Goal: Task Accomplishment & Management: Complete application form

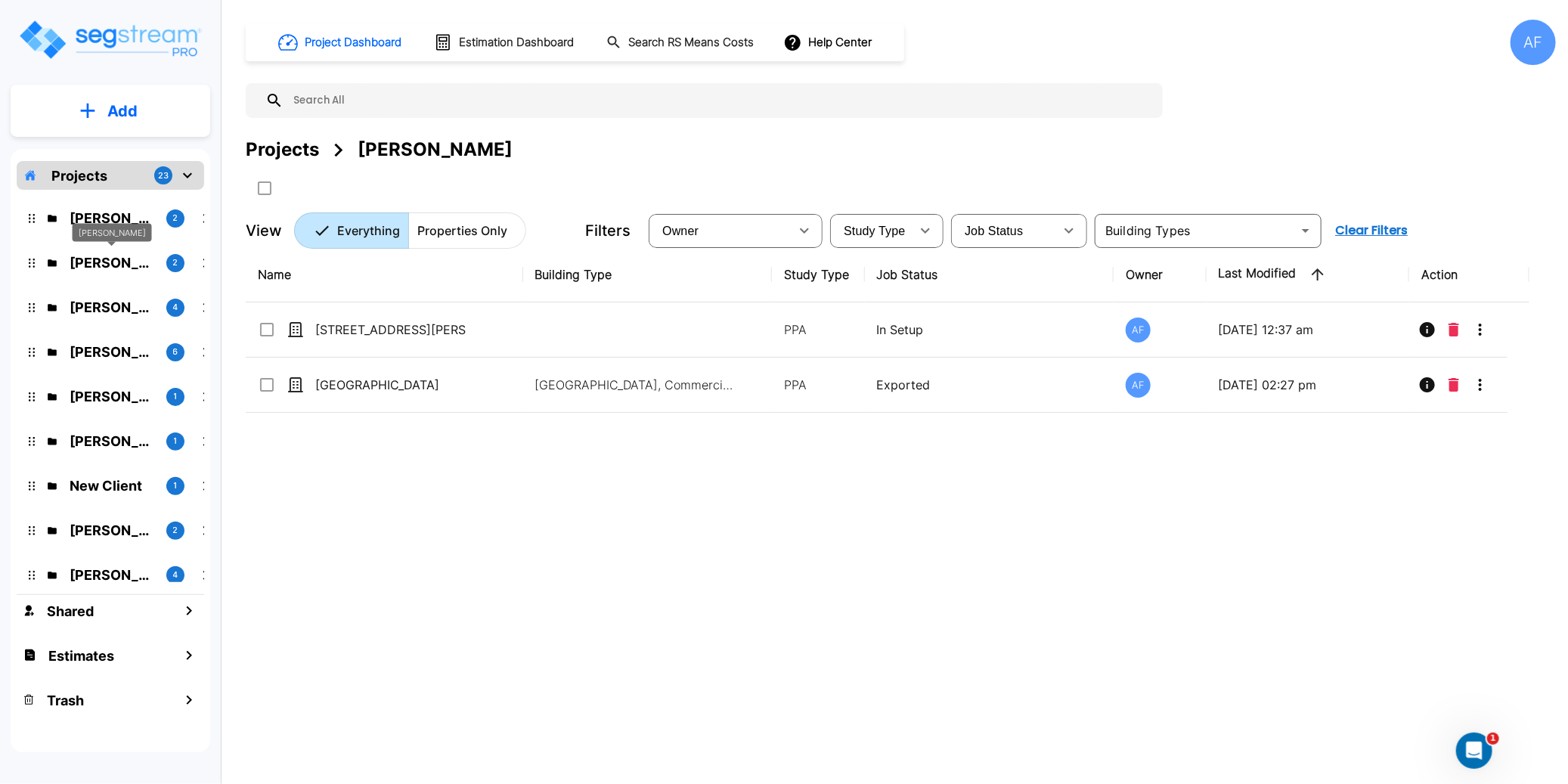
click at [101, 261] on p "[PERSON_NAME]" at bounding box center [112, 262] width 85 height 20
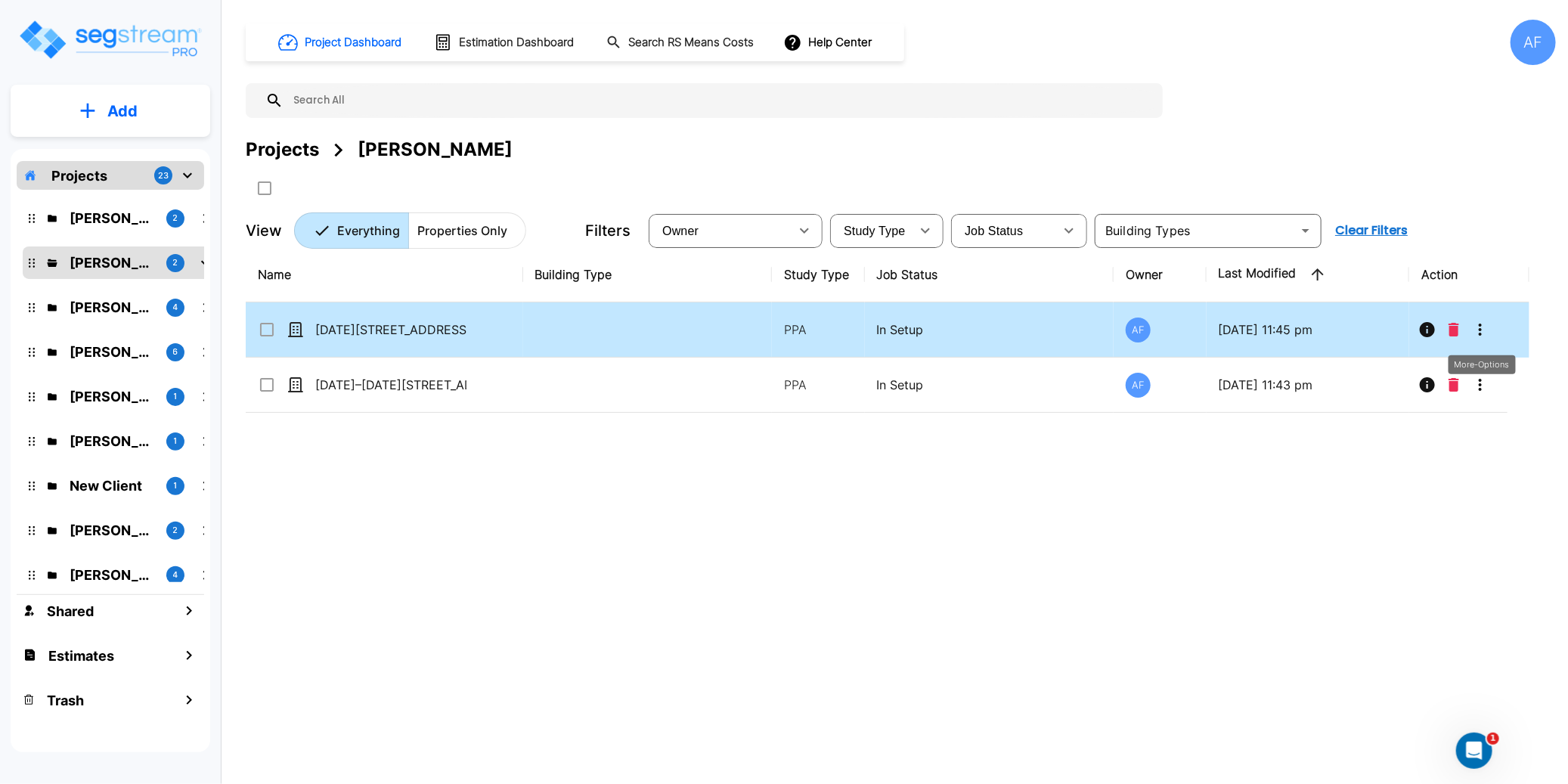
click at [1481, 331] on icon "More-Options" at bounding box center [1480, 329] width 18 height 18
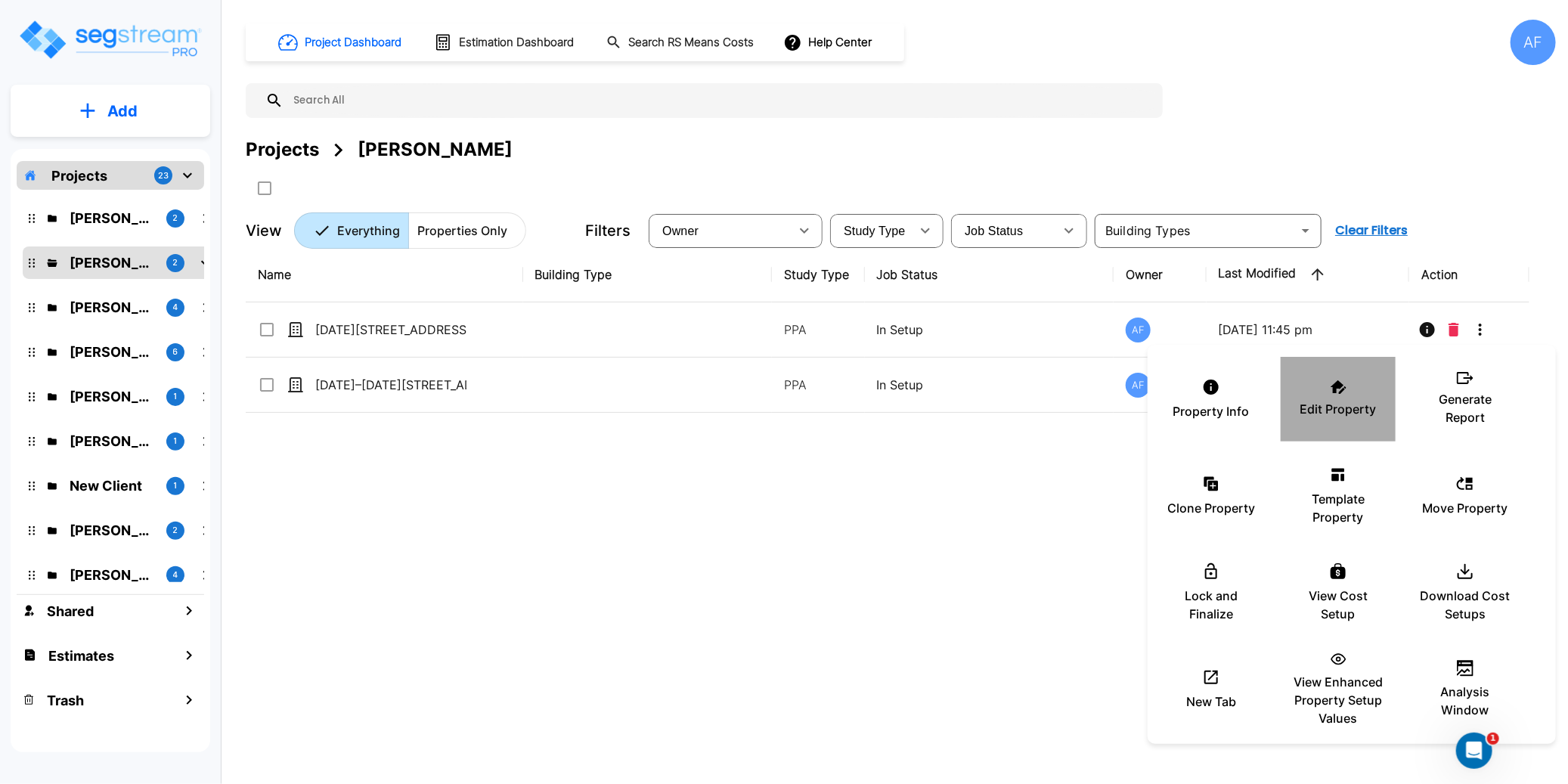
click at [1344, 398] on div "Edit Property" at bounding box center [1338, 399] width 91 height 75
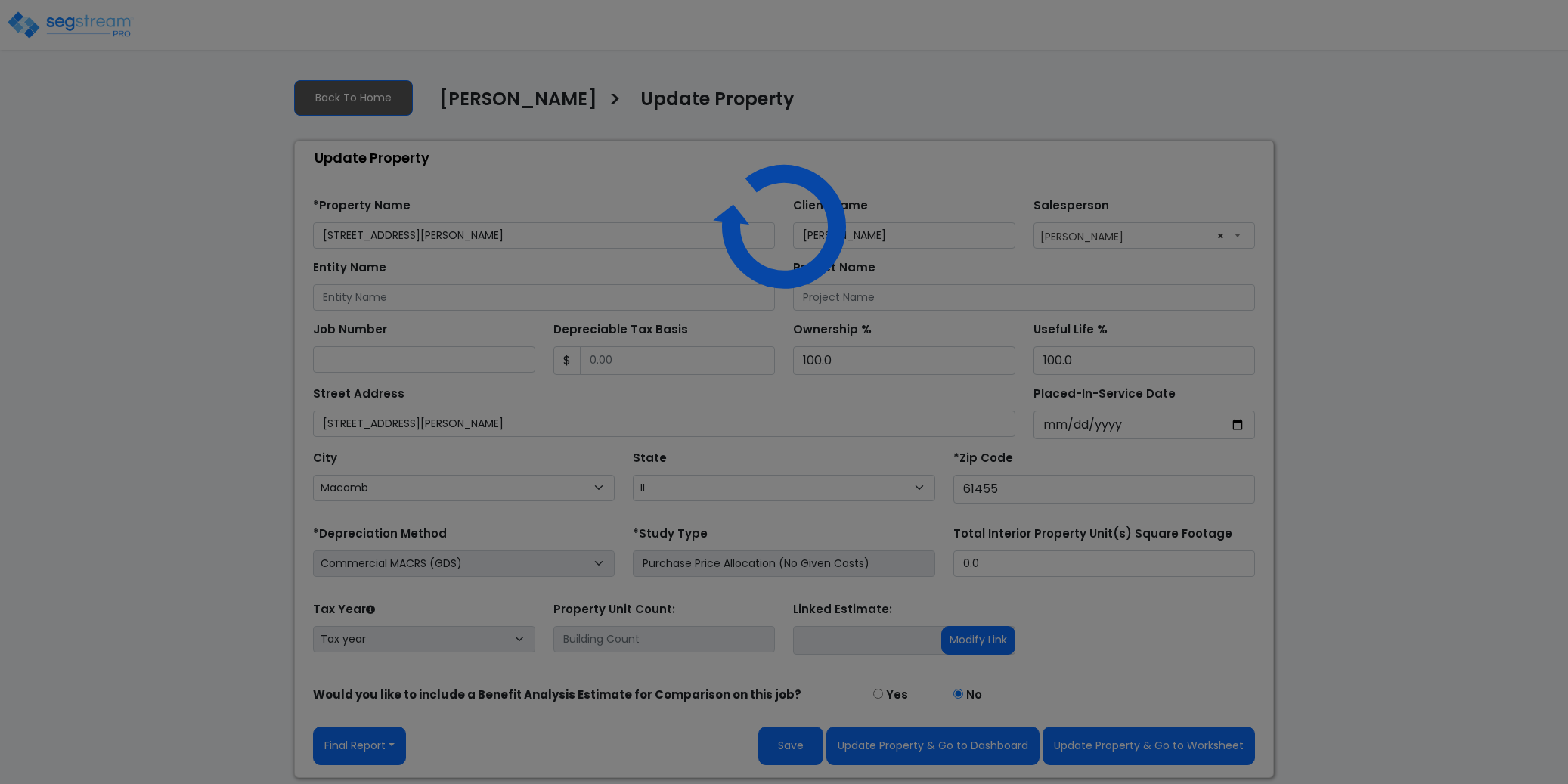
select select "IL"
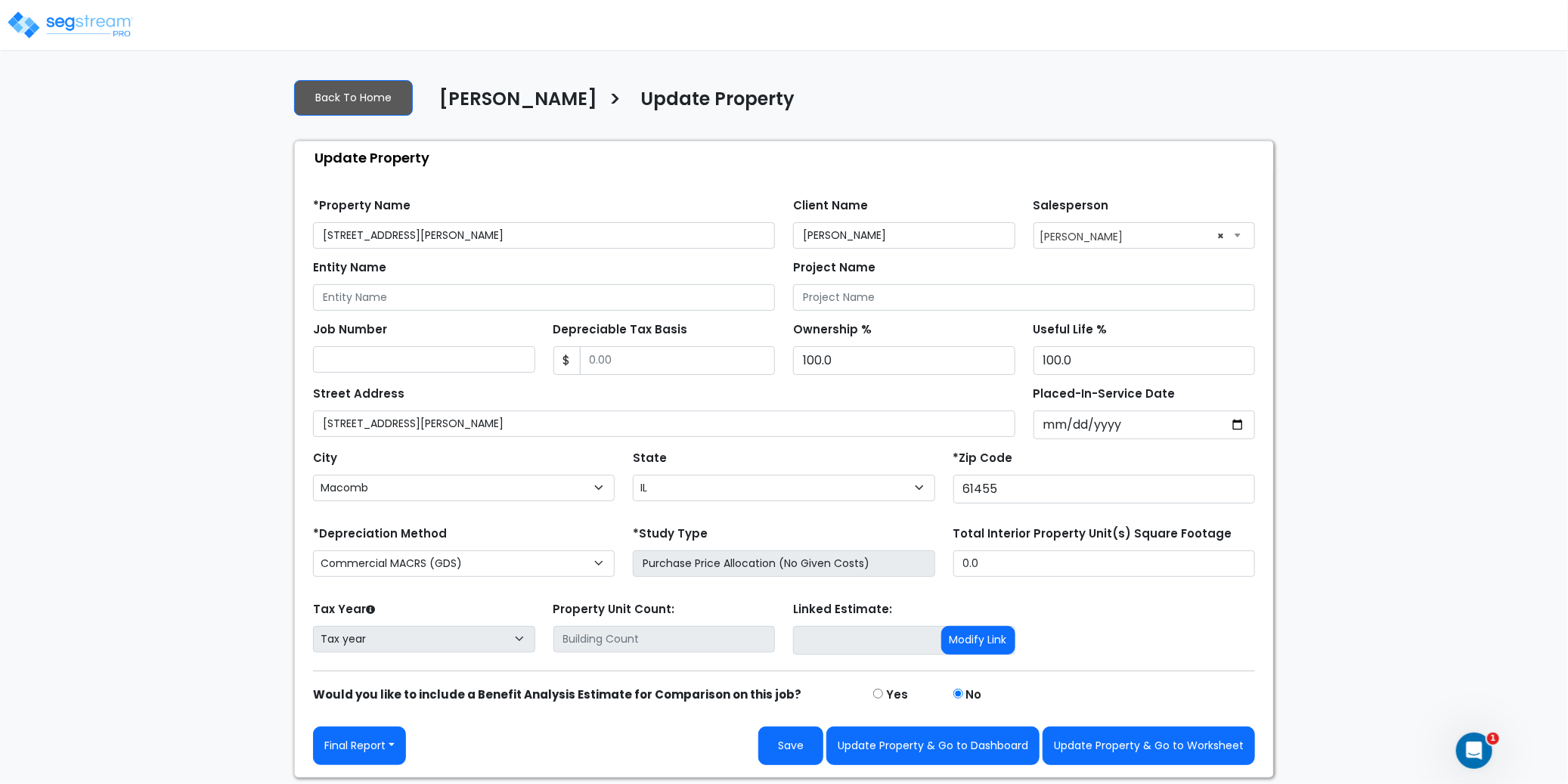
click at [342, 236] on input "[STREET_ADDRESS][PERSON_NAME]" at bounding box center [544, 235] width 462 height 26
click at [491, 235] on input "902 N Charles & 900 Linden Ave" at bounding box center [544, 235] width 462 height 26
click at [939, 234] on input "Bruce Teitelbaum" at bounding box center [904, 235] width 222 height 26
click at [607, 272] on div "Entity Name" at bounding box center [544, 283] width 462 height 54
click at [586, 389] on div "Street Address 902 N Charles & 900 Linden Ave" at bounding box center [664, 409] width 703 height 54
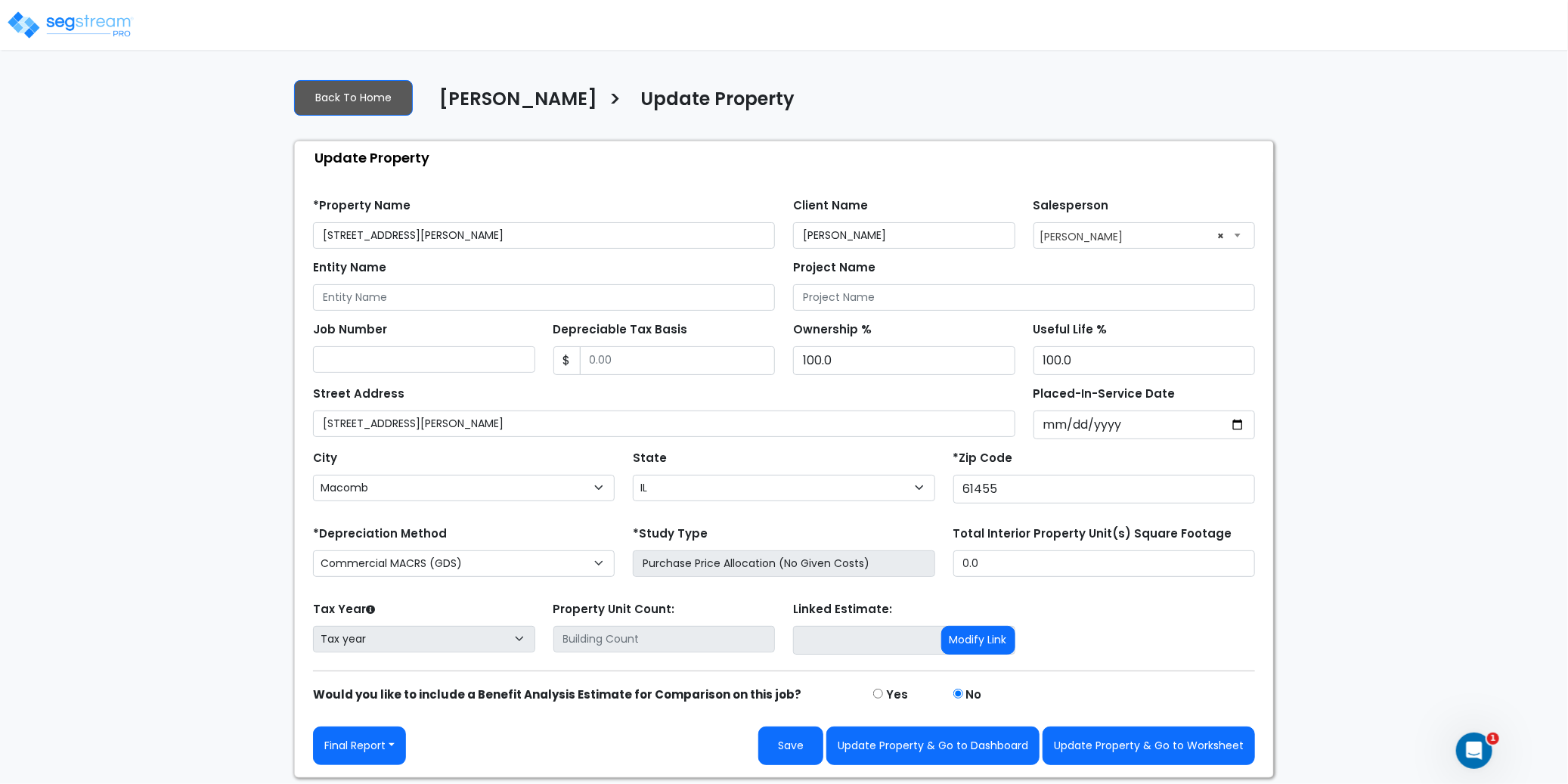
click at [1131, 624] on div "Tax Year Please Enter The Placed In Service Date First. Tax year Prior Years De…" at bounding box center [784, 627] width 960 height 60
click at [1115, 746] on button "Update Property & Go to Worksheet" at bounding box center [1148, 746] width 212 height 38
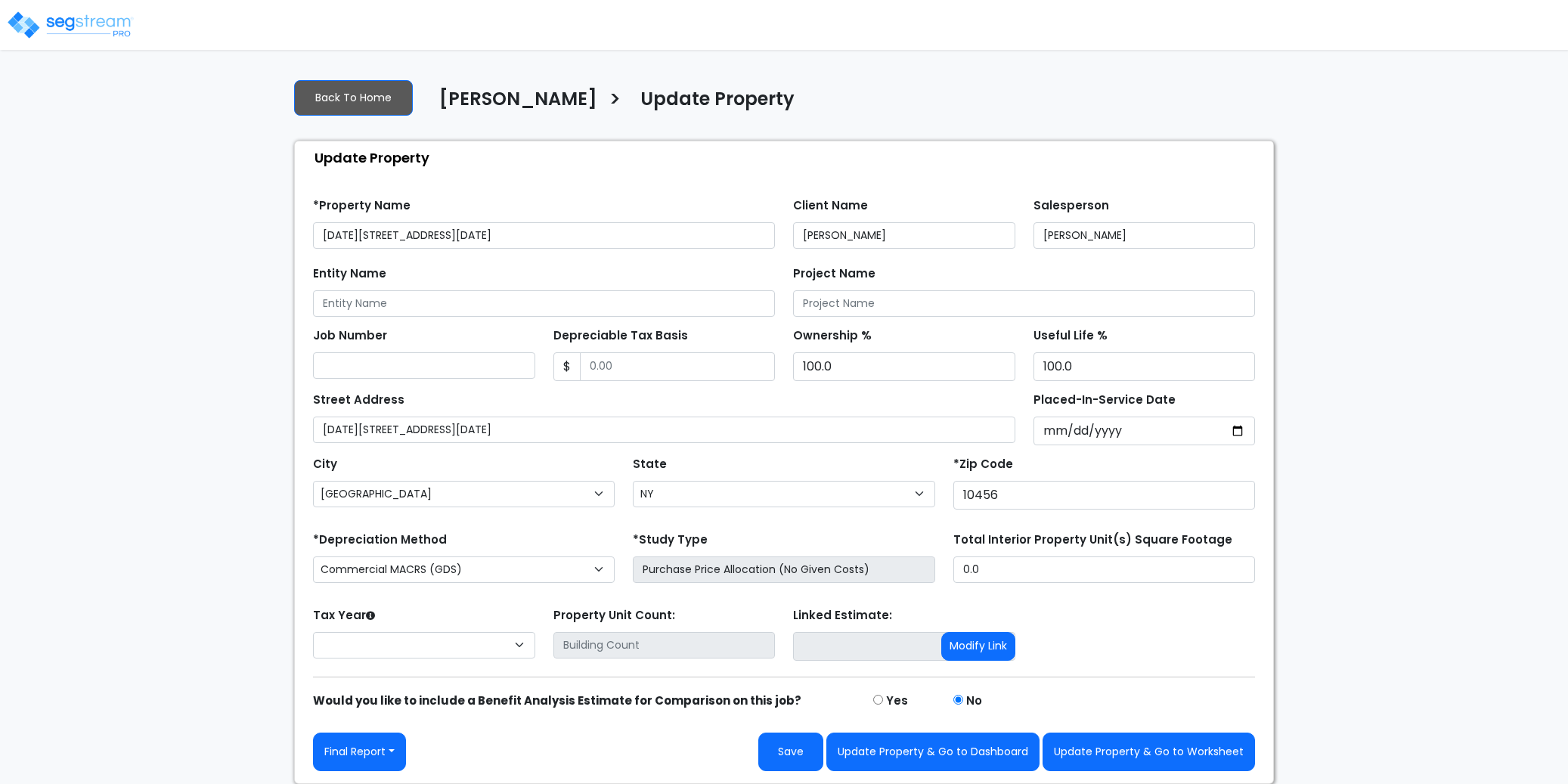
select select "NY"
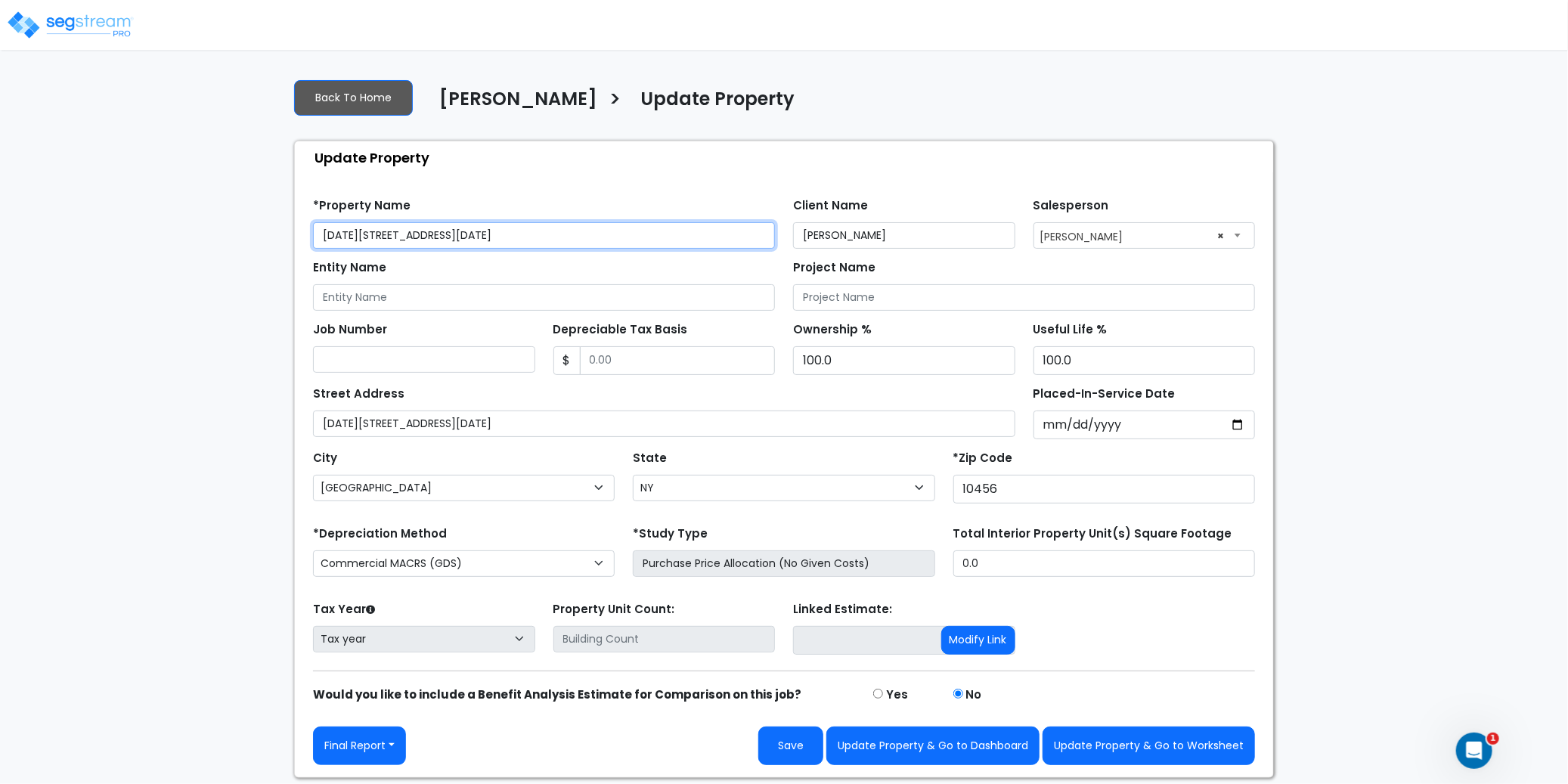
drag, startPoint x: 452, startPoint y: 235, endPoint x: 318, endPoint y: 235, distance: 134.0
click at [318, 235] on input "[DATE][STREET_ADDRESS][DATE]" at bounding box center [544, 235] width 462 height 26
paste input "& 1272–1276 Clay Ave, Bronx, NY 10456"
click at [582, 184] on div "Find these errors below in the Property Setup: *Property Name 1260–1264 Clay Av…" at bounding box center [784, 475] width 978 height 603
drag, startPoint x: 639, startPoint y: 238, endPoint x: 544, endPoint y: 236, distance: 95.0
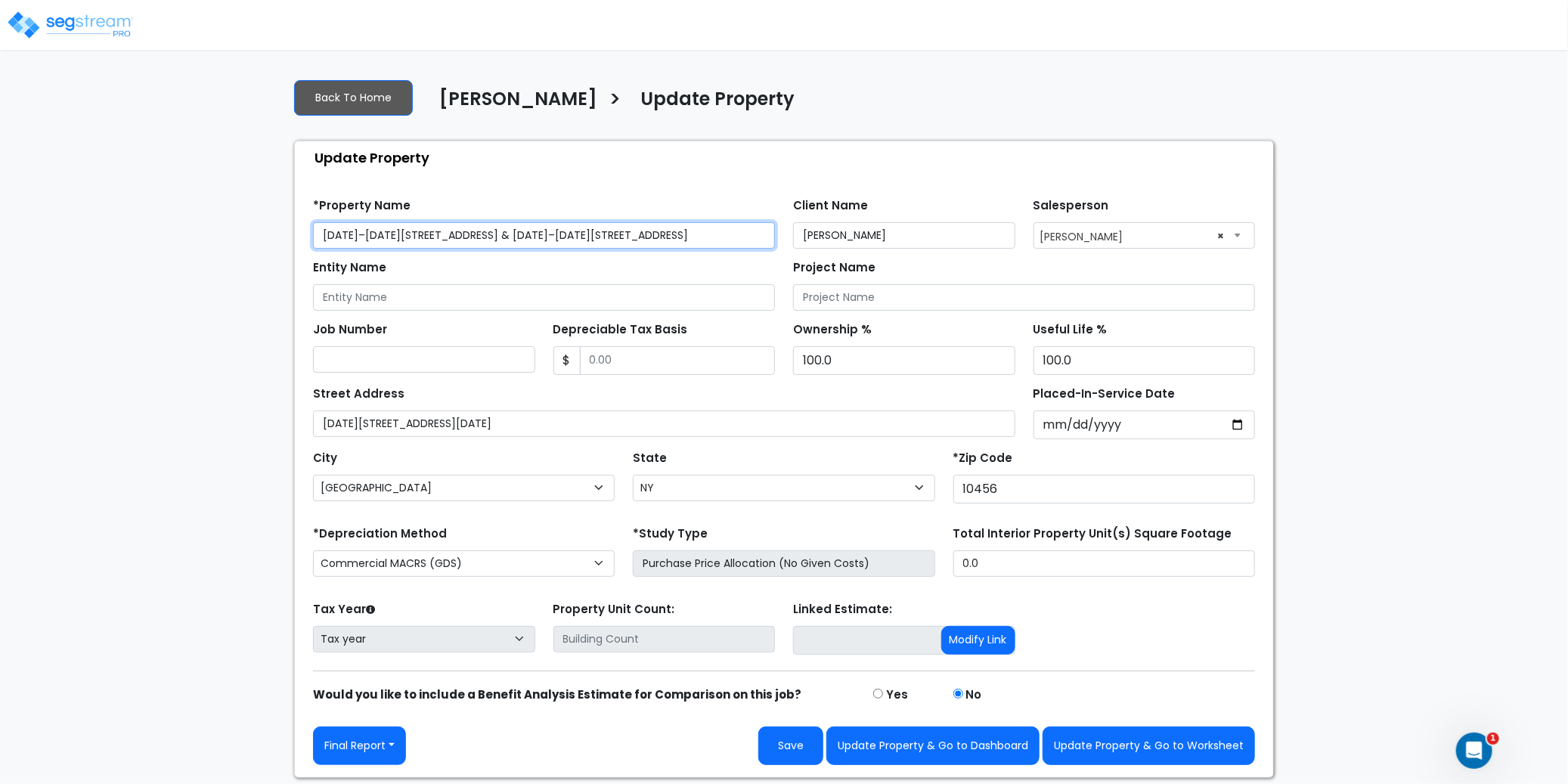
click at [544, 236] on input "1260–1264 Clay Ave & 1272–1276 Clay Ave, Bronx, NY 10456" at bounding box center [544, 235] width 462 height 26
type input "[DATE][STREET_ADDRESS][DATE] & [DATE]–[DATE][STREET_ADDRESS]"
click at [468, 272] on div "Entity Name" at bounding box center [544, 283] width 462 height 54
click at [459, 325] on div "Job Number" at bounding box center [424, 345] width 222 height 54
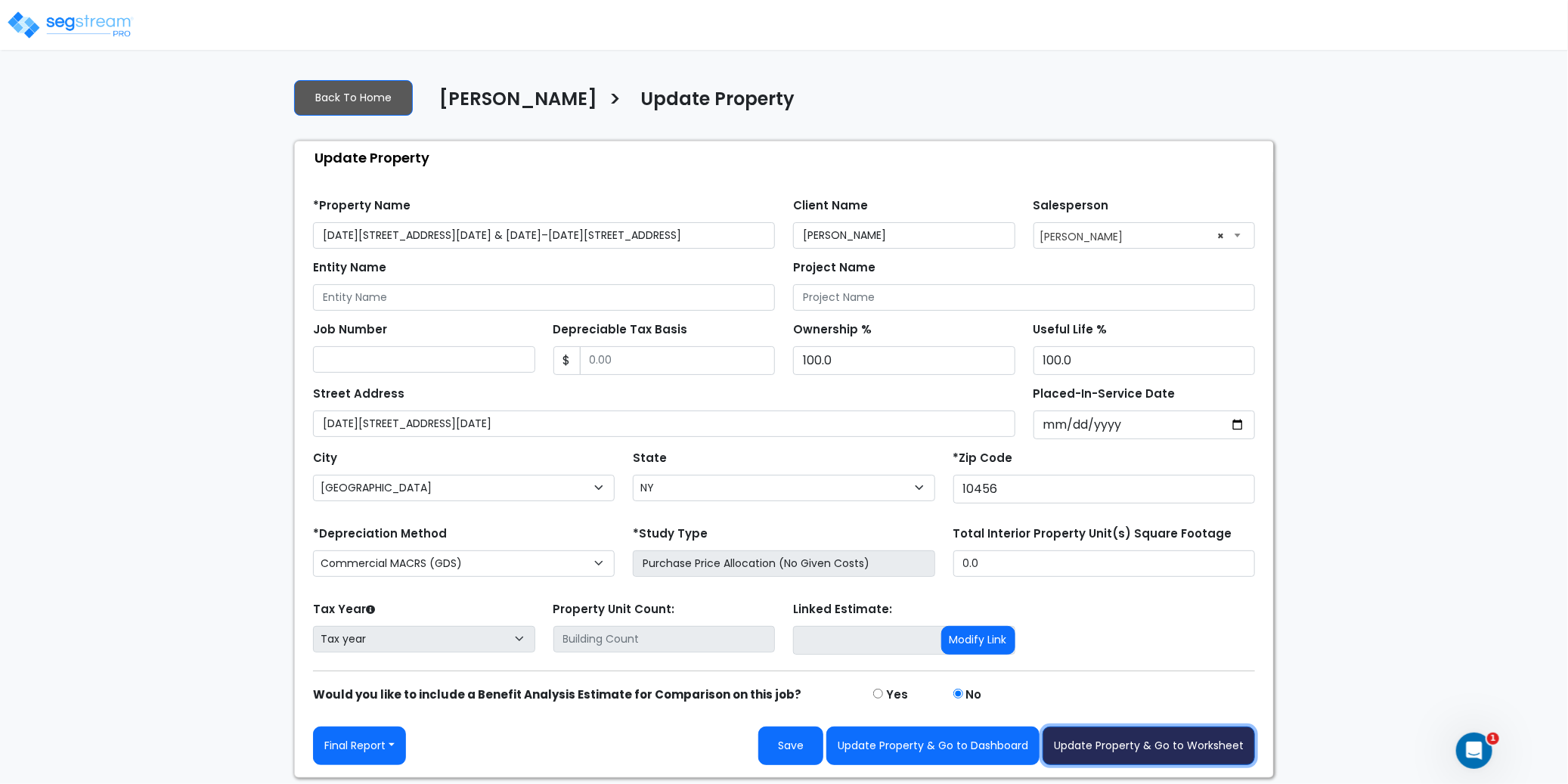
click at [1120, 750] on button "Update Property & Go to Worksheet" at bounding box center [1148, 746] width 212 height 38
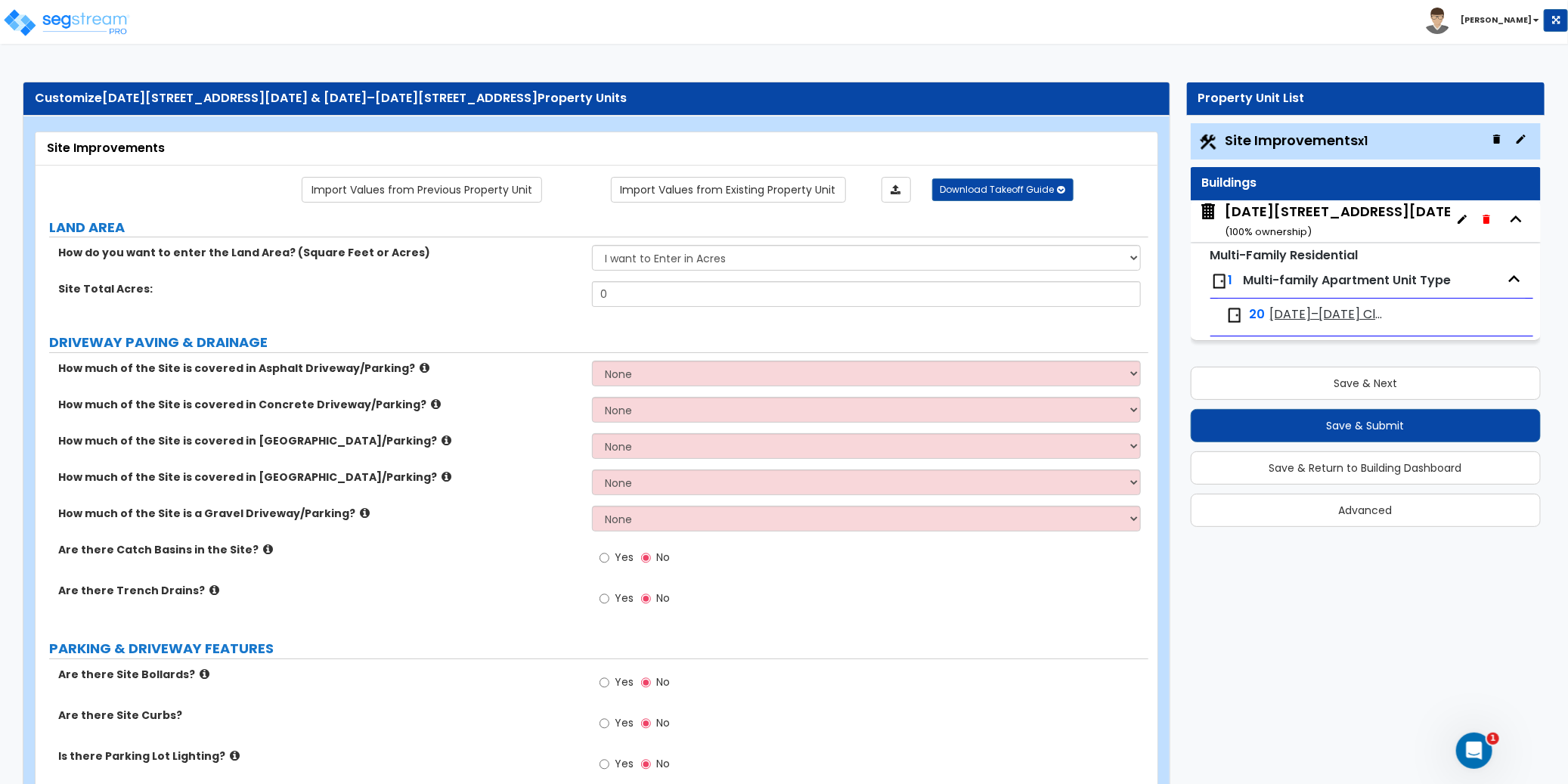
click at [1460, 215] on icon "button" at bounding box center [1461, 219] width 12 height 12
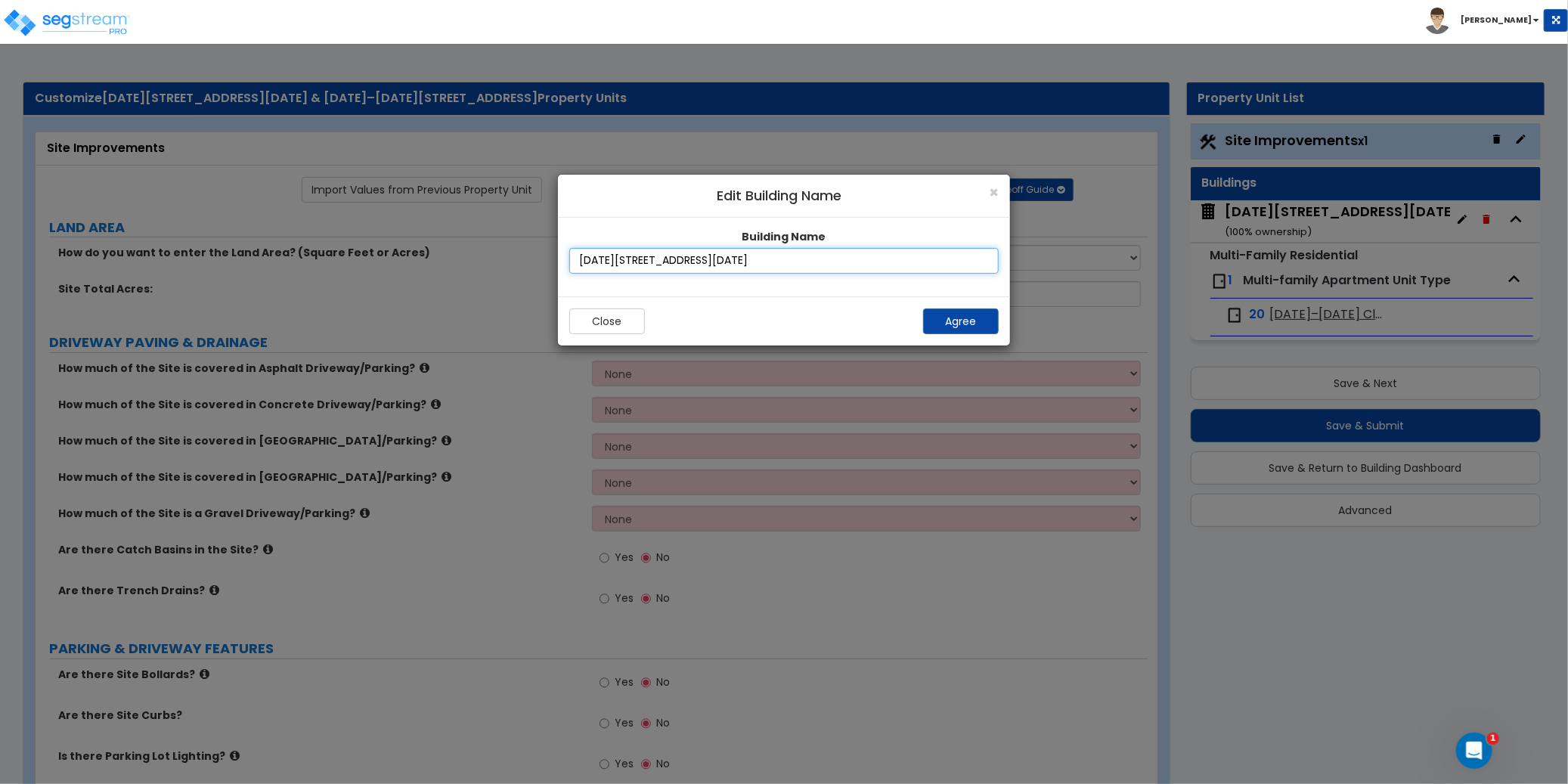
drag, startPoint x: 810, startPoint y: 260, endPoint x: 531, endPoint y: 257, distance: 279.0
click at [530, 257] on div "× Edit Building Name Building Name 1260–1264 Clay Ave, Bronx, NY 10456 Close Ag…" at bounding box center [784, 468] width 1568 height 633
paste input "& 1272–1276 Clay Ave"
type input "1260–1264 Clay Ave & 1272–1276 Clay Ave, Bronx, NY 10456"
click at [967, 321] on button "Agree" at bounding box center [961, 321] width 75 height 26
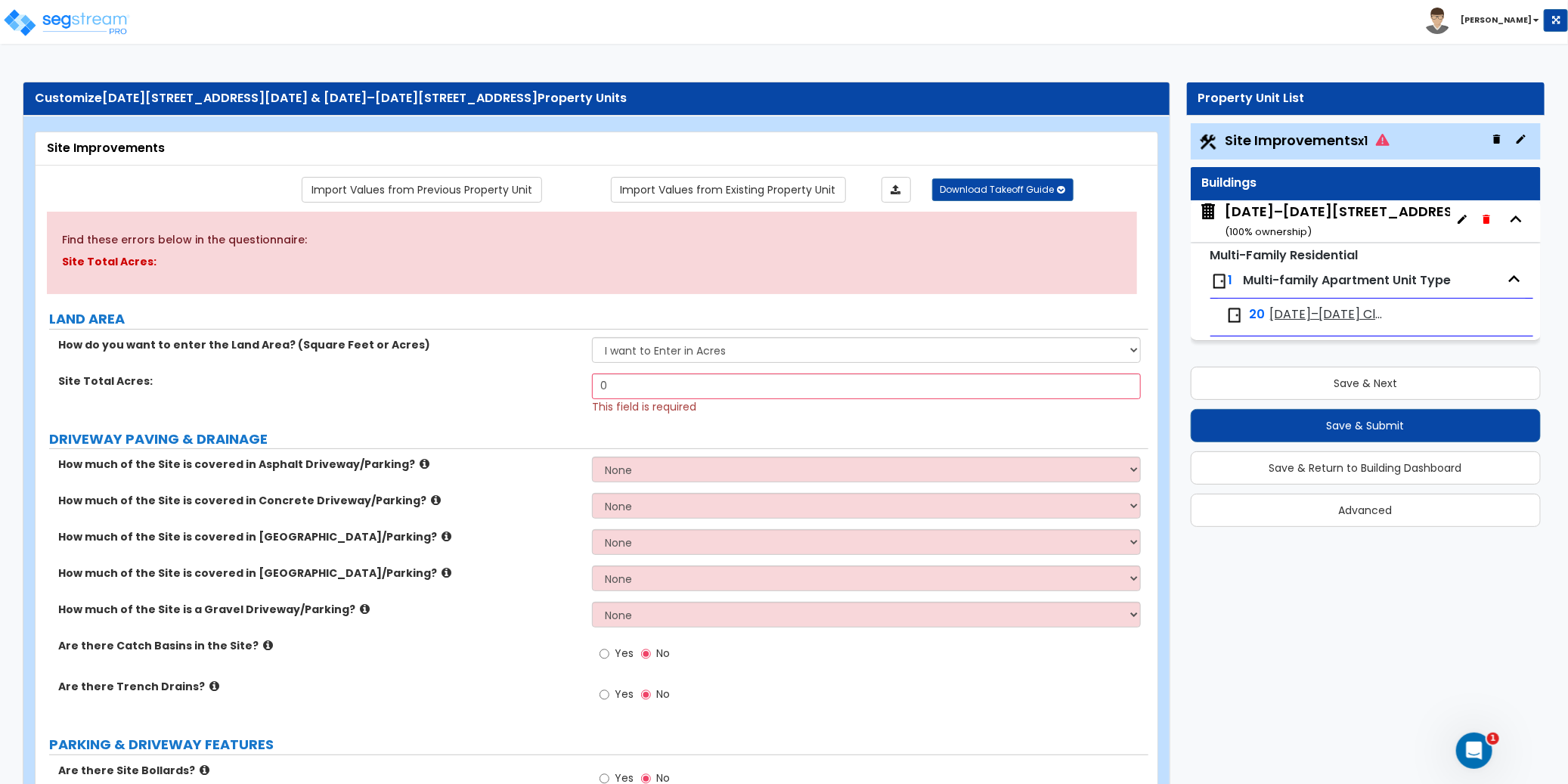
click at [1461, 219] on icon "button" at bounding box center [1461, 219] width 9 height 9
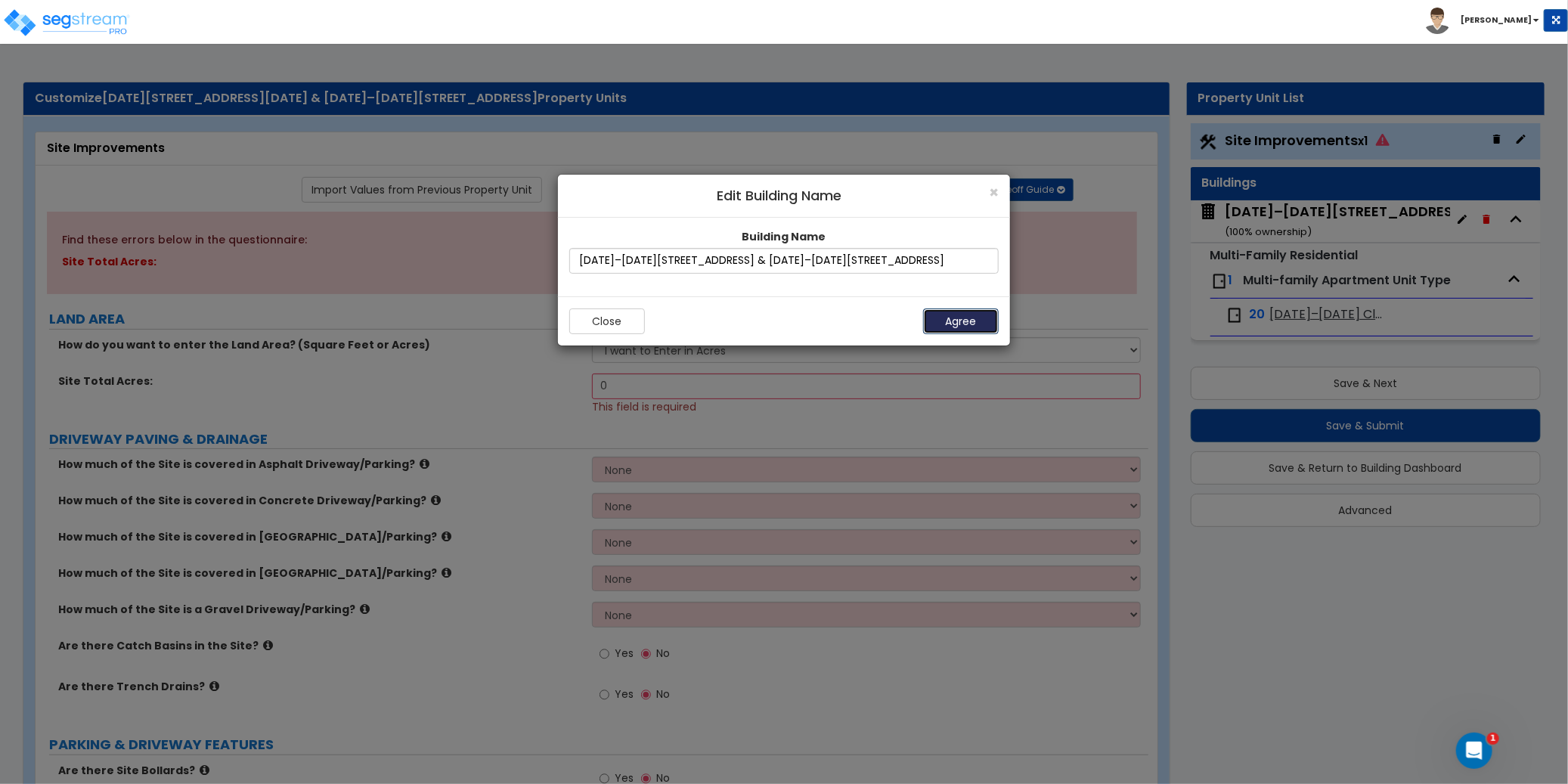
click at [953, 318] on button "Agree" at bounding box center [961, 321] width 75 height 26
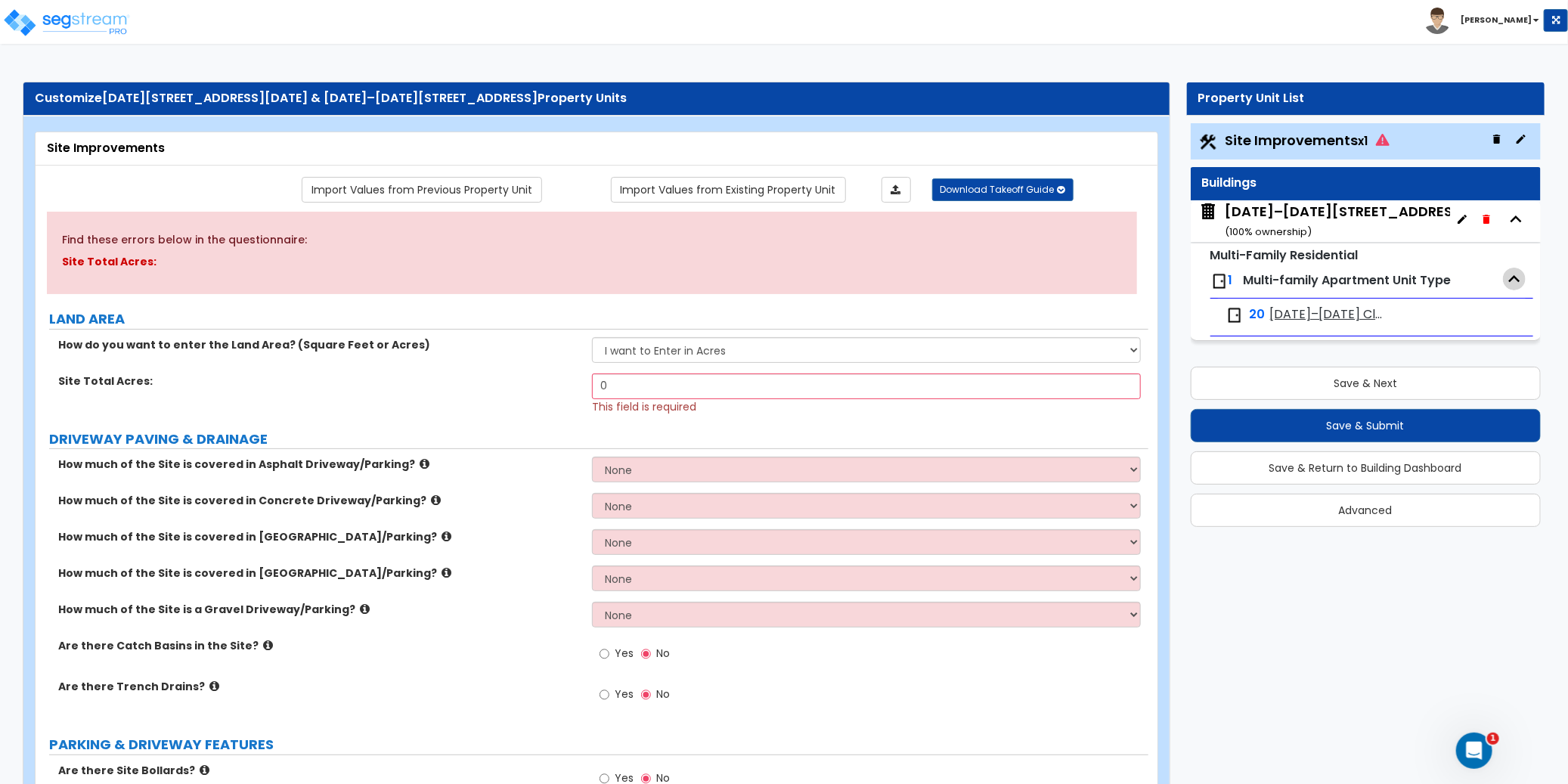
click at [1509, 279] on icon "button" at bounding box center [1514, 279] width 22 height 22
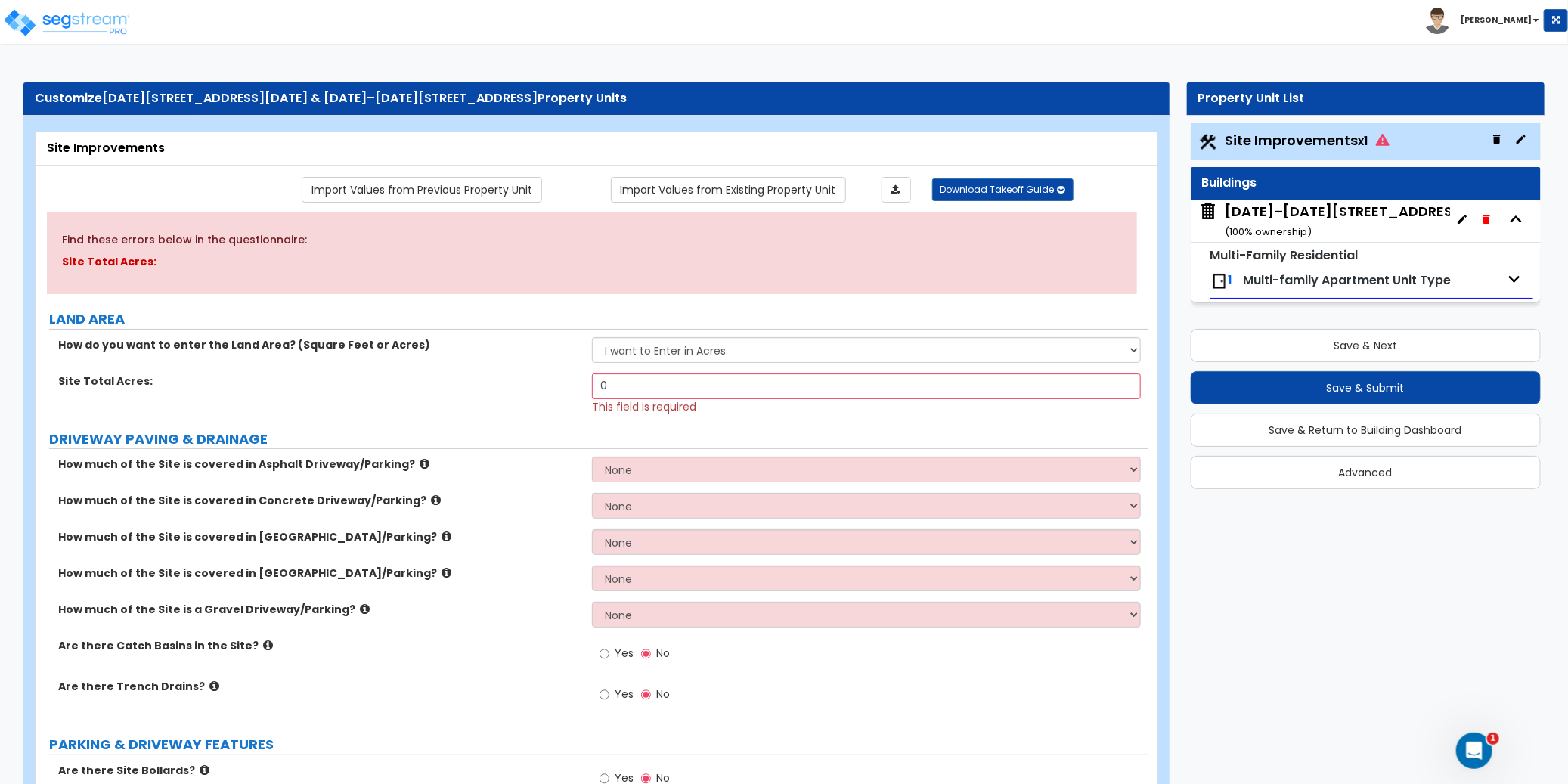
click at [1510, 279] on icon "button" at bounding box center [1514, 279] width 22 height 22
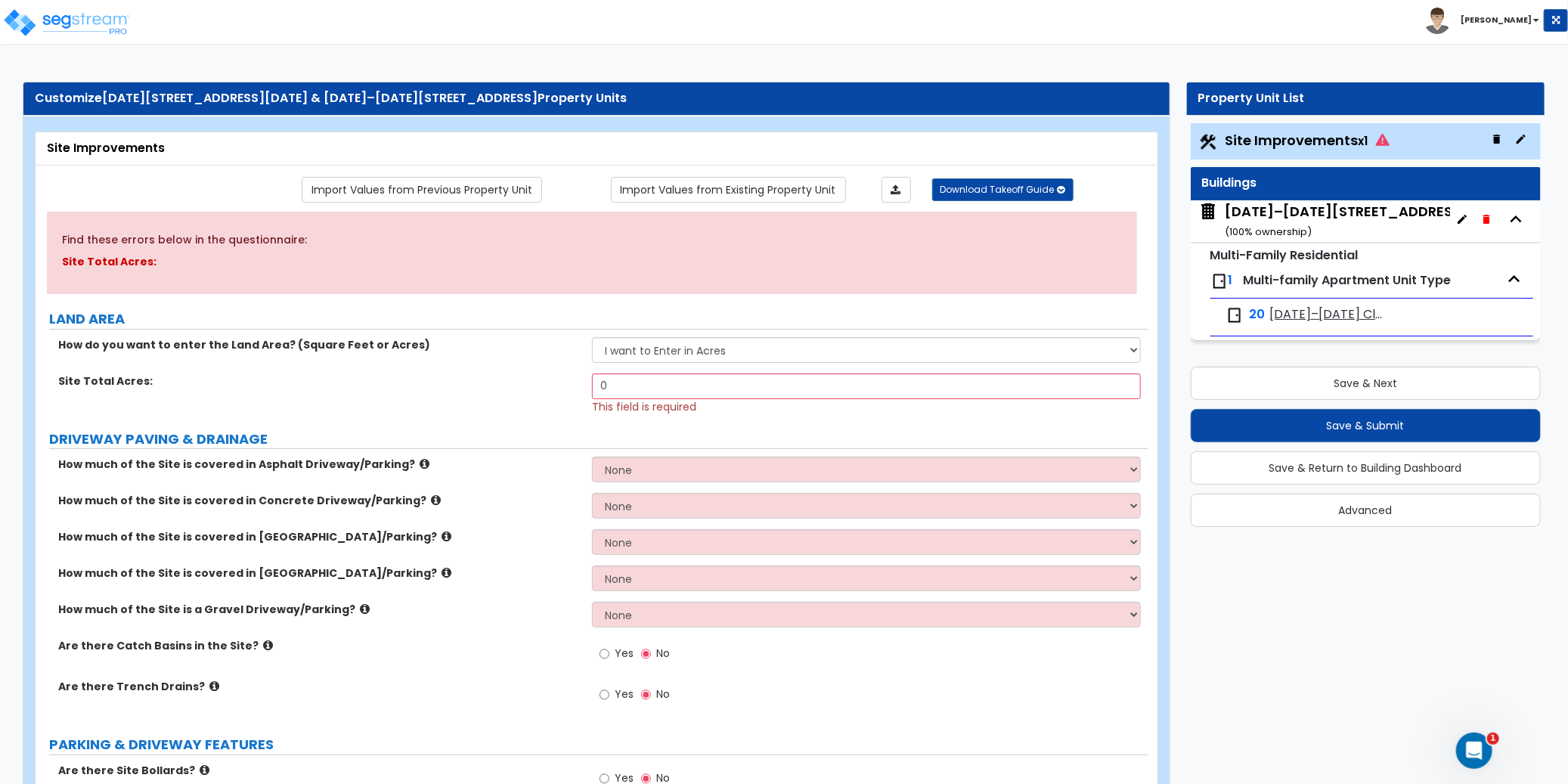
click at [1515, 137] on icon "button" at bounding box center [1521, 139] width 12 height 12
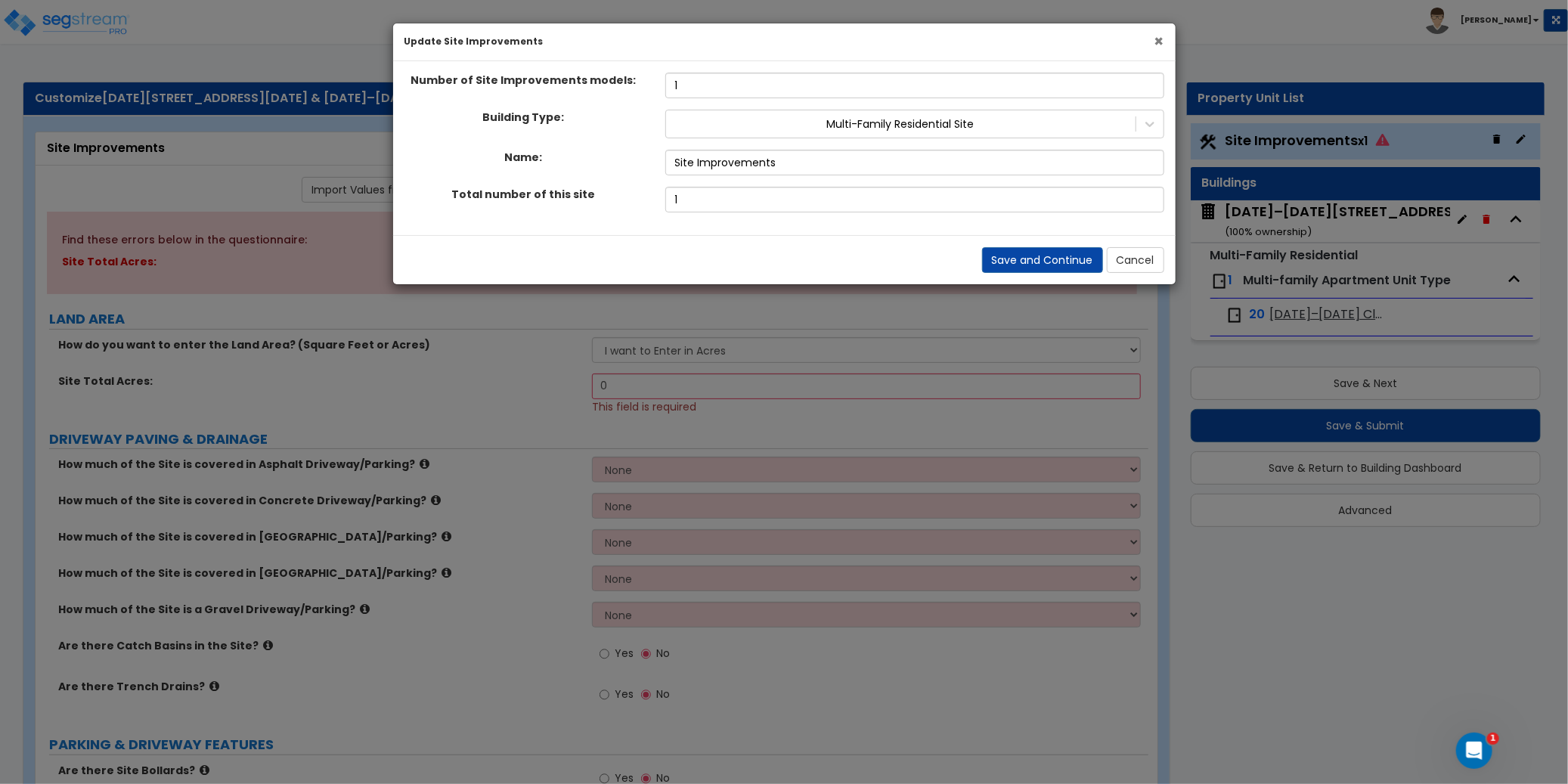
click at [1160, 40] on span "×" at bounding box center [1159, 41] width 10 height 22
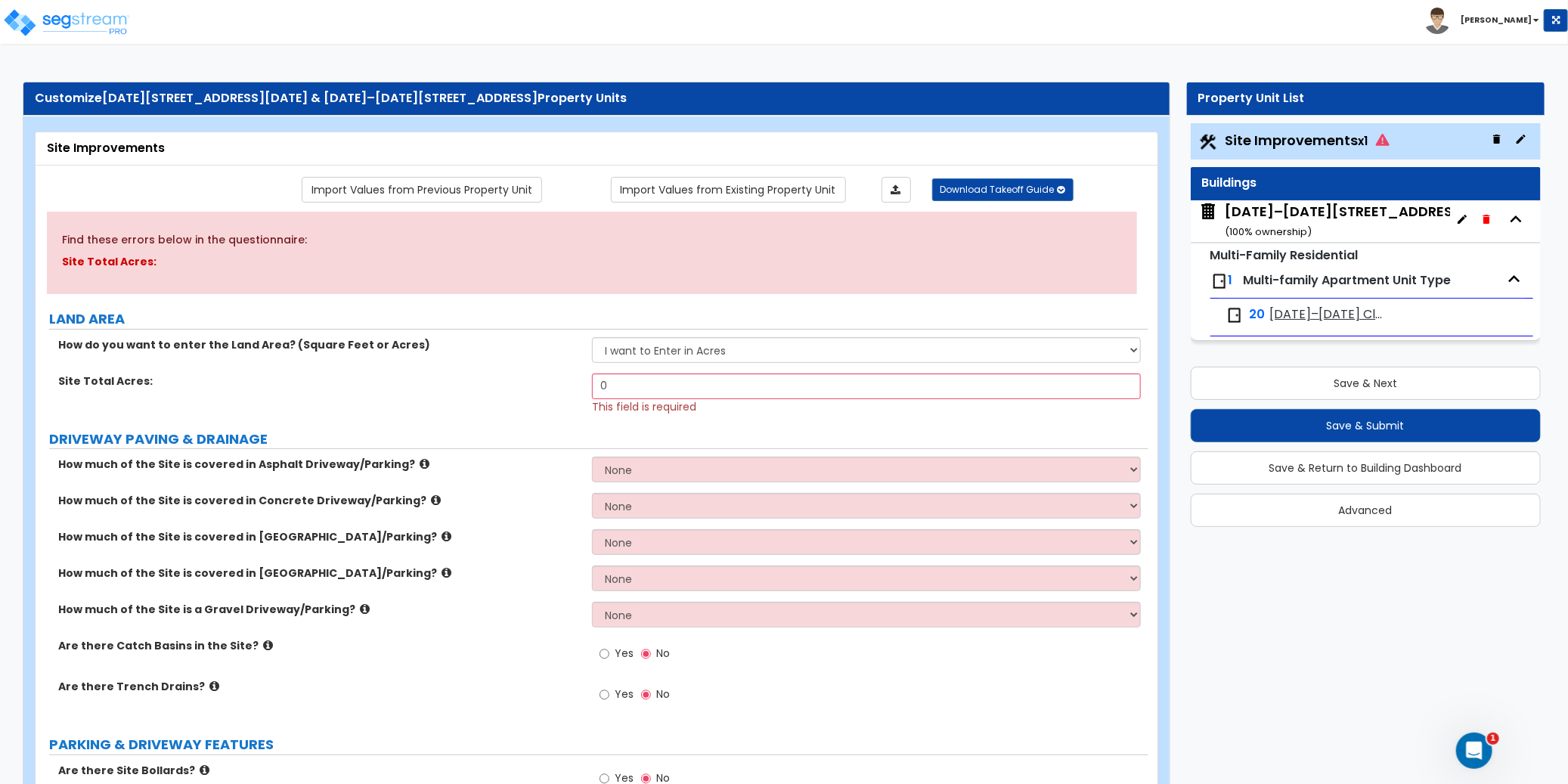
click at [1464, 215] on icon "button" at bounding box center [1461, 219] width 12 height 12
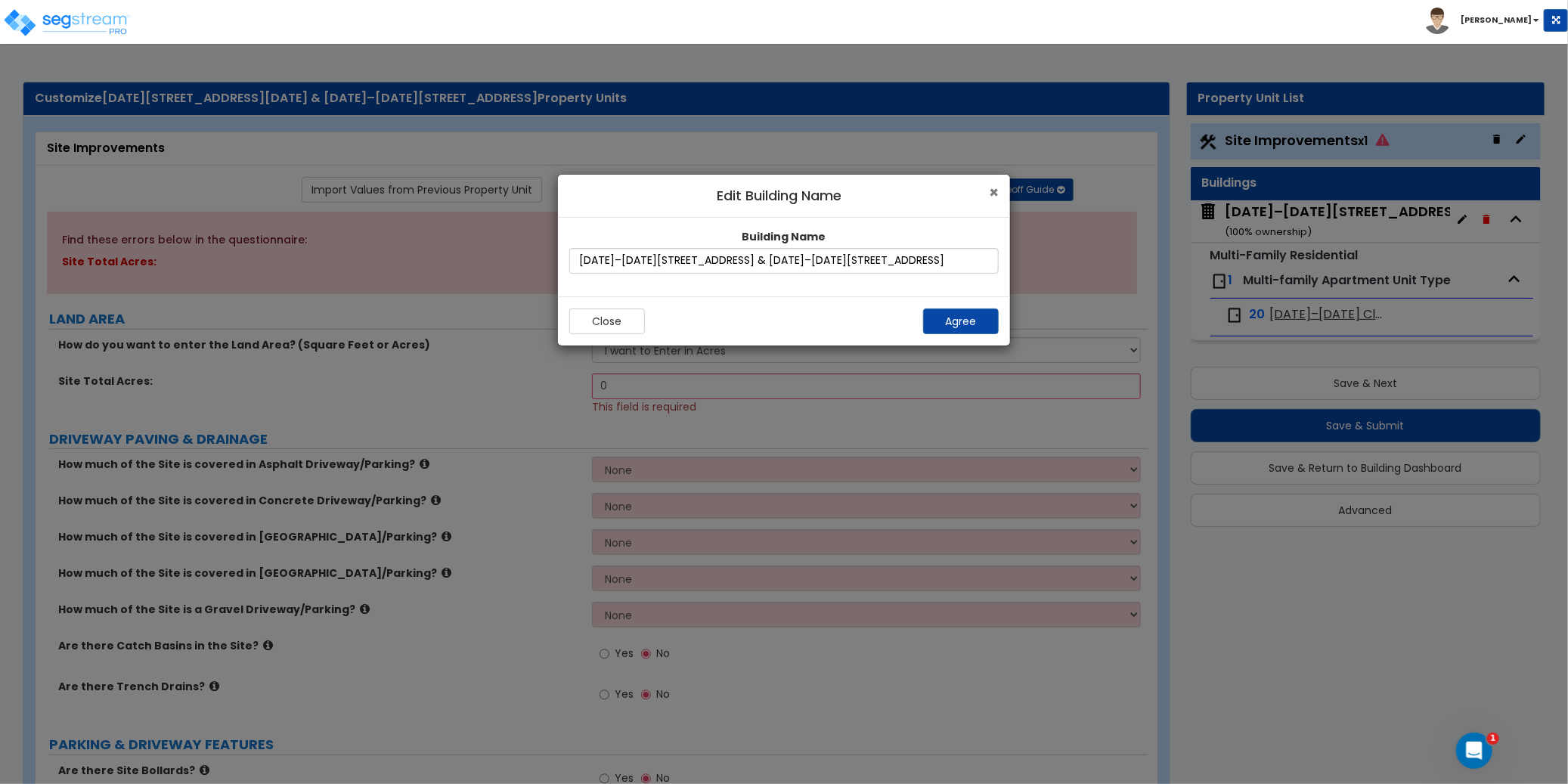
click at [995, 190] on span "×" at bounding box center [994, 191] width 10 height 22
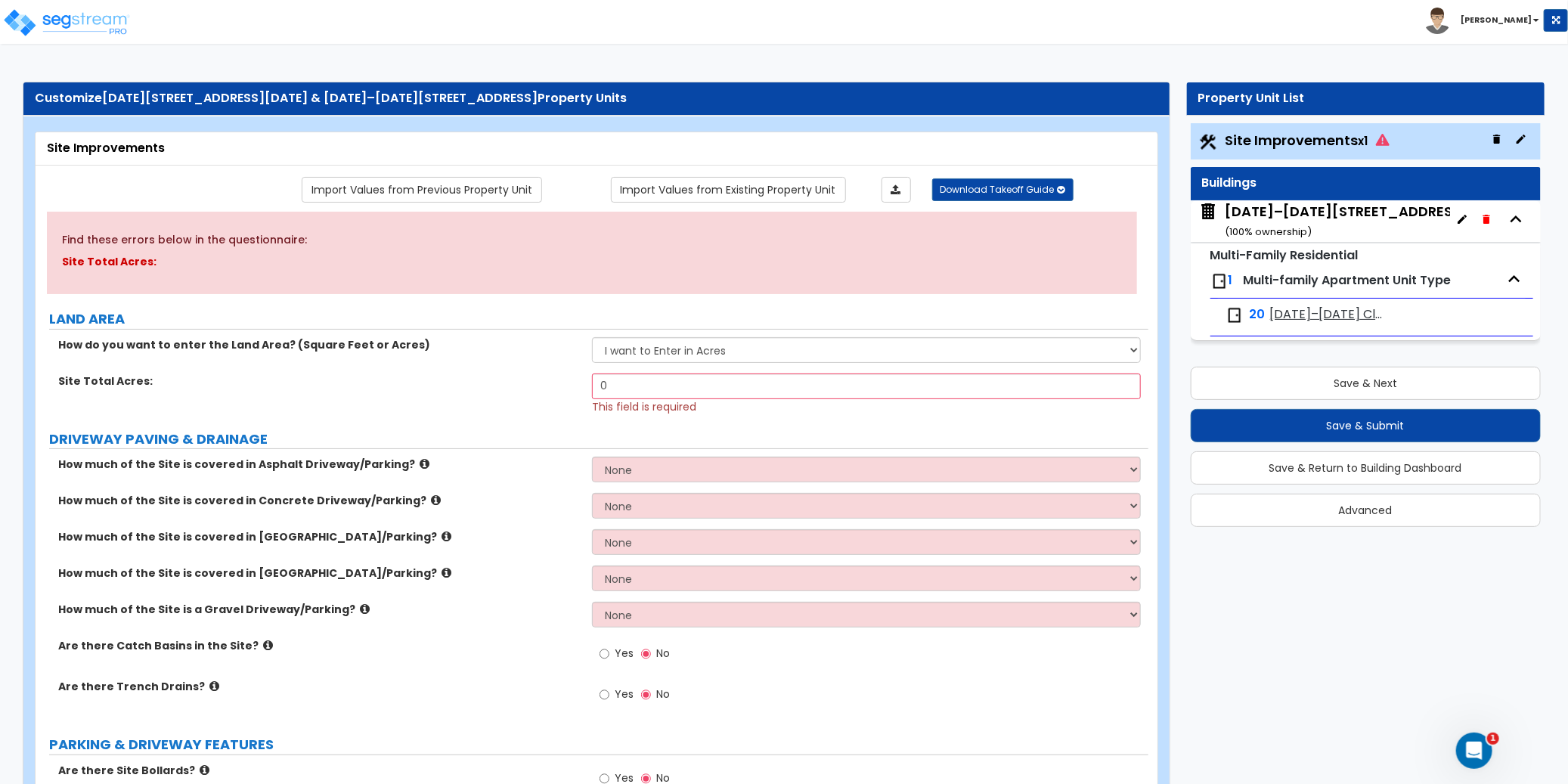
click at [1317, 290] on div "1 Multi-family Apartment Unit Type" at bounding box center [1373, 281] width 324 height 34
click at [1275, 278] on span "Multi-family Apartment Unit Type" at bounding box center [1347, 280] width 208 height 18
drag, startPoint x: 1213, startPoint y: 281, endPoint x: 1256, endPoint y: 283, distance: 43.0
click at [1213, 281] on img at bounding box center [1219, 281] width 18 height 18
click at [1292, 284] on span "Multi-family Apartment Unit Type" at bounding box center [1347, 280] width 208 height 18
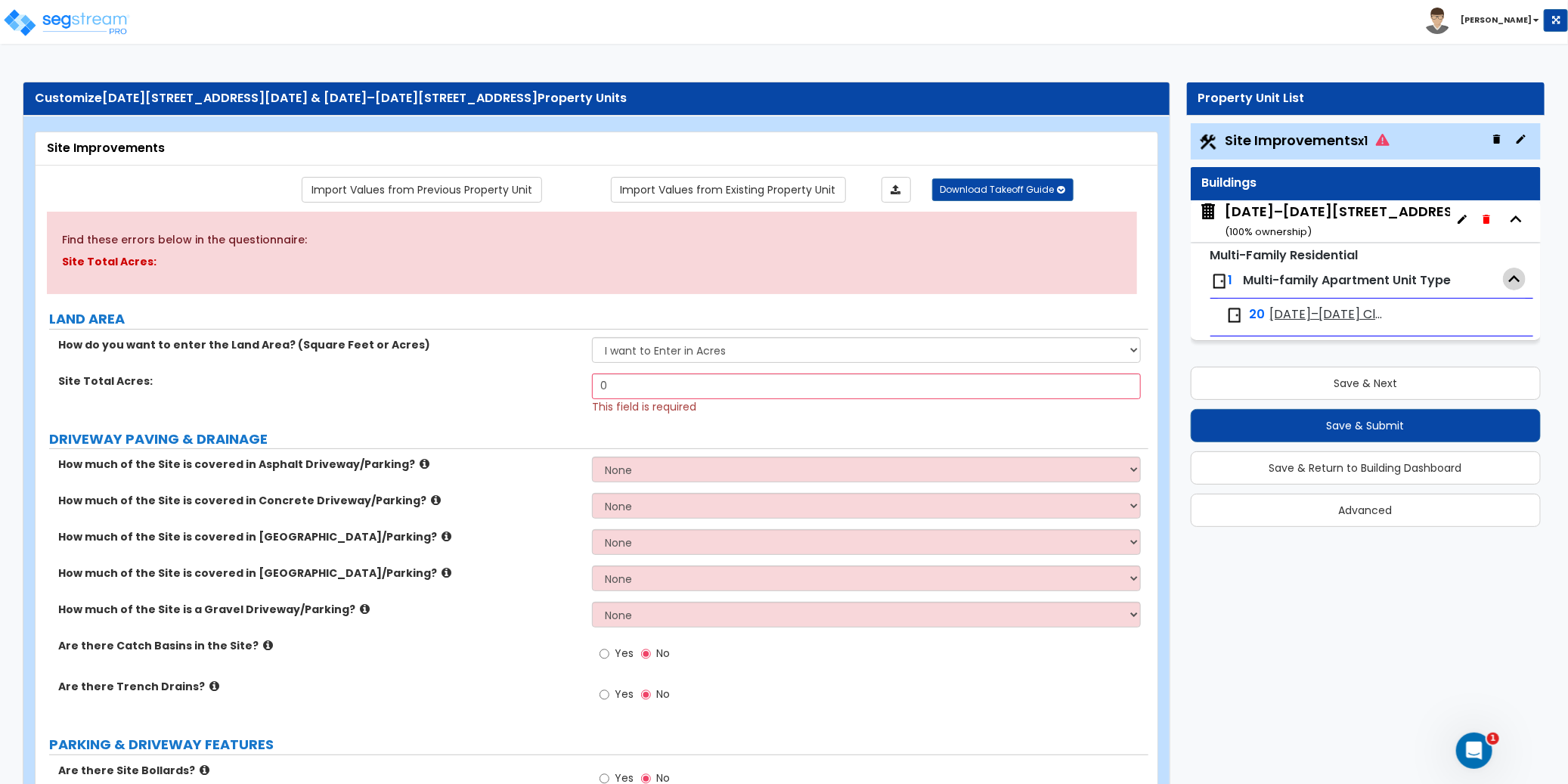
click at [1513, 283] on icon "button" at bounding box center [1514, 279] width 22 height 22
click at [1516, 279] on icon "button" at bounding box center [1514, 278] width 11 height 6
click at [1285, 283] on span "Multi-family Apartment Unit Type" at bounding box center [1347, 280] width 208 height 18
click at [1519, 138] on icon "button" at bounding box center [1521, 139] width 12 height 12
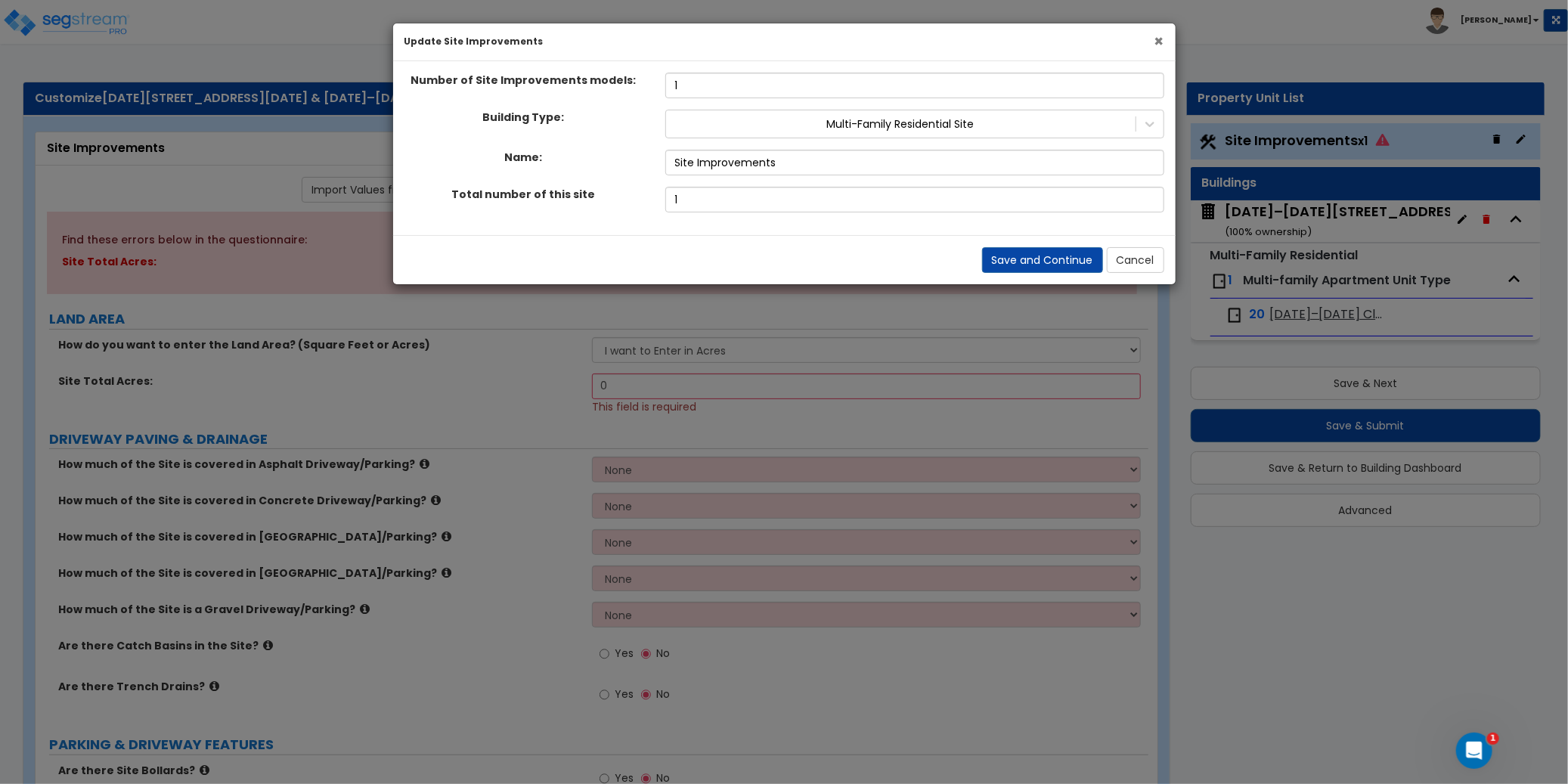
click at [1158, 41] on span "×" at bounding box center [1159, 41] width 10 height 22
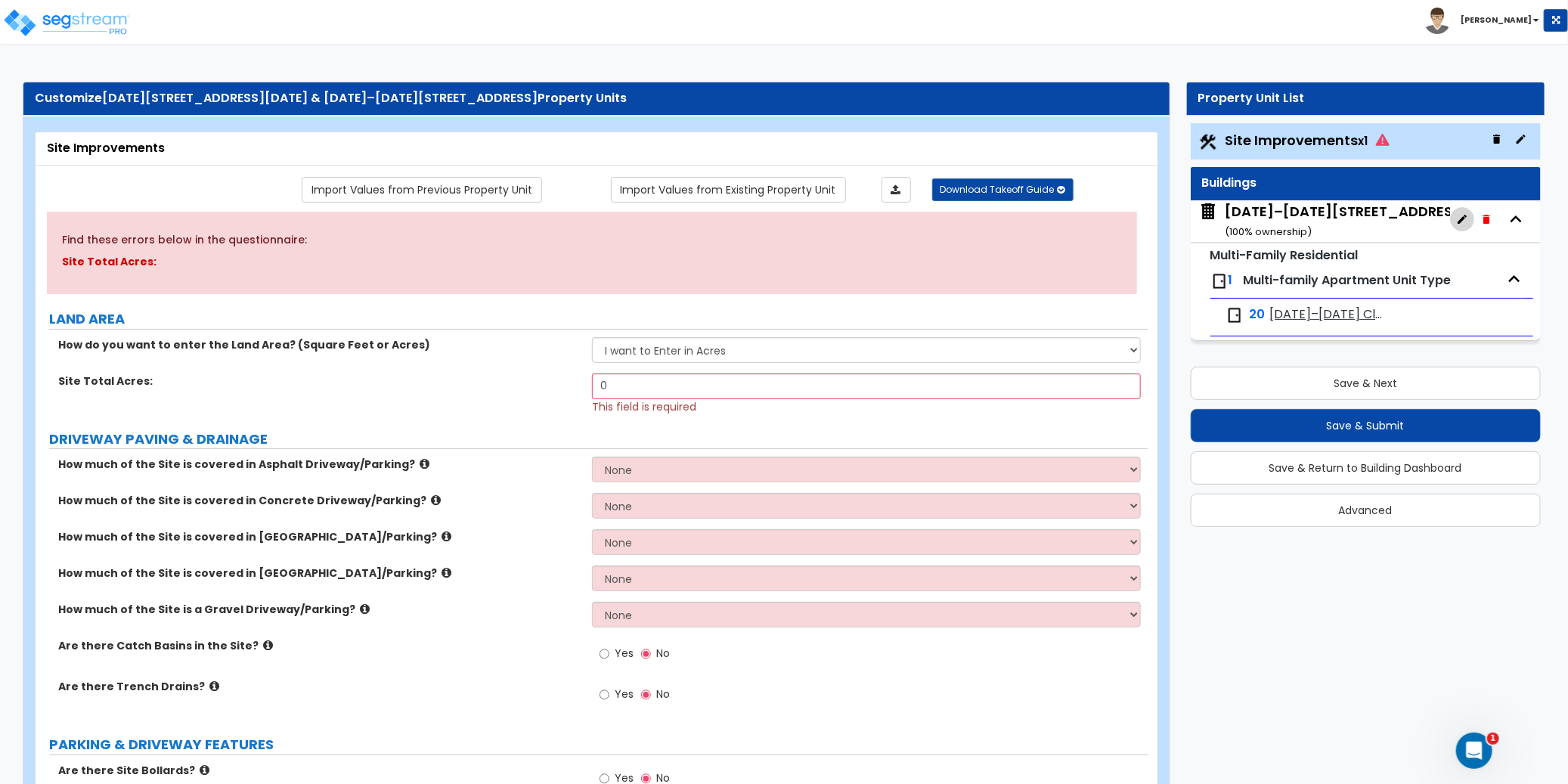
click at [1456, 220] on icon "button" at bounding box center [1461, 219] width 12 height 12
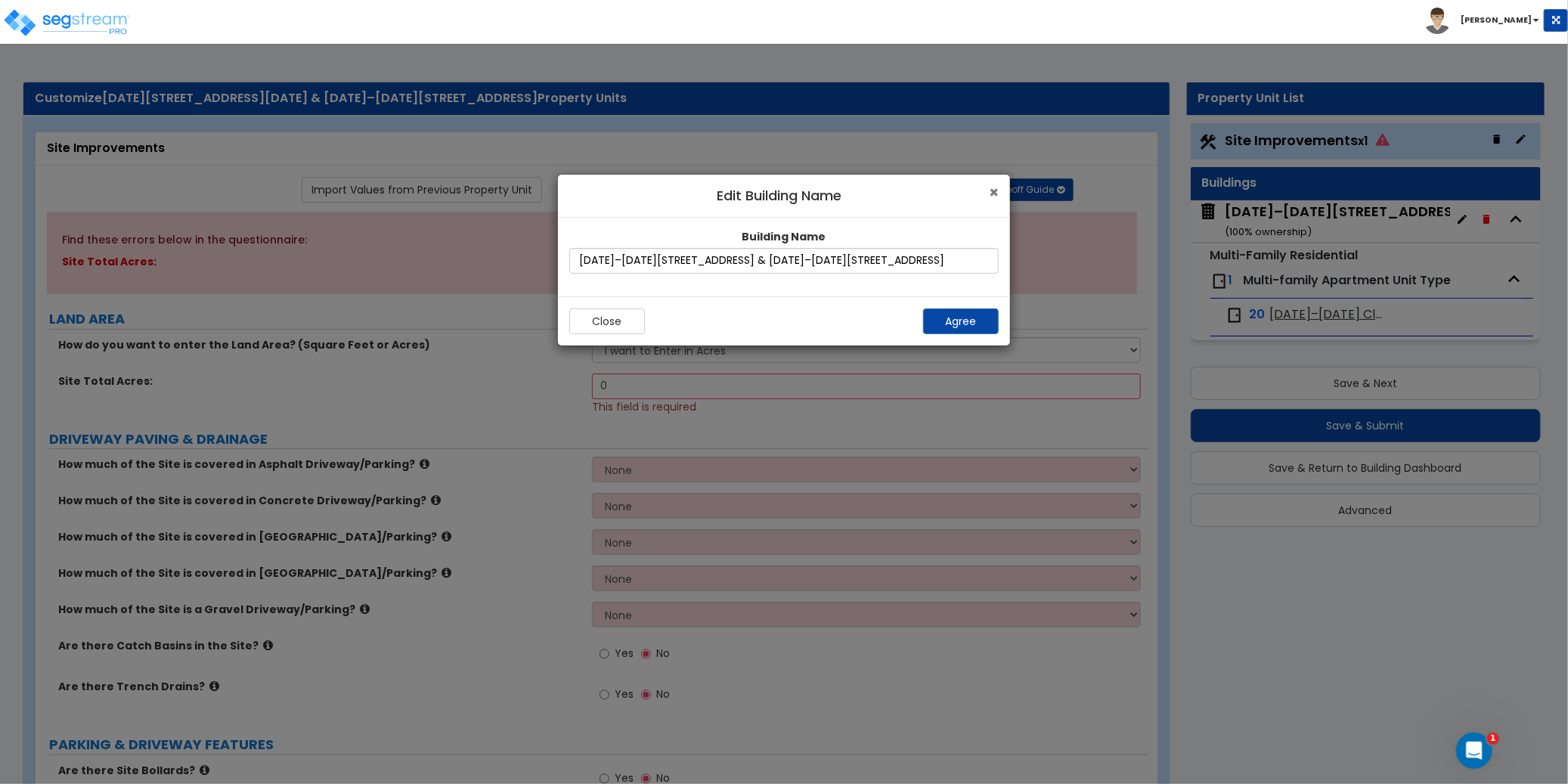
click at [996, 192] on span "×" at bounding box center [994, 191] width 10 height 22
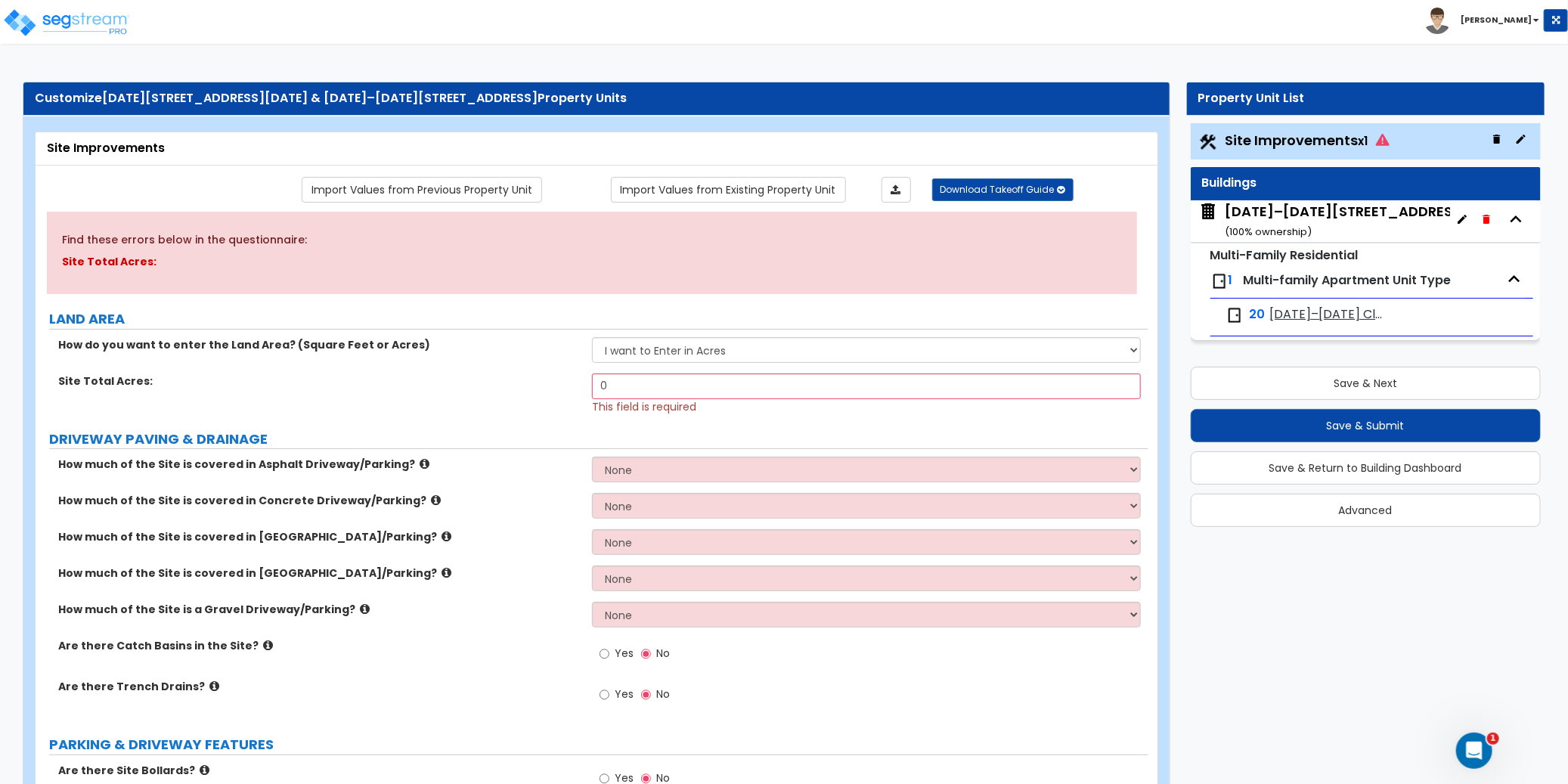
click at [1518, 271] on icon "button" at bounding box center [1514, 279] width 22 height 22
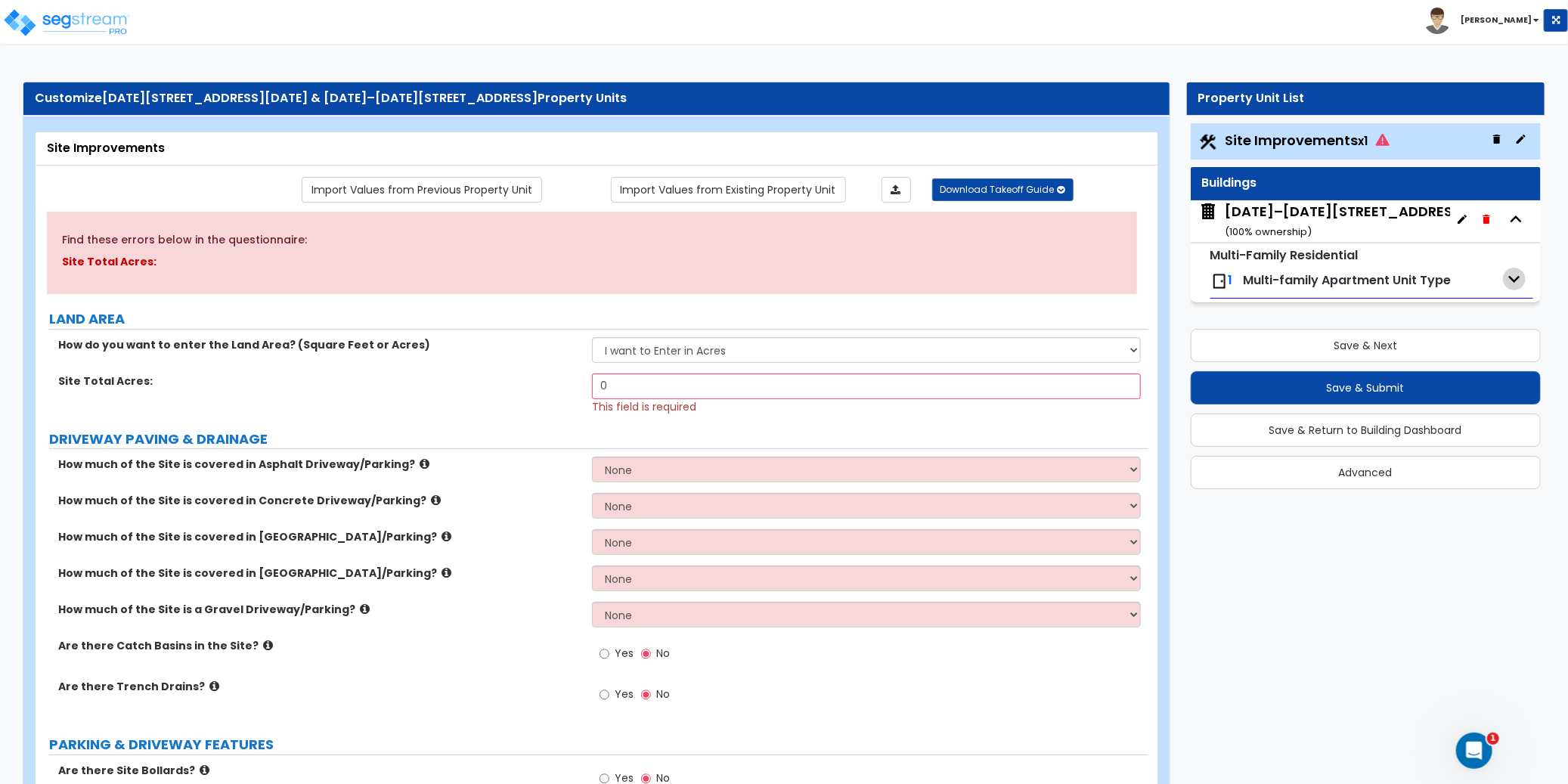
click at [1516, 277] on icon "button" at bounding box center [1514, 279] width 22 height 22
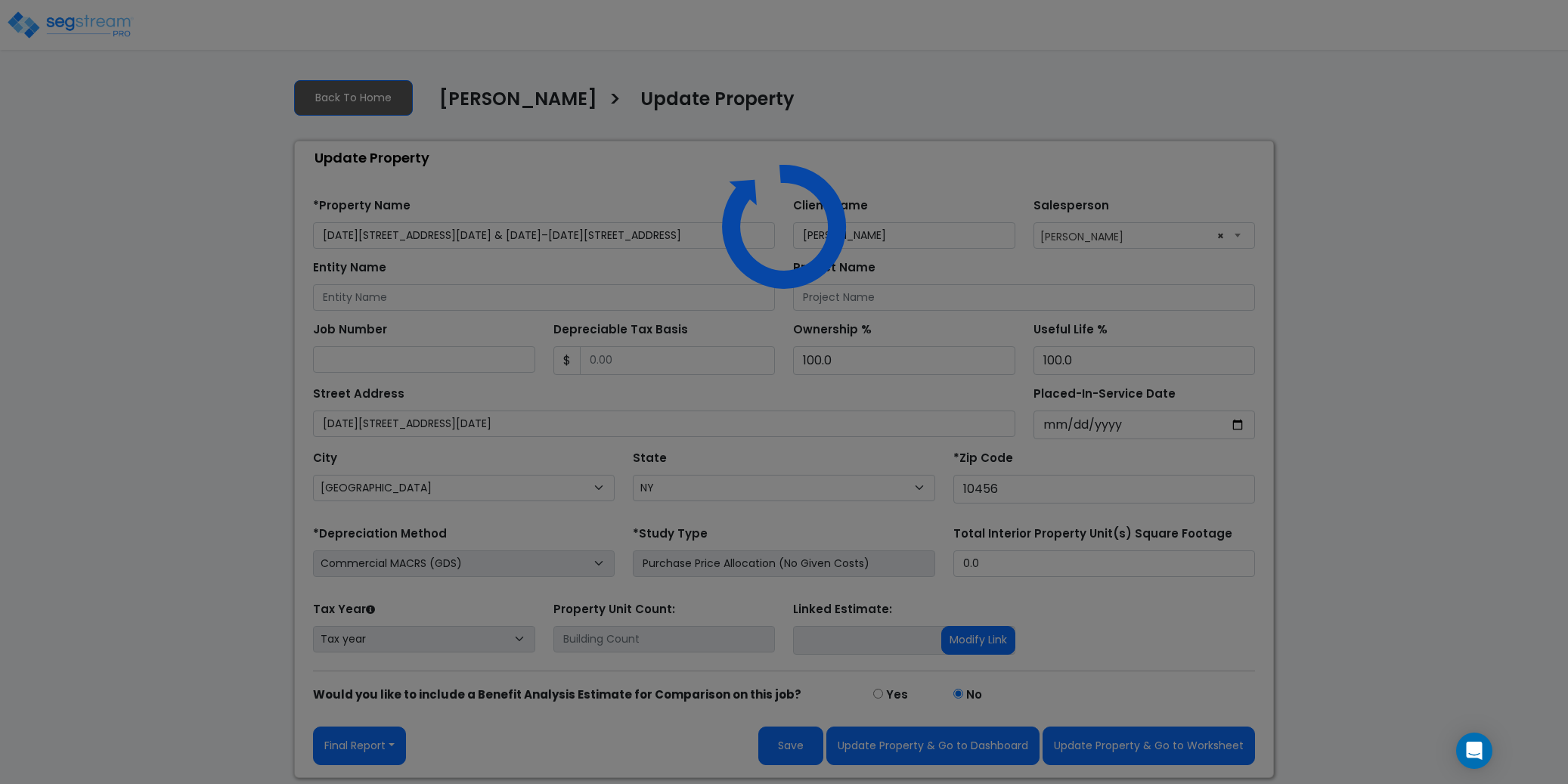
select select "NY"
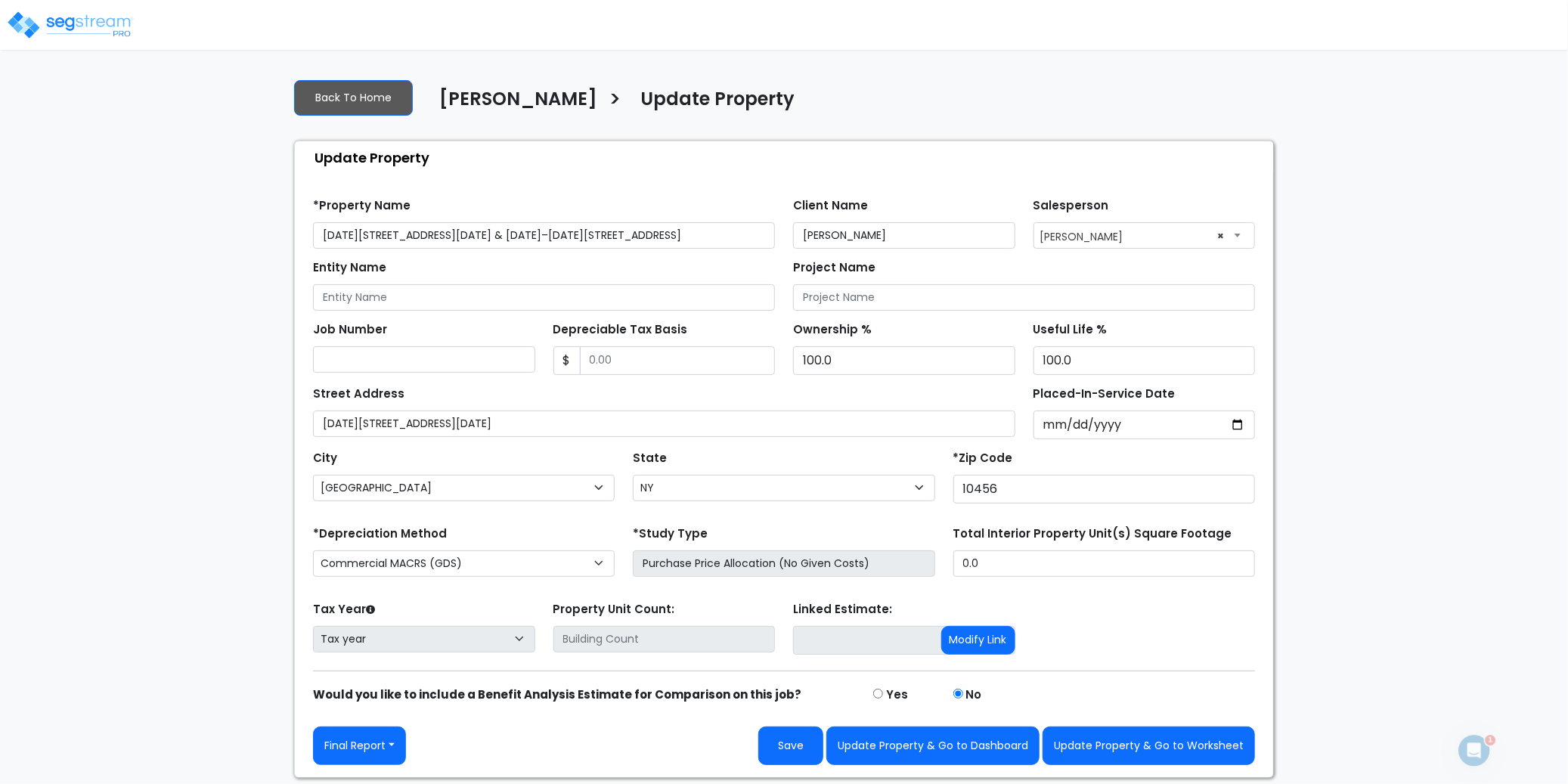
click at [472, 262] on div "Entity Name" at bounding box center [544, 283] width 462 height 54
click at [560, 239] on input "[DATE][STREET_ADDRESS][DATE] & [DATE]–[DATE][STREET_ADDRESS]" at bounding box center [544, 235] width 462 height 26
click at [1056, 274] on div "Project Name" at bounding box center [1024, 283] width 462 height 54
click at [470, 329] on div "Job Number" at bounding box center [424, 345] width 222 height 54
click at [1161, 653] on div "Tax Year Please Enter The Placed In Service Date First. Tax year Prior Years De…" at bounding box center [784, 627] width 960 height 60
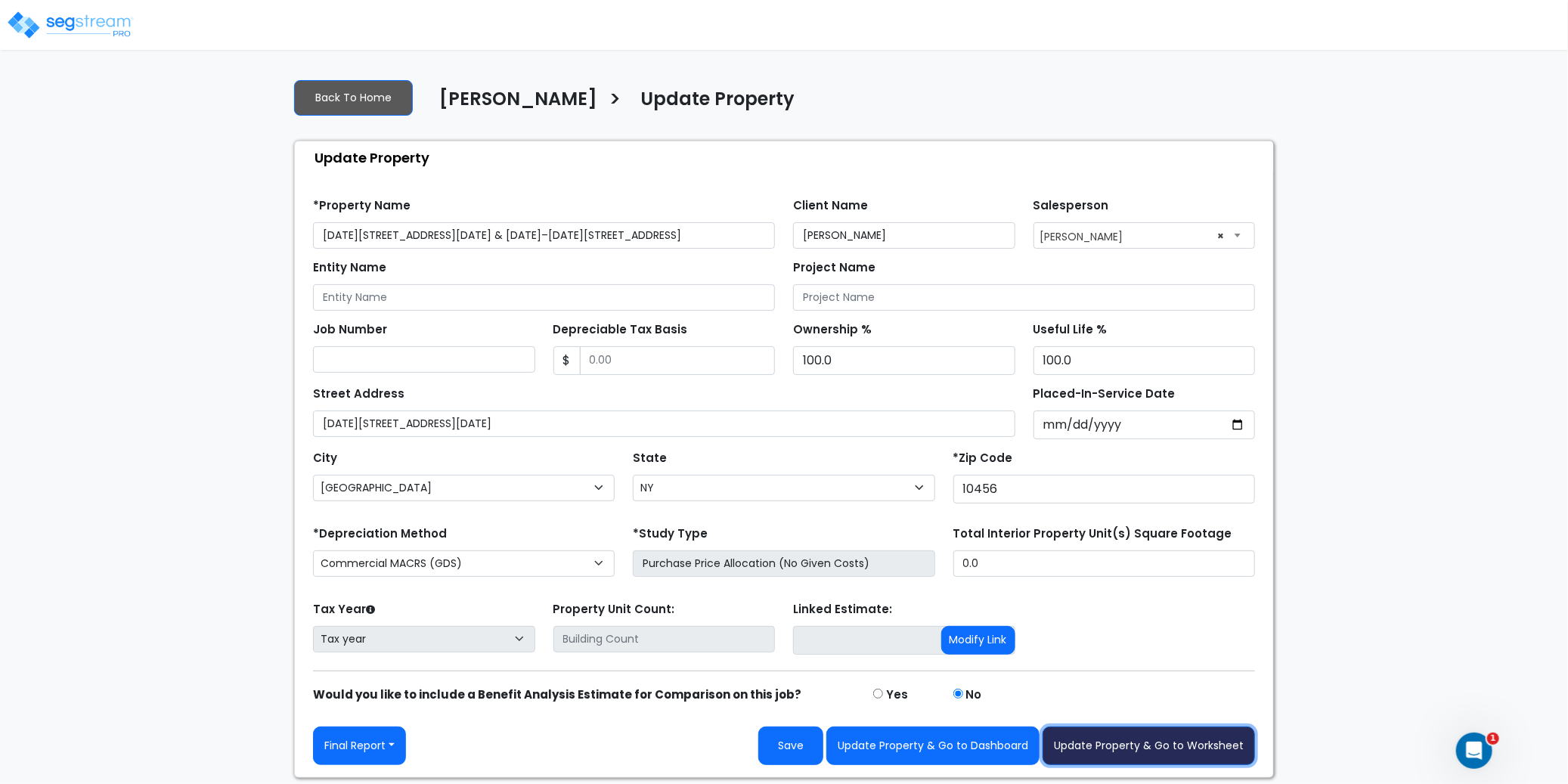
click at [1158, 749] on button "Update Property & Go to Worksheet" at bounding box center [1148, 746] width 212 height 38
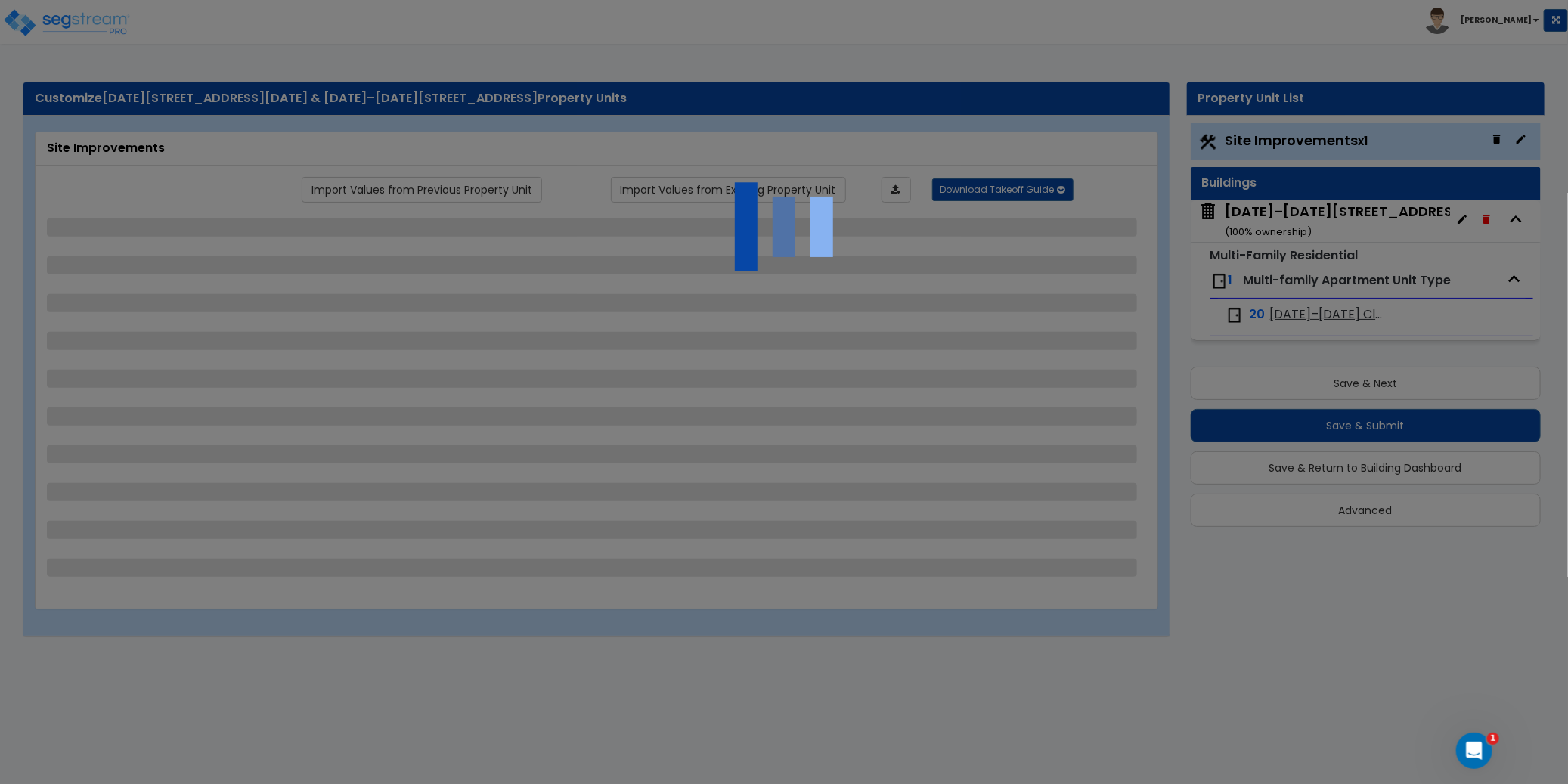
click at [1315, 327] on div at bounding box center [784, 392] width 1568 height 784
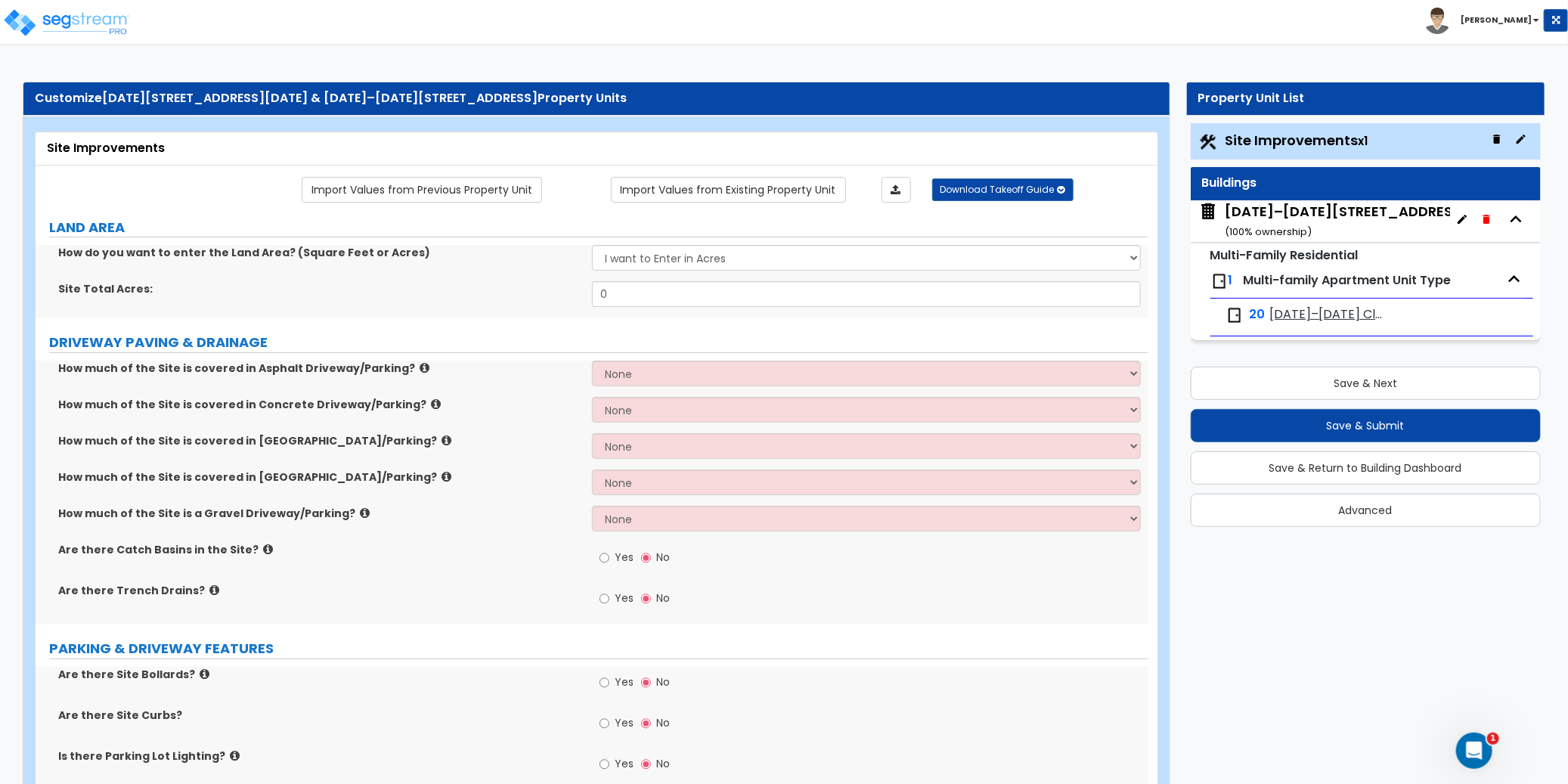
click at [1320, 323] on span "[DATE]–[DATE] Clay" at bounding box center [1328, 315] width 116 height 18
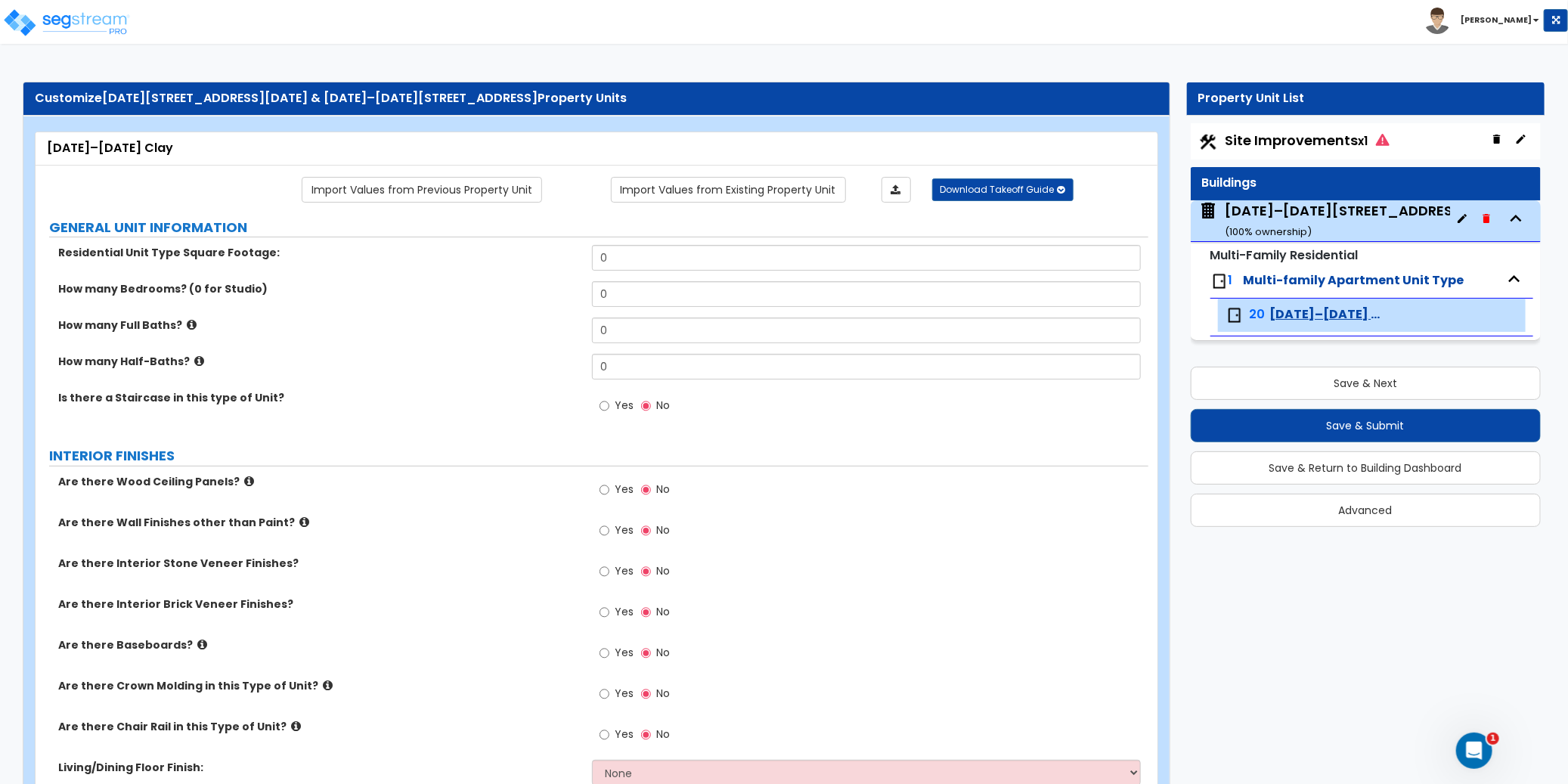
click at [1284, 283] on span "Multi-family Apartment Unit Type" at bounding box center [1354, 280] width 221 height 18
click at [1372, 276] on span "Multi-family Apartment Unit Type" at bounding box center [1354, 280] width 221 height 18
click at [1466, 220] on icon "button" at bounding box center [1461, 218] width 12 height 12
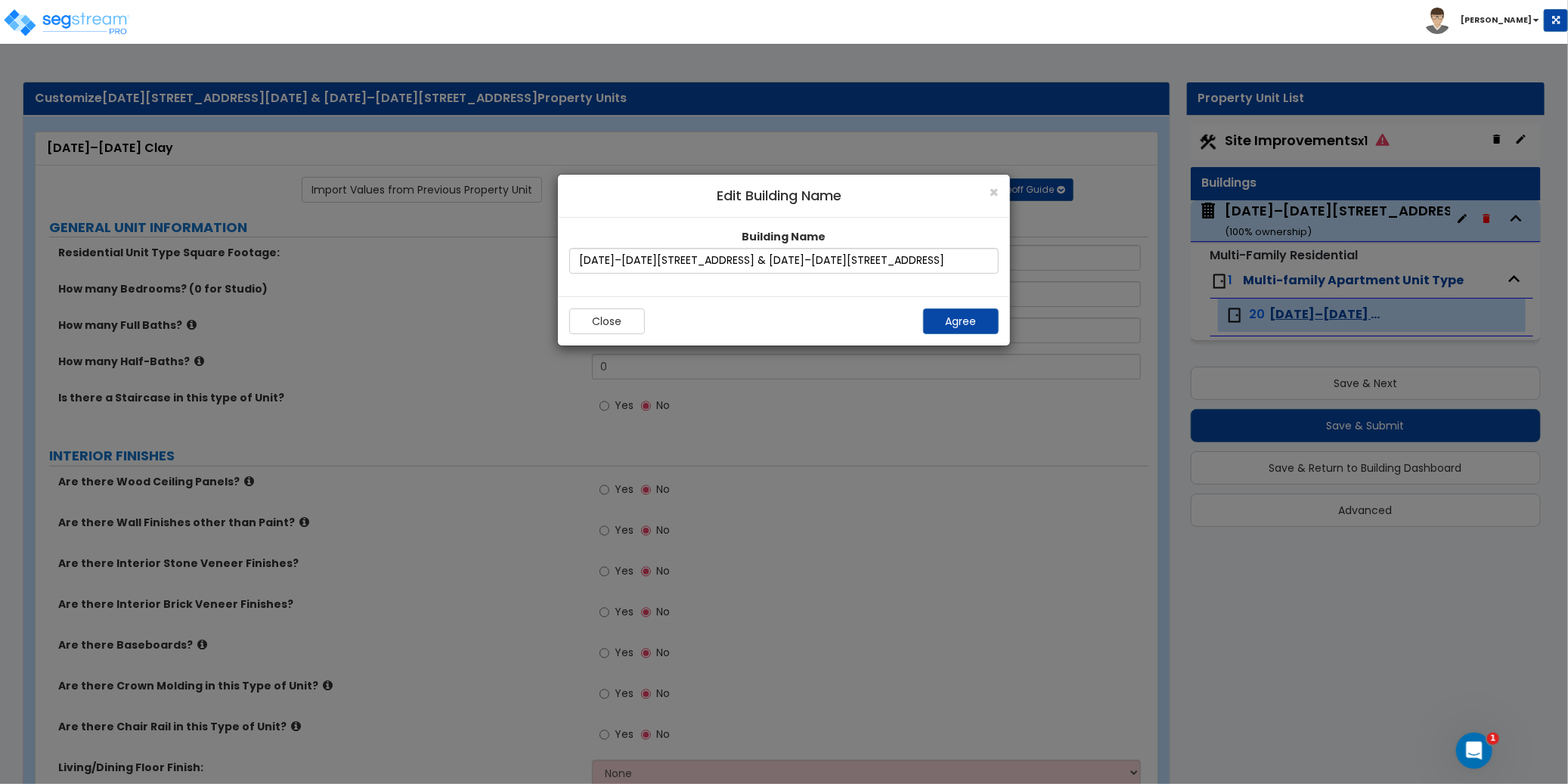
click at [986, 194] on h4 "Edit Building Name" at bounding box center [784, 195] width 429 height 20
click at [990, 194] on span "×" at bounding box center [994, 191] width 10 height 22
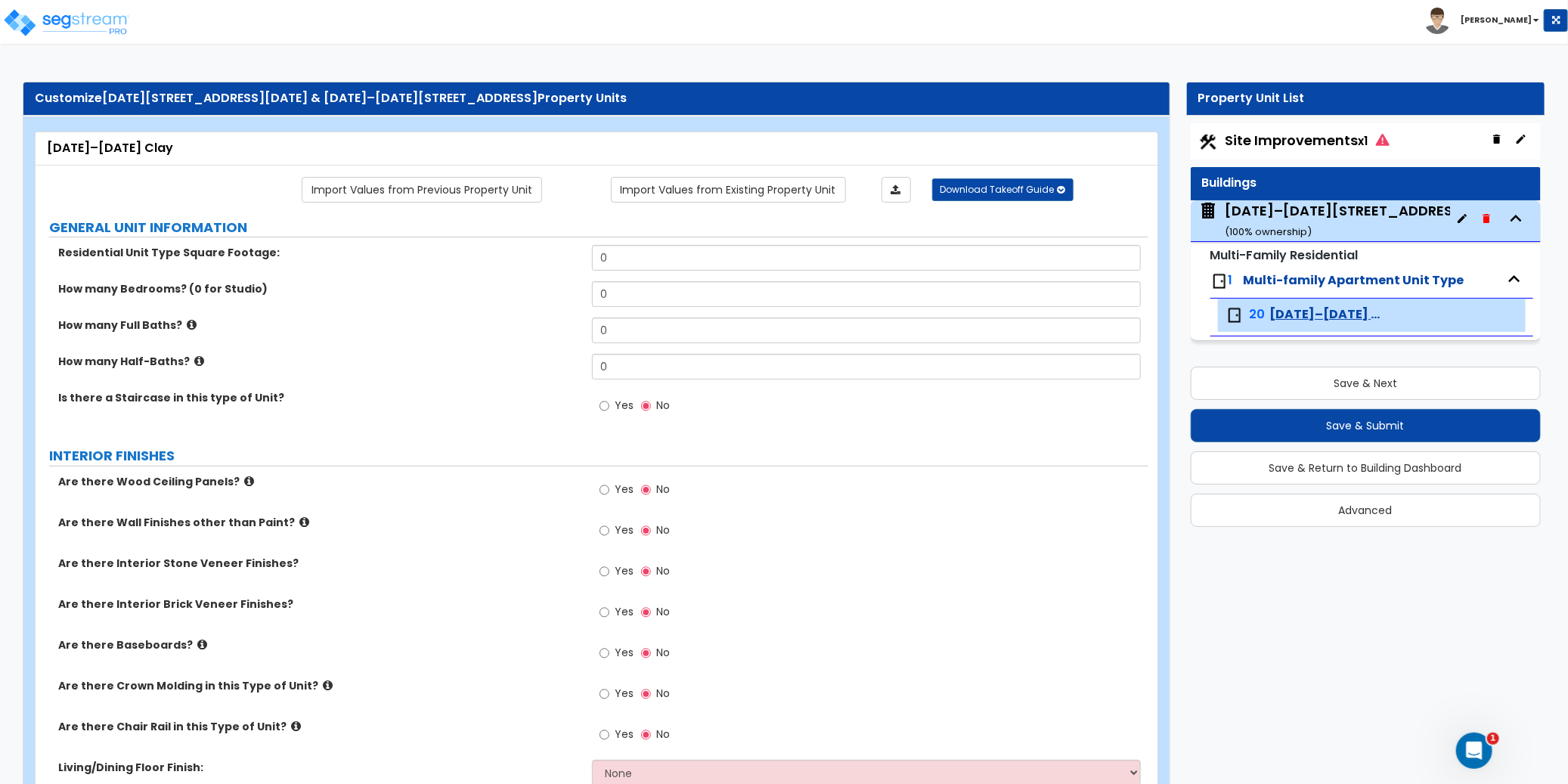
click at [1491, 215] on icon "button" at bounding box center [1486, 218] width 12 height 12
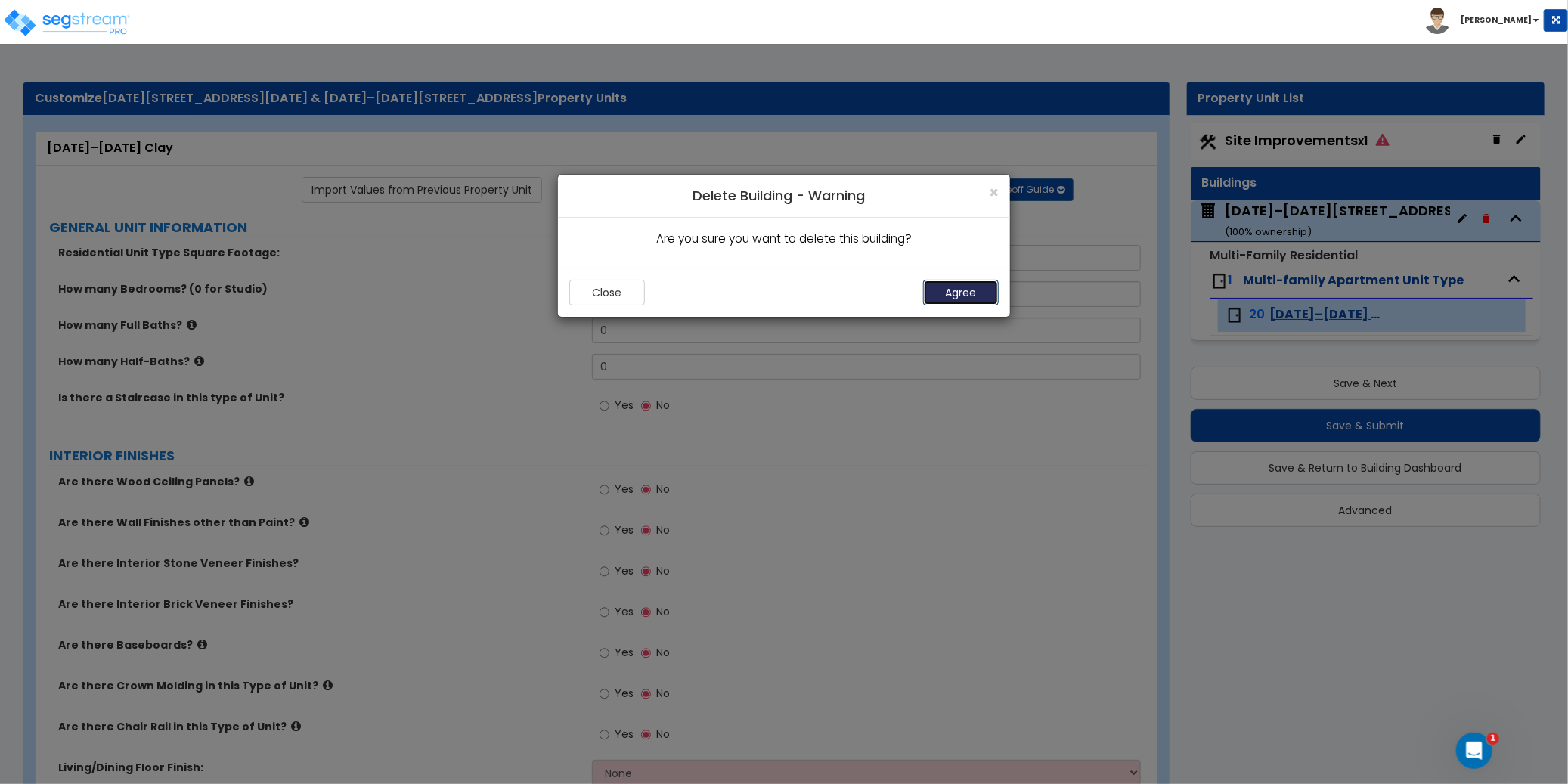
click at [961, 293] on button "Agree" at bounding box center [961, 292] width 75 height 26
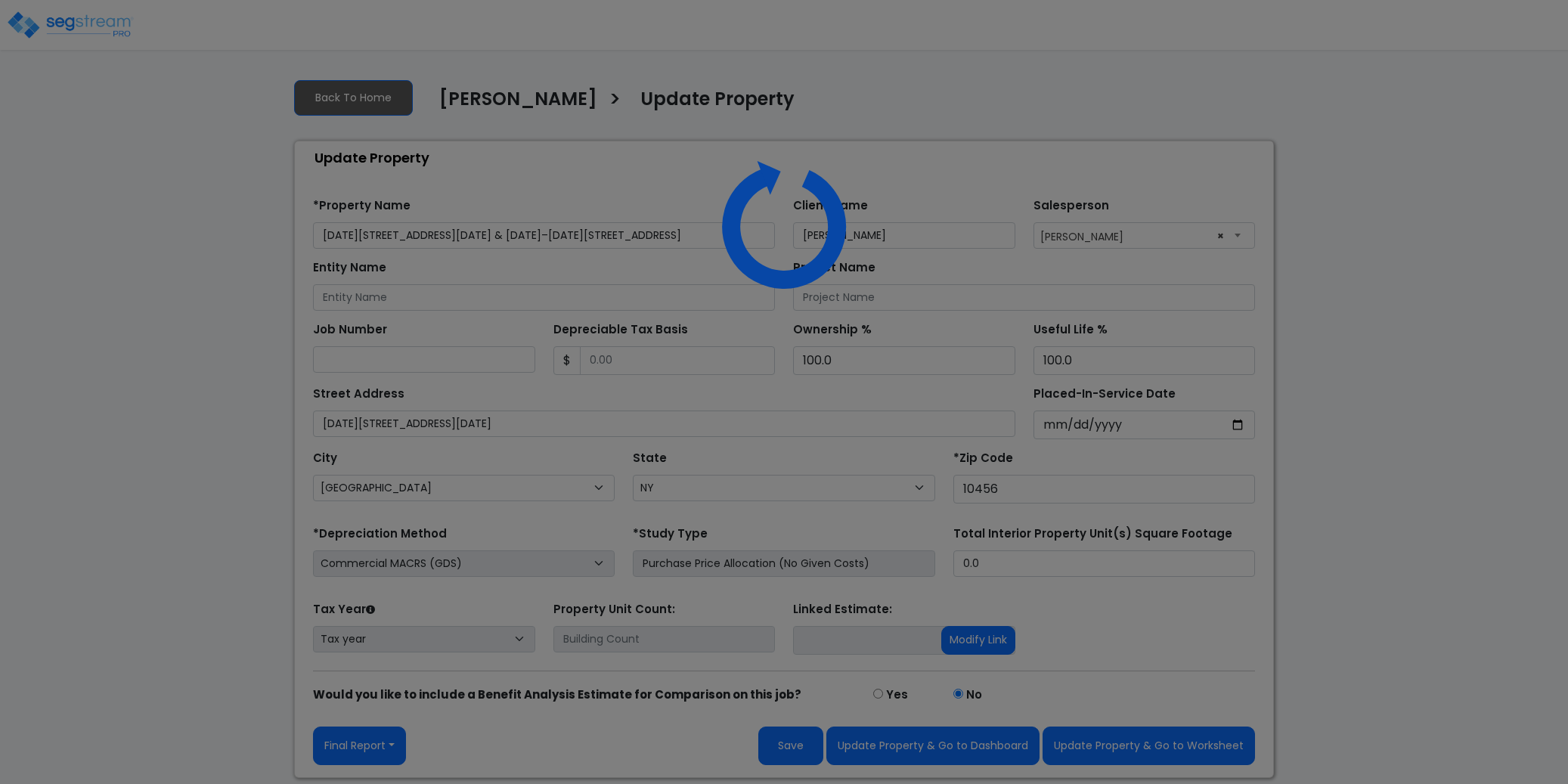
select select "NY"
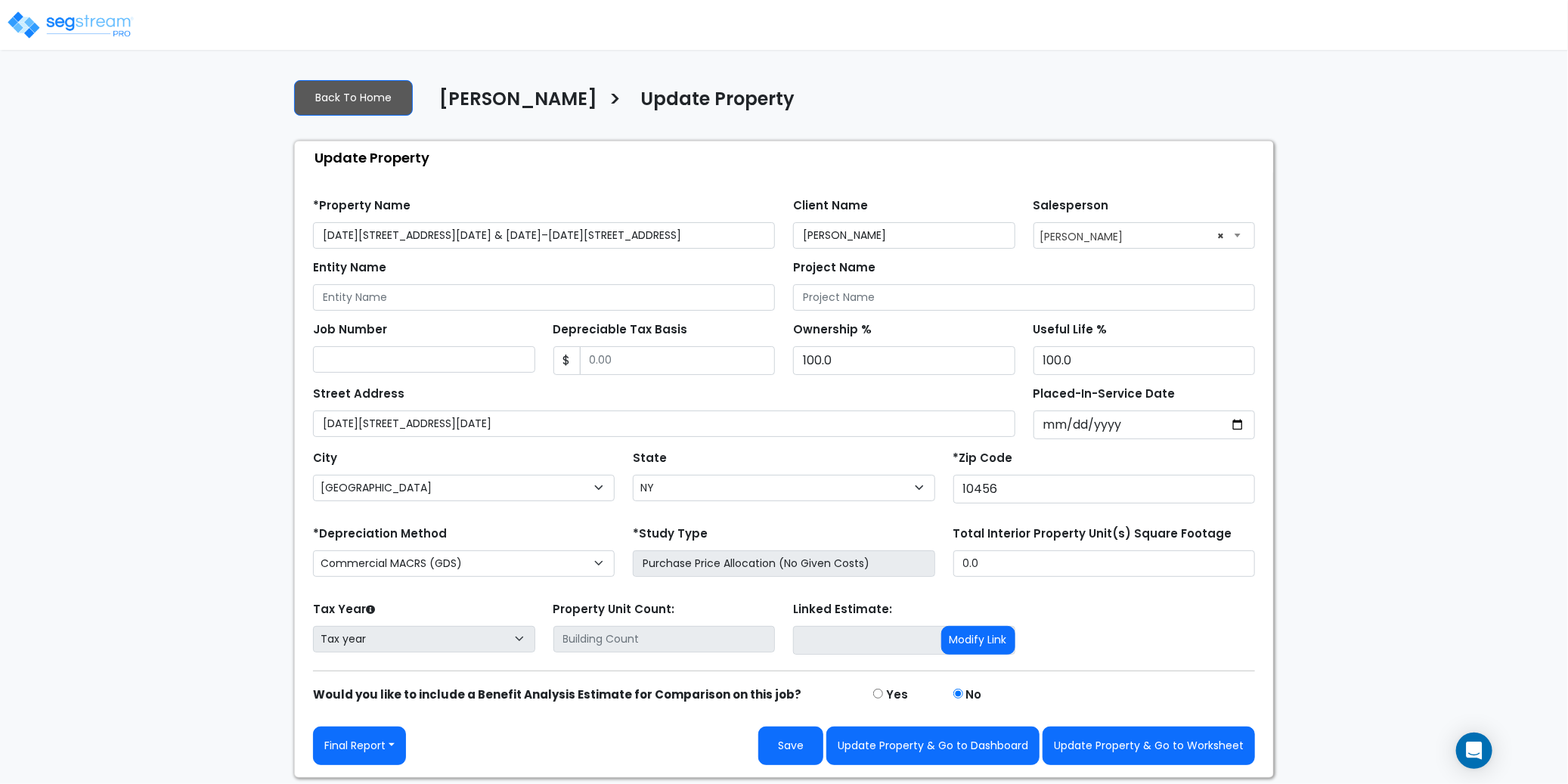
click at [102, 20] on img at bounding box center [71, 25] width 128 height 30
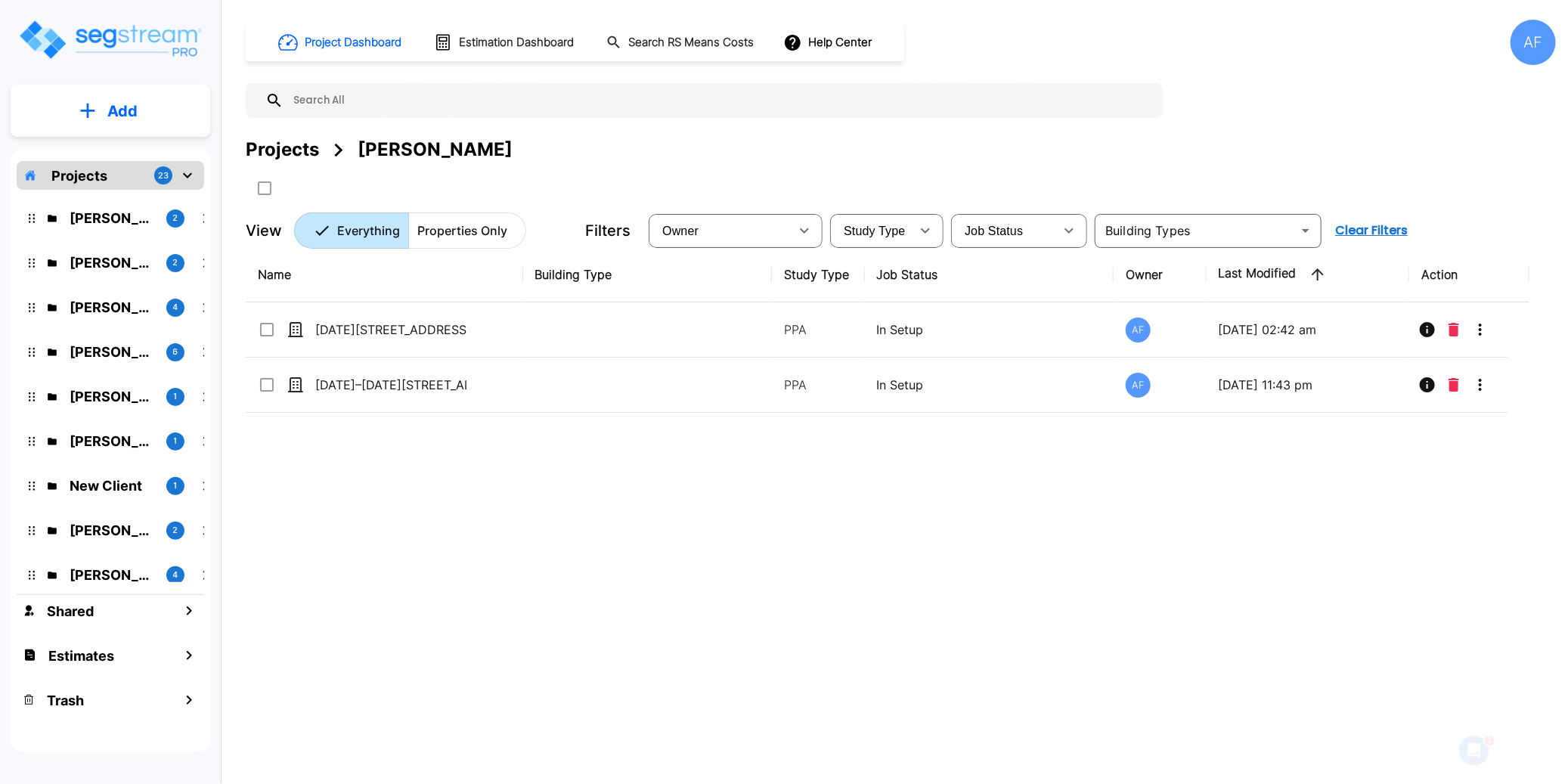
click at [478, 493] on div "Name Building Type Study Type Job Status Owner Last Modified Action [DATE][STRE…" at bounding box center [888, 490] width 1284 height 486
click at [114, 109] on p "Add" at bounding box center [123, 111] width 30 height 22
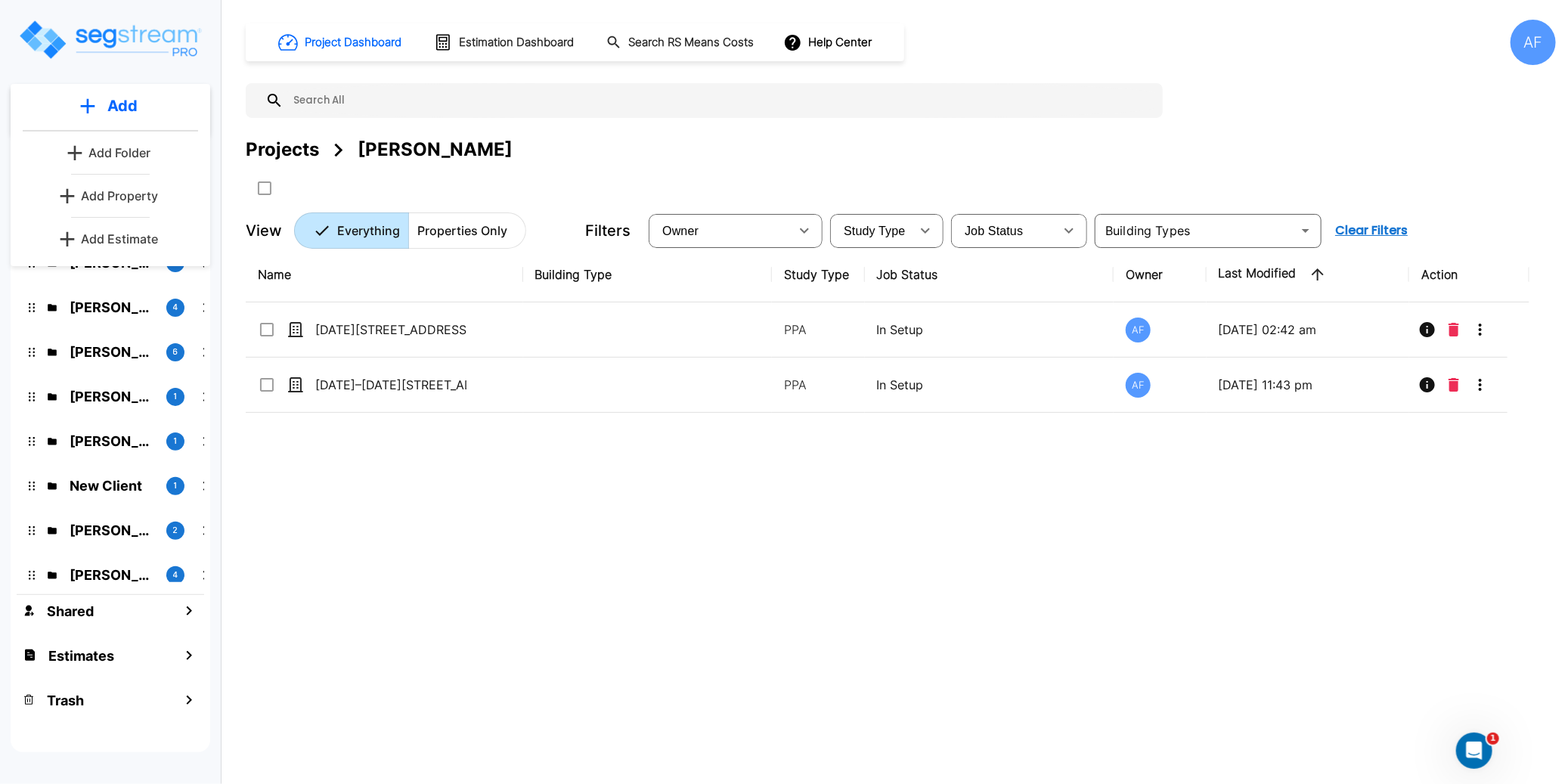
click at [124, 194] on p "Add Property" at bounding box center [119, 195] width 77 height 18
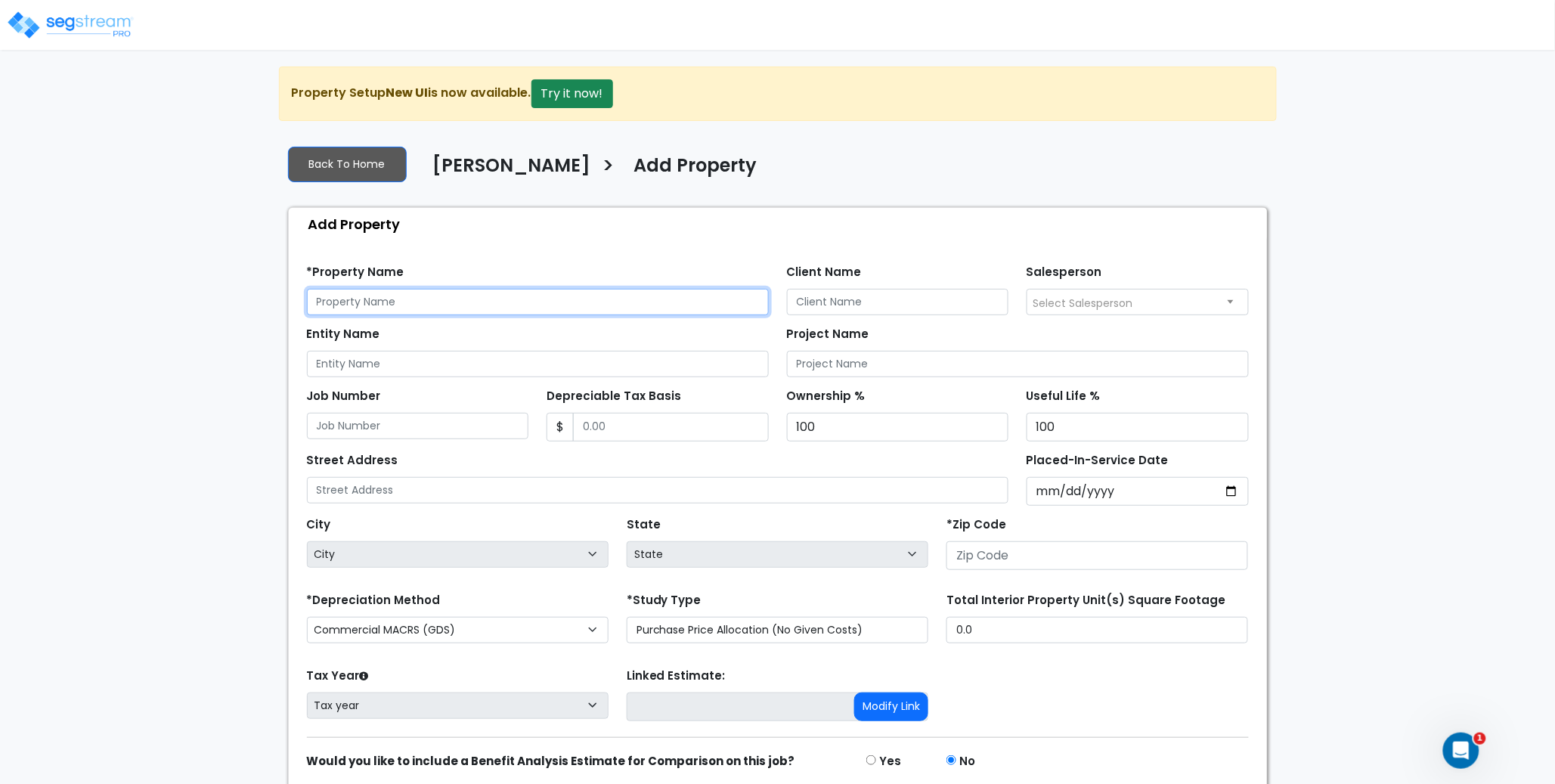
click at [450, 302] on input "text" at bounding box center [538, 301] width 462 height 26
paste input "1260–1264 Clay Ave & 1272–1276 Clay Ave, Bronx, NY 10456"
drag, startPoint x: 622, startPoint y: 300, endPoint x: 532, endPoint y: 298, distance: 90.0
click at [532, 298] on input "1260–1264 Clay Ave & 1272–1276 Clay Ave, Bronx, NY 10456" at bounding box center [538, 301] width 462 height 26
type input "[DATE][STREET_ADDRESS][DATE] & [DATE]–[DATE][STREET_ADDRESS]"
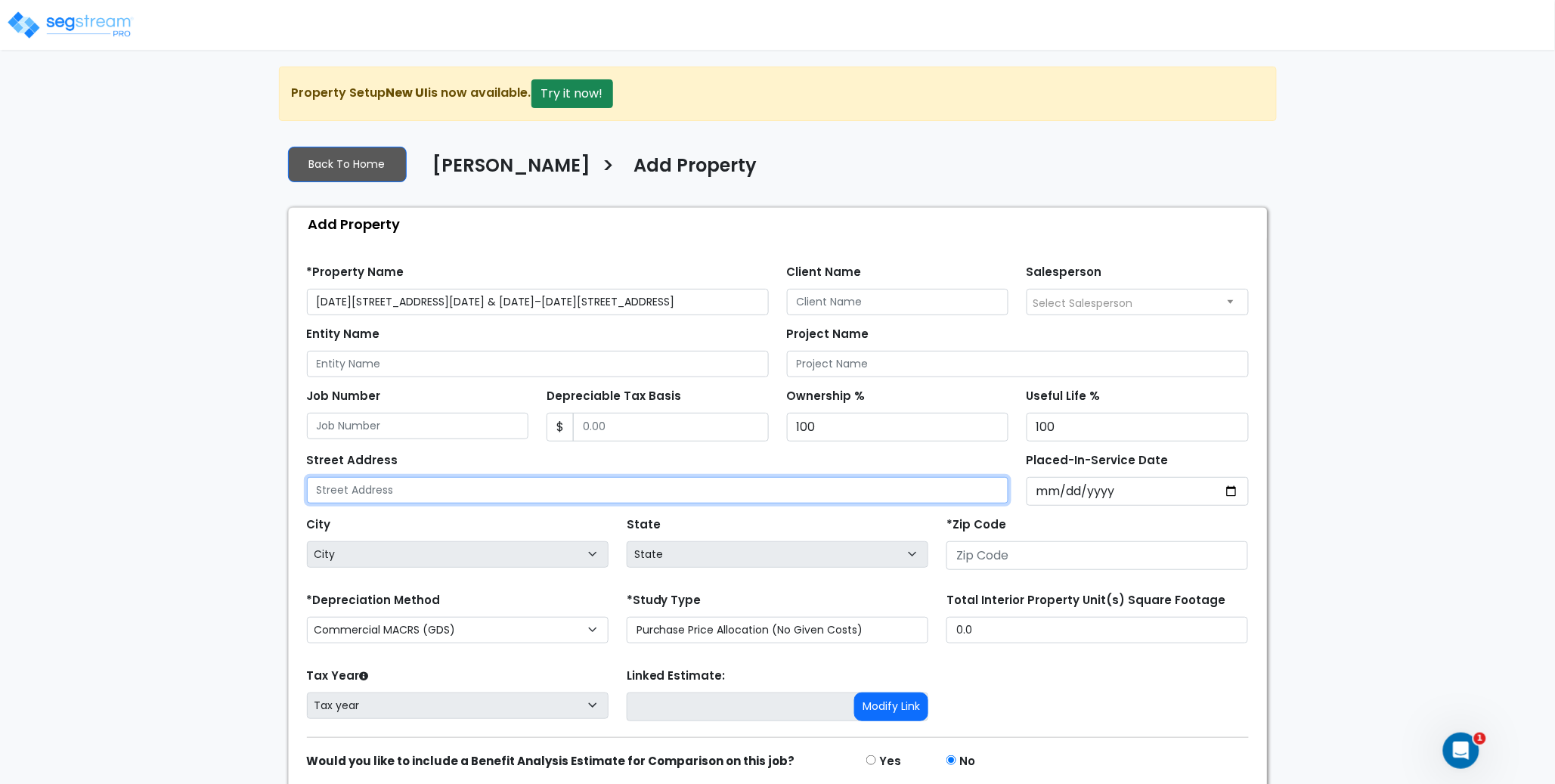
click at [432, 488] on input "text" at bounding box center [658, 489] width 703 height 26
paste input "1260–1264 Clay Ave & 1272–1276 Clay Ave, Bronx, NY 10456"
type input "[DATE]–[DATE][STREET_ADDRESS] & [DATE]–[DATE][STREET_ADDRESS]"
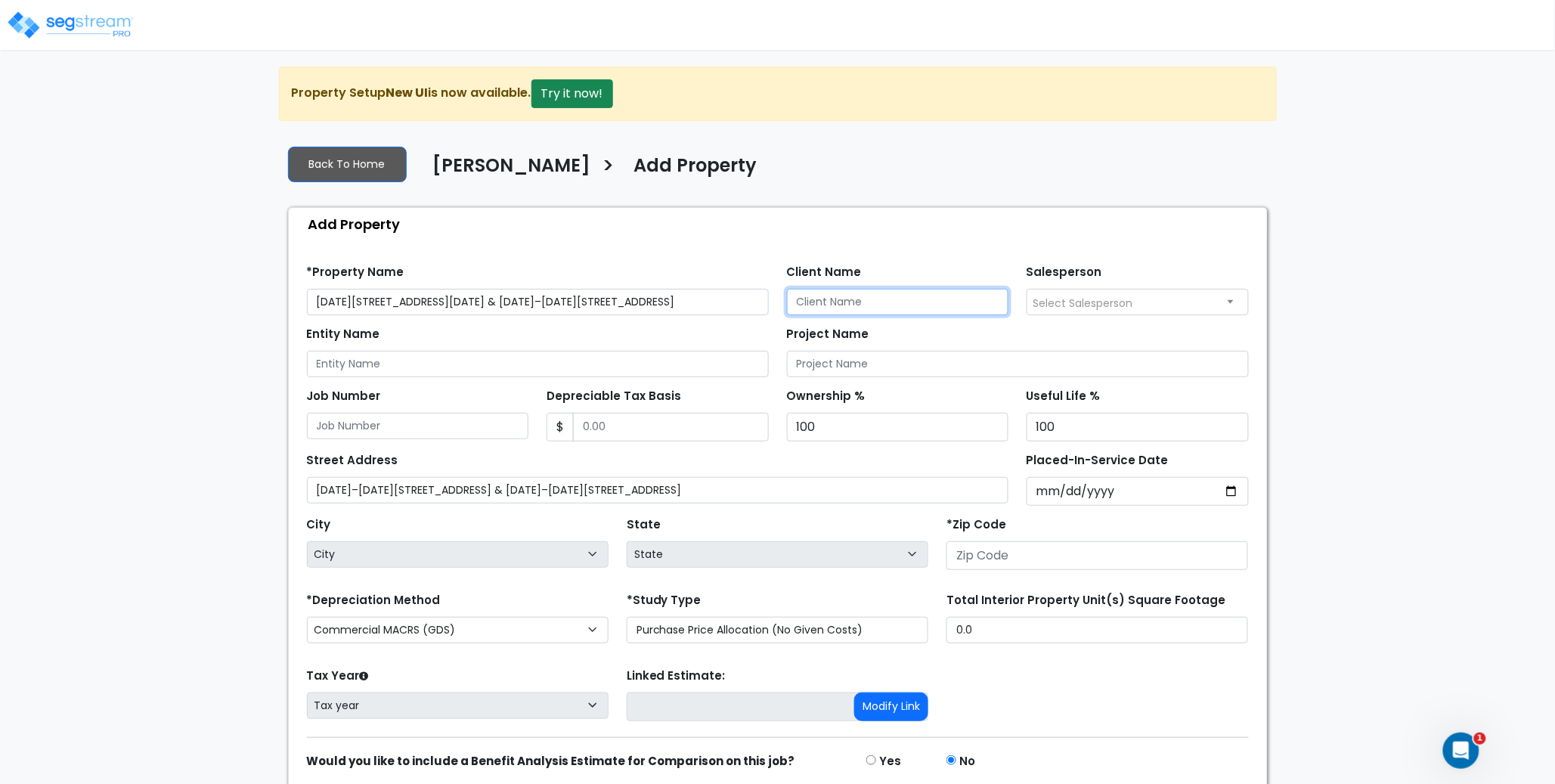
click at [882, 303] on input "Client Name" at bounding box center [897, 301] width 222 height 26
drag, startPoint x: 594, startPoint y: 166, endPoint x: 425, endPoint y: 171, distance: 169.1
click at [425, 171] on div "Taoufik Lahrache > Add Property" at bounding box center [590, 171] width 336 height 35
copy h4 "Taoufik Lahrache"
click at [862, 302] on input "Client Name" at bounding box center [897, 301] width 222 height 26
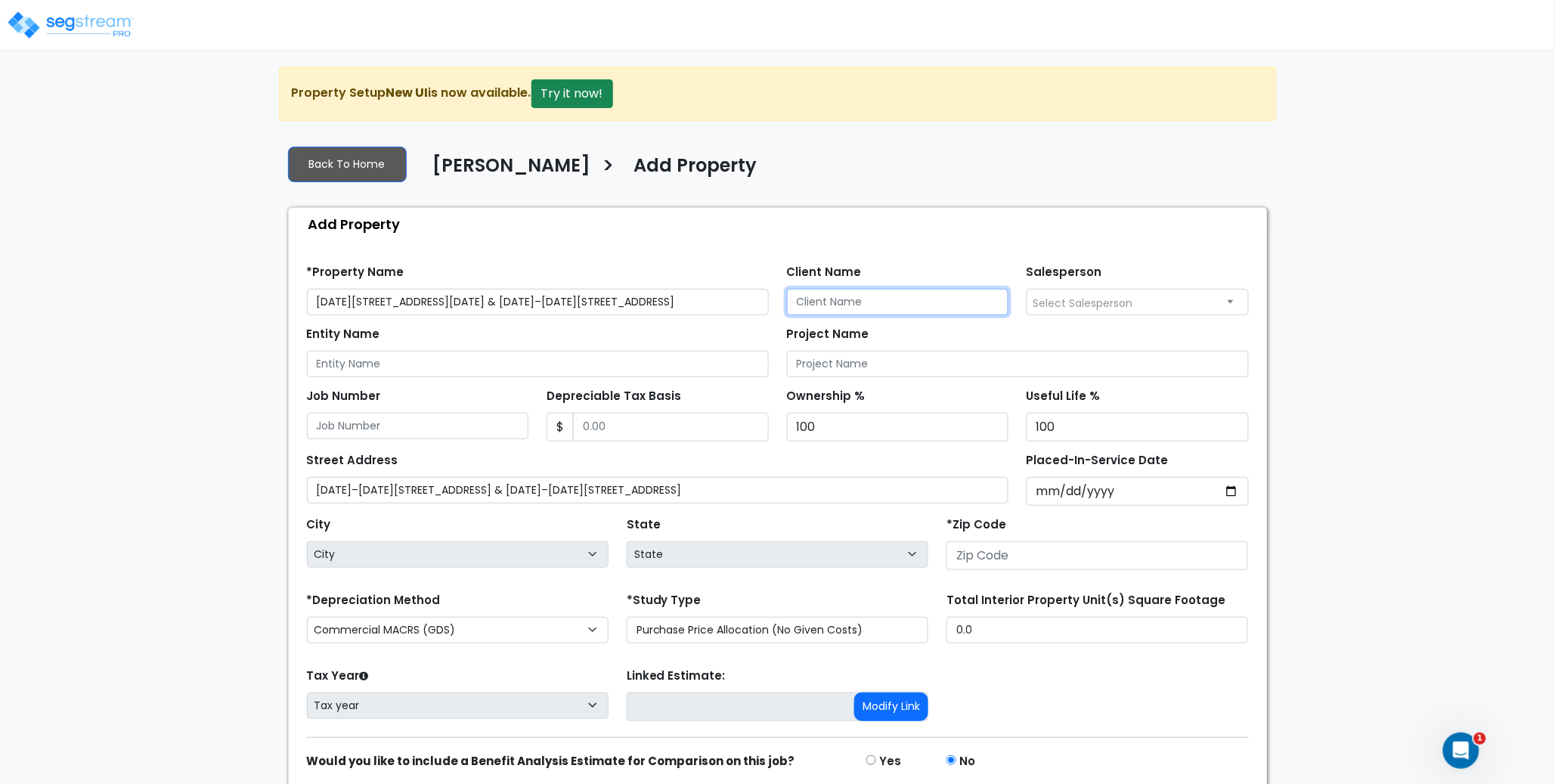
paste input "Taoufik Lahrache"
type input "Taoufik Lahrache"
click at [1090, 308] on span "Select Salesperson" at bounding box center [1083, 303] width 100 height 15
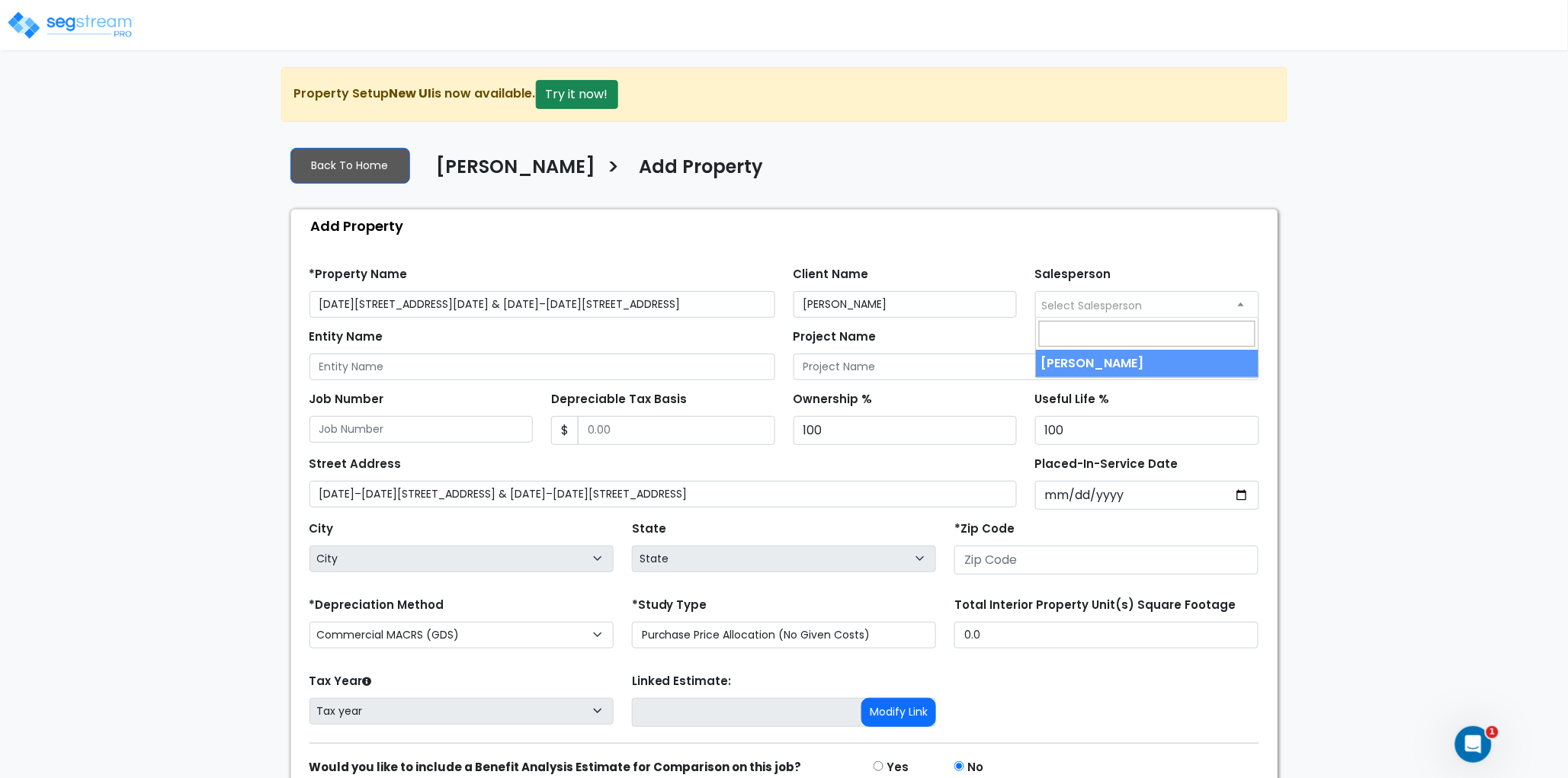
select select "157"
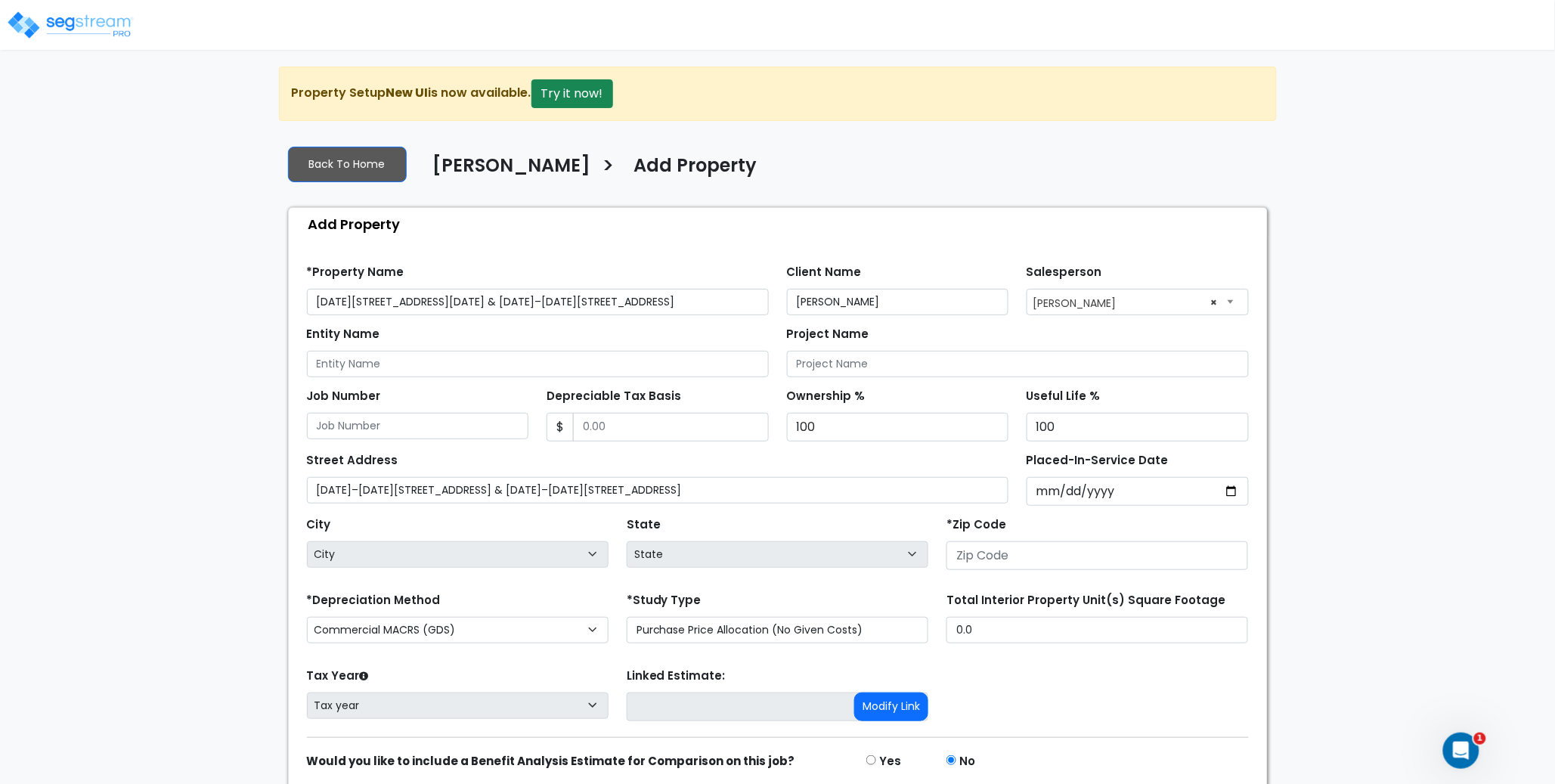
click at [440, 275] on div "*Property Name 1260–1264 Clay Ave & 1272–1276 Clay Ave" at bounding box center [538, 288] width 462 height 54
click at [436, 360] on input "Entity Name" at bounding box center [538, 364] width 462 height 26
click at [641, 324] on div "Entity Name" at bounding box center [538, 350] width 462 height 54
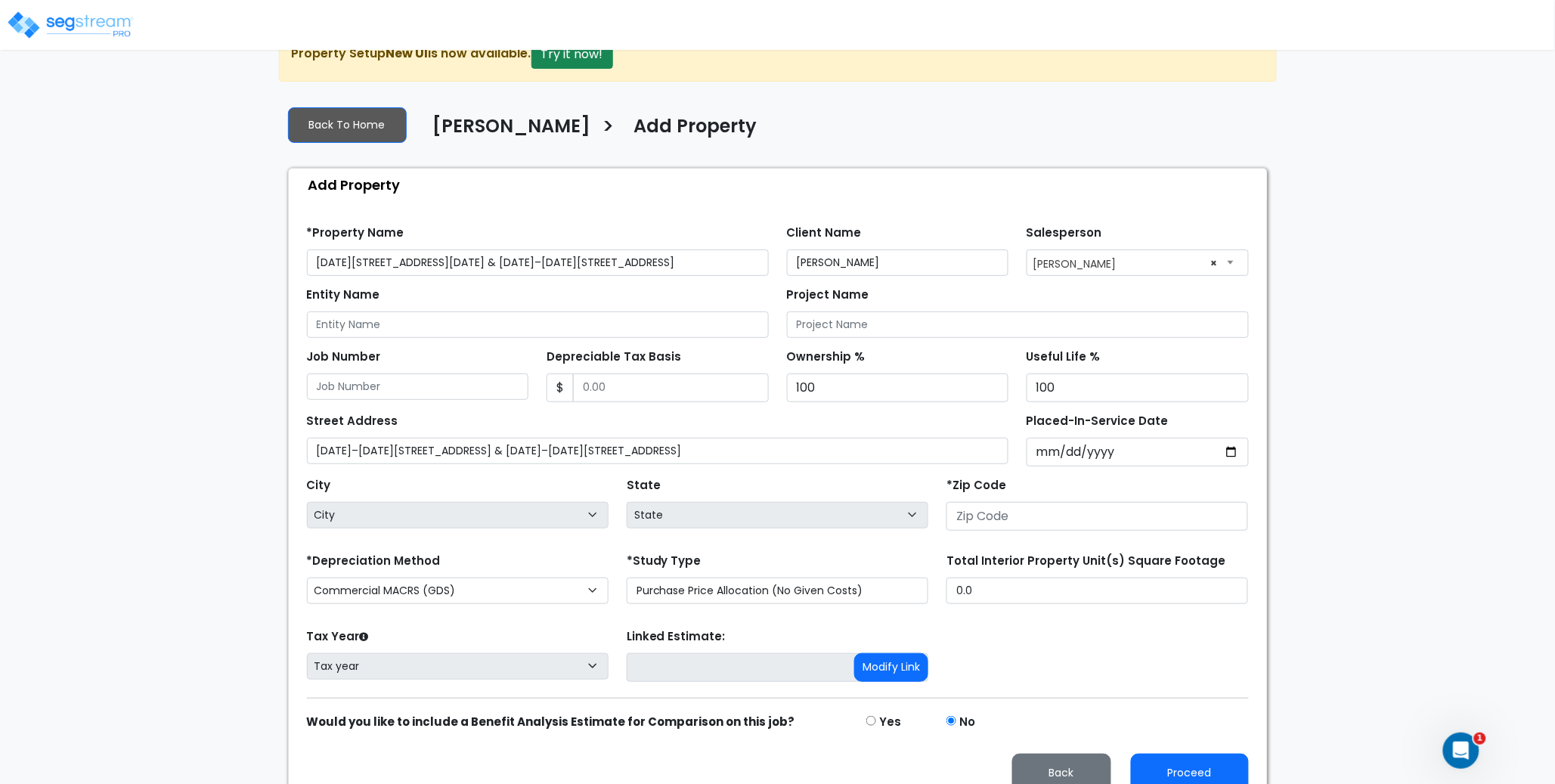
scroll to position [41, 0]
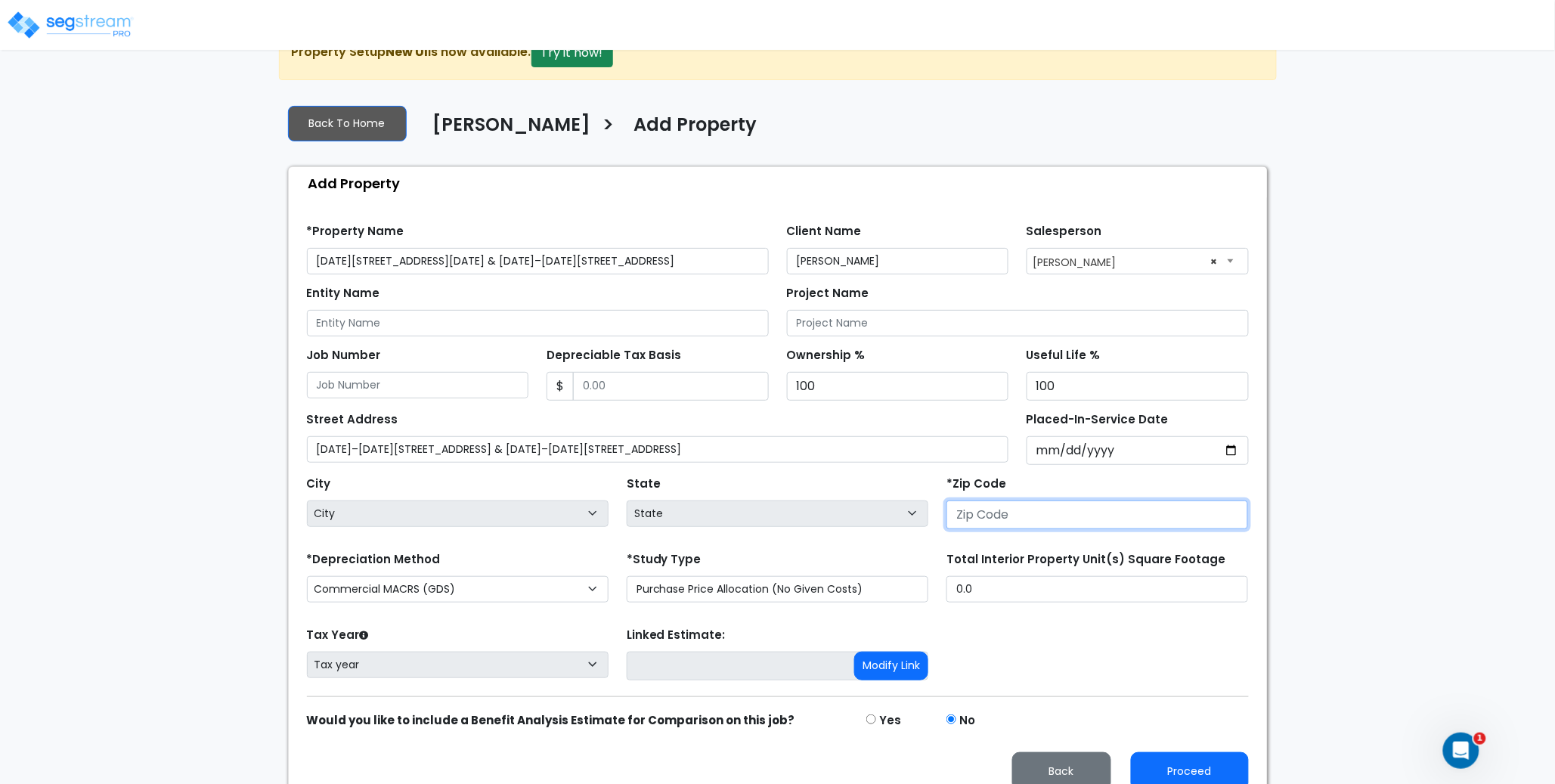
click at [985, 507] on input "number" at bounding box center [1097, 515] width 302 height 29
type input "10"
select select "NY"
type input "10456"
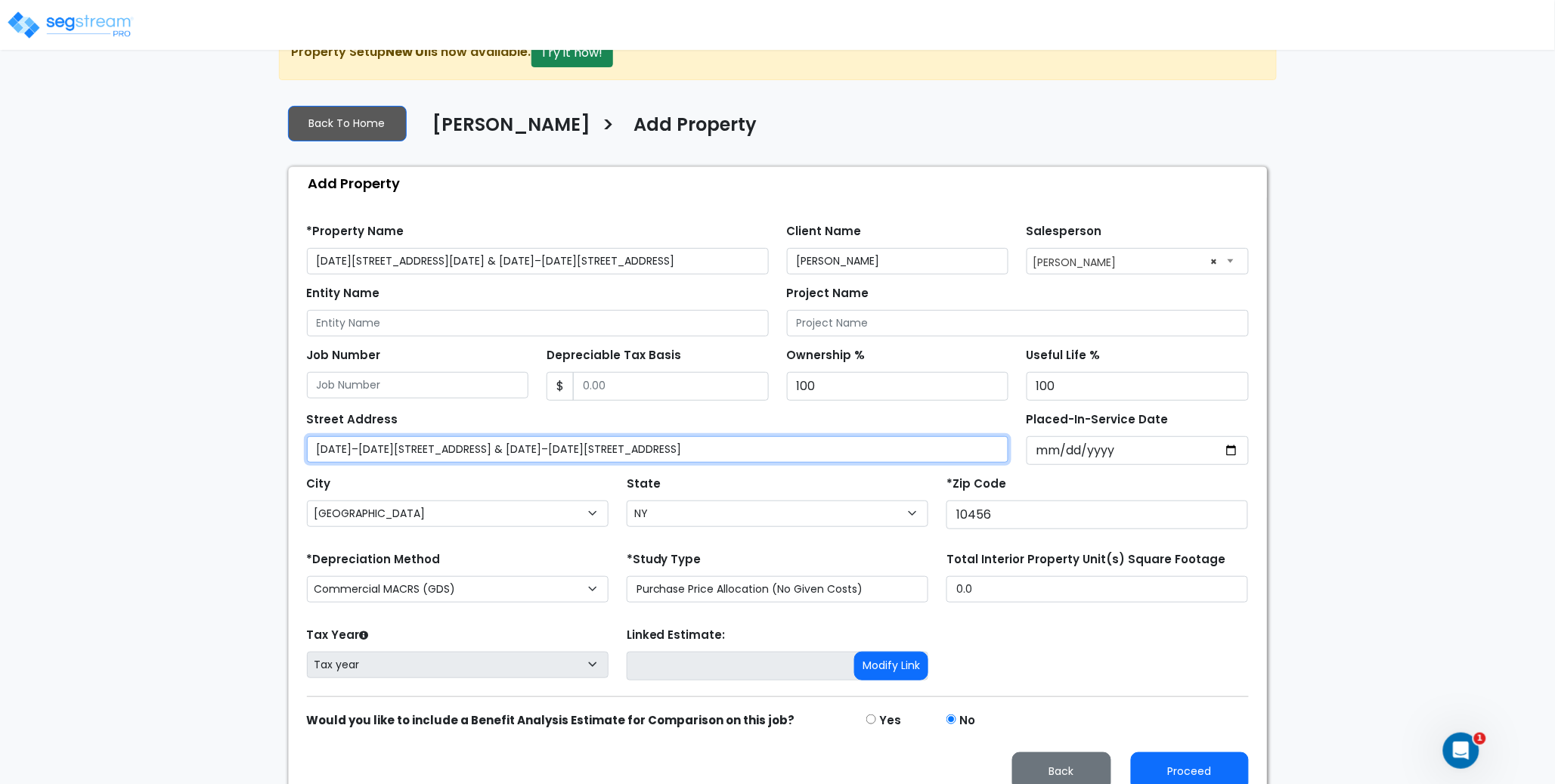
drag, startPoint x: 647, startPoint y: 449, endPoint x: 534, endPoint y: 449, distance: 113.0
click at [534, 449] on input "1260–1264 Clay Ave & 1272–1276 Clay Ave, Bronx, NY 10456" at bounding box center [658, 448] width 703 height 26
type input "1260–1264 Clay Ave & 1272–1276 Clay Ave"
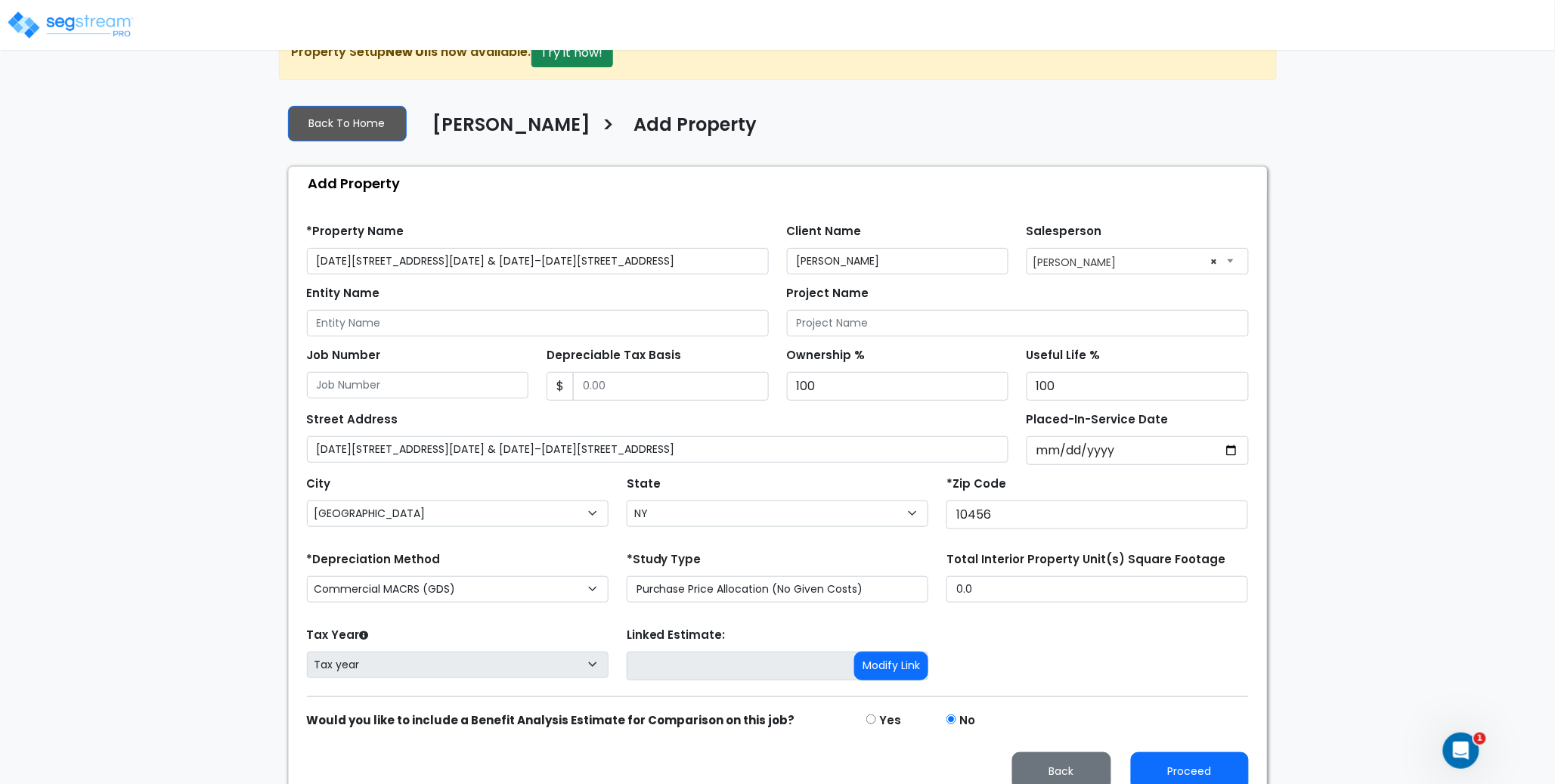
click at [627, 414] on div "Street Address 1260–1264 Clay Ave & 1272–1276 Clay Ave" at bounding box center [658, 436] width 703 height 54
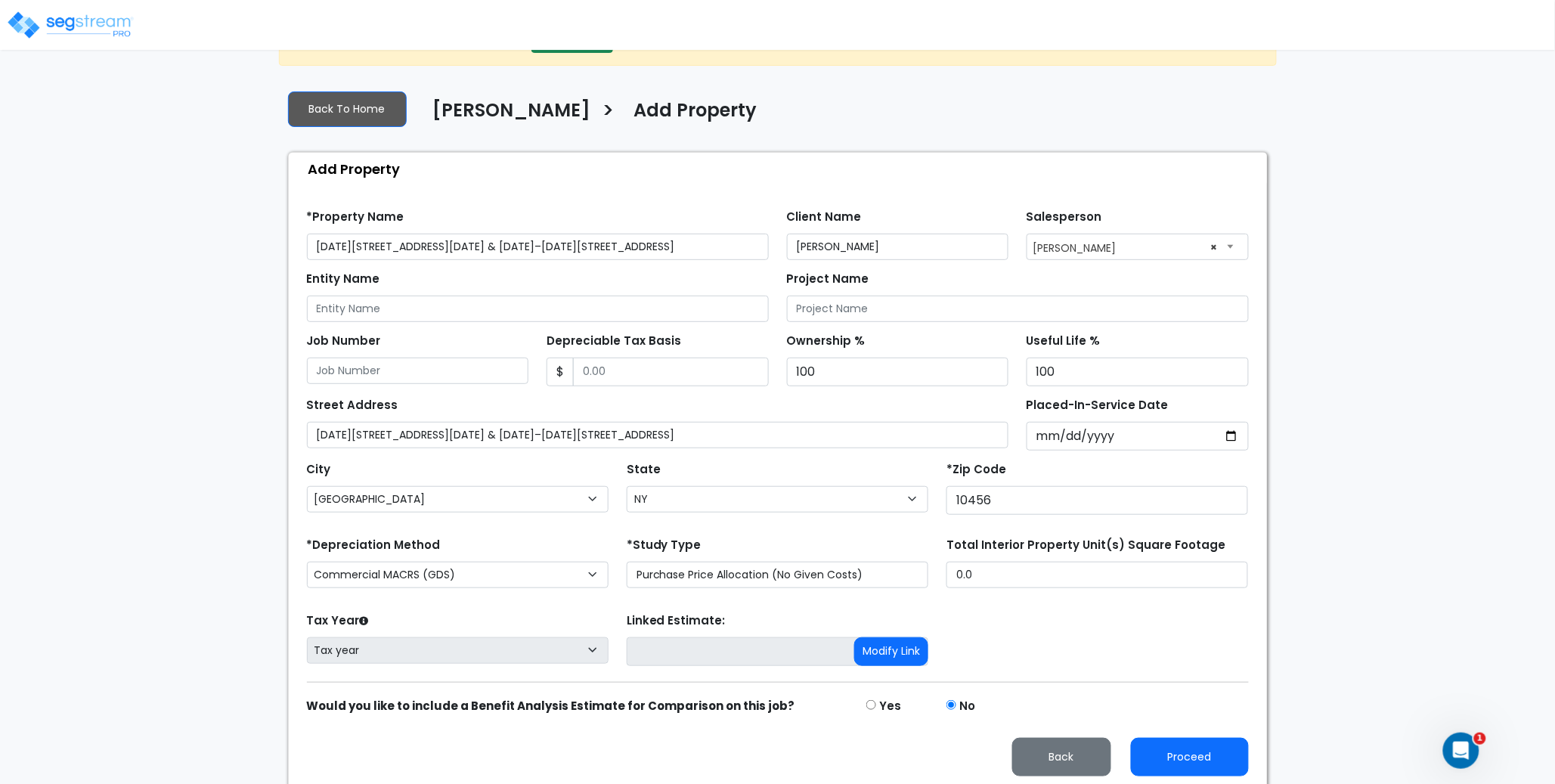
scroll to position [61, 0]
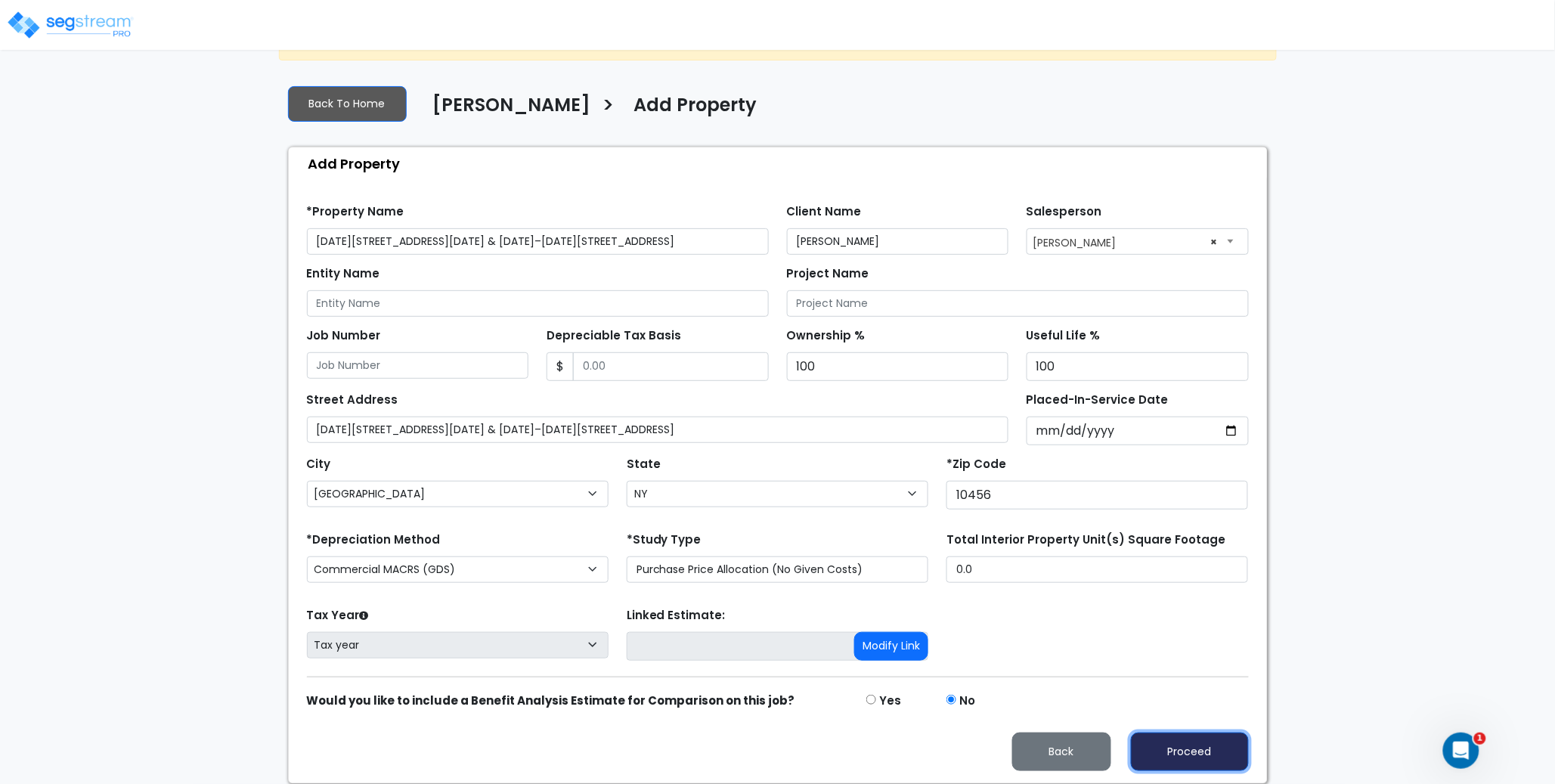
click at [1194, 757] on button "Proceed" at bounding box center [1190, 751] width 118 height 38
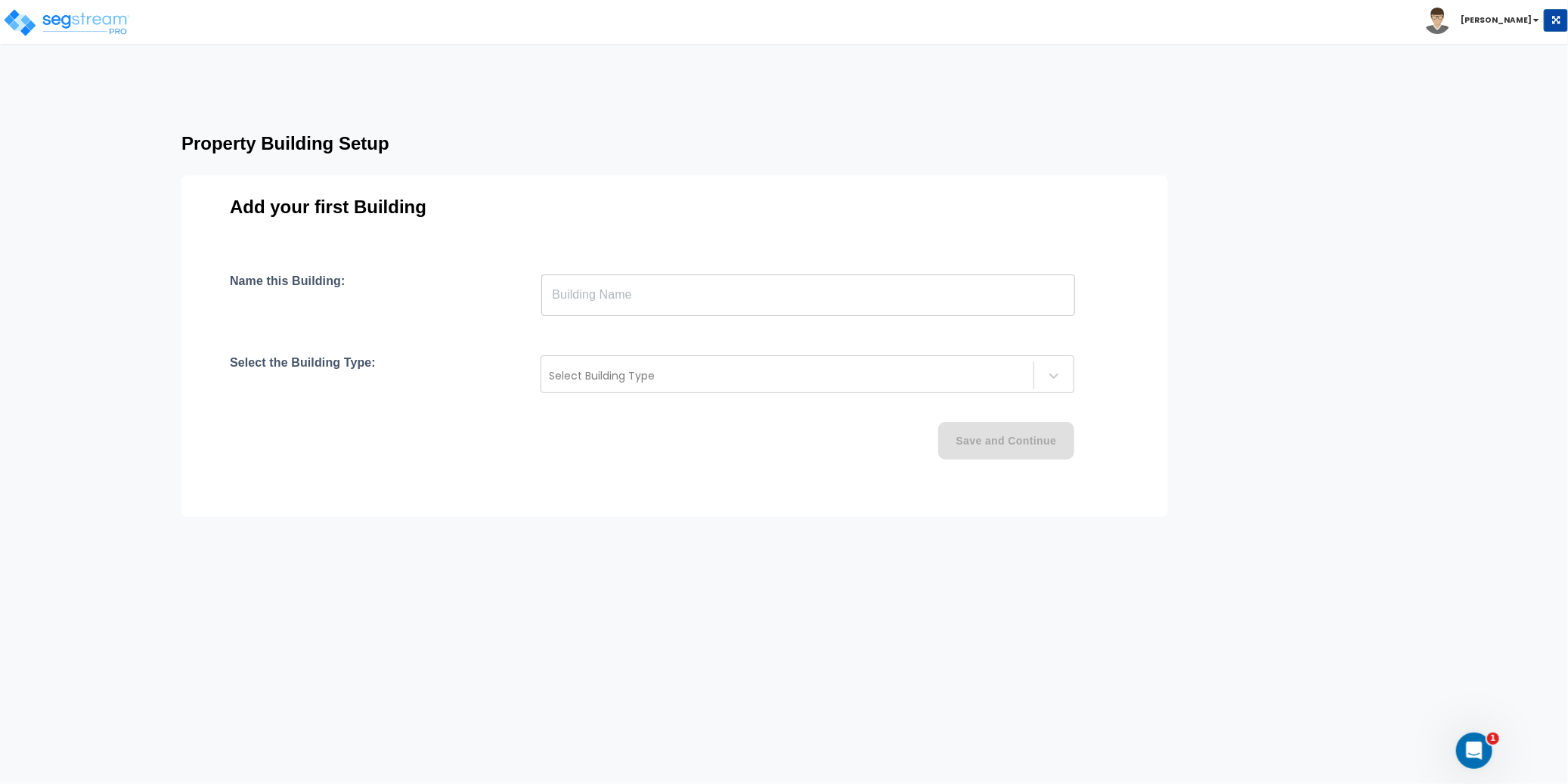
click at [651, 293] on input "text" at bounding box center [808, 295] width 534 height 42
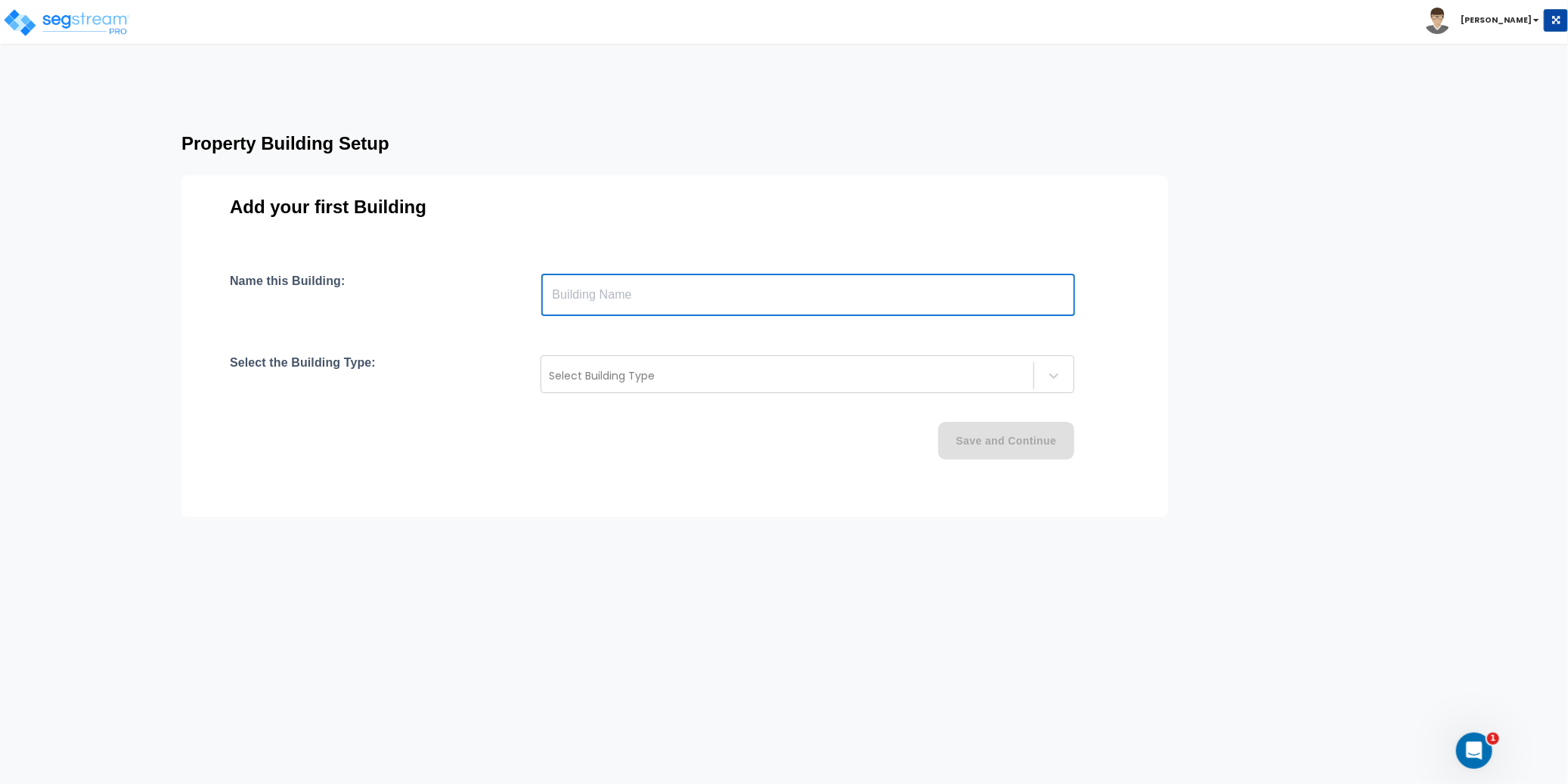
paste input "text"
type input "Taoufik Lahrache"
drag, startPoint x: 647, startPoint y: 291, endPoint x: 494, endPoint y: 291, distance: 153.0
click at [494, 291] on div "Name this Building: Taoufik Lahrache ​" at bounding box center [675, 295] width 890 height 42
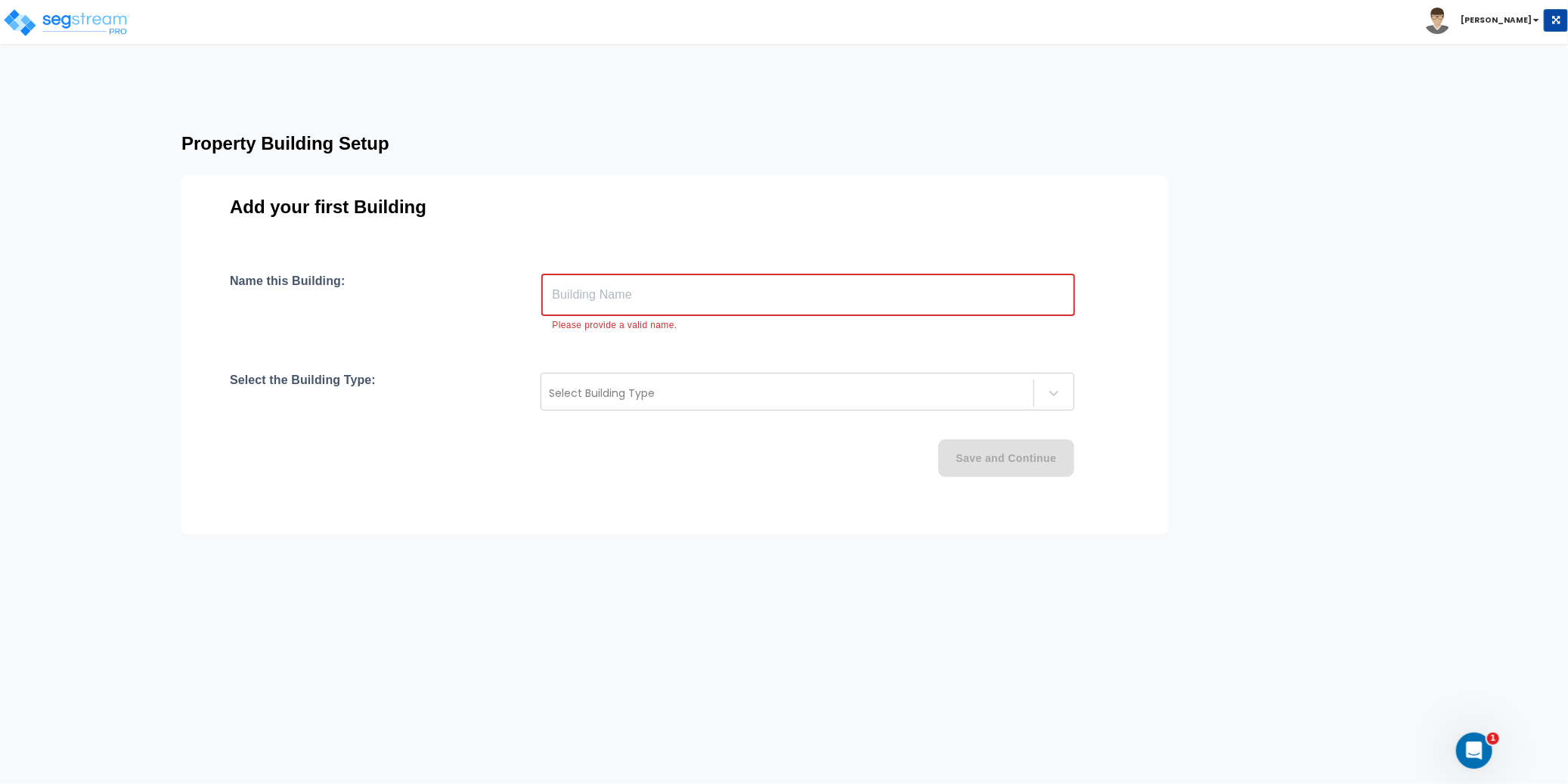
click at [621, 296] on input "text" at bounding box center [808, 295] width 534 height 42
paste input "1260–1264 Clay Ave & 1272–1276 Clay Ave, Bronx, NY 10456"
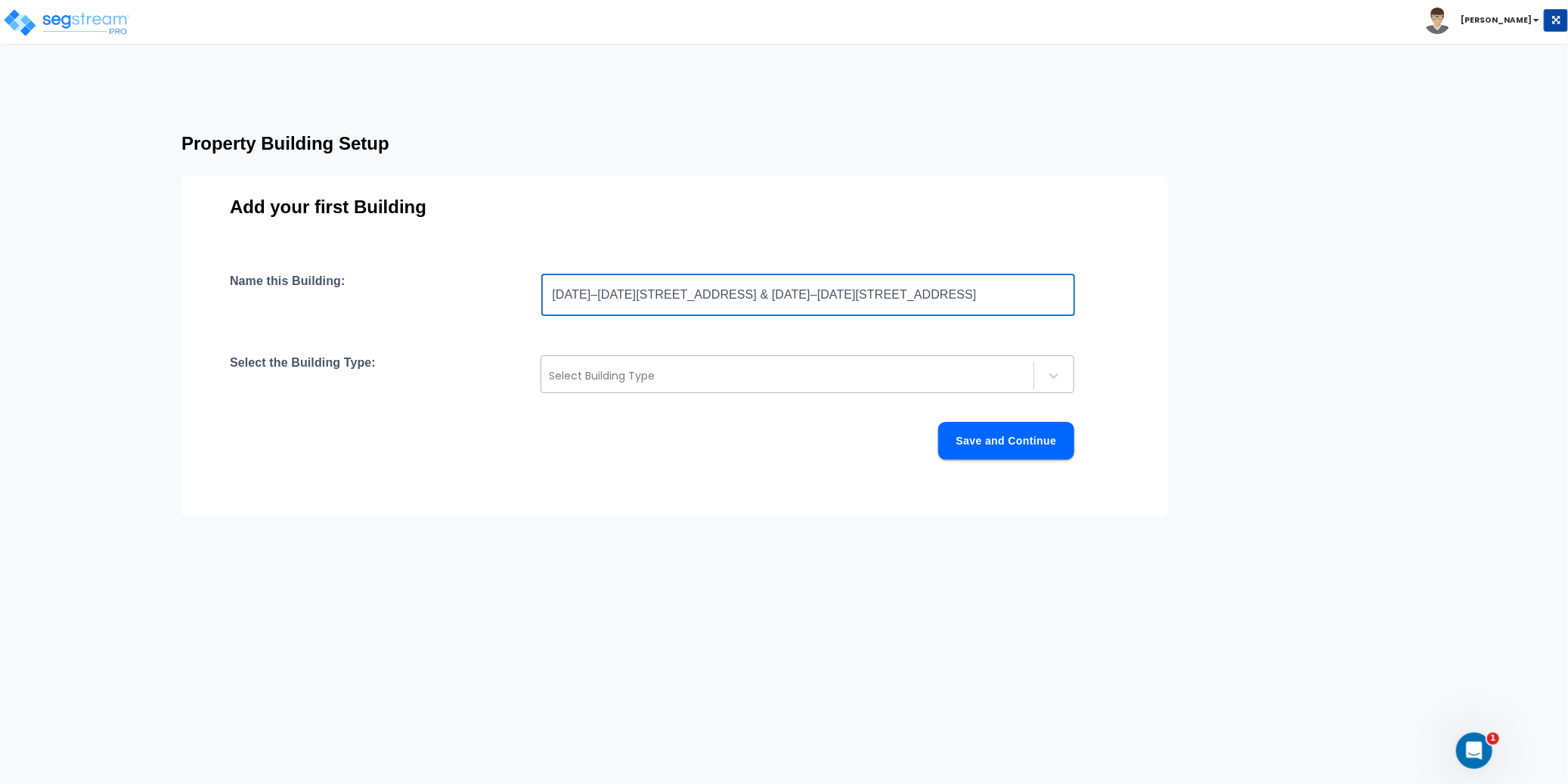
type input "1260–1264 Clay Ave & 1272–1276 Clay Ave, Bronx, NY 10456"
click at [659, 374] on div at bounding box center [787, 376] width 477 height 18
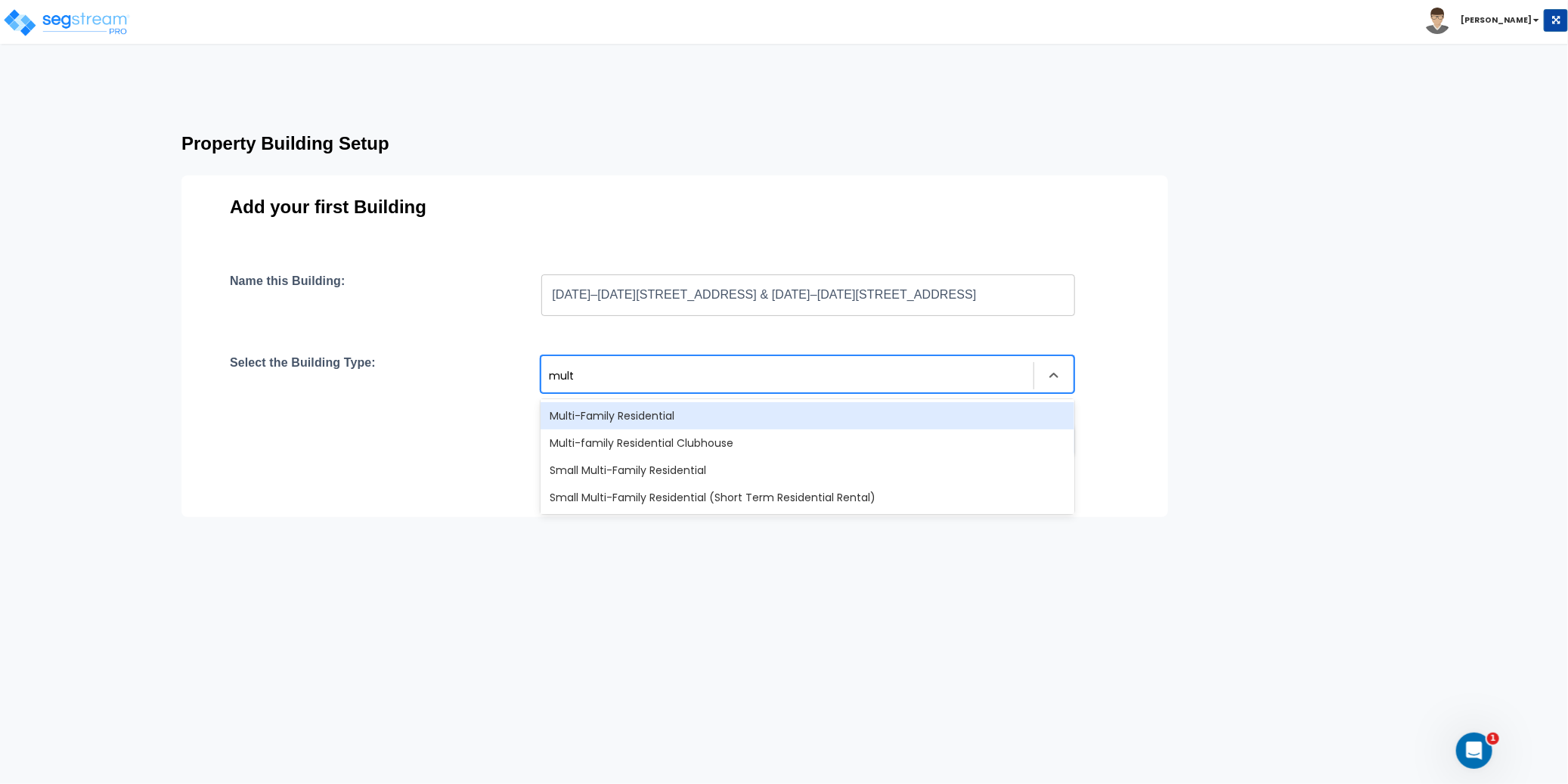
type input "multi"
click at [674, 418] on div "Multi-Family Residential" at bounding box center [808, 416] width 534 height 27
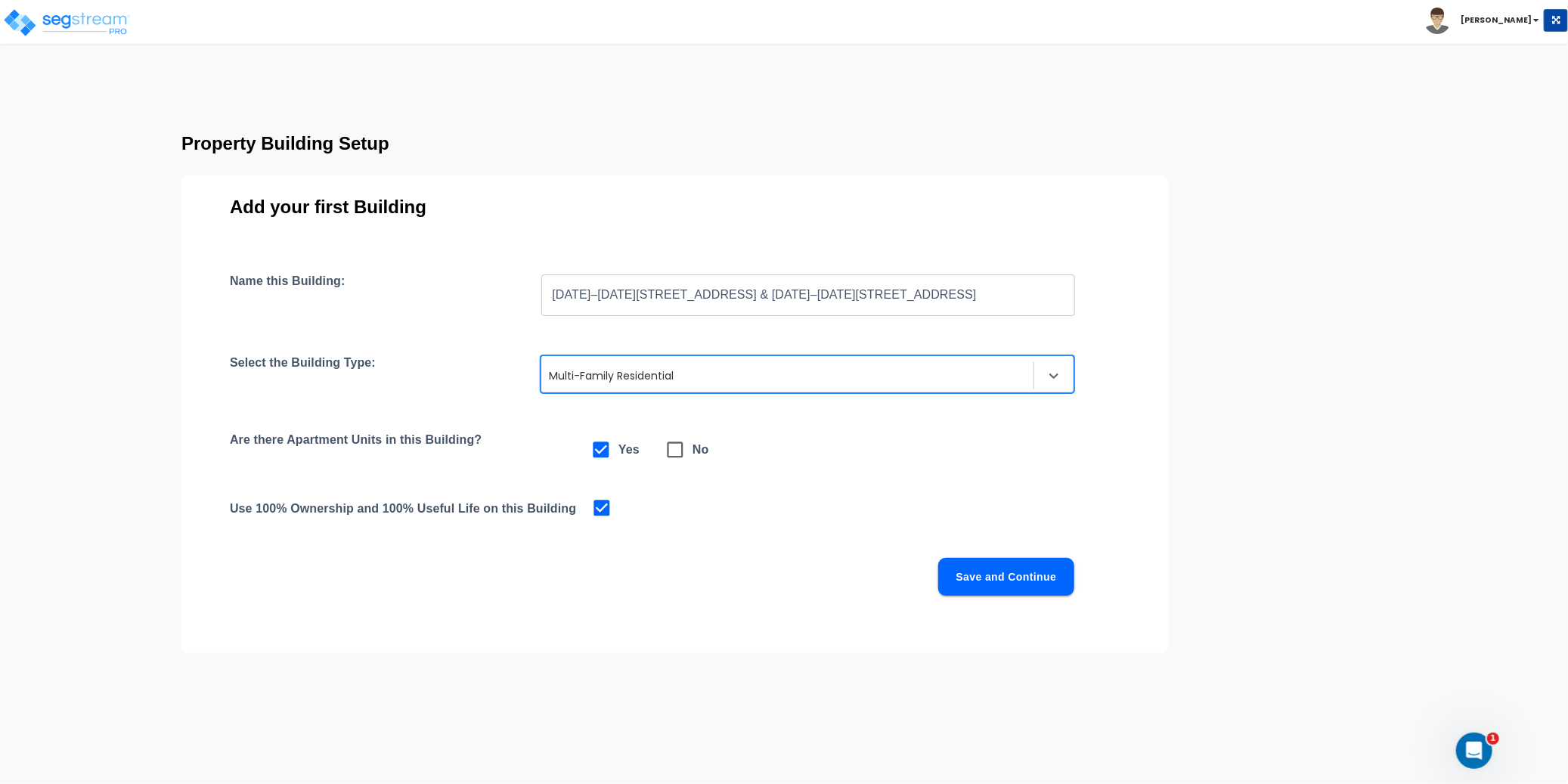
click at [865, 490] on div "Name this Building: 1260–1264 Clay Ave & 1272–1276 Clay Ave, Bronx, NY 10456 ​ …" at bounding box center [675, 452] width 890 height 358
click at [1031, 577] on button "Save and Continue" at bounding box center [1006, 576] width 136 height 38
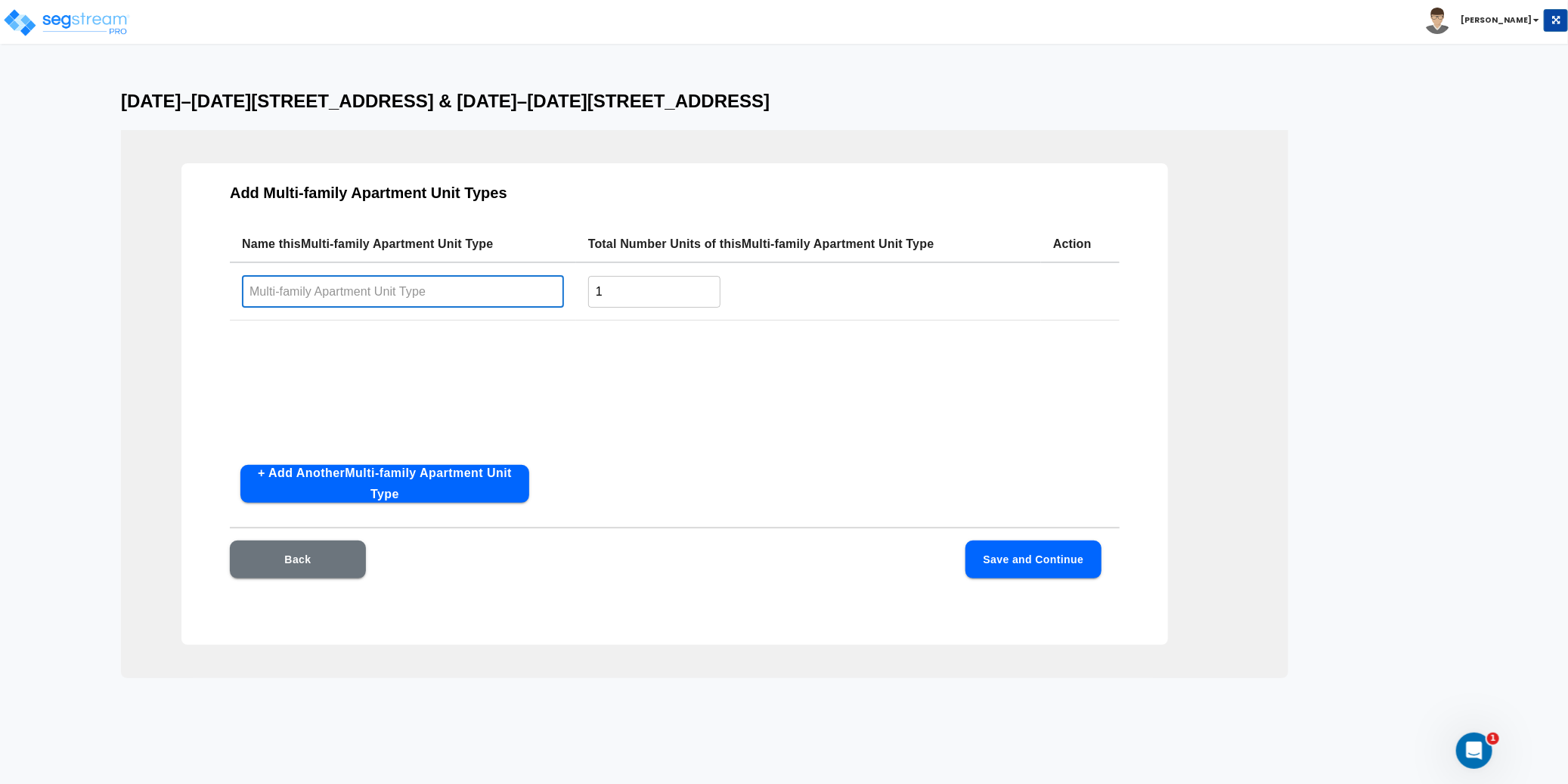
click at [421, 278] on input "text" at bounding box center [403, 291] width 322 height 33
paste input "[DATE]–[DATE][STREET_ADDRESS] & [DATE]–[DATE][STREET_ADDRESS]"
type input "1260–1264 Clay Ave & 1272–1276 Clay Ave, Bronx, NY 10456"
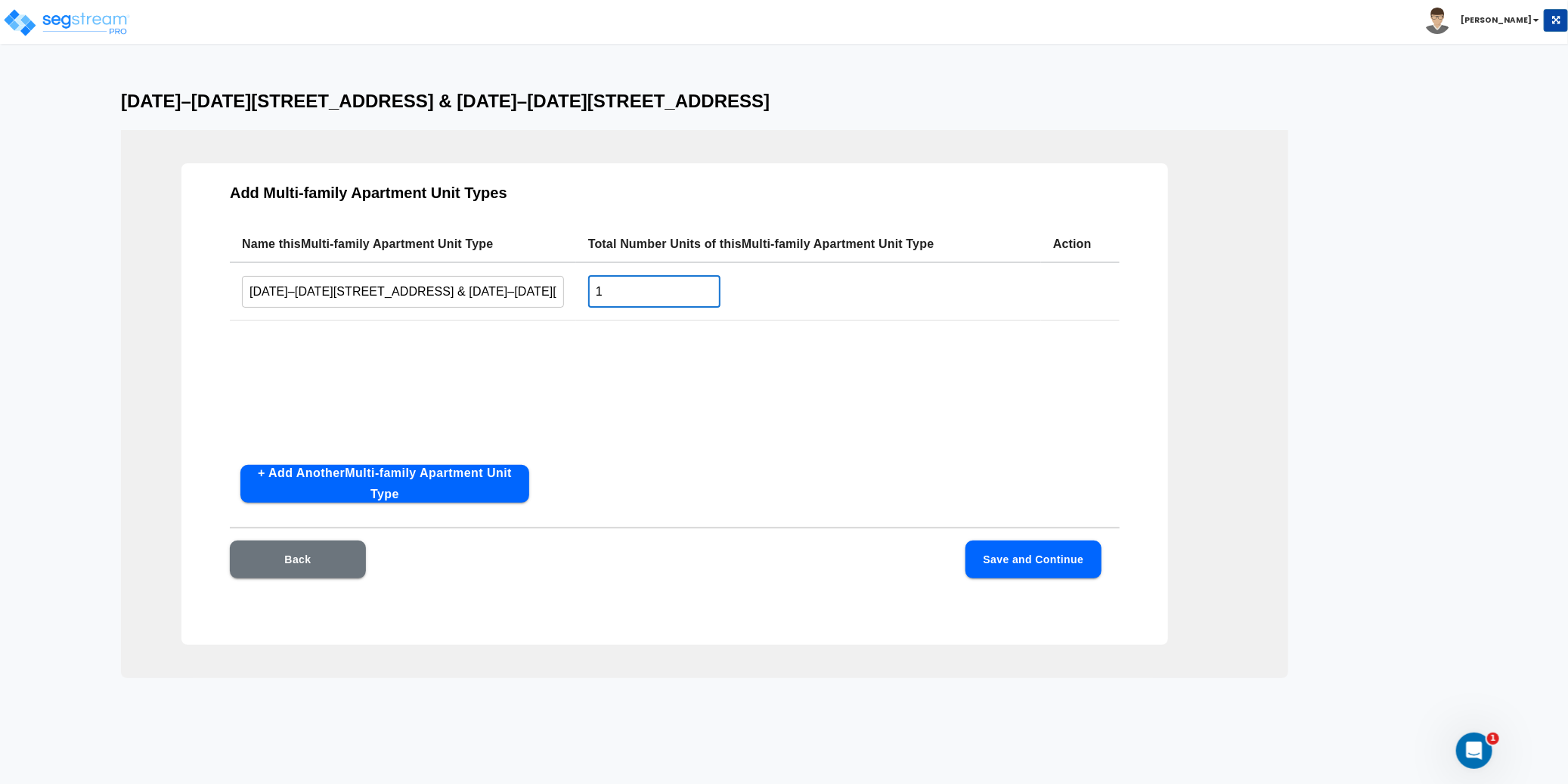
drag, startPoint x: 581, startPoint y: 290, endPoint x: 556, endPoint y: 290, distance: 25.0
click at [556, 290] on tr "1260–1264 Clay Ave & 1272–1276 Clay Ave, Bronx, NY 10456 ​ 1 ​" at bounding box center [675, 291] width 890 height 58
type input "57"
click at [752, 356] on div "Name this Multi-family Apartment Unit Type Total Number Units of this Multi-fam…" at bounding box center [675, 339] width 890 height 227
click at [1031, 559] on button "Save and Continue" at bounding box center [1034, 559] width 136 height 38
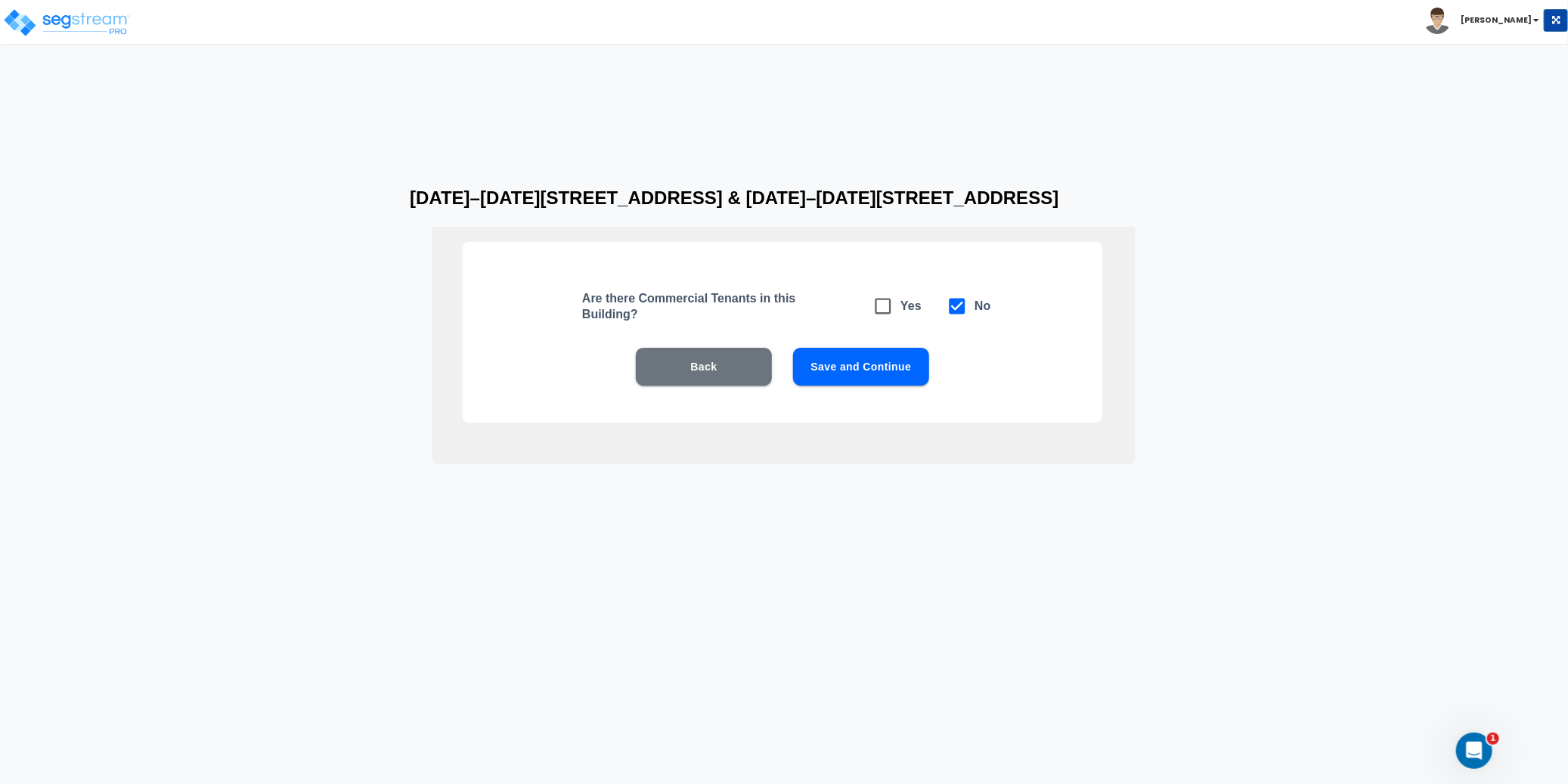
click at [857, 367] on button "Save and Continue" at bounding box center [861, 366] width 136 height 38
click at [865, 372] on button "Save and Continue" at bounding box center [861, 366] width 136 height 38
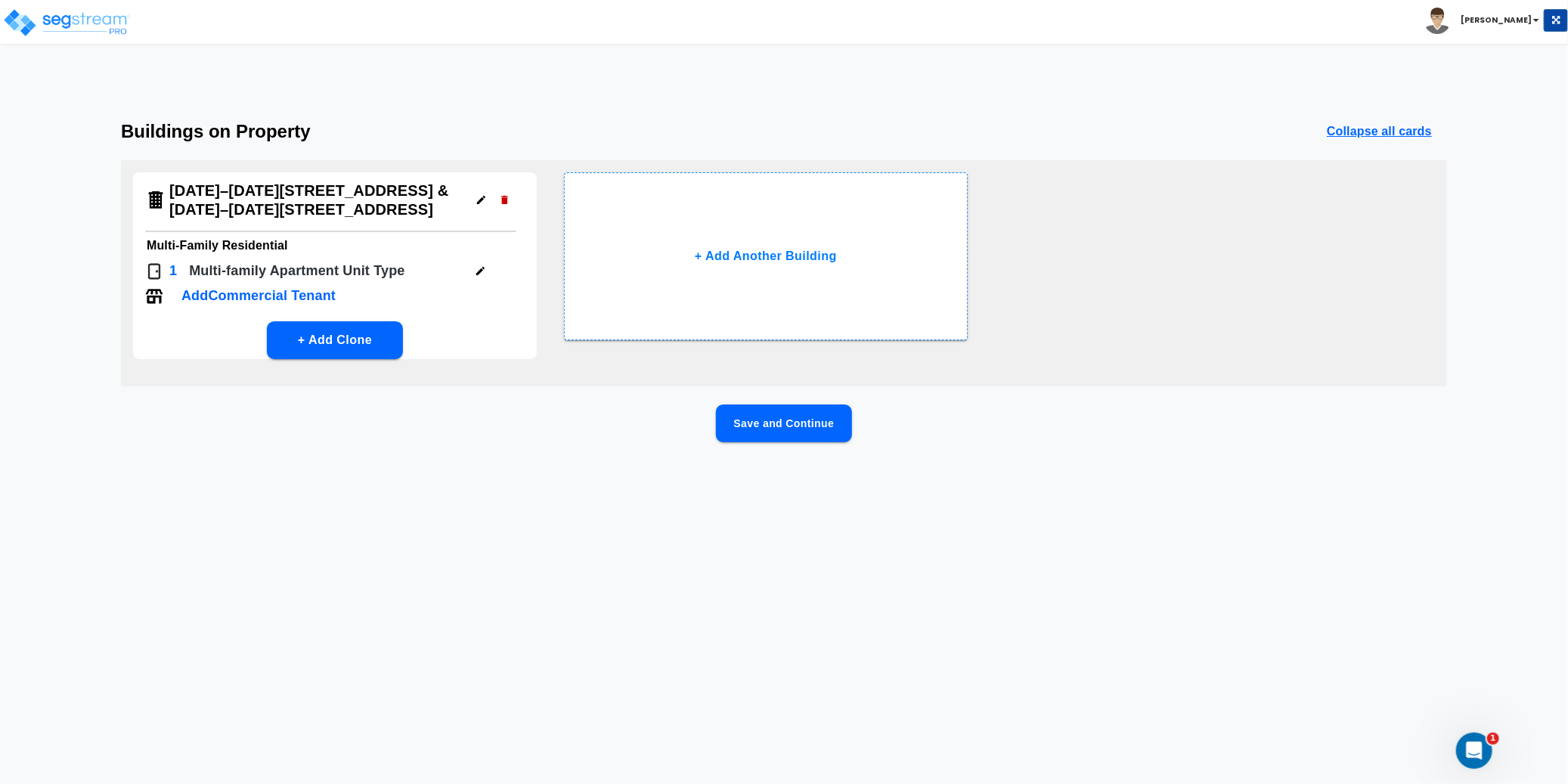
click at [836, 420] on button "Save and Continue" at bounding box center [784, 423] width 136 height 38
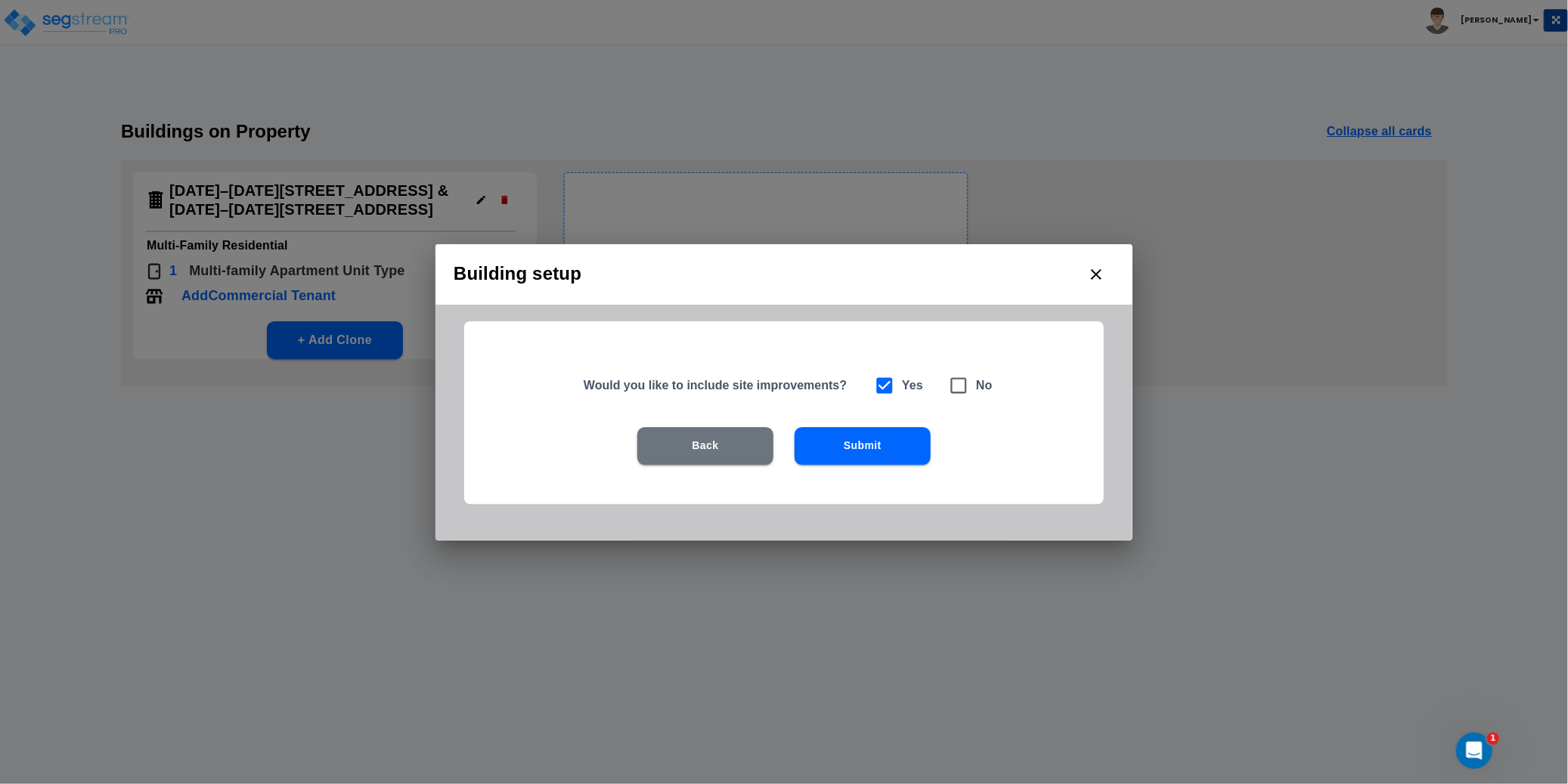
click at [878, 453] on button "Submit" at bounding box center [863, 445] width 136 height 38
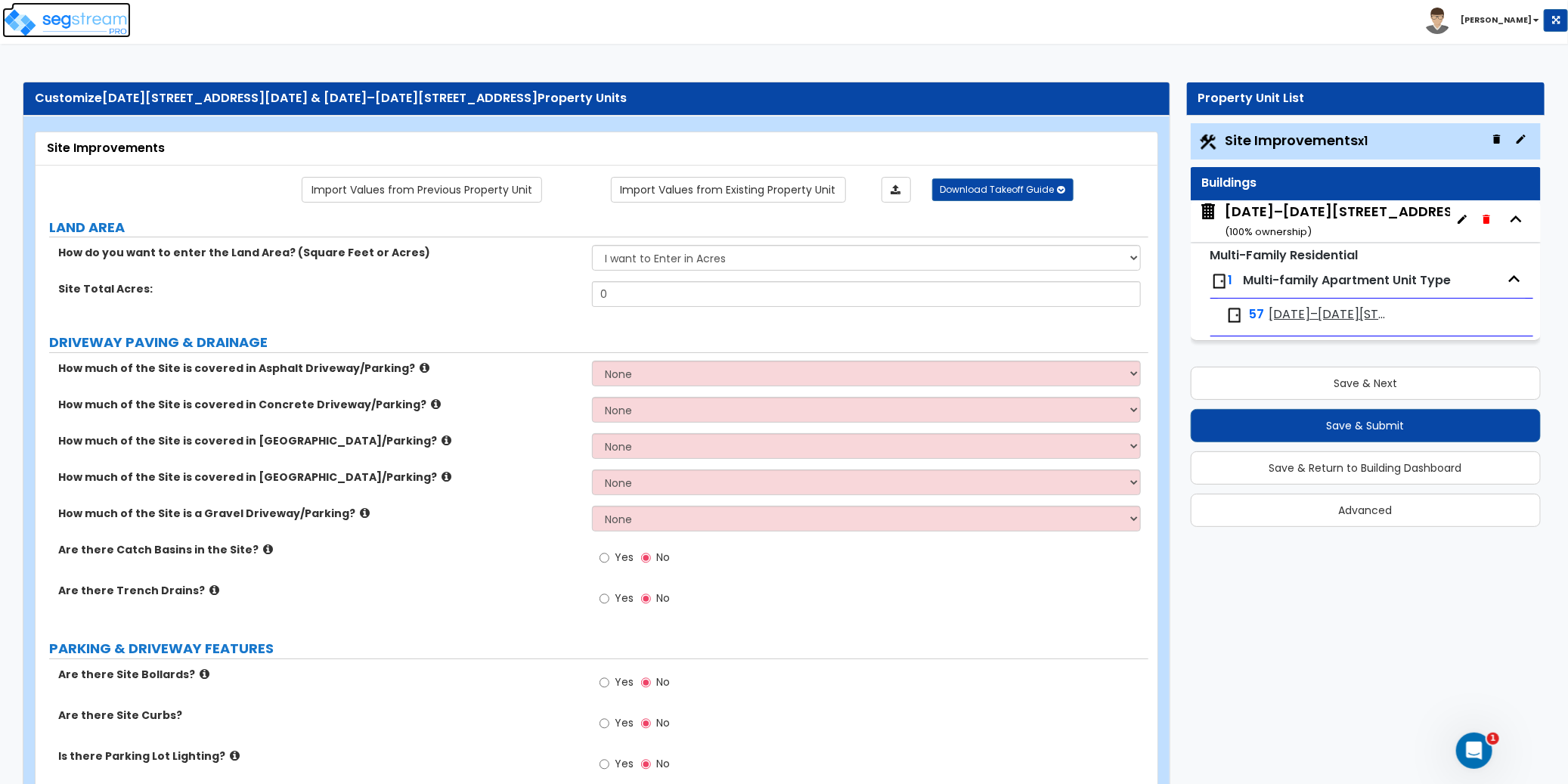
click at [83, 24] on img at bounding box center [67, 22] width 128 height 30
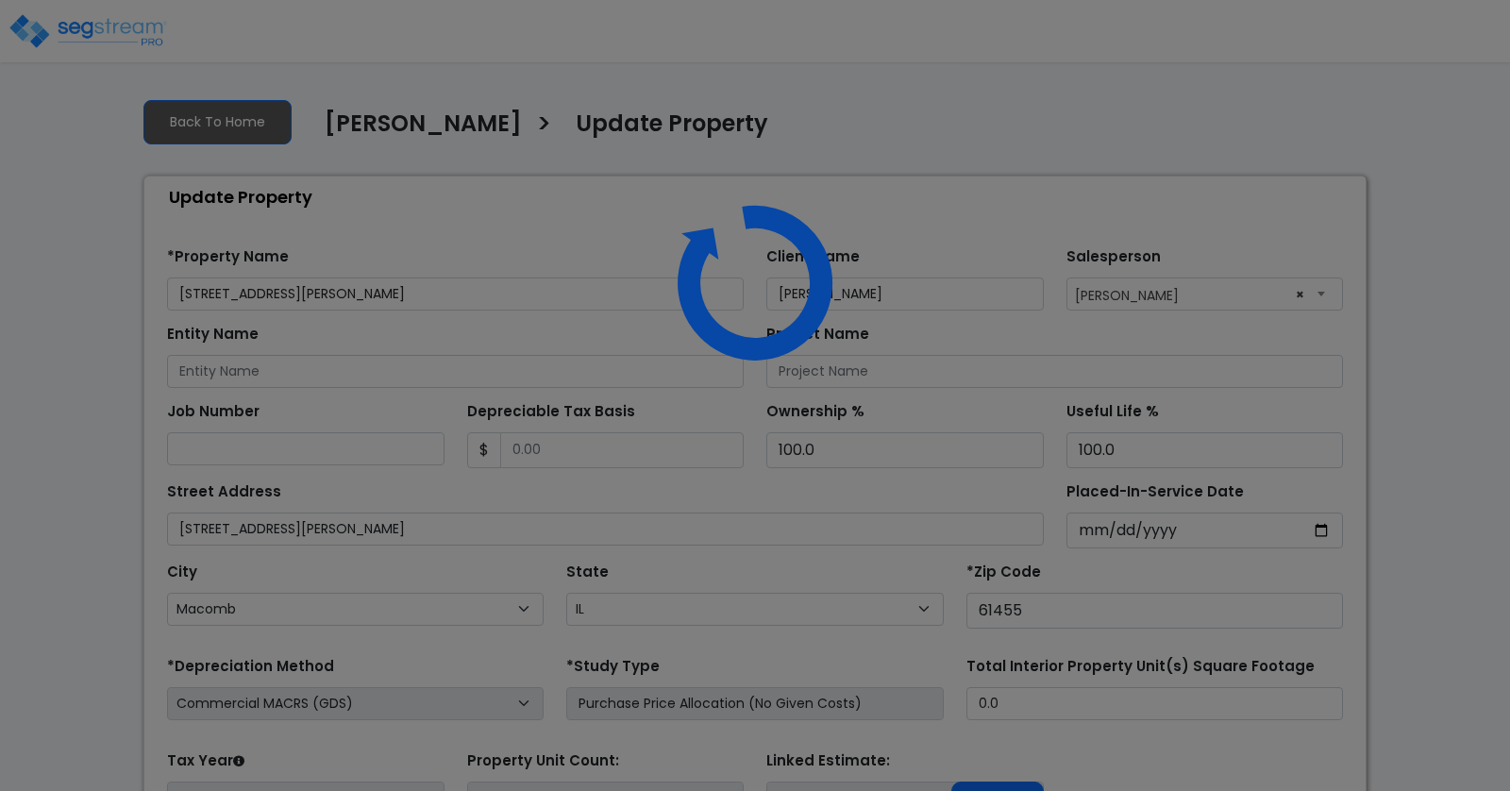
select select "IL"
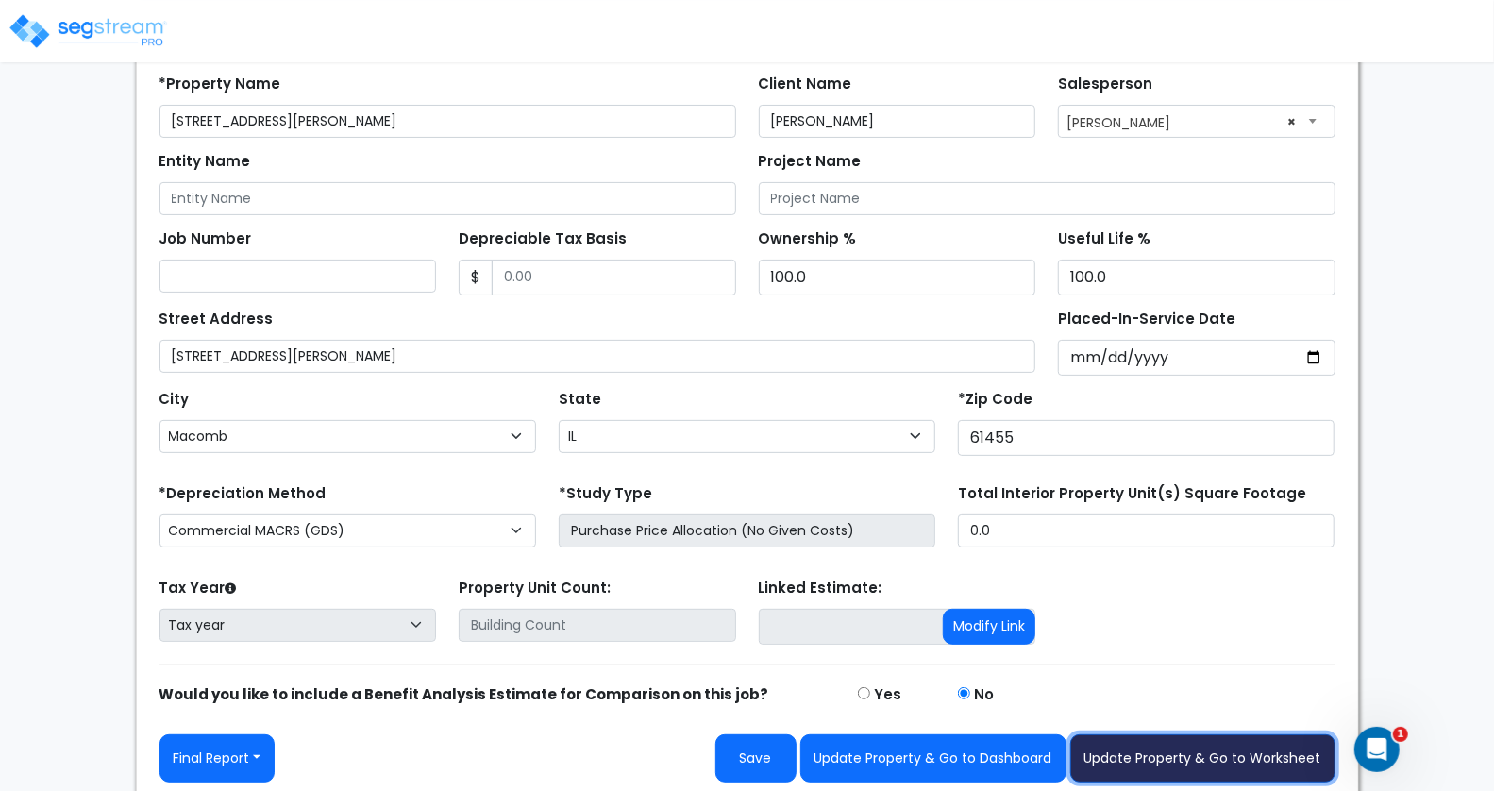
click at [1215, 752] on button "Update Property & Go to Worksheet" at bounding box center [1202, 758] width 265 height 48
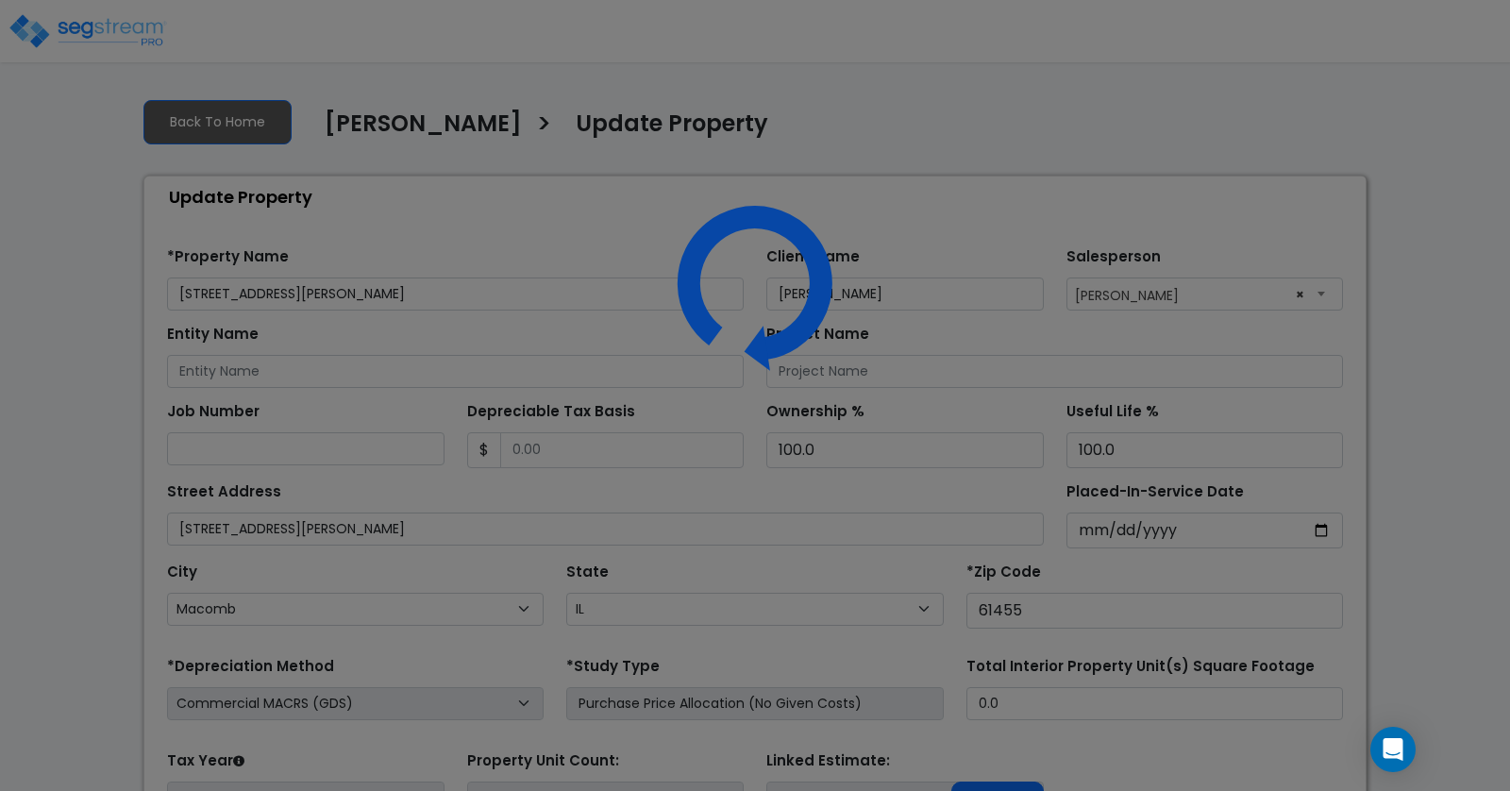
select select "IL"
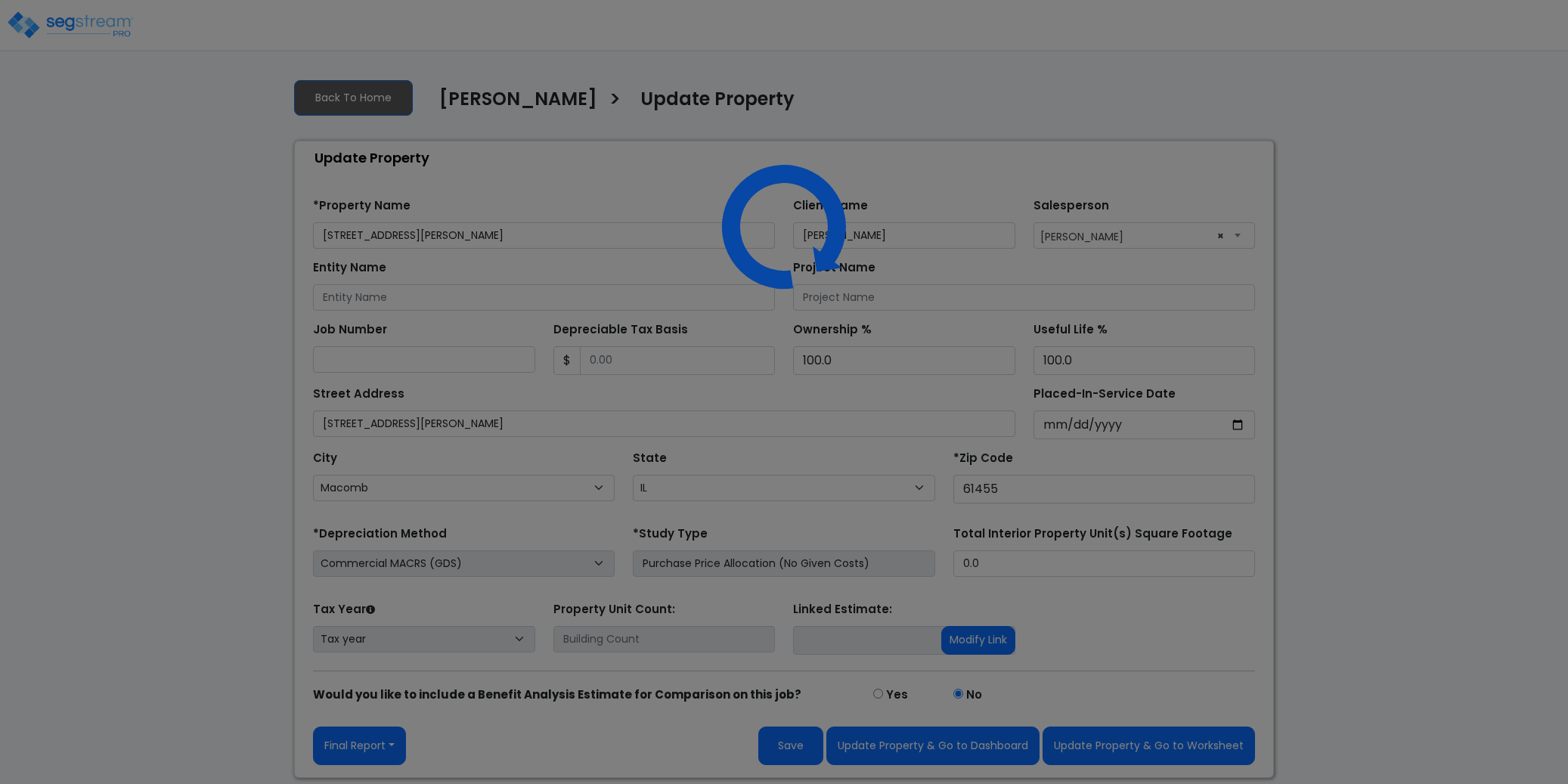
select select "IL"
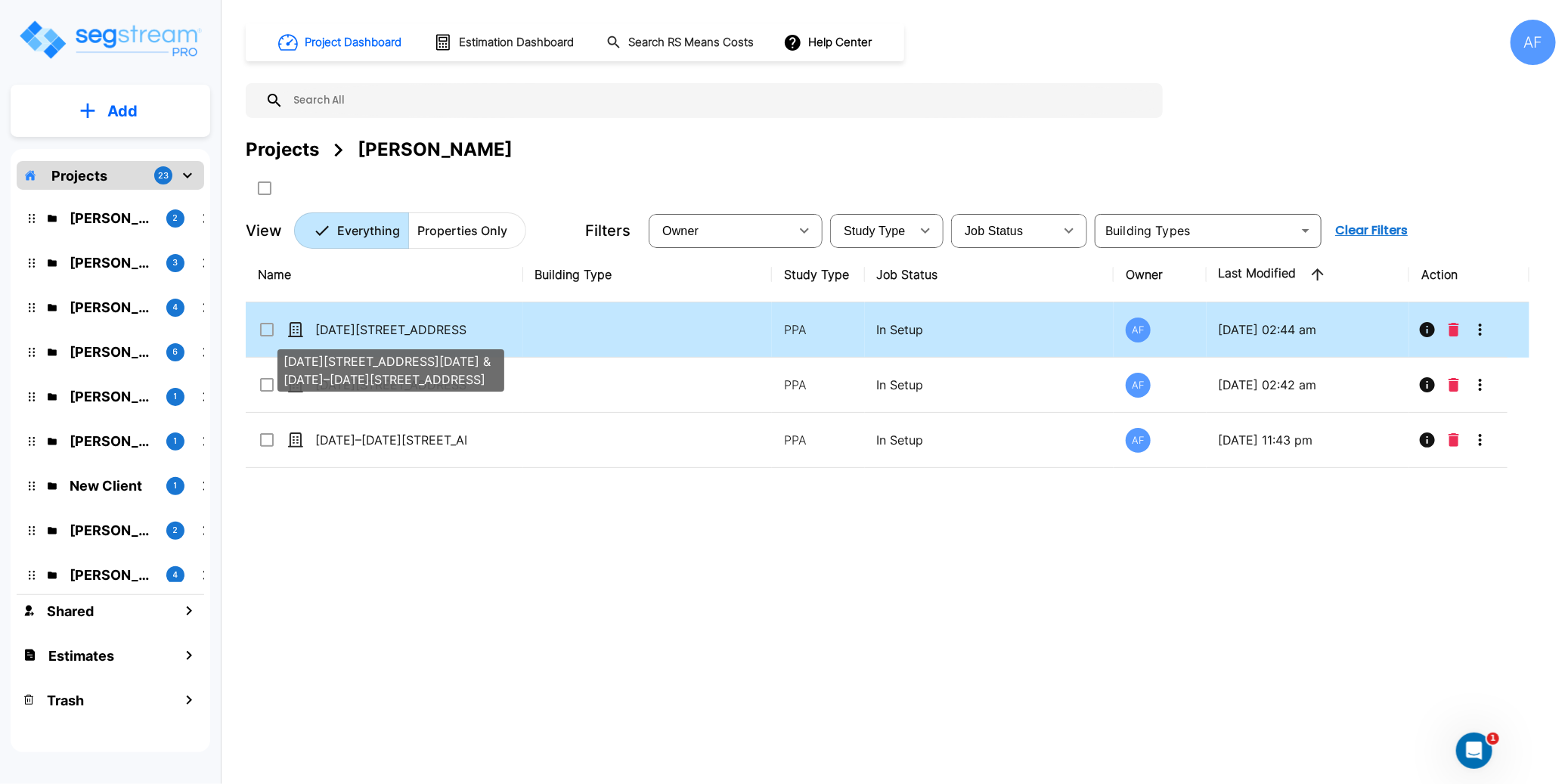
click at [414, 329] on p "[DATE][STREET_ADDRESS][DATE] & [DATE]–[DATE][STREET_ADDRESS]" at bounding box center [390, 329] width 151 height 18
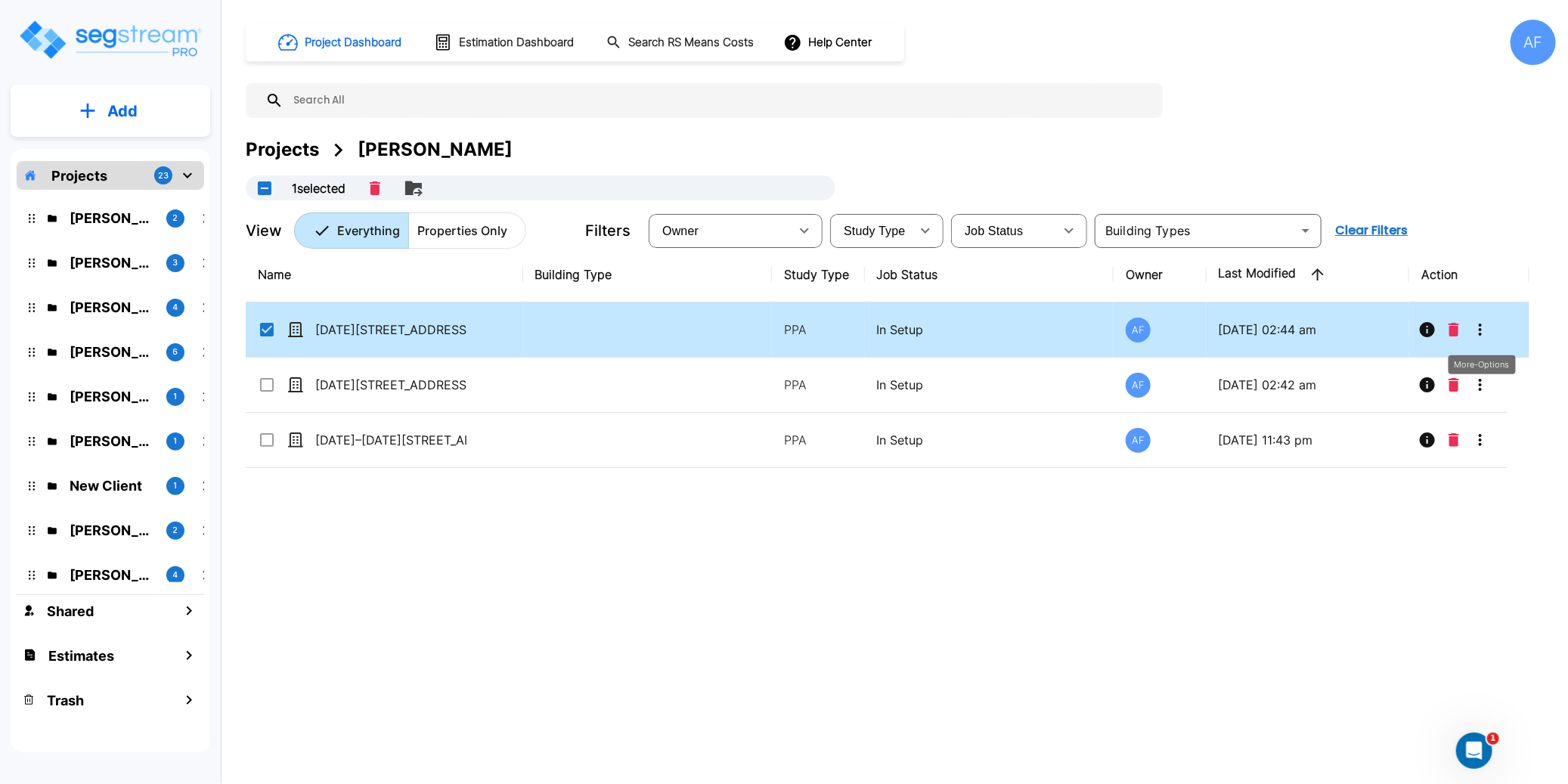
click at [1485, 335] on icon "More-Options" at bounding box center [1480, 329] width 18 height 18
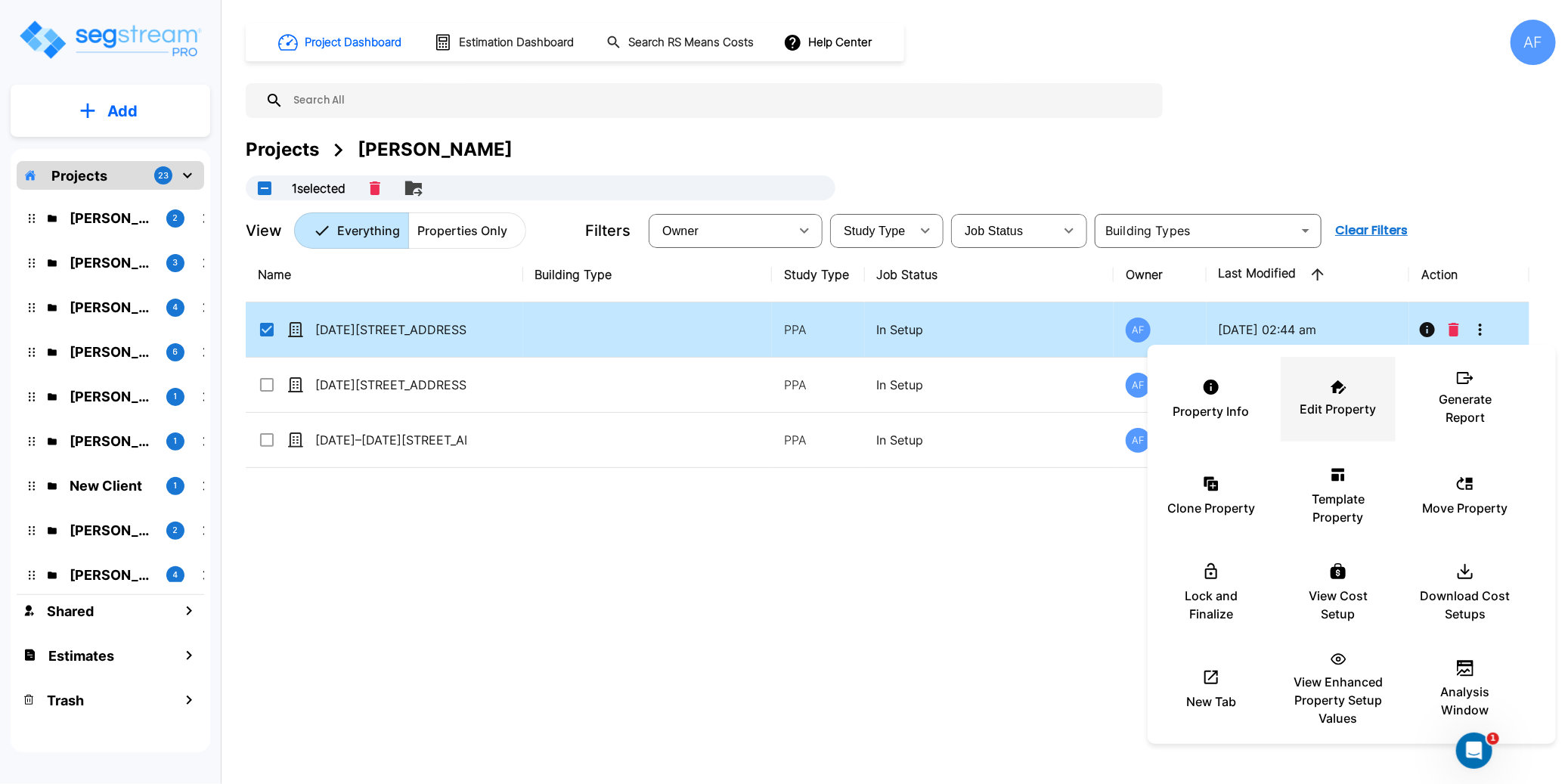
click at [1327, 396] on div "Edit Property" at bounding box center [1338, 399] width 91 height 75
click at [861, 546] on div at bounding box center [784, 392] width 1568 height 784
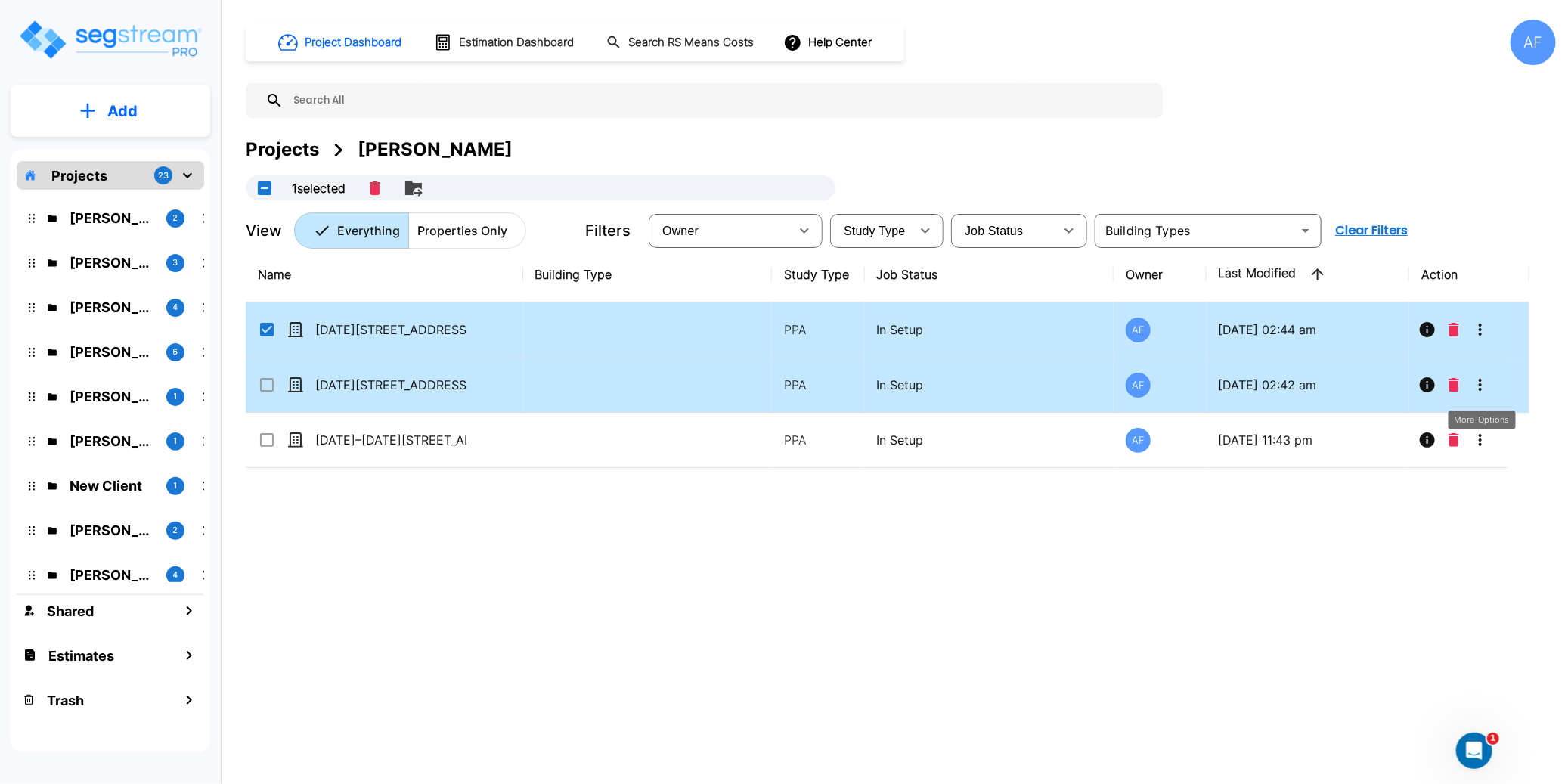
click at [1484, 388] on icon "More-Options" at bounding box center [1480, 384] width 18 height 18
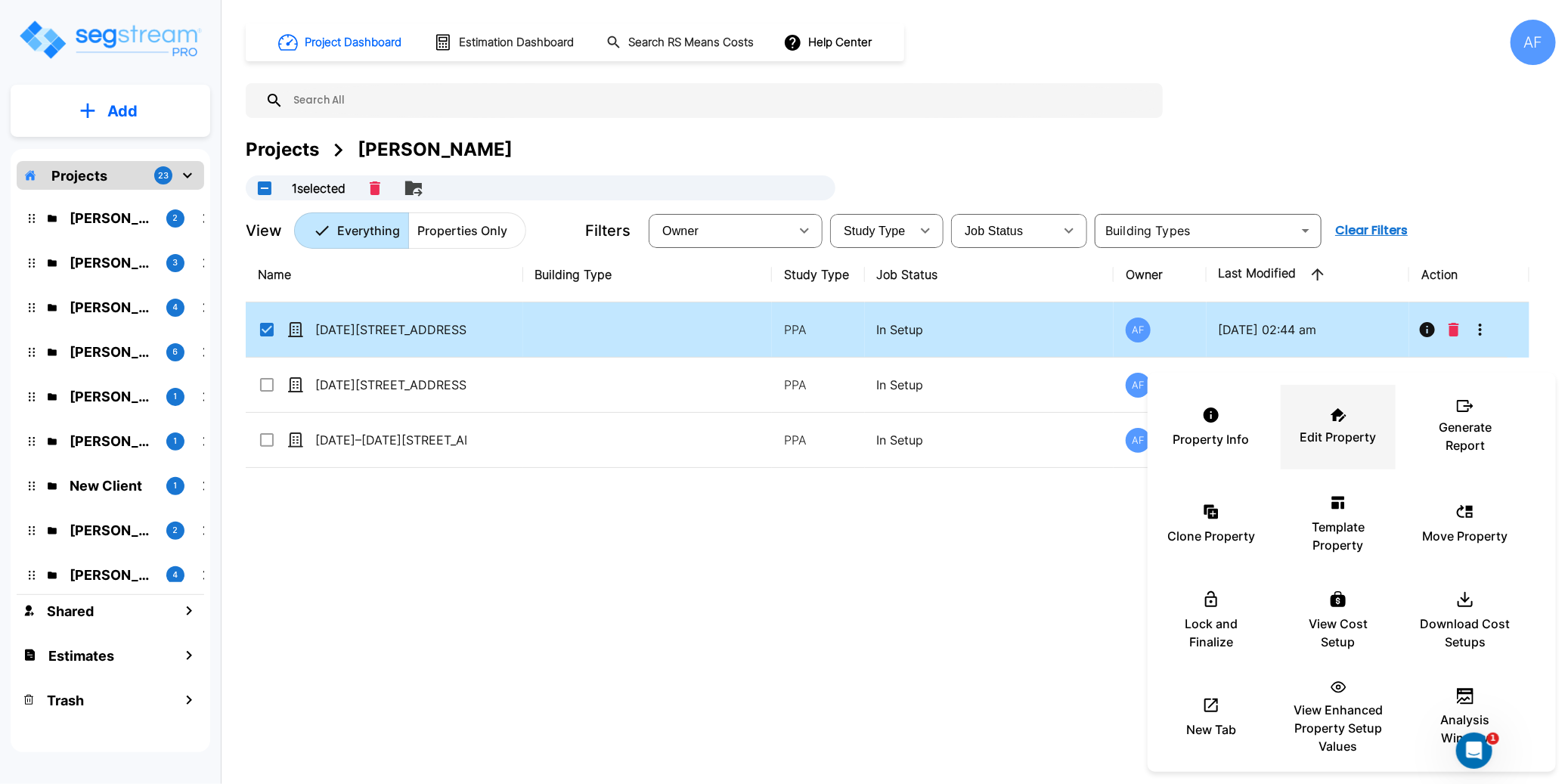
click at [1344, 428] on p "Edit Property" at bounding box center [1338, 436] width 76 height 18
click at [930, 612] on div at bounding box center [784, 392] width 1568 height 784
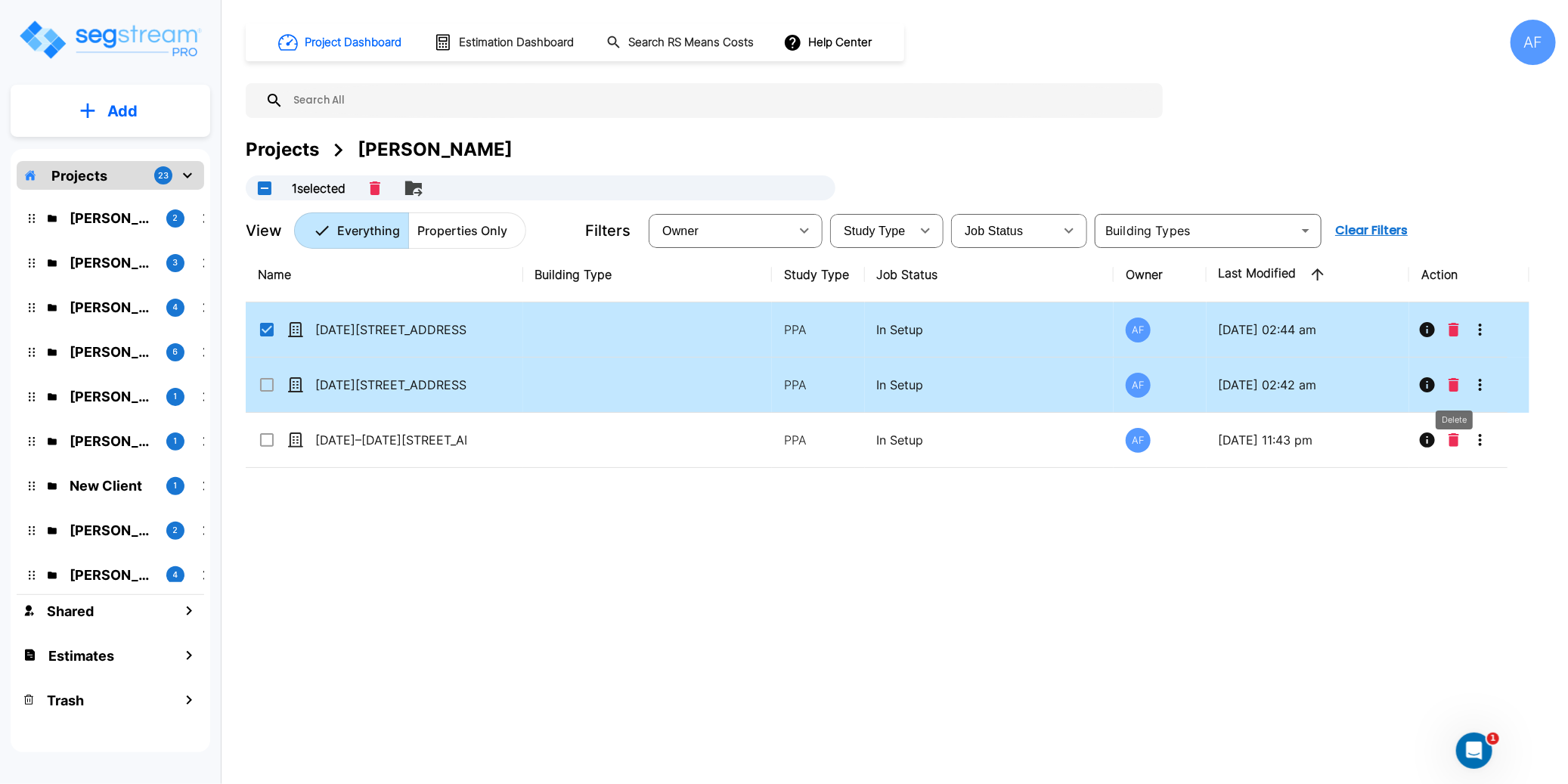
click at [1455, 383] on icon "Delete" at bounding box center [1453, 384] width 10 height 14
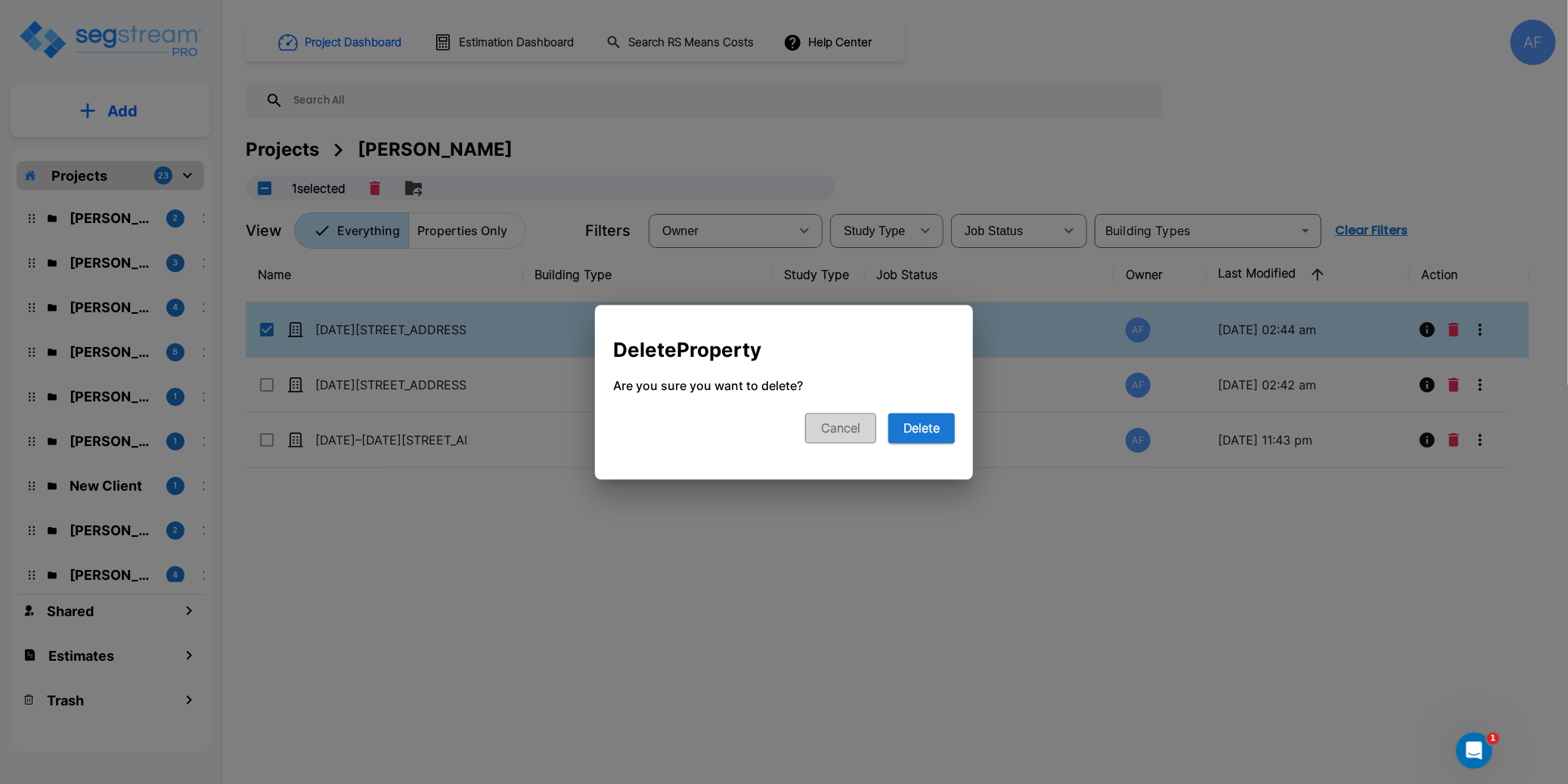
click at [854, 432] on button "Cancel" at bounding box center [840, 428] width 71 height 30
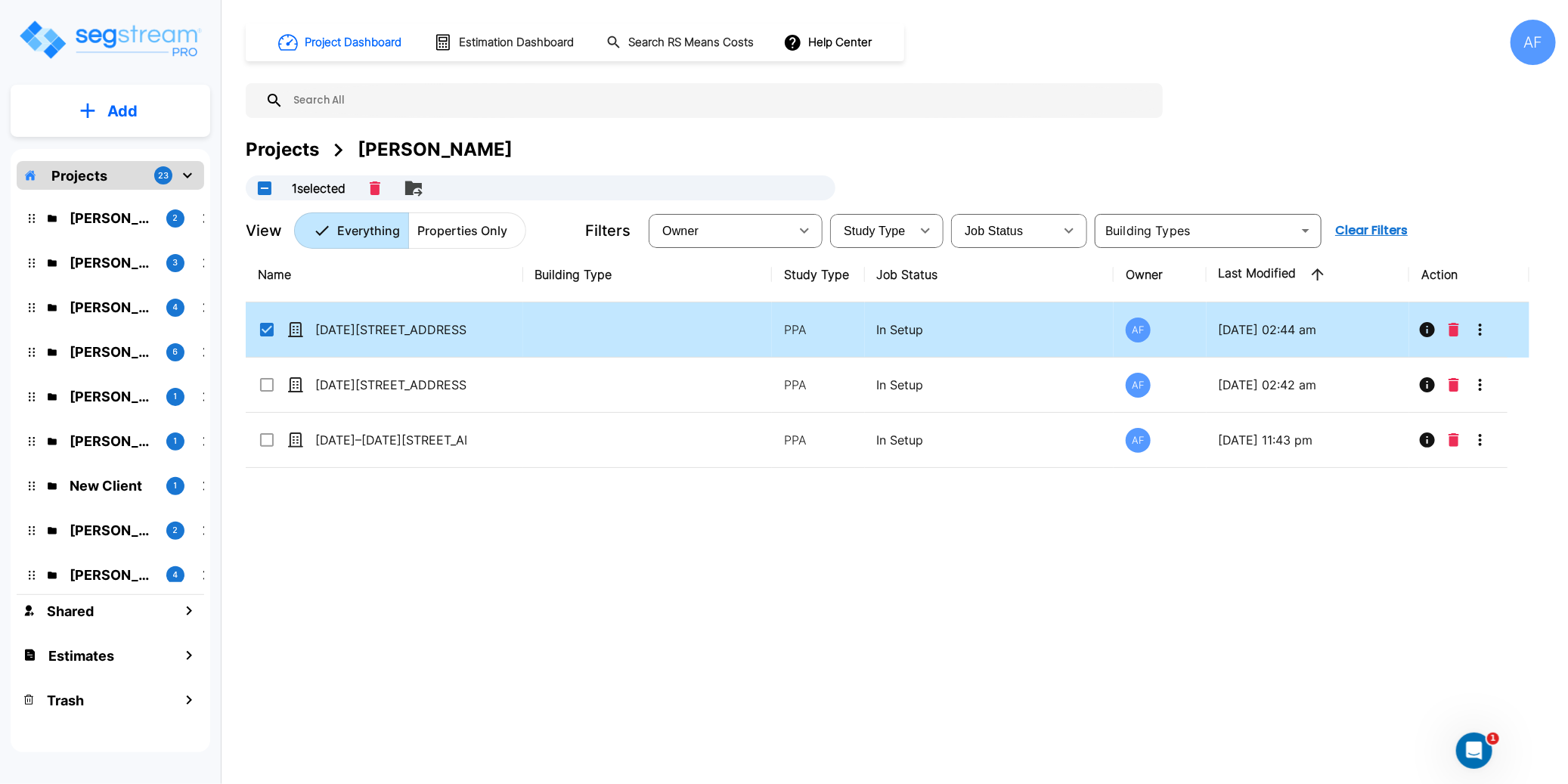
click at [856, 623] on div "Name Building Type Study Type Job Status Owner Last Modified Action 1260–1264 C…" at bounding box center [888, 490] width 1284 height 486
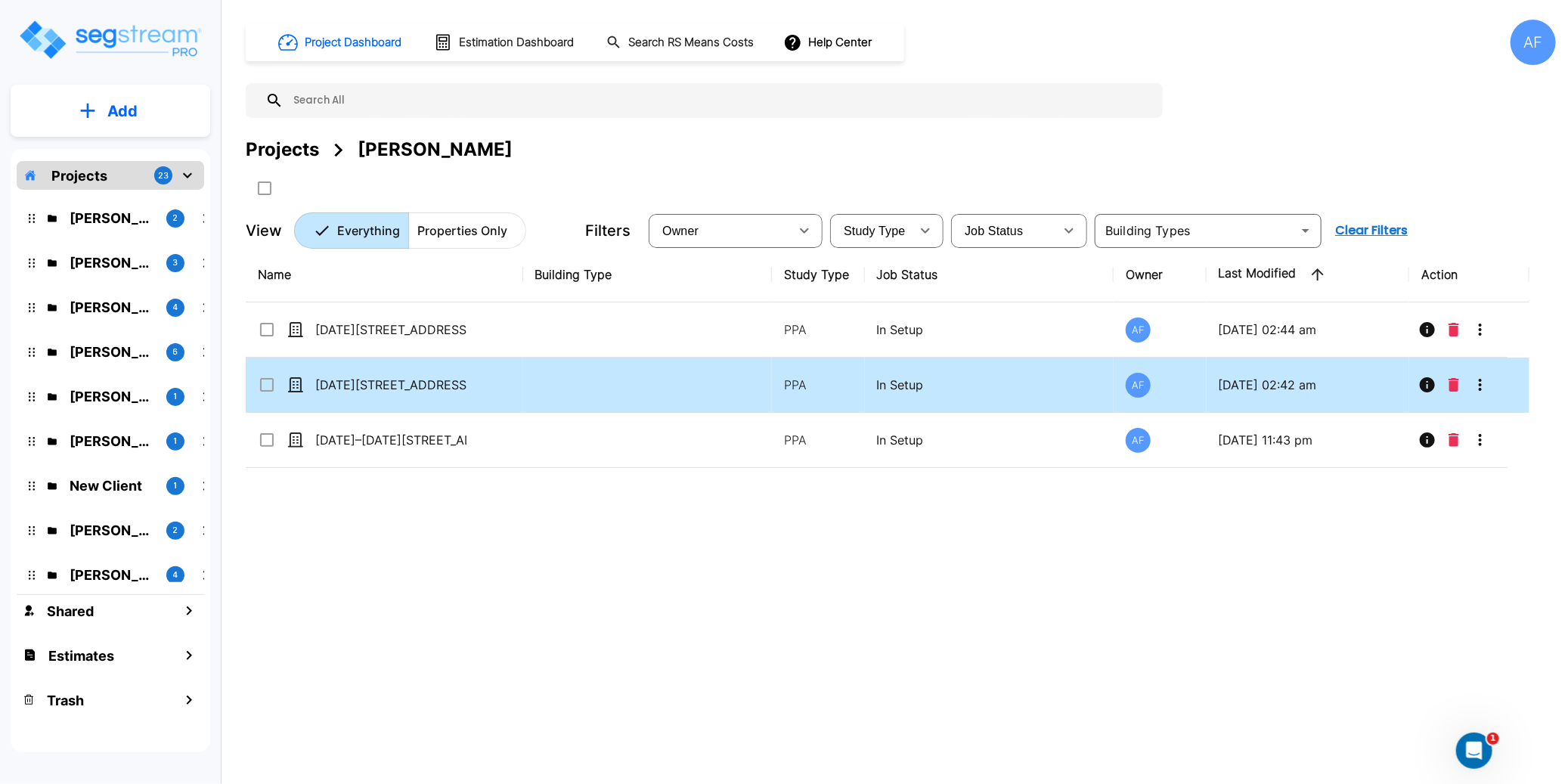
click at [1449, 386] on icon "Delete" at bounding box center [1453, 384] width 10 height 14
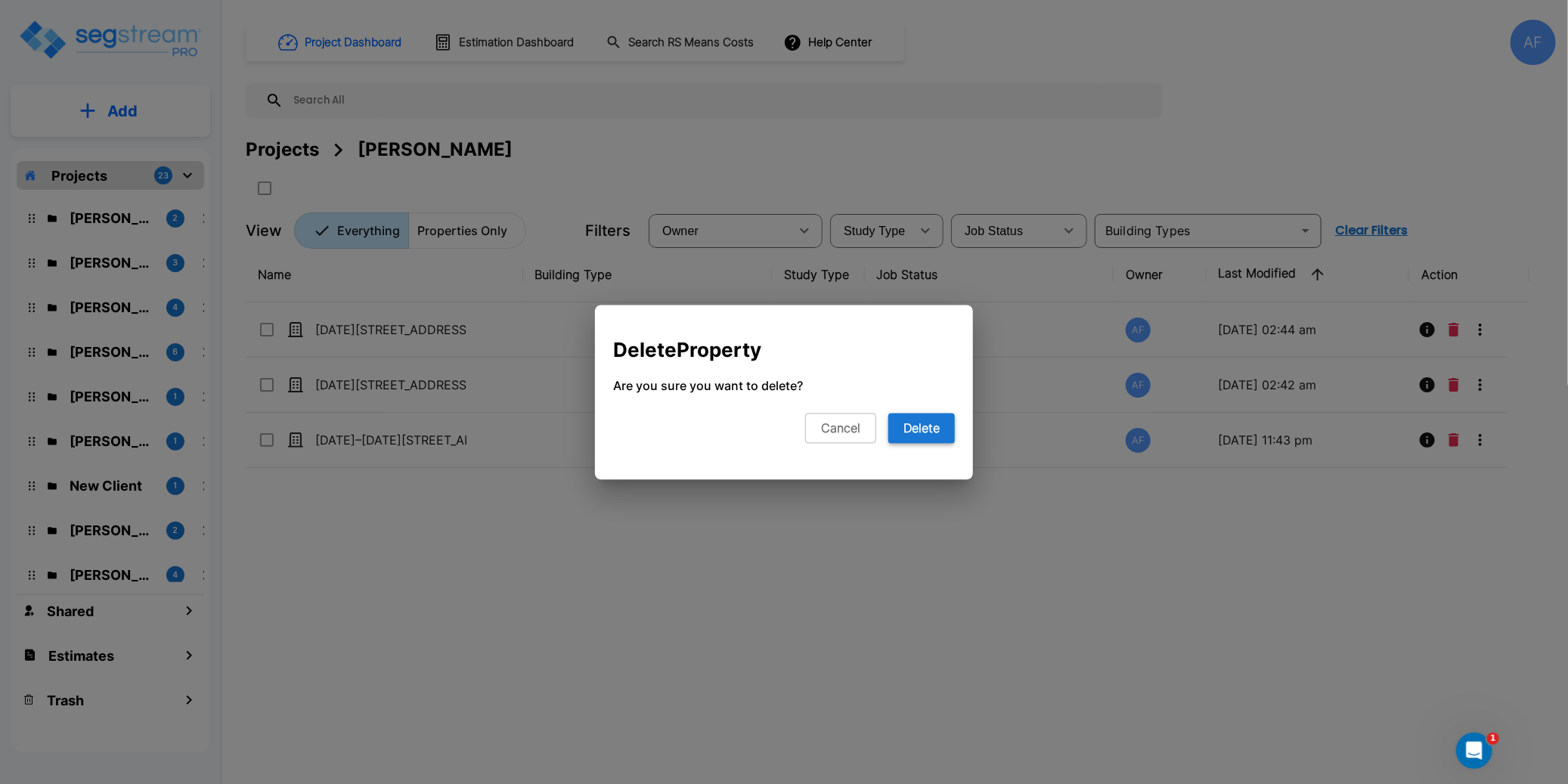
click at [916, 432] on button "Delete" at bounding box center [921, 428] width 67 height 30
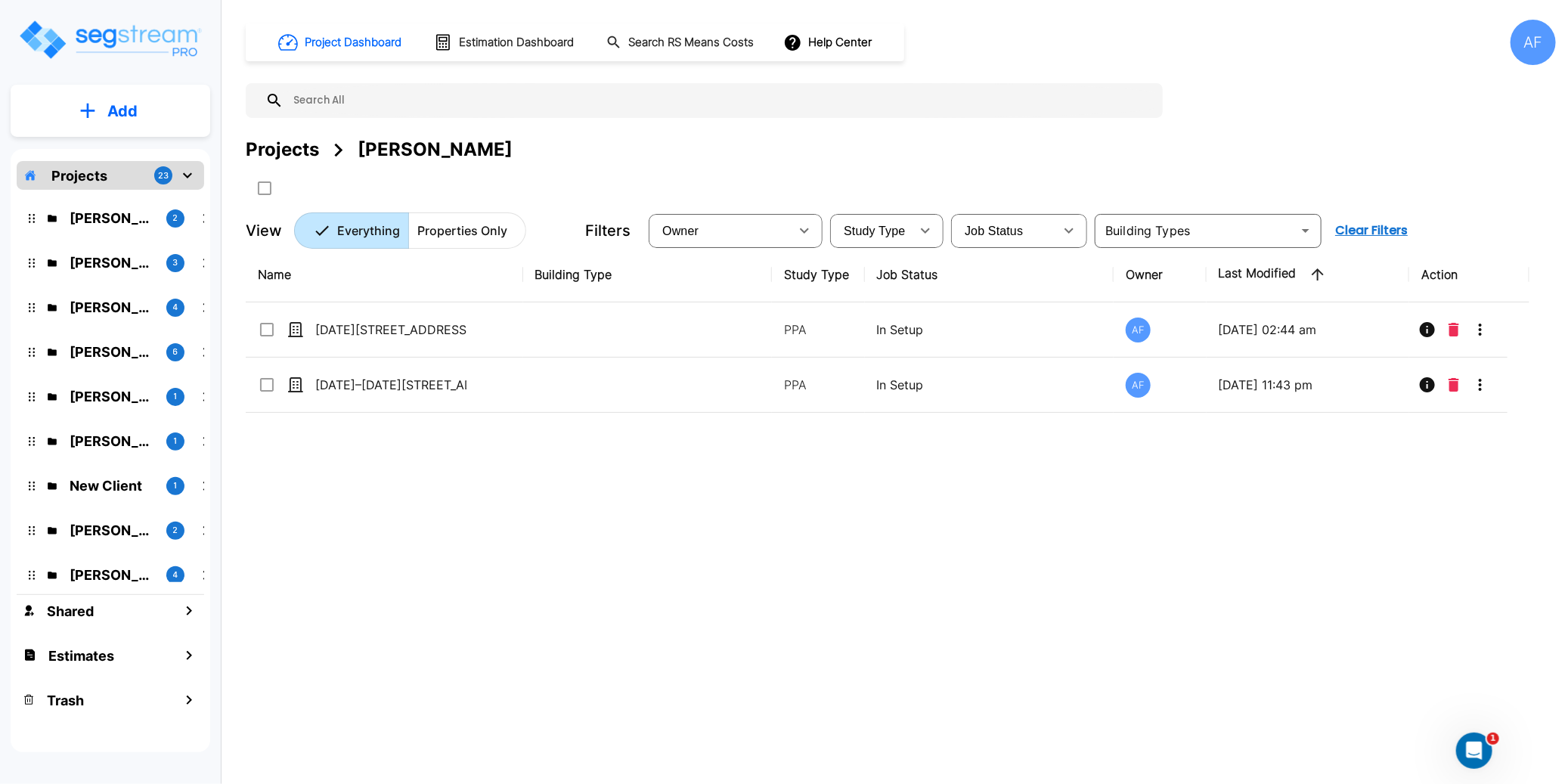
click at [641, 543] on div "Name Building Type Study Type Job Status Owner Last Modified Action 1260–1264 C…" at bounding box center [888, 490] width 1284 height 486
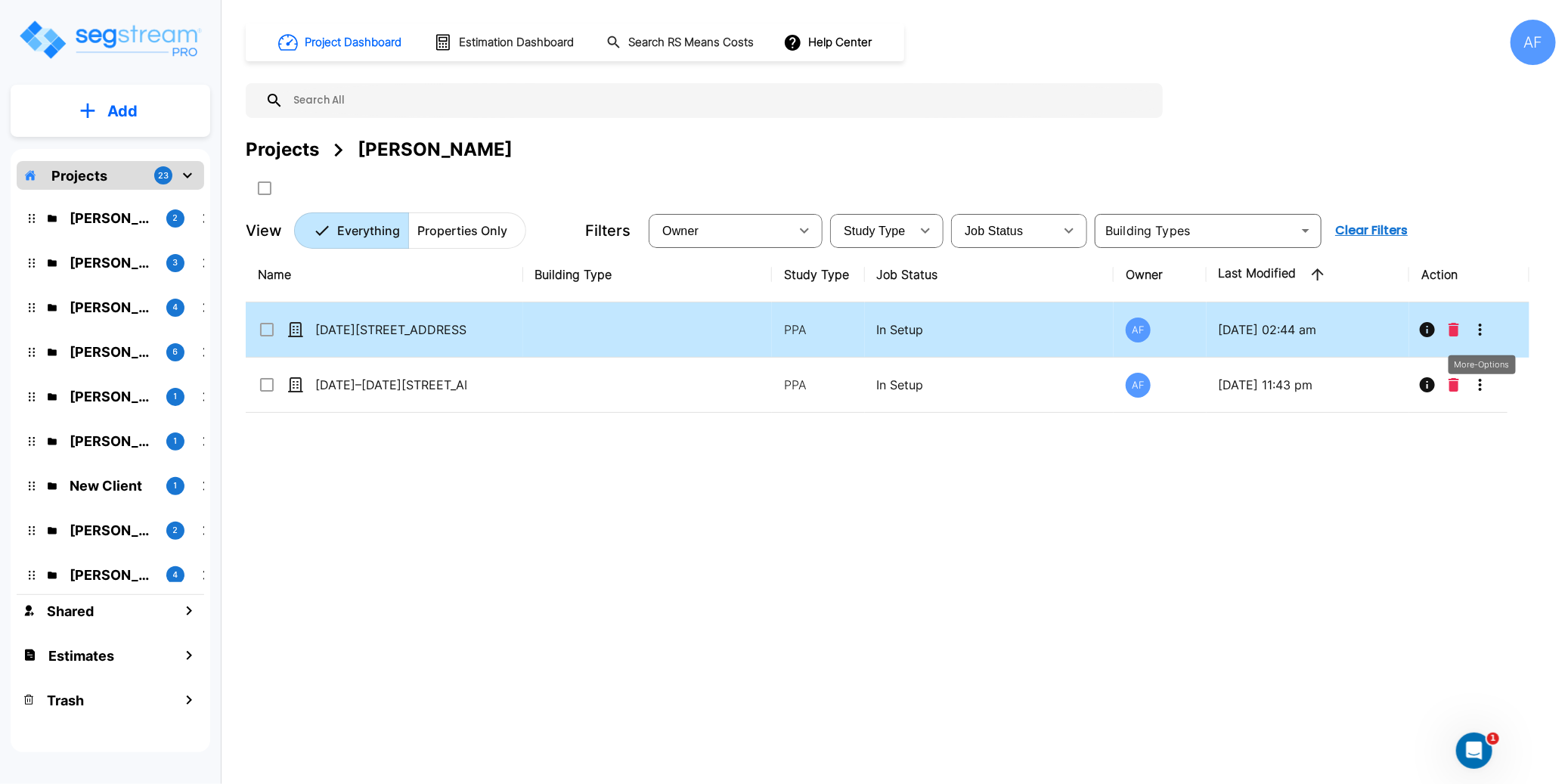
click at [1477, 335] on icon "More-Options" at bounding box center [1480, 329] width 18 height 18
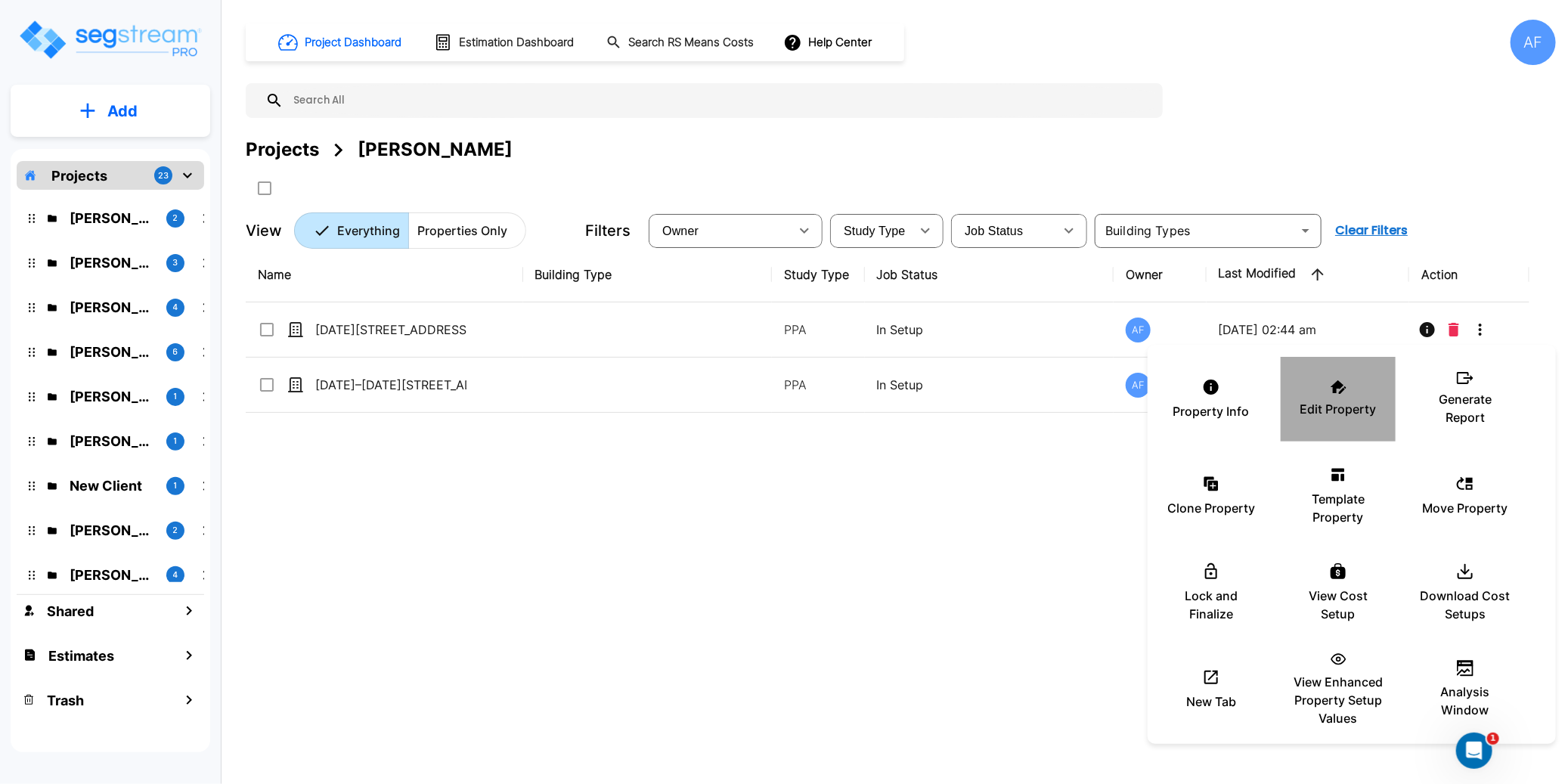
click at [1332, 384] on icon at bounding box center [1339, 387] width 16 height 14
click at [863, 486] on div at bounding box center [784, 392] width 1568 height 784
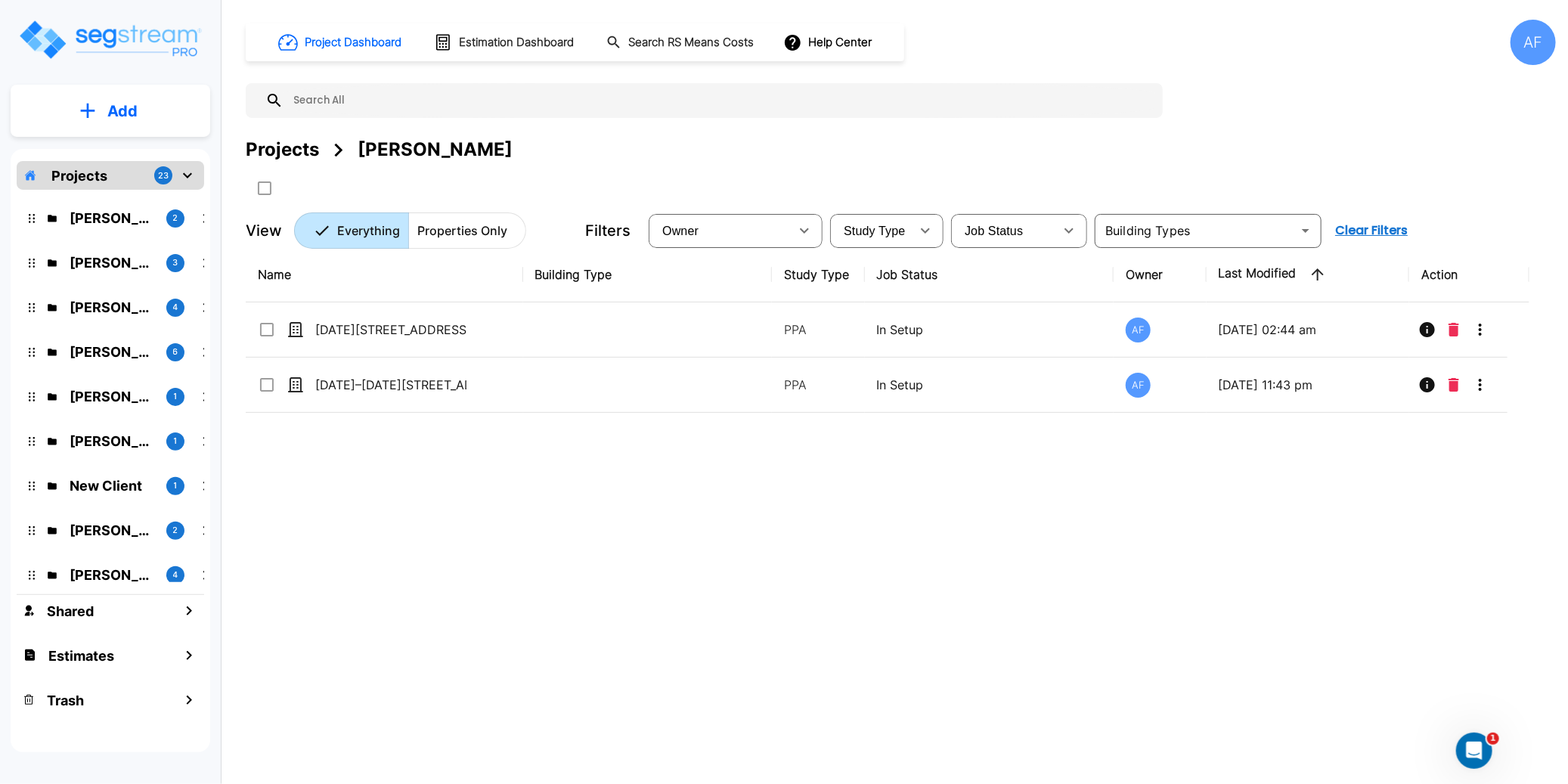
click at [862, 484] on div "Property Info Edit Property Generate Report Clone Property Template Property Mo…" at bounding box center [784, 392] width 1568 height 784
checkbox input "true"
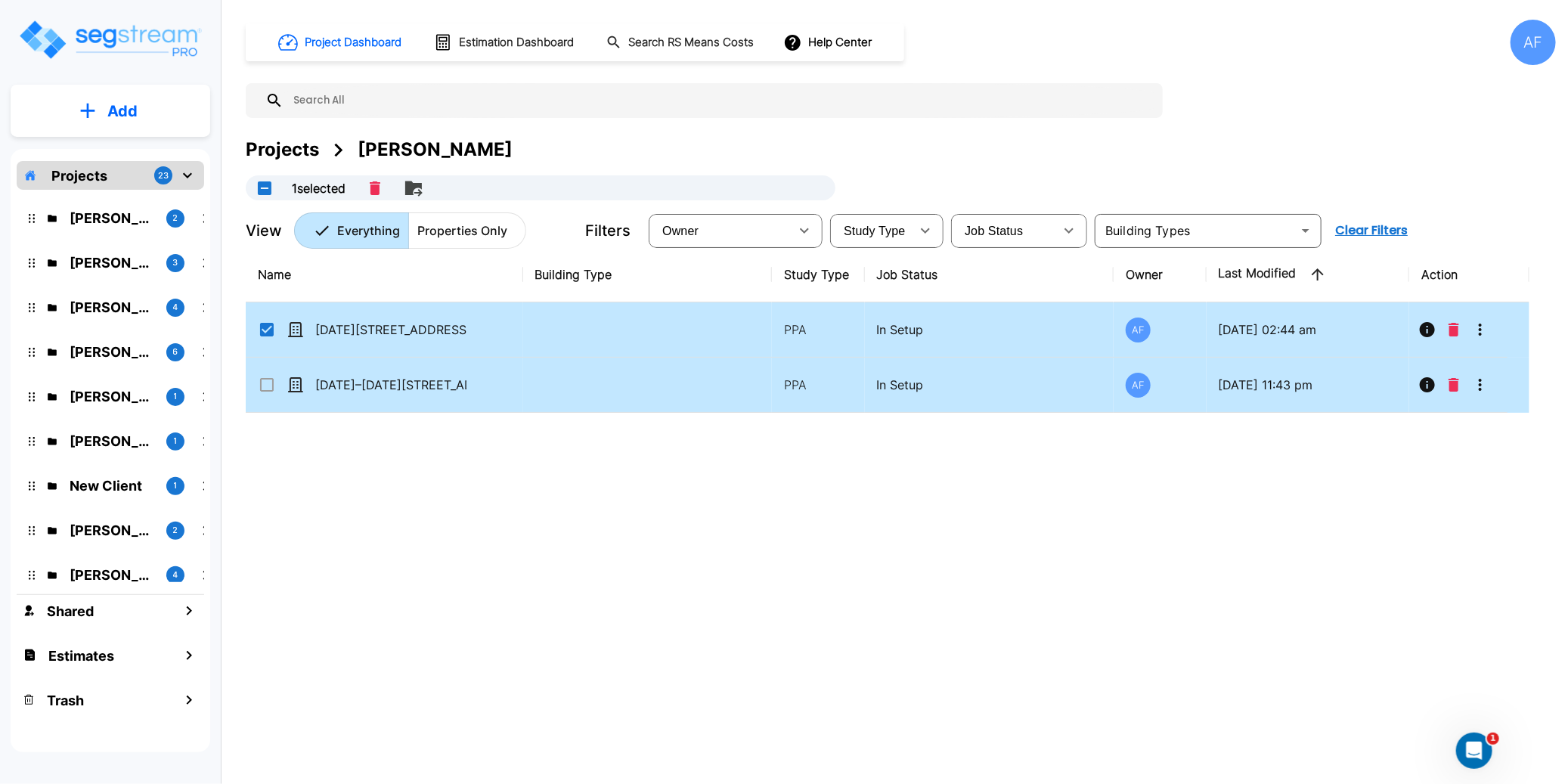
click at [645, 394] on td at bounding box center [647, 384] width 249 height 55
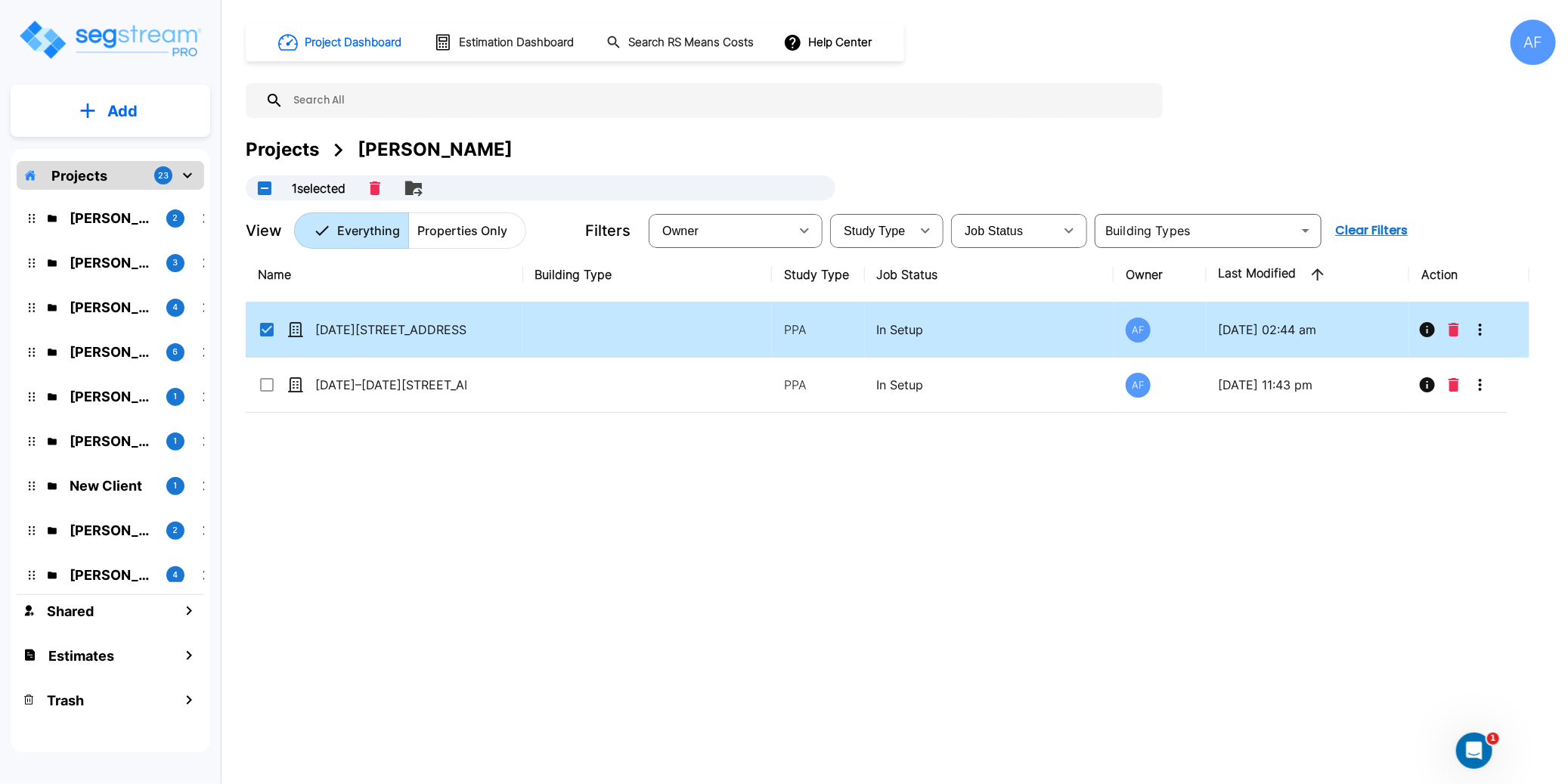
checkbox input "true"
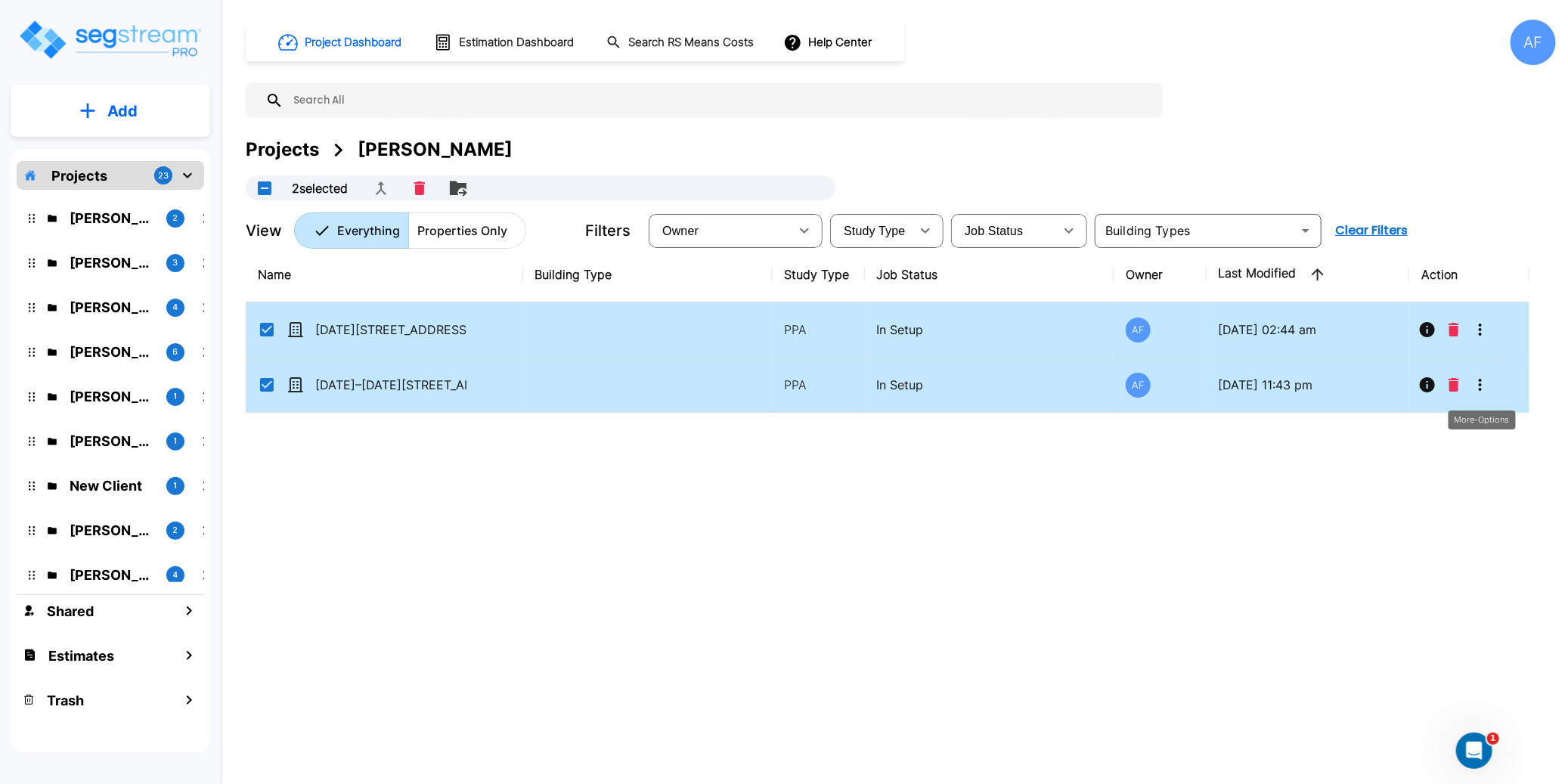
click at [1481, 382] on icon "More-Options" at bounding box center [1481, 384] width 3 height 12
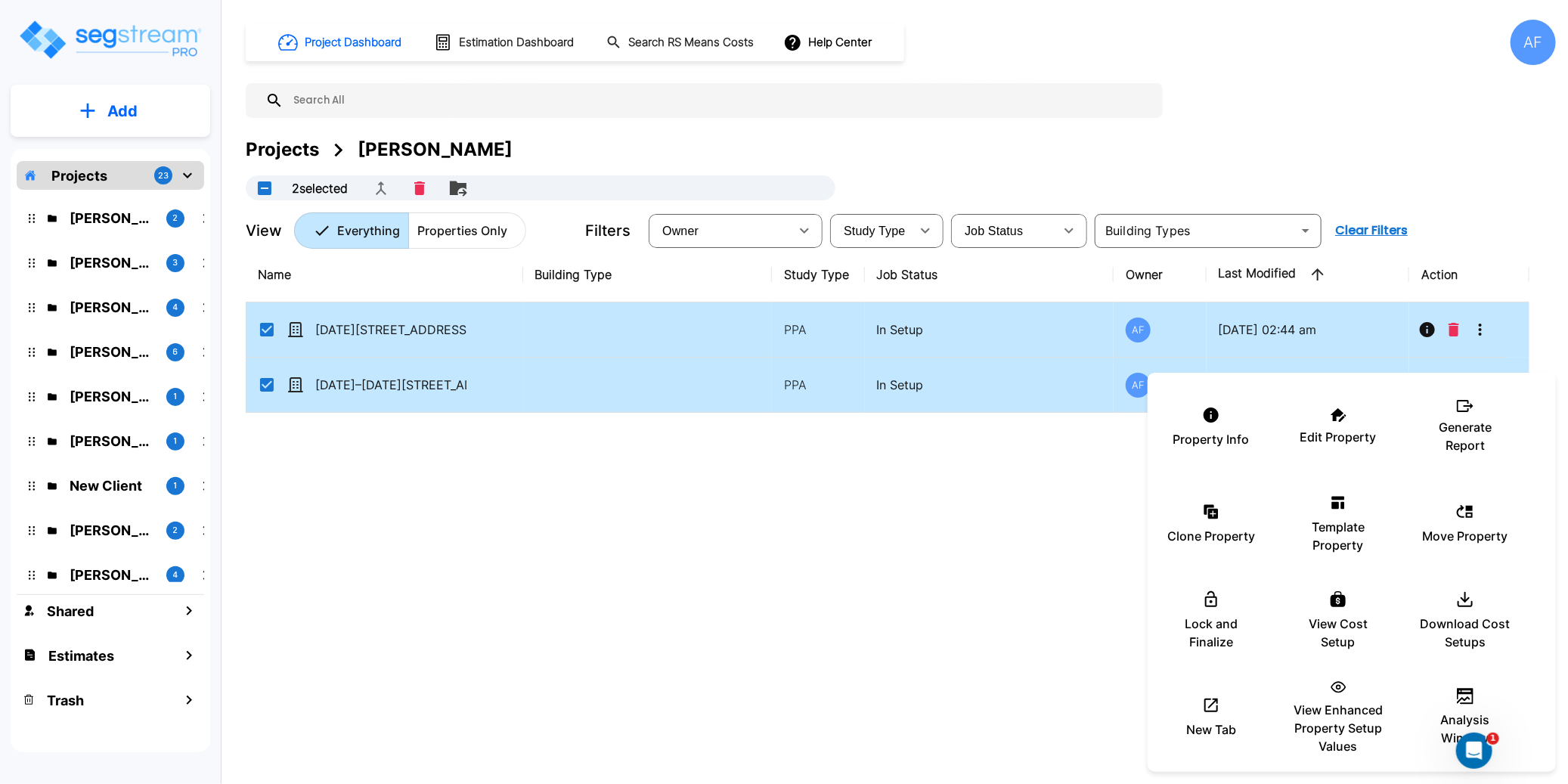
click at [993, 547] on div at bounding box center [784, 392] width 1568 height 784
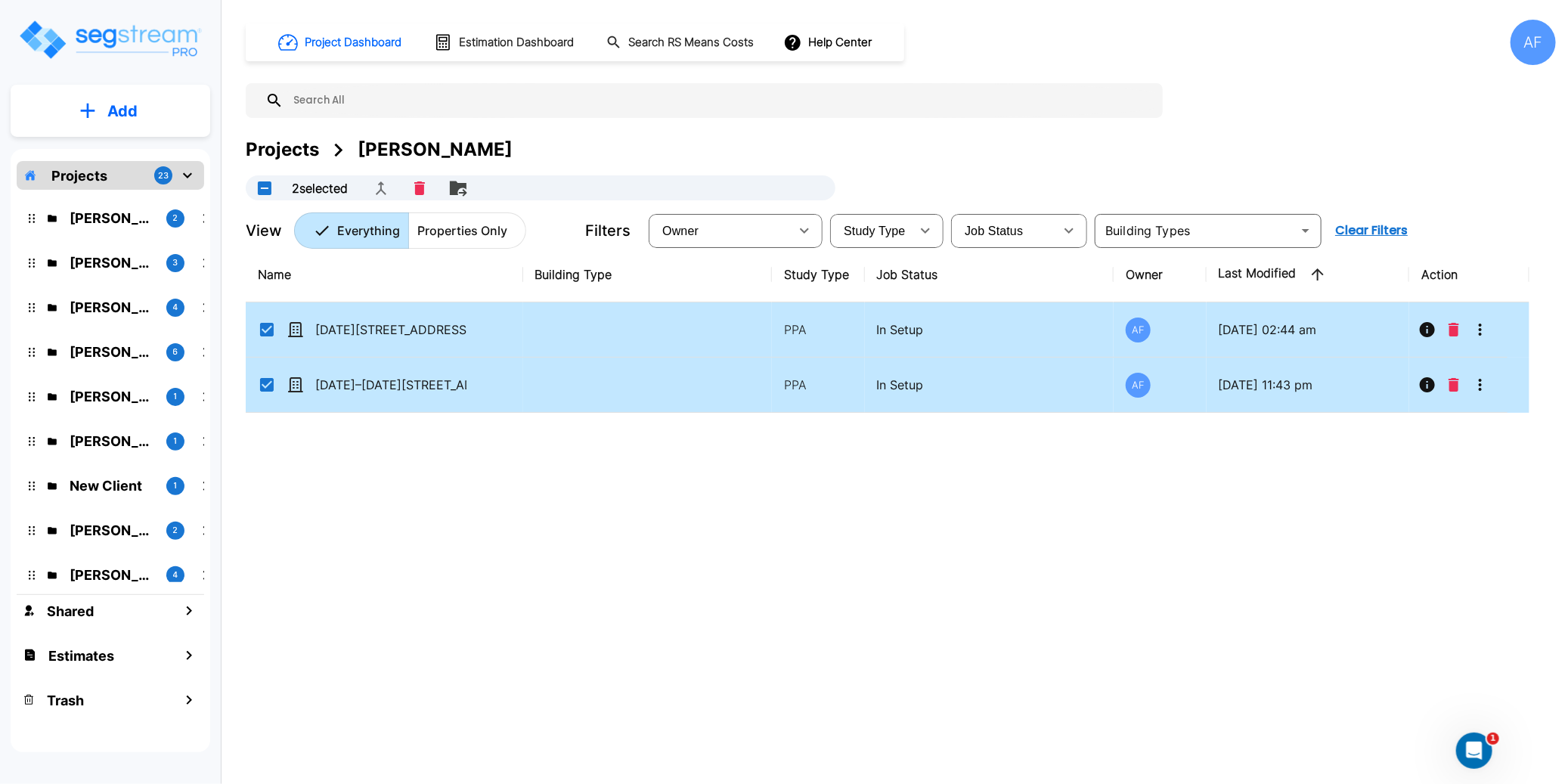
click at [262, 327] on input "select row 1260–1264 Clay Ave & 1272–1276 Clay Ave" at bounding box center [265, 327] width 15 height 13
checkbox input "false"
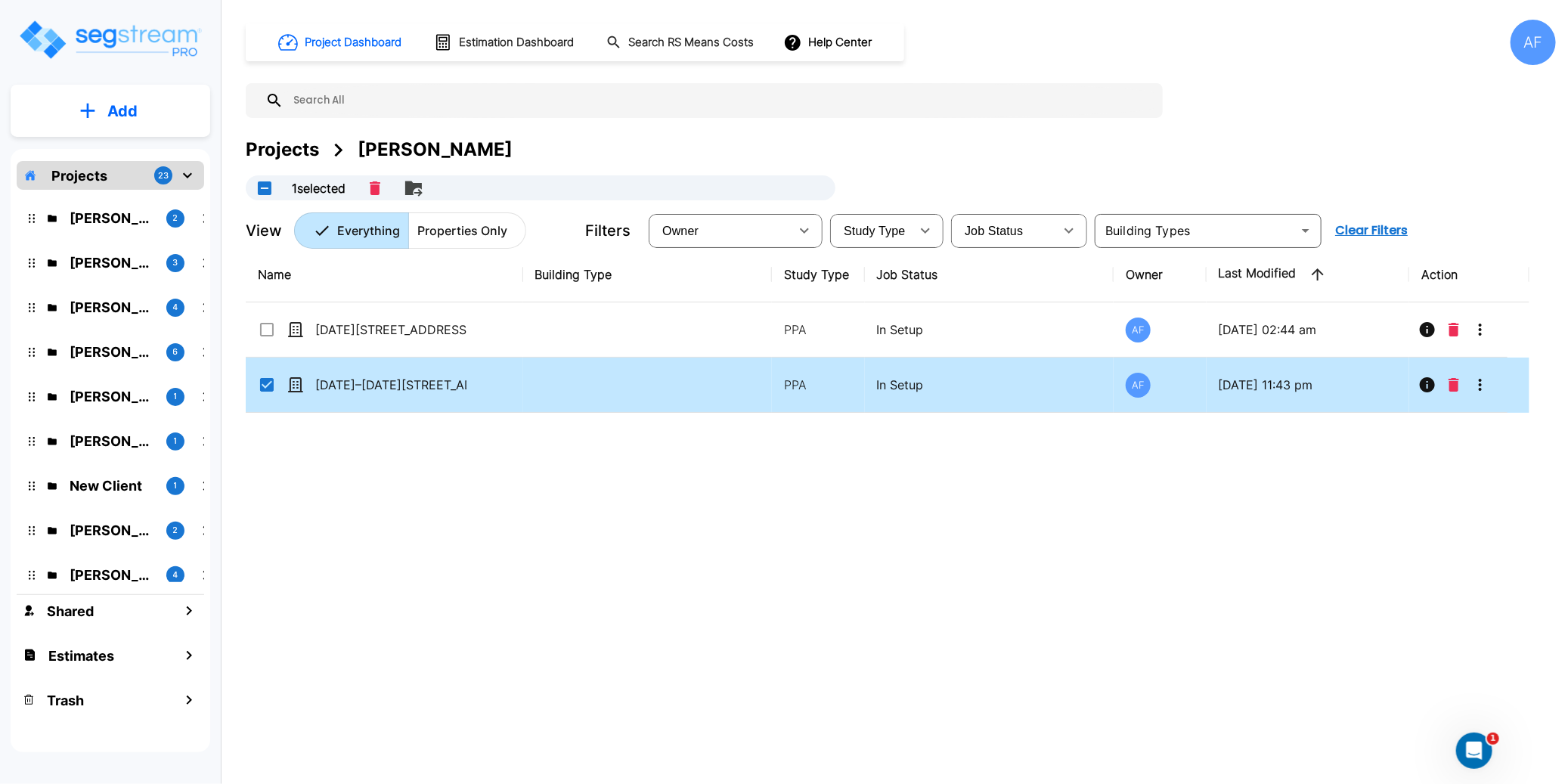
click at [494, 527] on div "Name Building Type Study Type Job Status Owner Last Modified Action 1260–1264 C…" at bounding box center [888, 490] width 1284 height 486
click at [1455, 385] on icon "Delete" at bounding box center [1453, 384] width 10 height 14
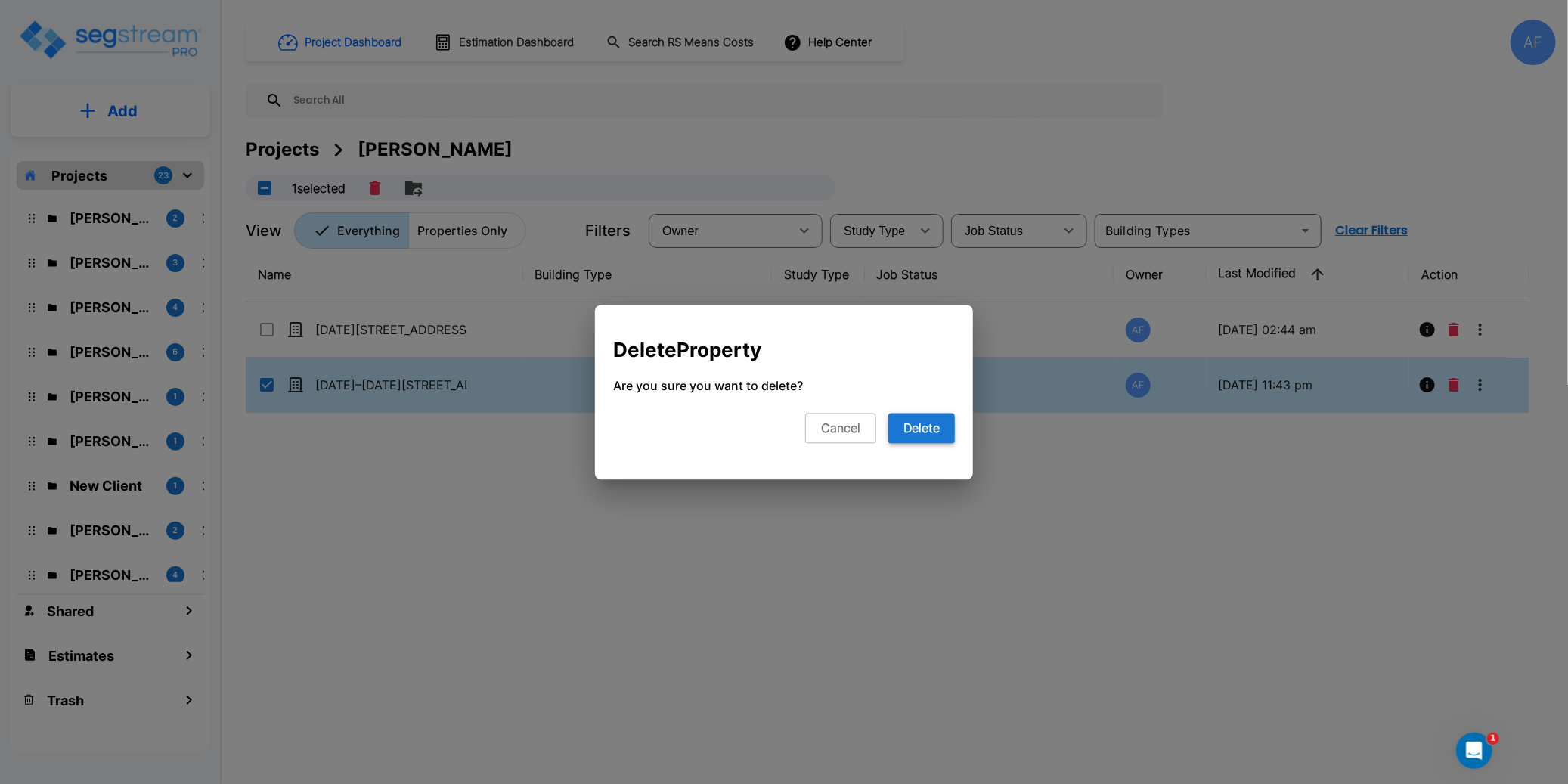
click at [934, 434] on button "Delete" at bounding box center [921, 428] width 67 height 30
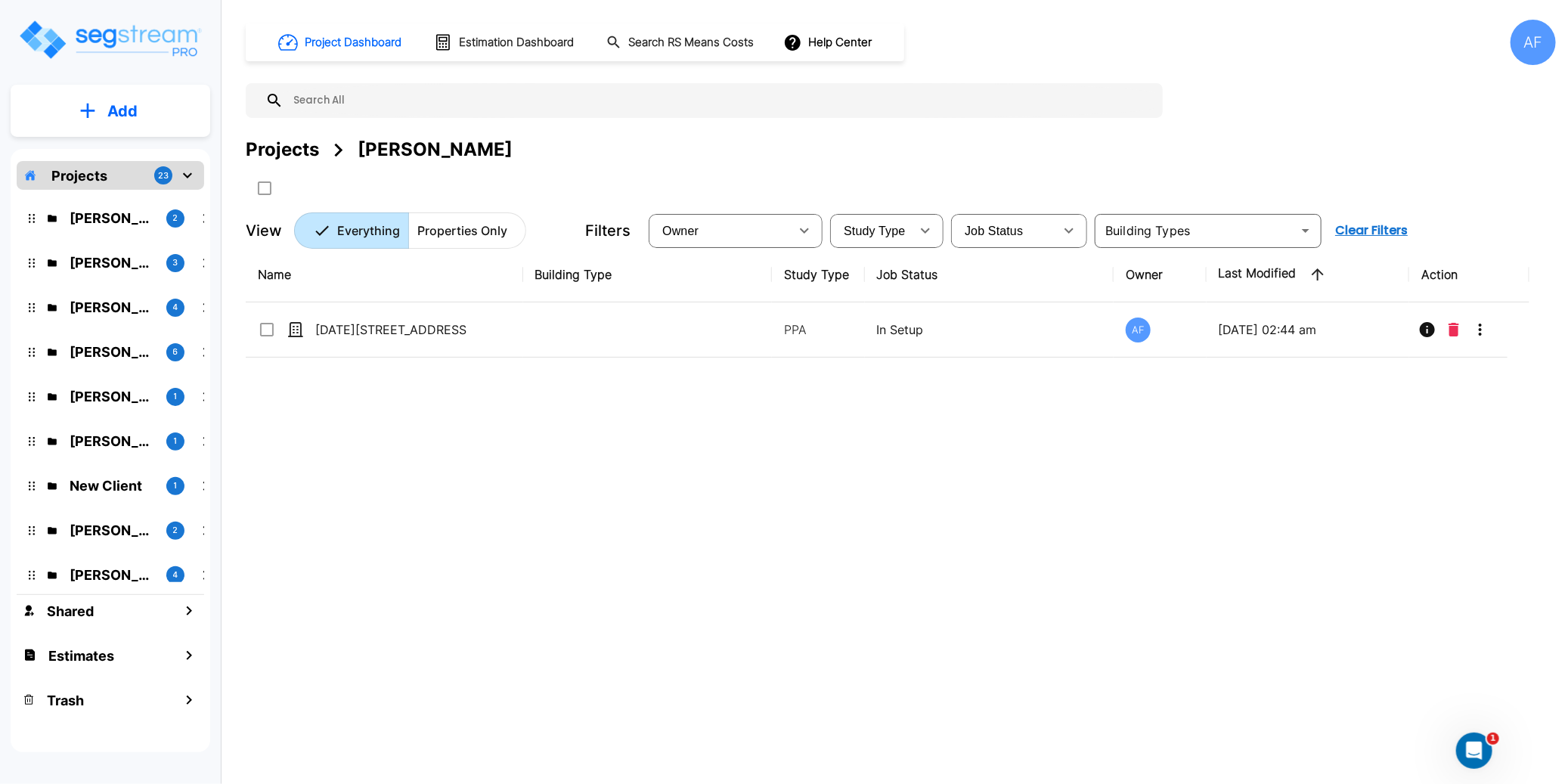
click at [891, 500] on div "Name Building Type Study Type Job Status Owner Last Modified Action 1260–1264 C…" at bounding box center [888, 490] width 1284 height 486
click at [115, 215] on p "Bruce Teitelbaum" at bounding box center [112, 217] width 85 height 20
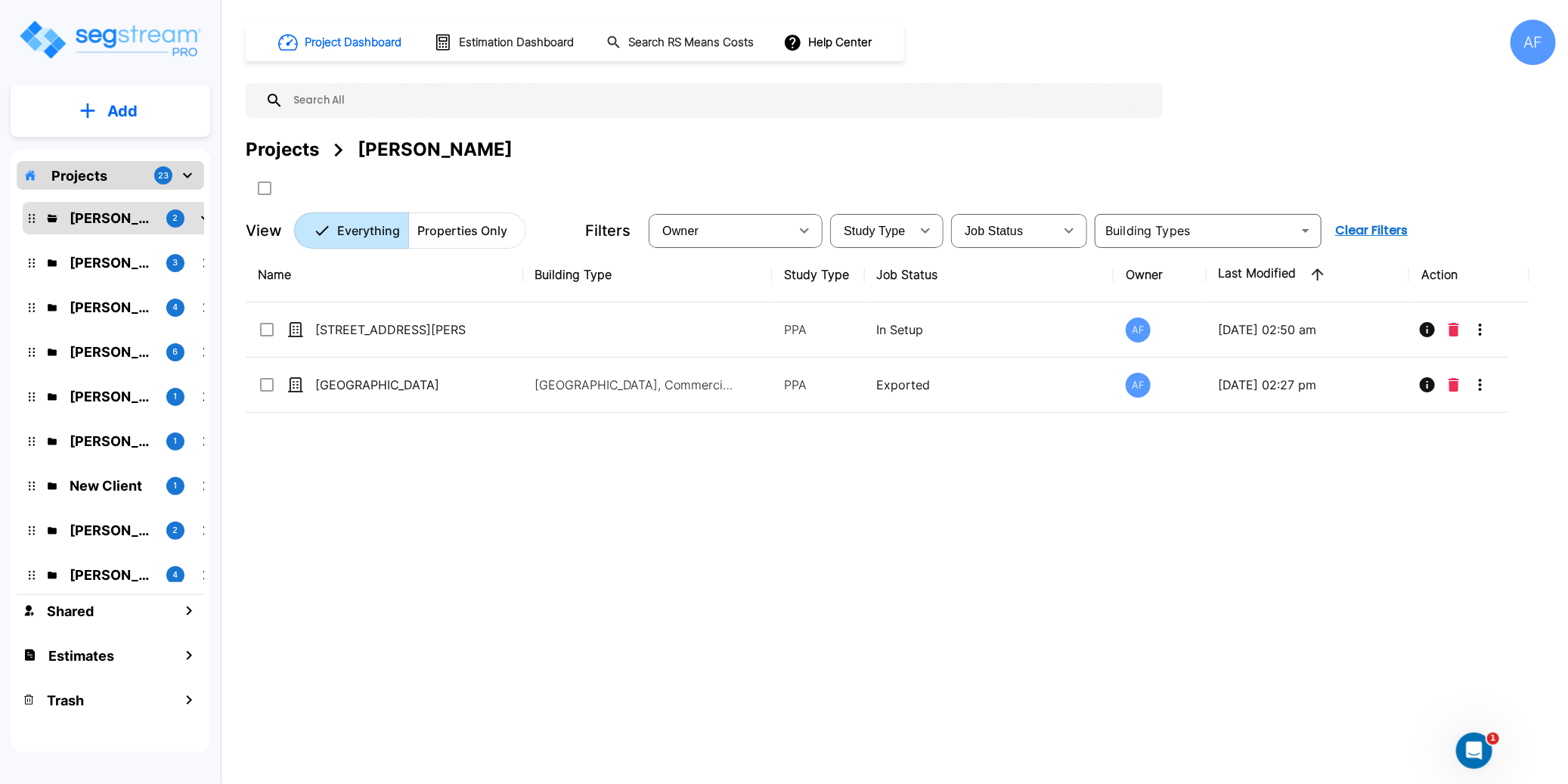
click at [481, 482] on div "Name Building Type Study Type Job Status Owner Last Modified Action 902 N Charl…" at bounding box center [888, 490] width 1284 height 486
click at [493, 485] on div "Name Building Type Study Type Job Status Owner Last Modified Action 902 N Charl…" at bounding box center [888, 490] width 1284 height 486
click at [113, 107] on p "Add" at bounding box center [123, 111] width 30 height 22
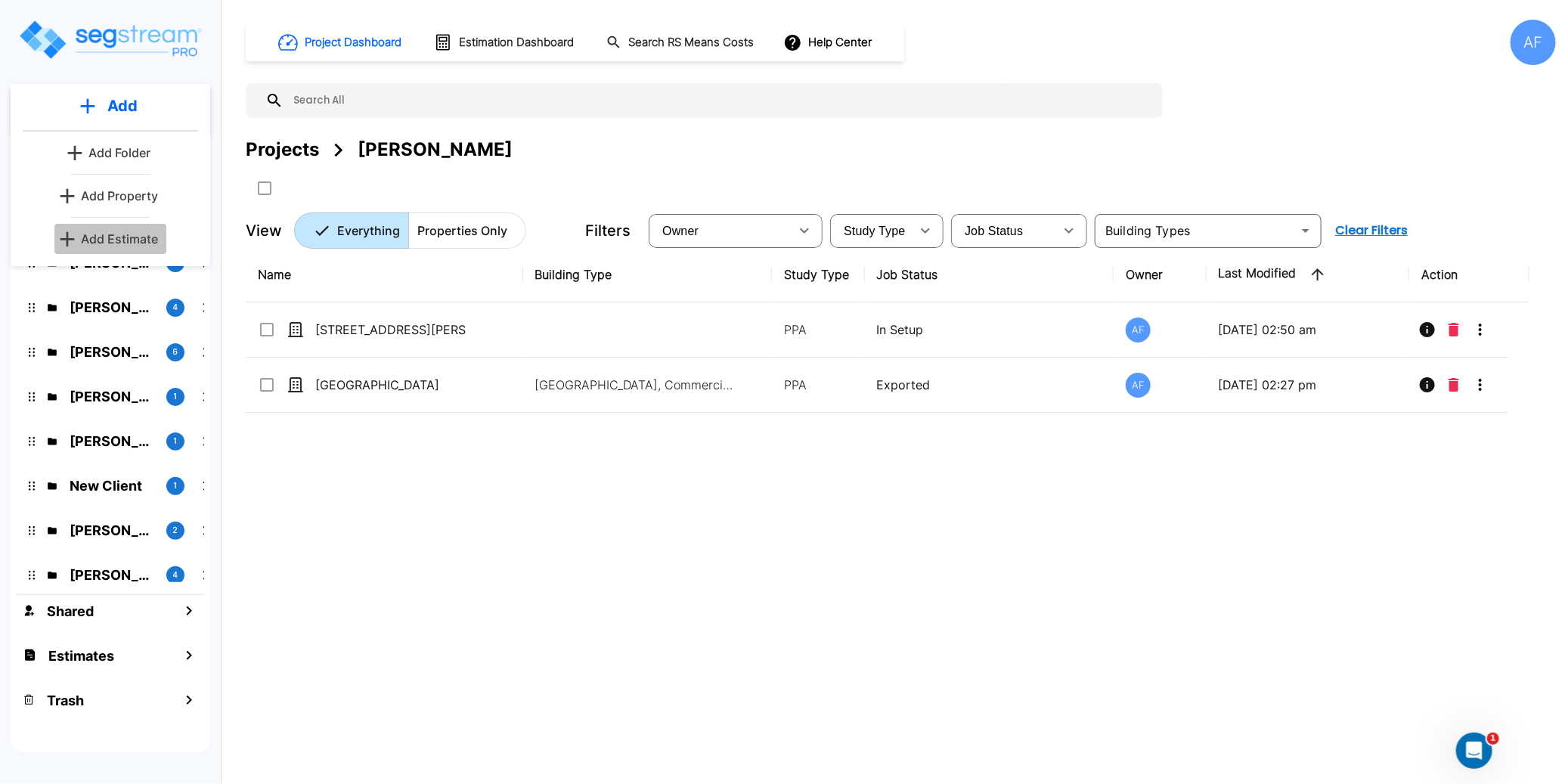
click at [117, 228] on button "Add Estimate" at bounding box center [111, 239] width 112 height 30
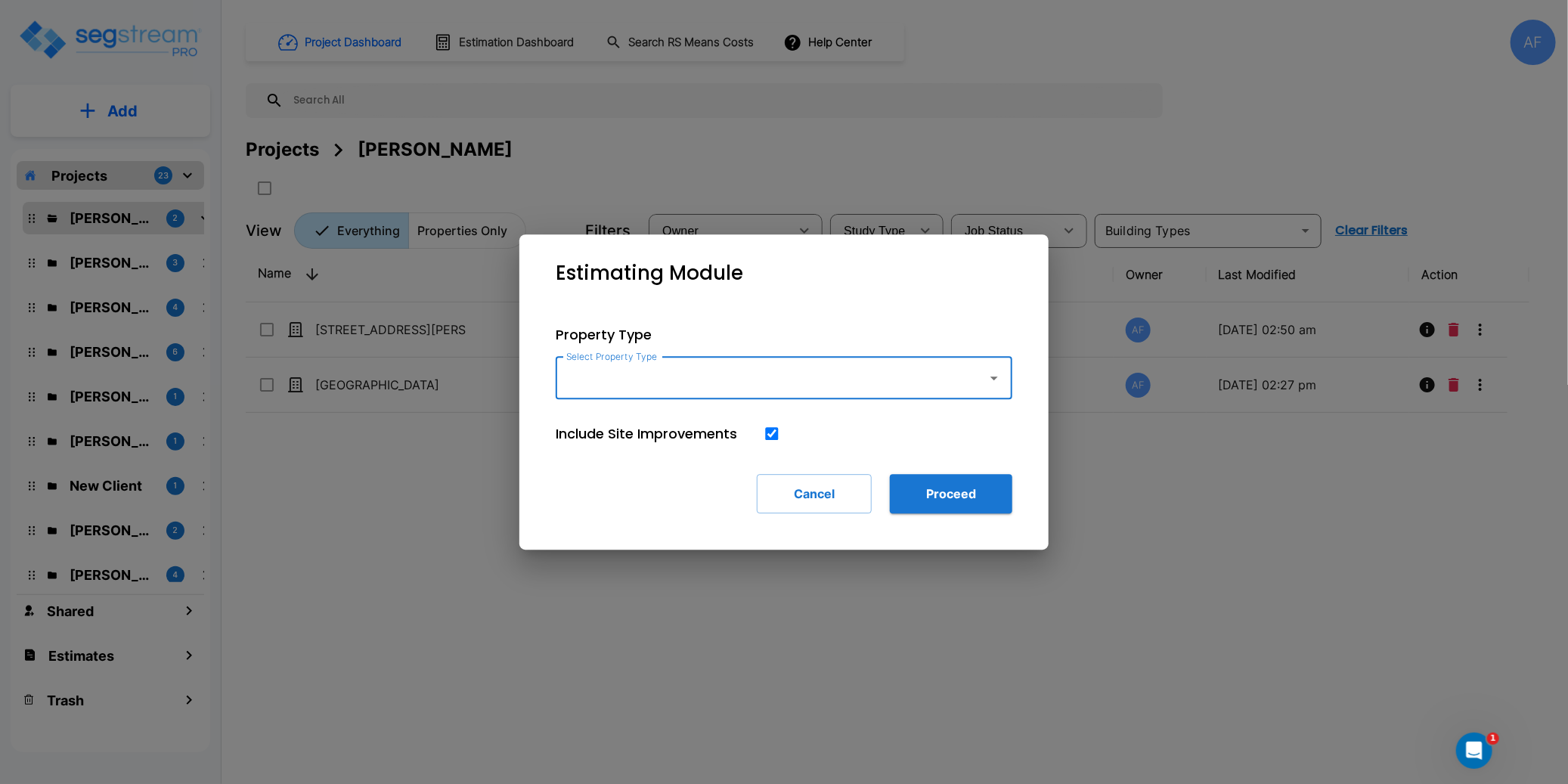
click at [603, 381] on input "Select Property Type" at bounding box center [768, 378] width 410 height 29
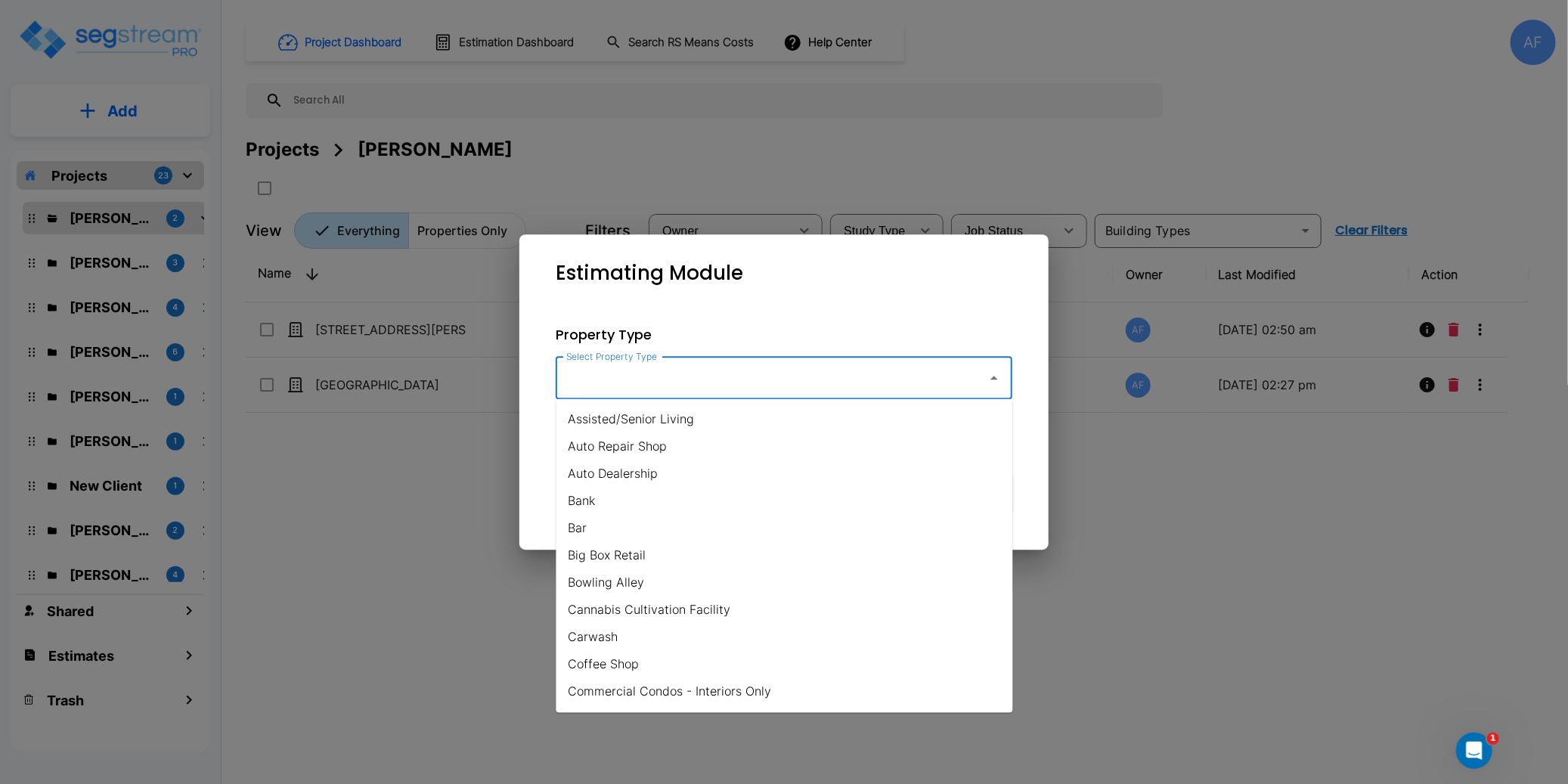
click at [651, 381] on input "Select Property Type" at bounding box center [768, 378] width 410 height 29
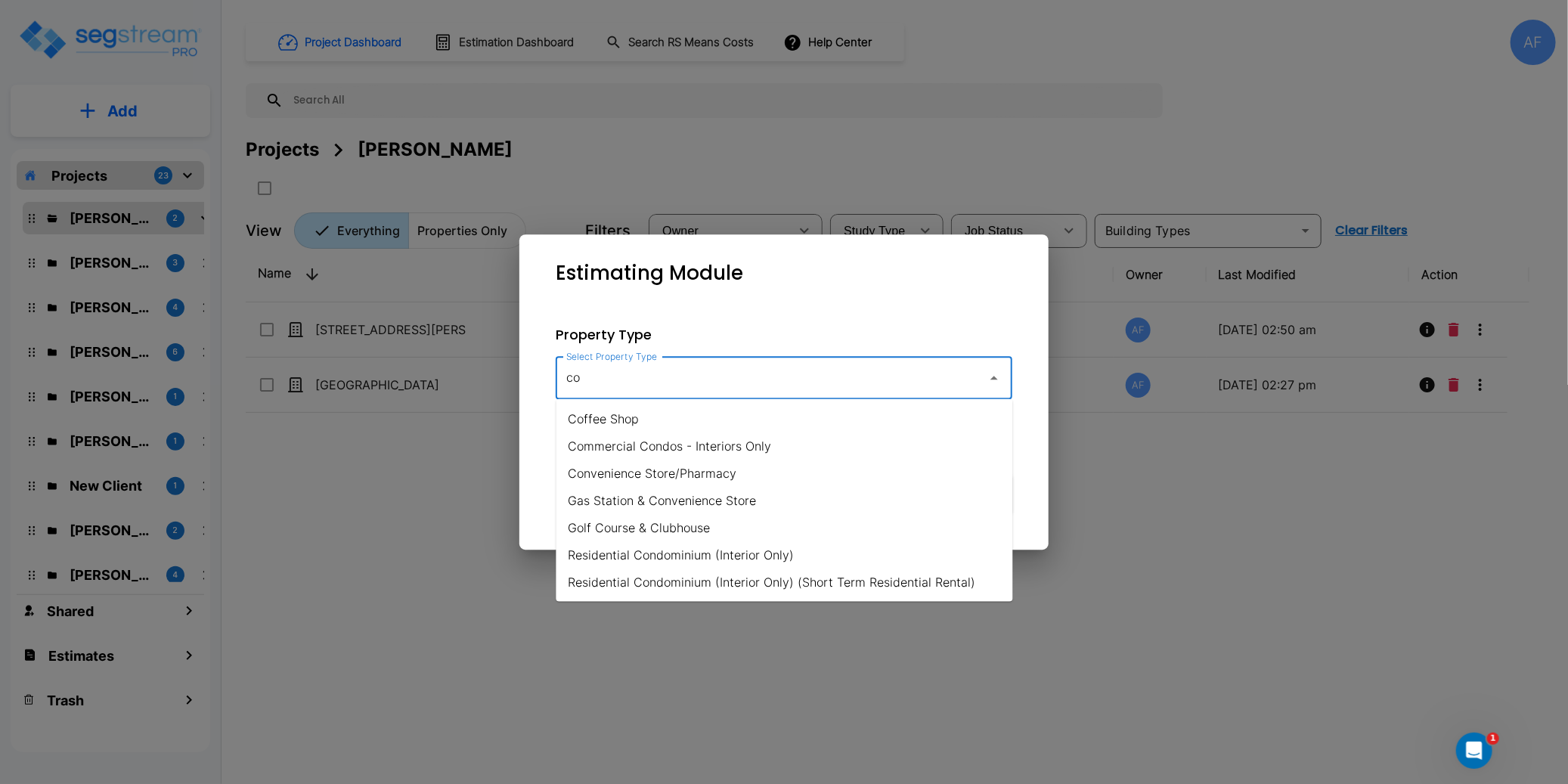
type input "c"
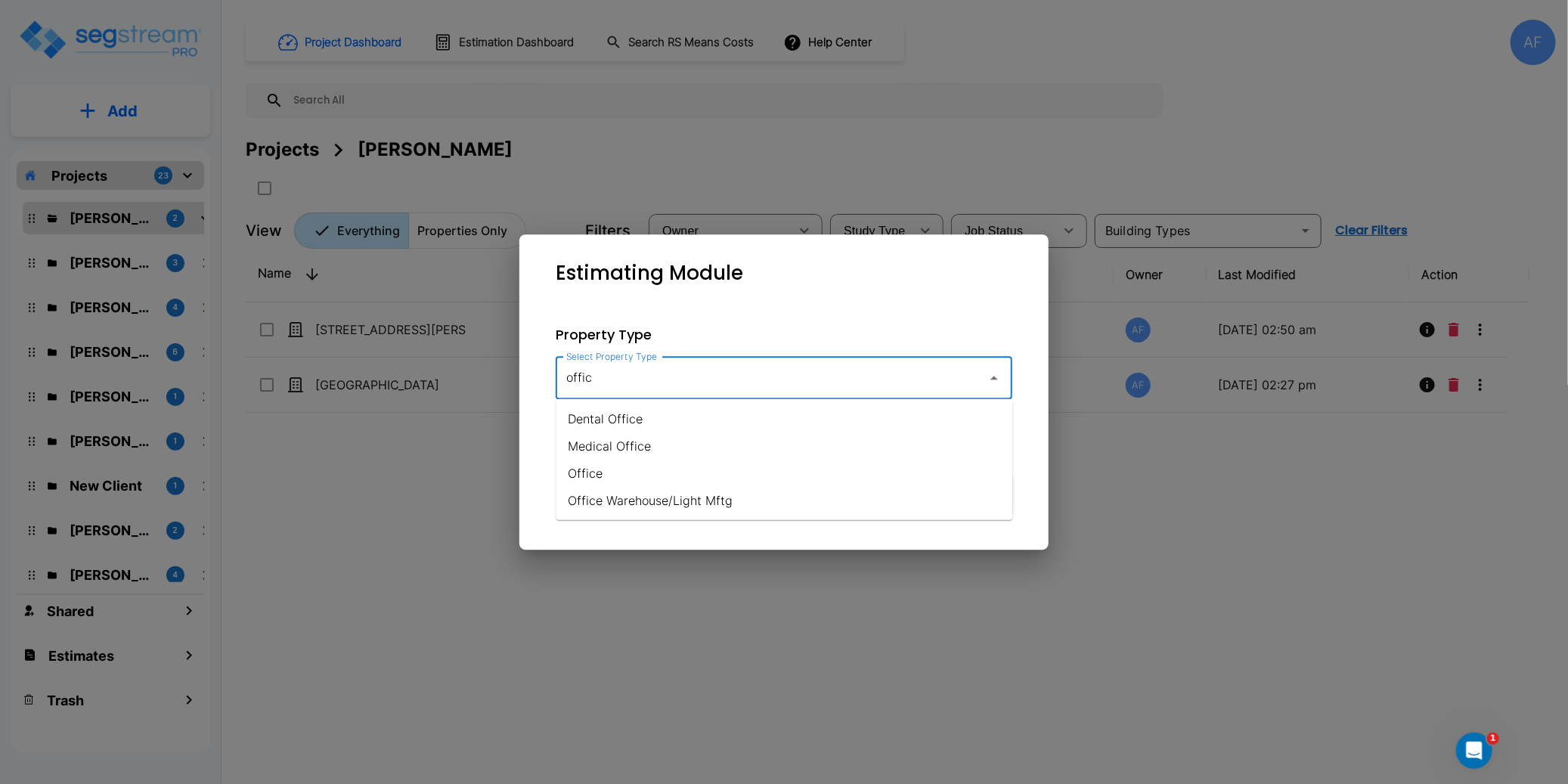
click at [631, 474] on li "Office" at bounding box center [785, 473] width 457 height 27
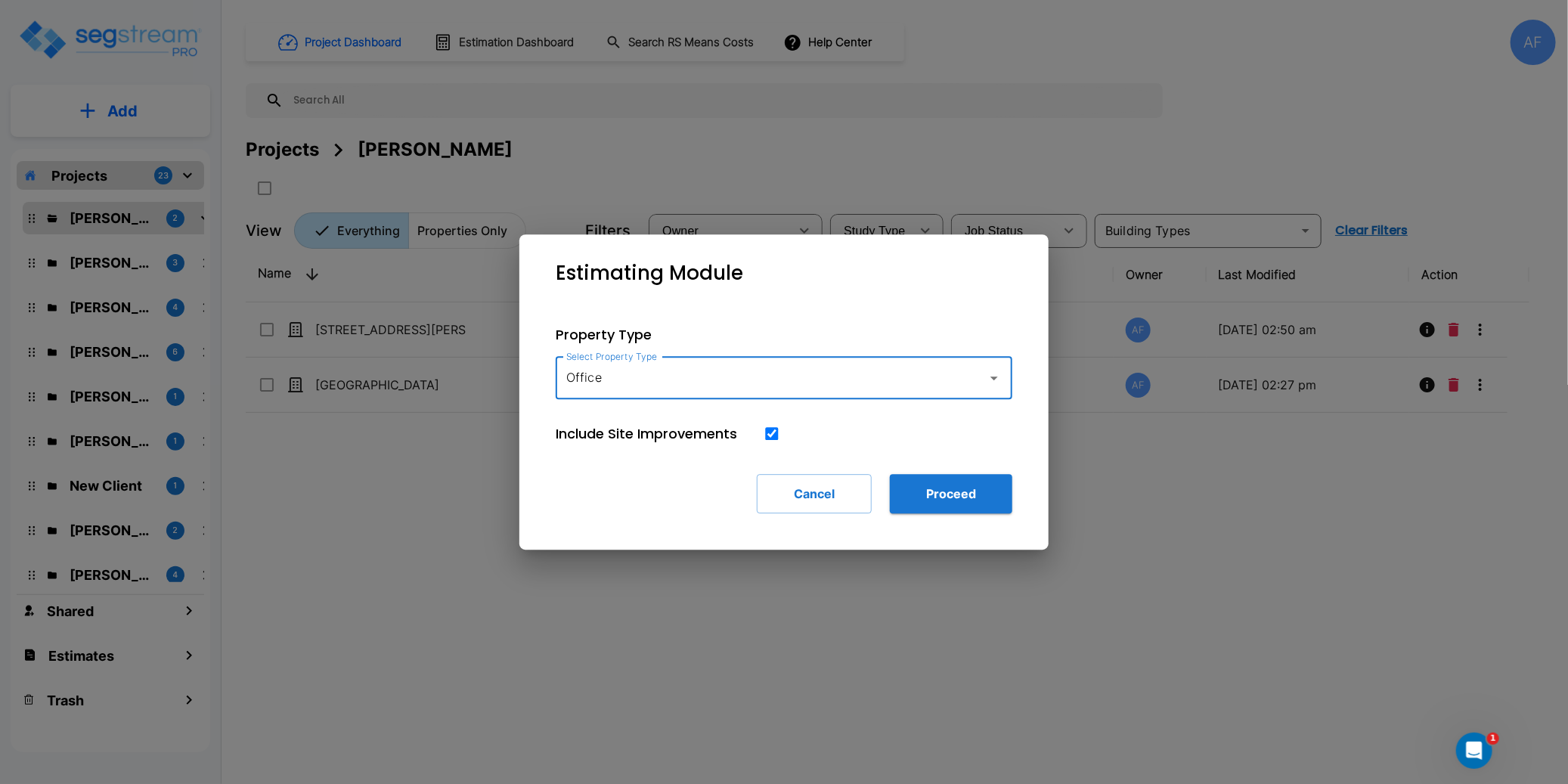
type input "Office"
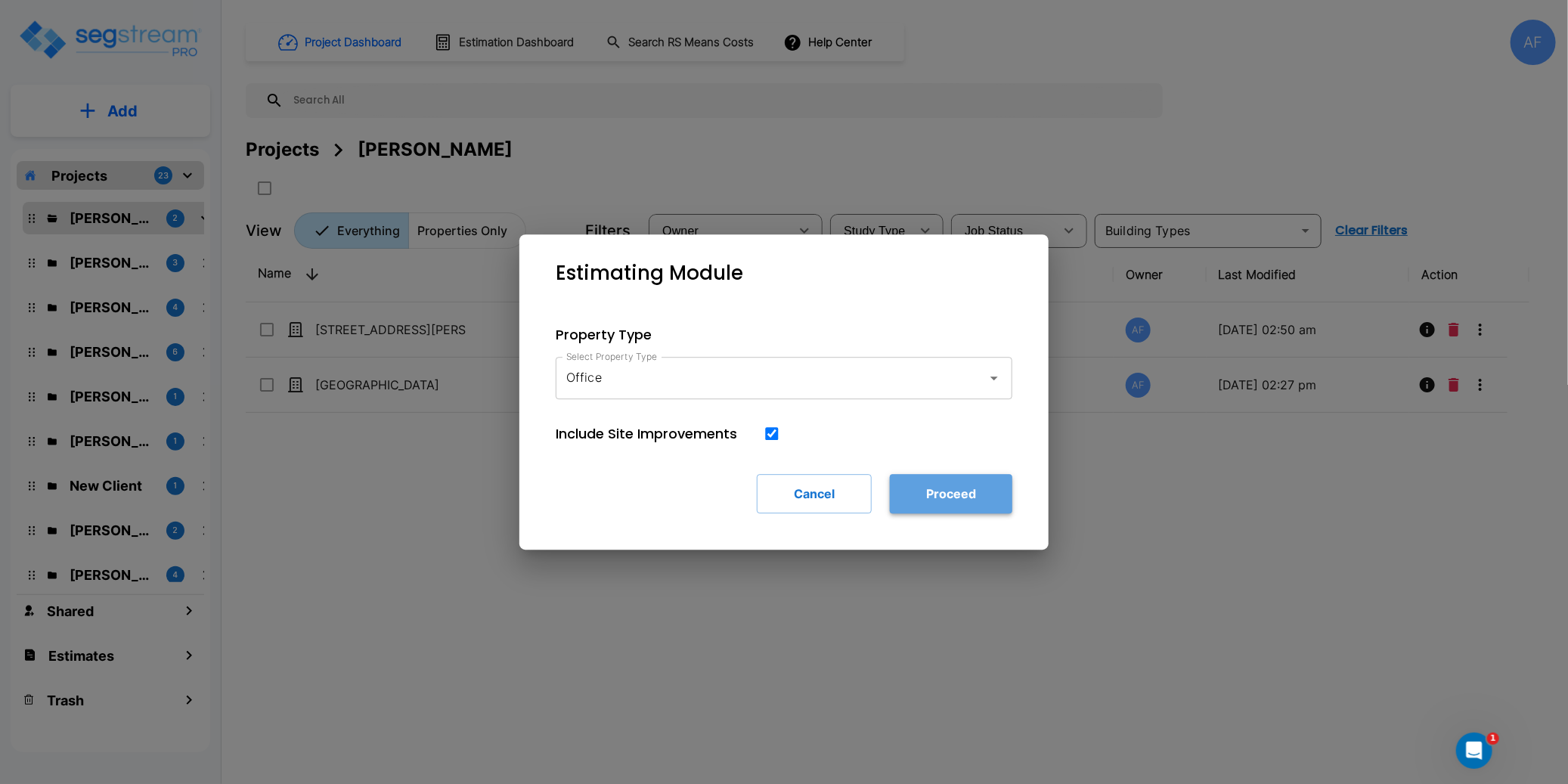
click at [956, 487] on button "Proceed" at bounding box center [951, 493] width 123 height 39
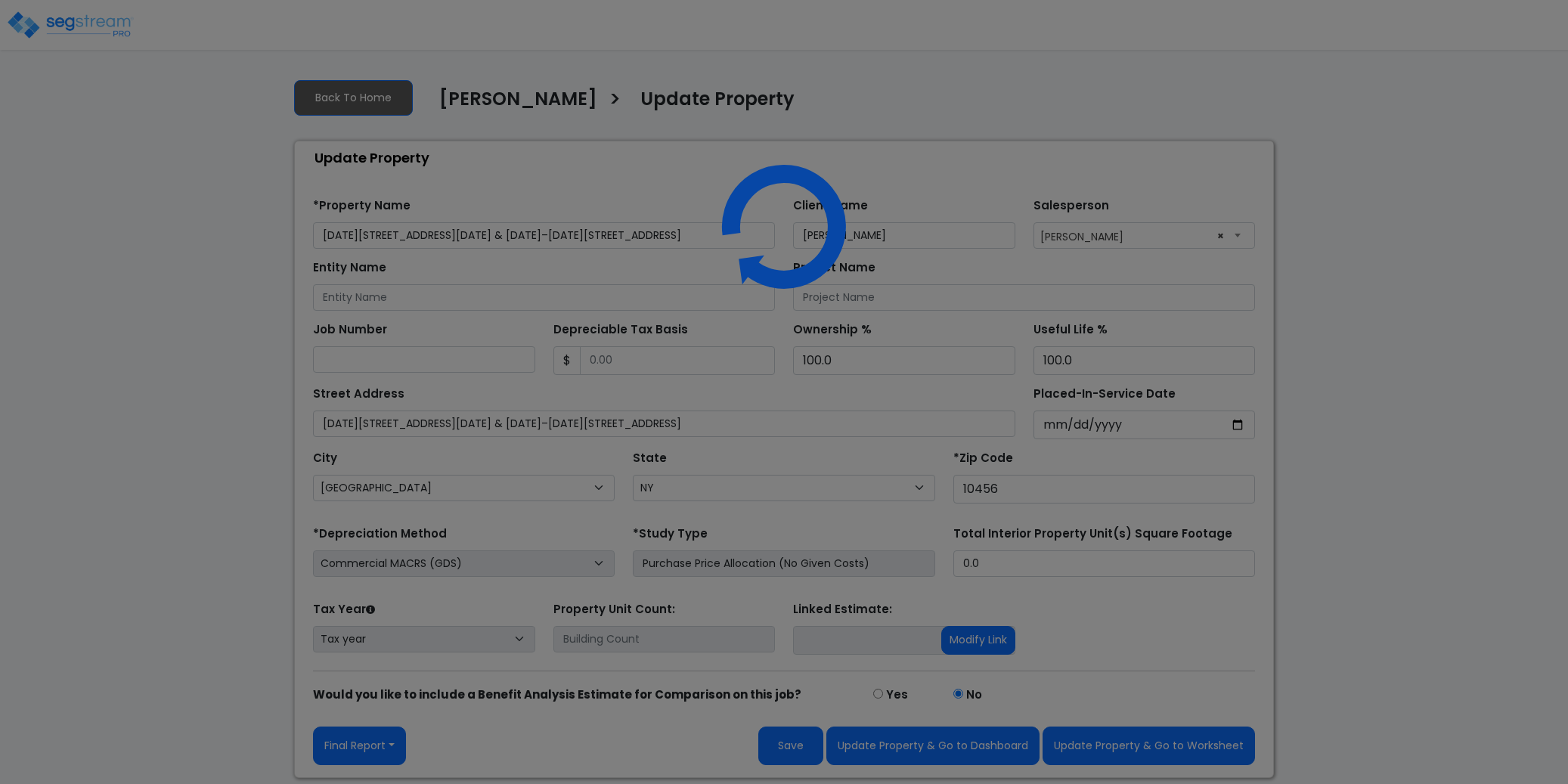
select select "NY"
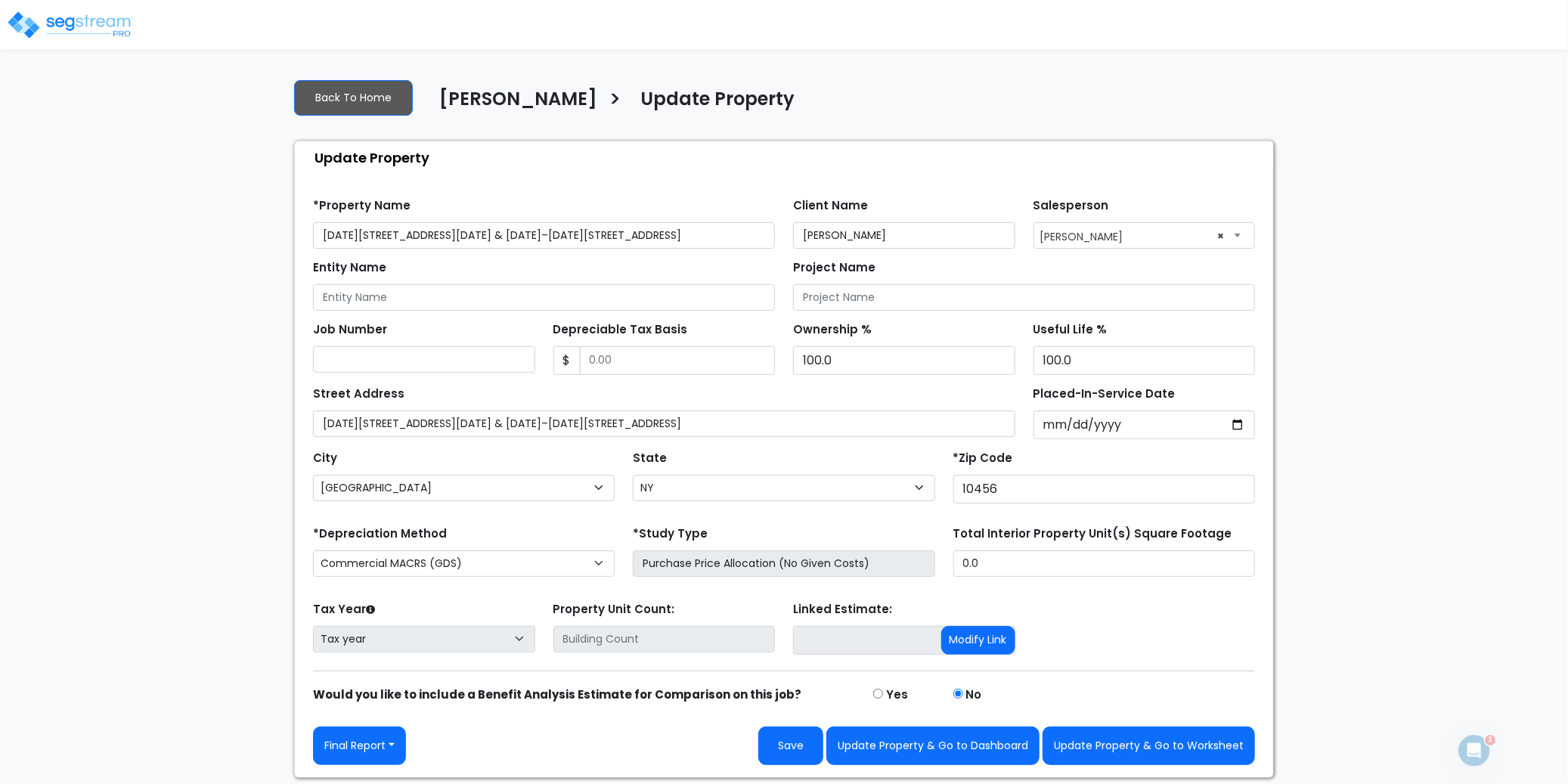
click at [375, 235] on input "[DATE][STREET_ADDRESS][DATE] & [DATE]–[DATE][STREET_ADDRESS]" at bounding box center [544, 235] width 462 height 26
click at [544, 235] on input "[DATE][STREET_ADDRESS][DATE] & [DATE]–[DATE][STREET_ADDRESS]" at bounding box center [544, 235] width 462 height 26
click at [581, 273] on div "Entity Name" at bounding box center [544, 283] width 462 height 54
click at [1151, 754] on button "Update Property & Go to Worksheet" at bounding box center [1148, 746] width 212 height 38
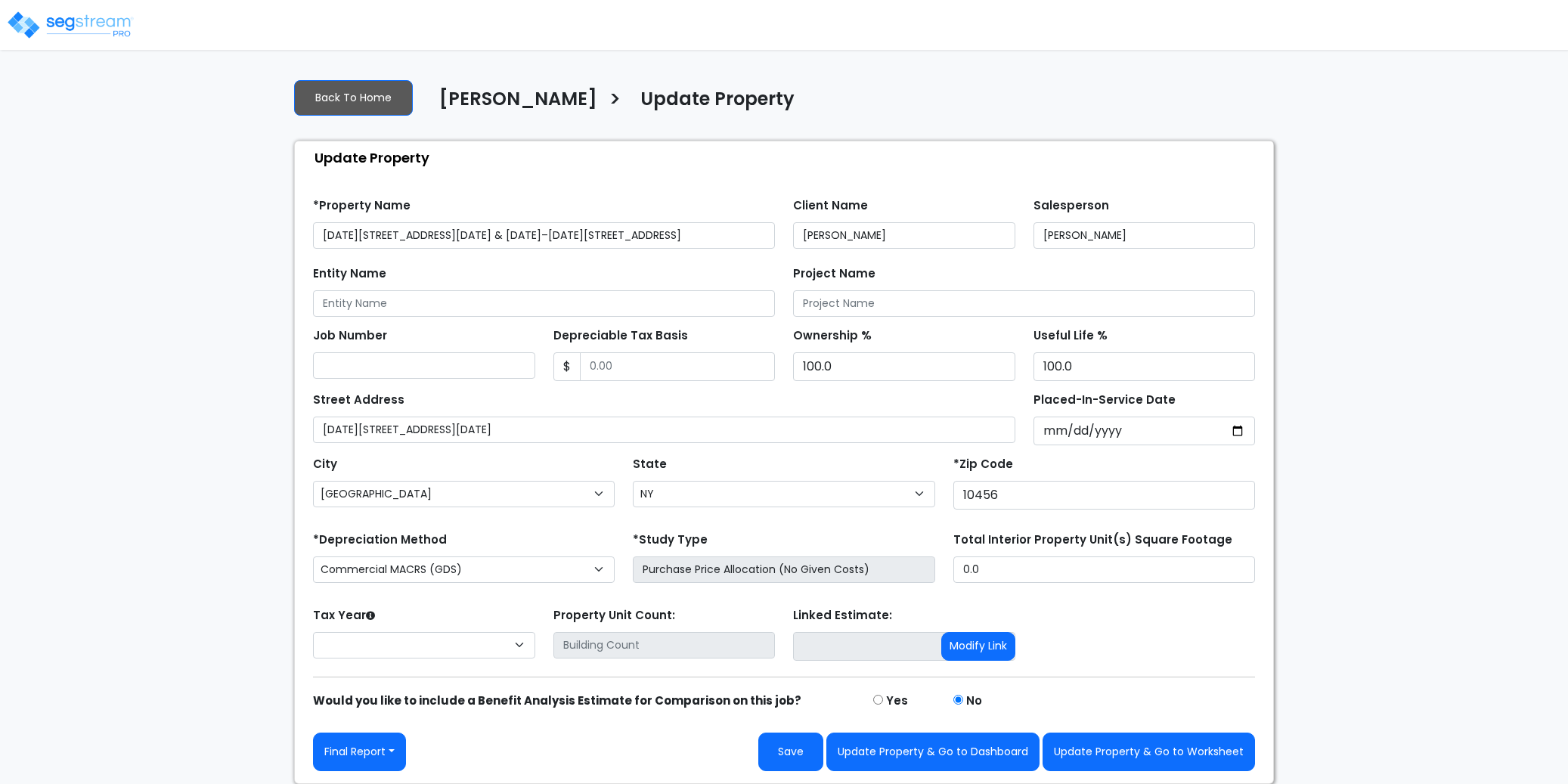
select select "NY"
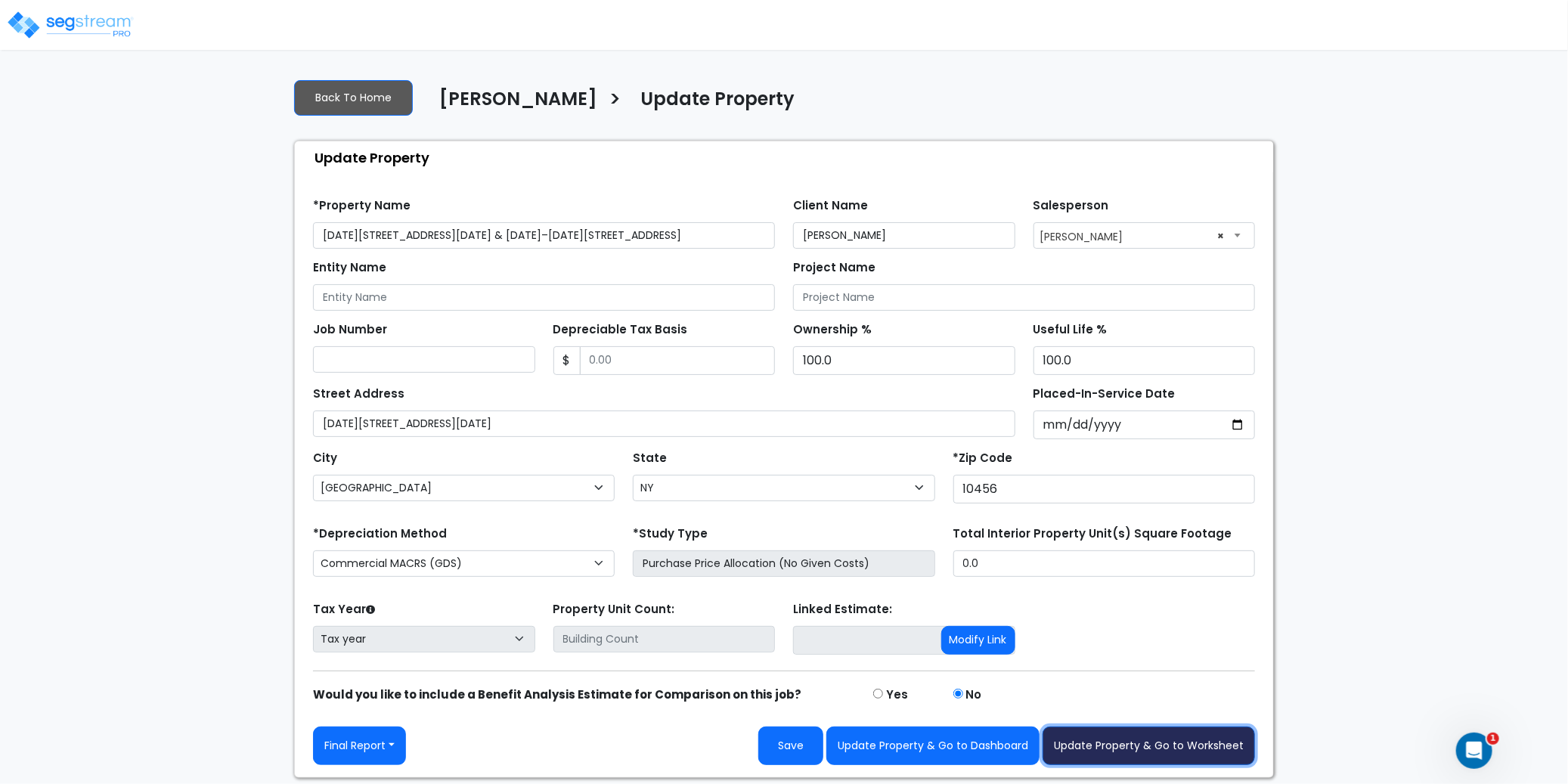
click at [1135, 744] on button "Update Property & Go to Worksheet" at bounding box center [1148, 746] width 212 height 38
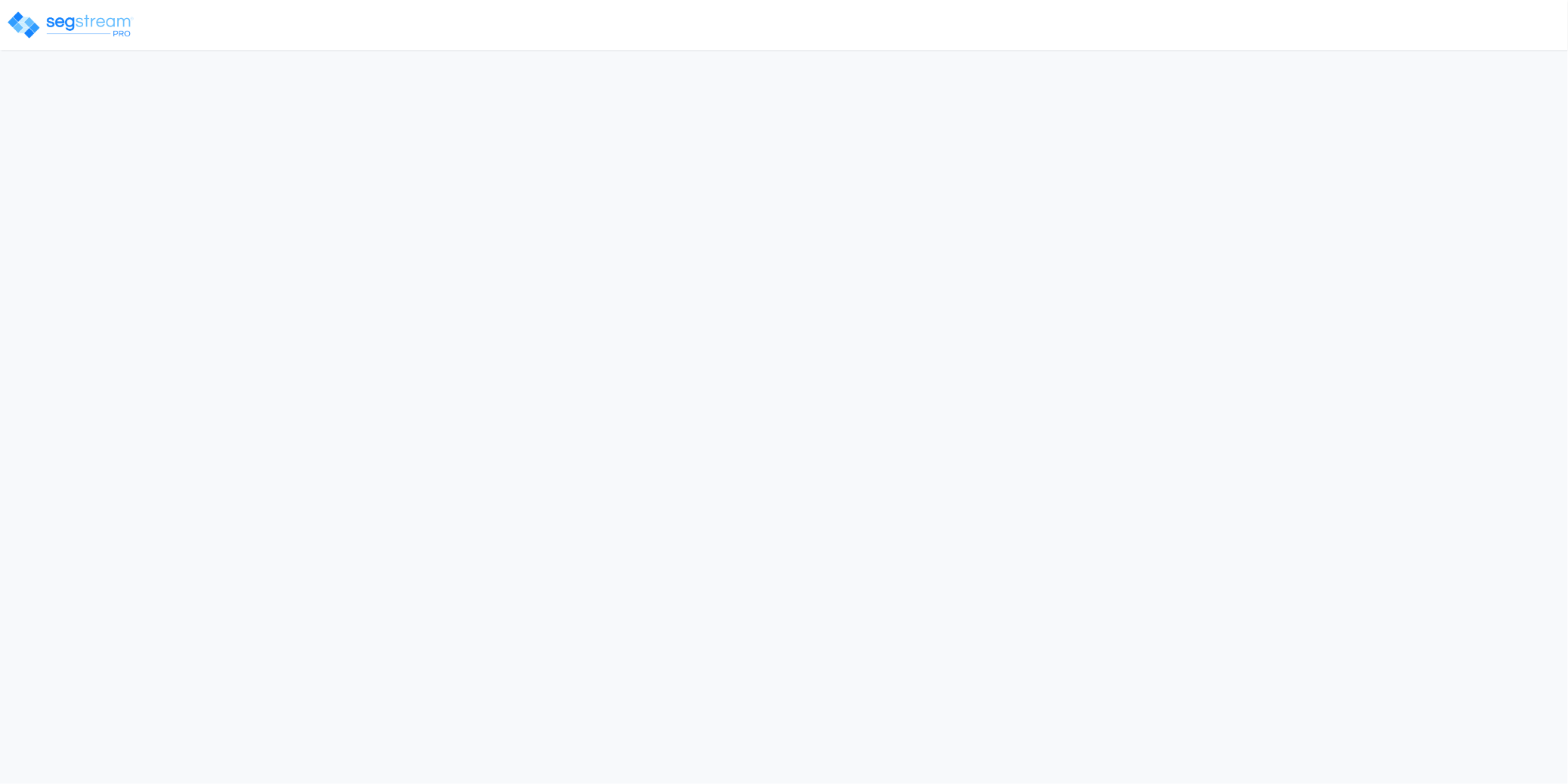
select select "NY"
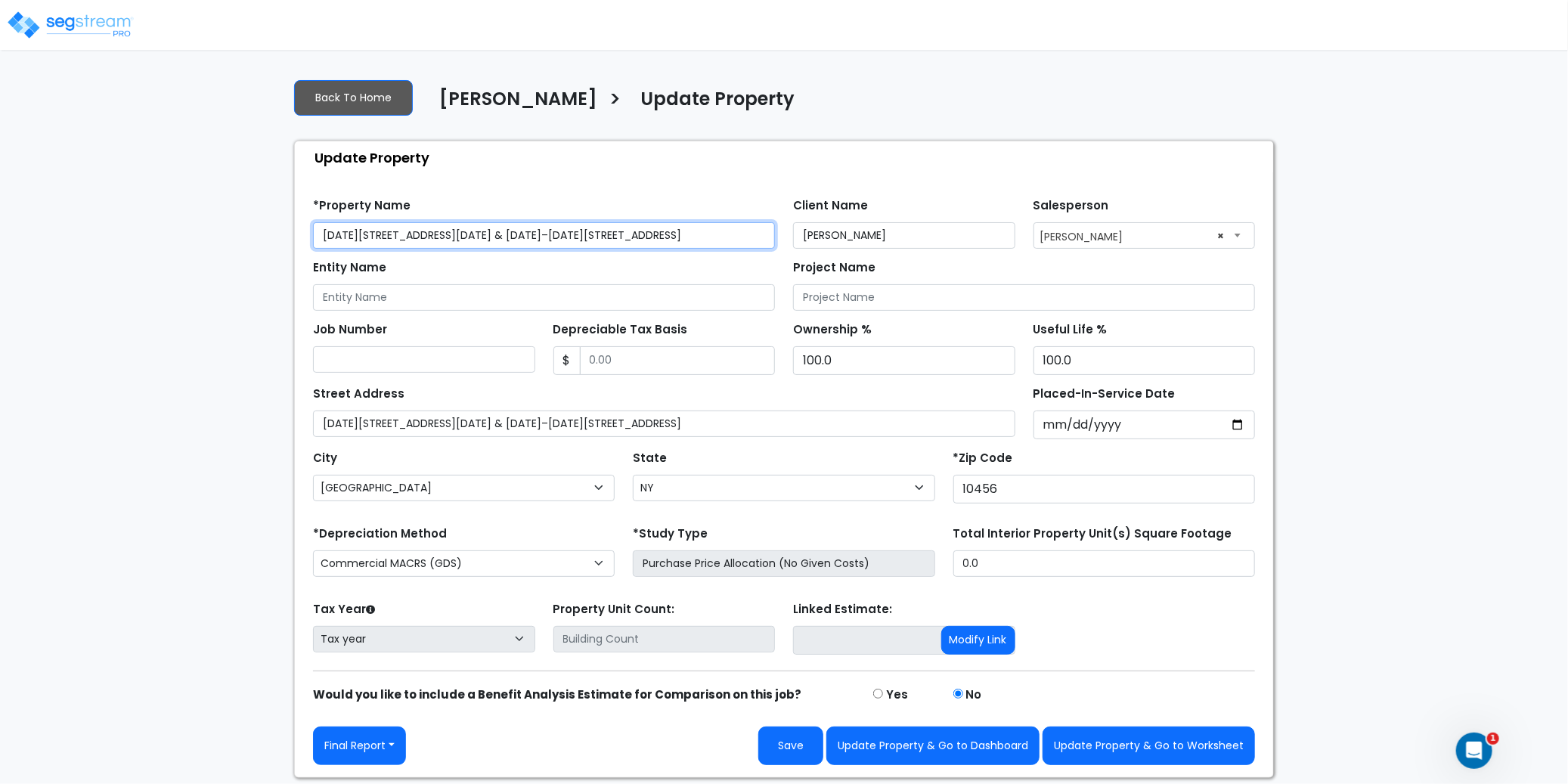
drag, startPoint x: 558, startPoint y: 231, endPoint x: 314, endPoint y: 230, distance: 244.0
click at [314, 230] on input "[DATE][STREET_ADDRESS][DATE] & [DATE]–[DATE][STREET_ADDRESS]" at bounding box center [544, 235] width 462 height 26
click at [131, 282] on div "We are Building your Property. So please grab a coffee and let us do the heavy …" at bounding box center [784, 422] width 1568 height 711
click at [1325, 598] on div "We are Building your Property. So please grab a coffee and let us do the heavy …" at bounding box center [784, 422] width 1568 height 711
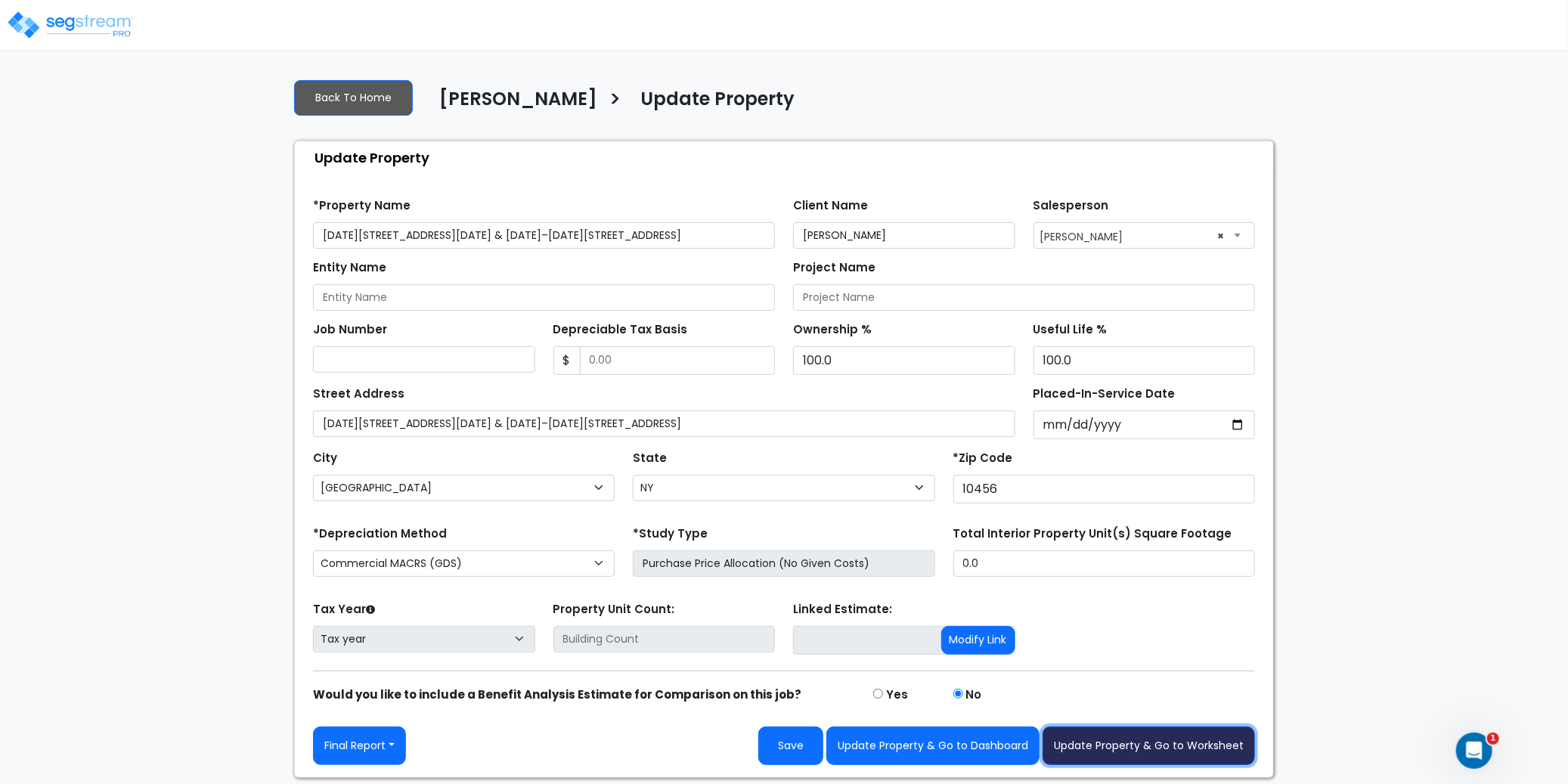
click at [1153, 754] on button "Update Property & Go to Worksheet" at bounding box center [1148, 746] width 212 height 38
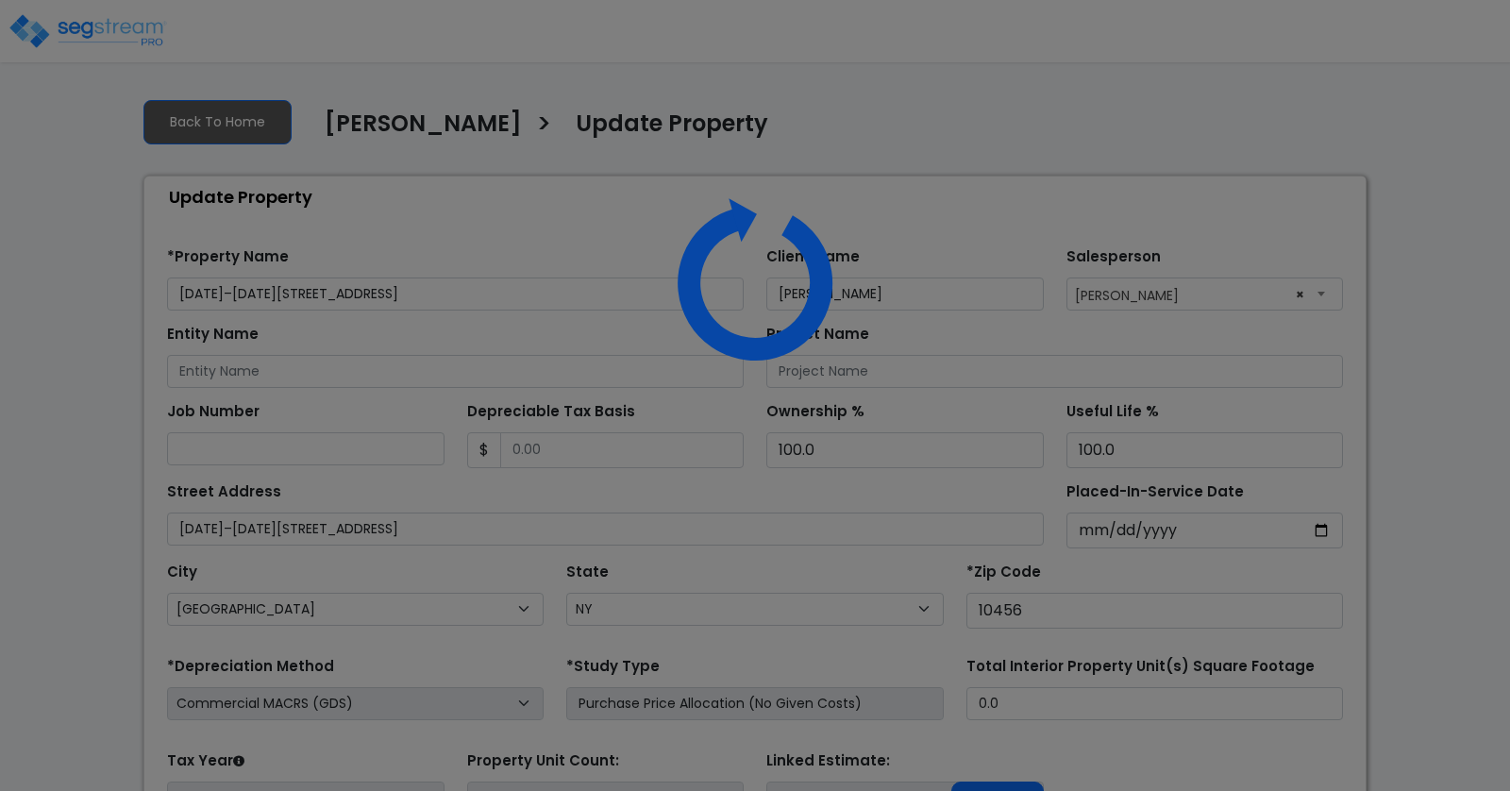
select select "NY"
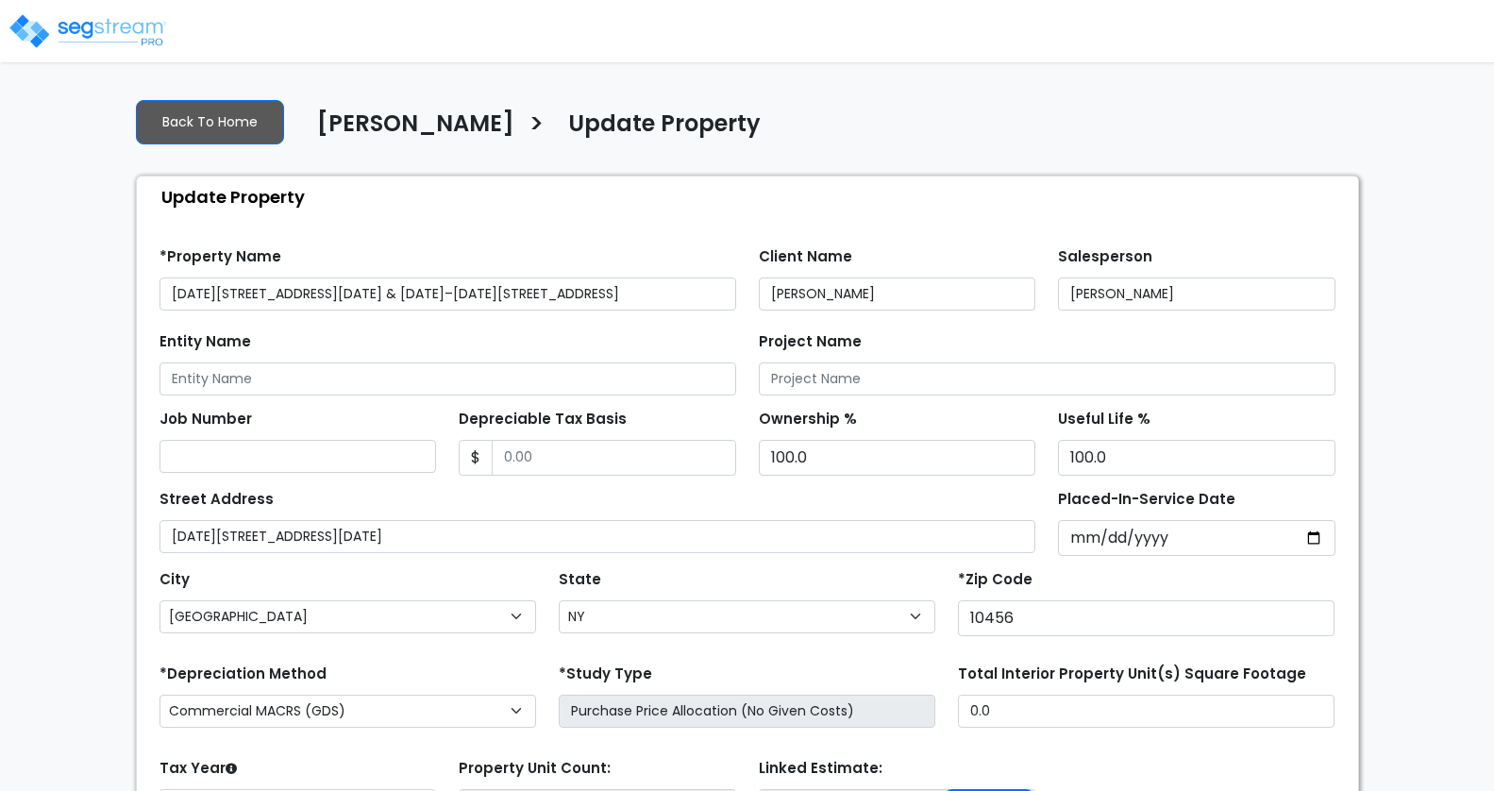
select select "NY"
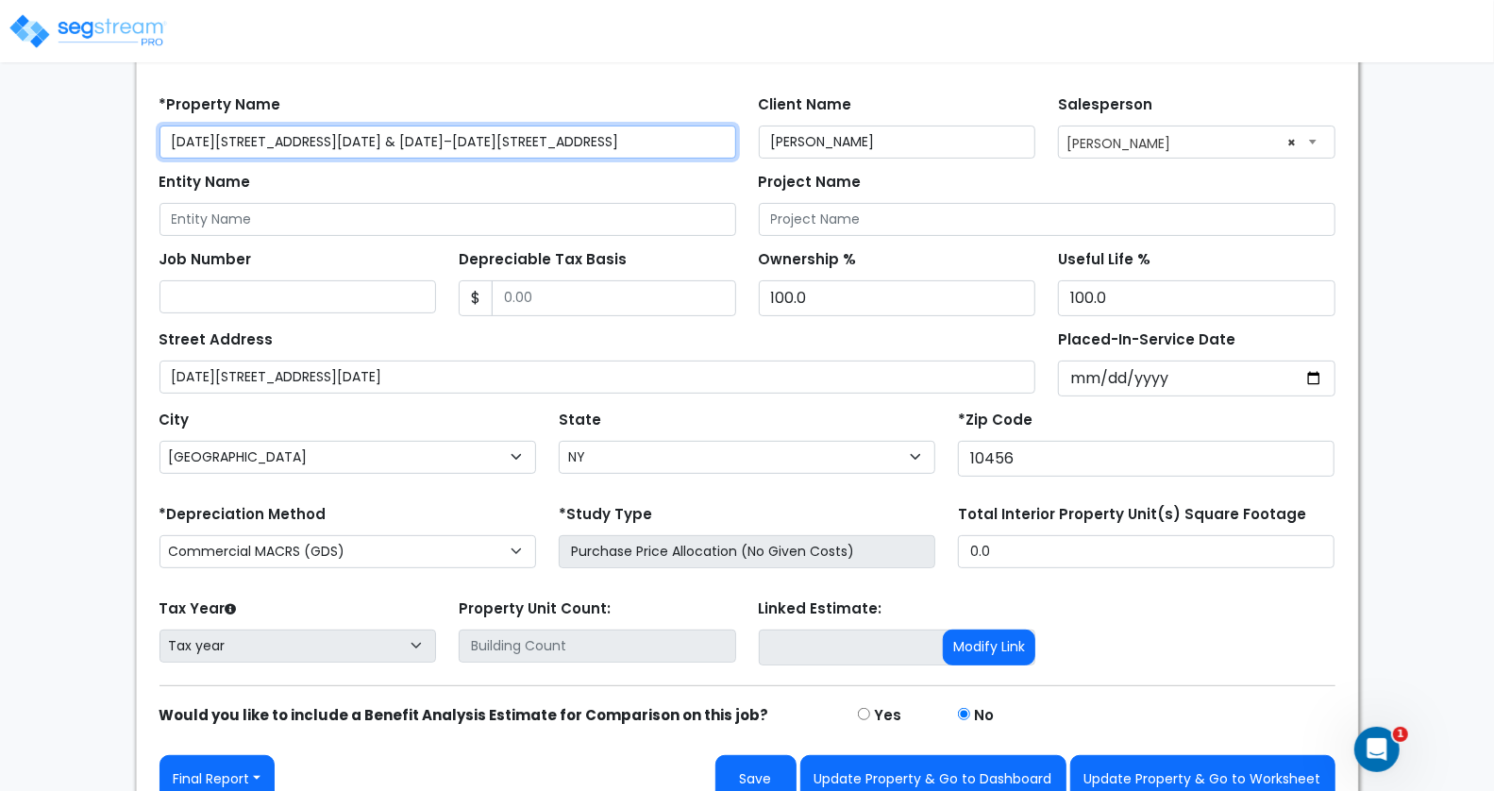
scroll to position [173, 0]
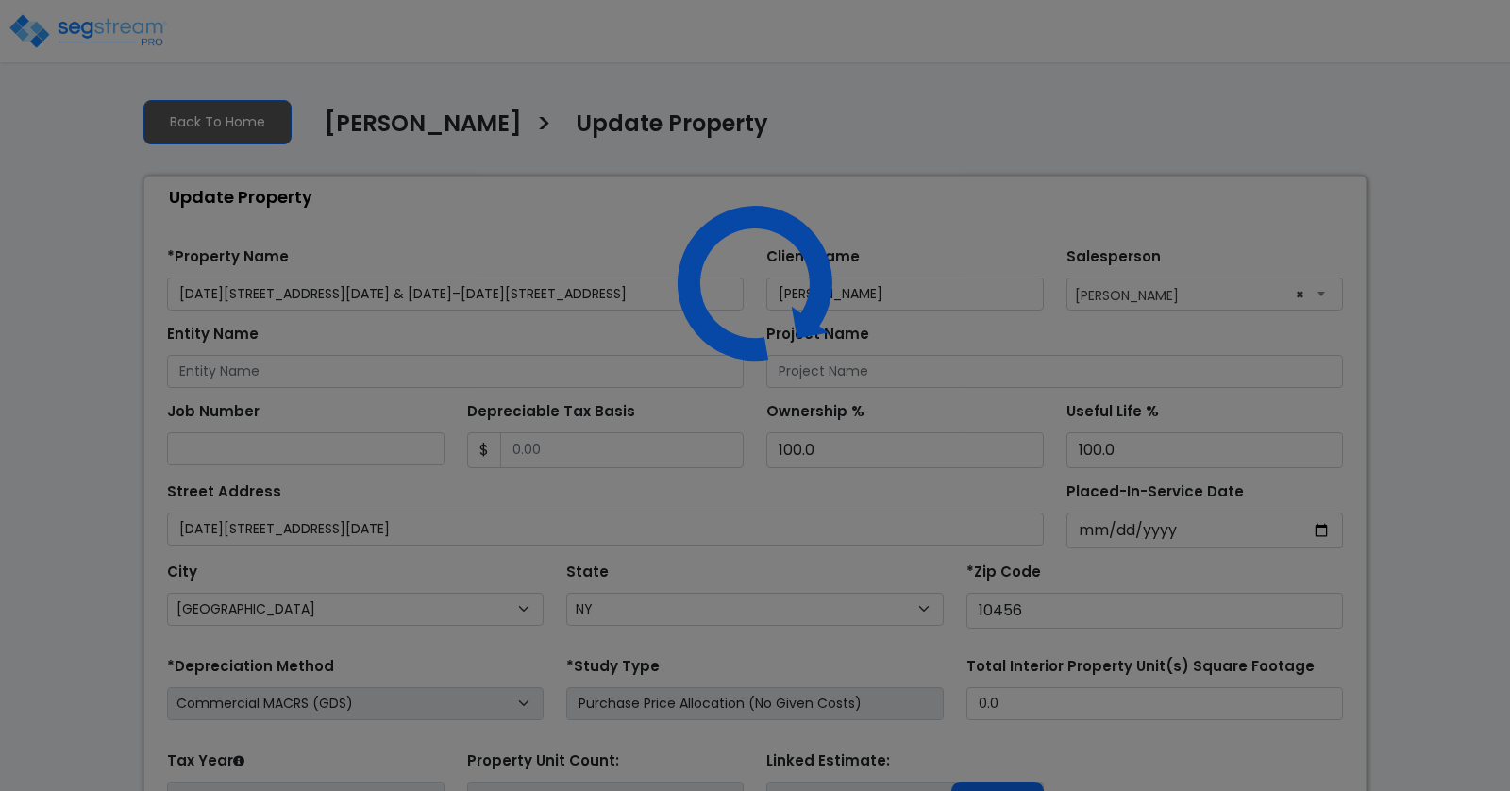
select select "NY"
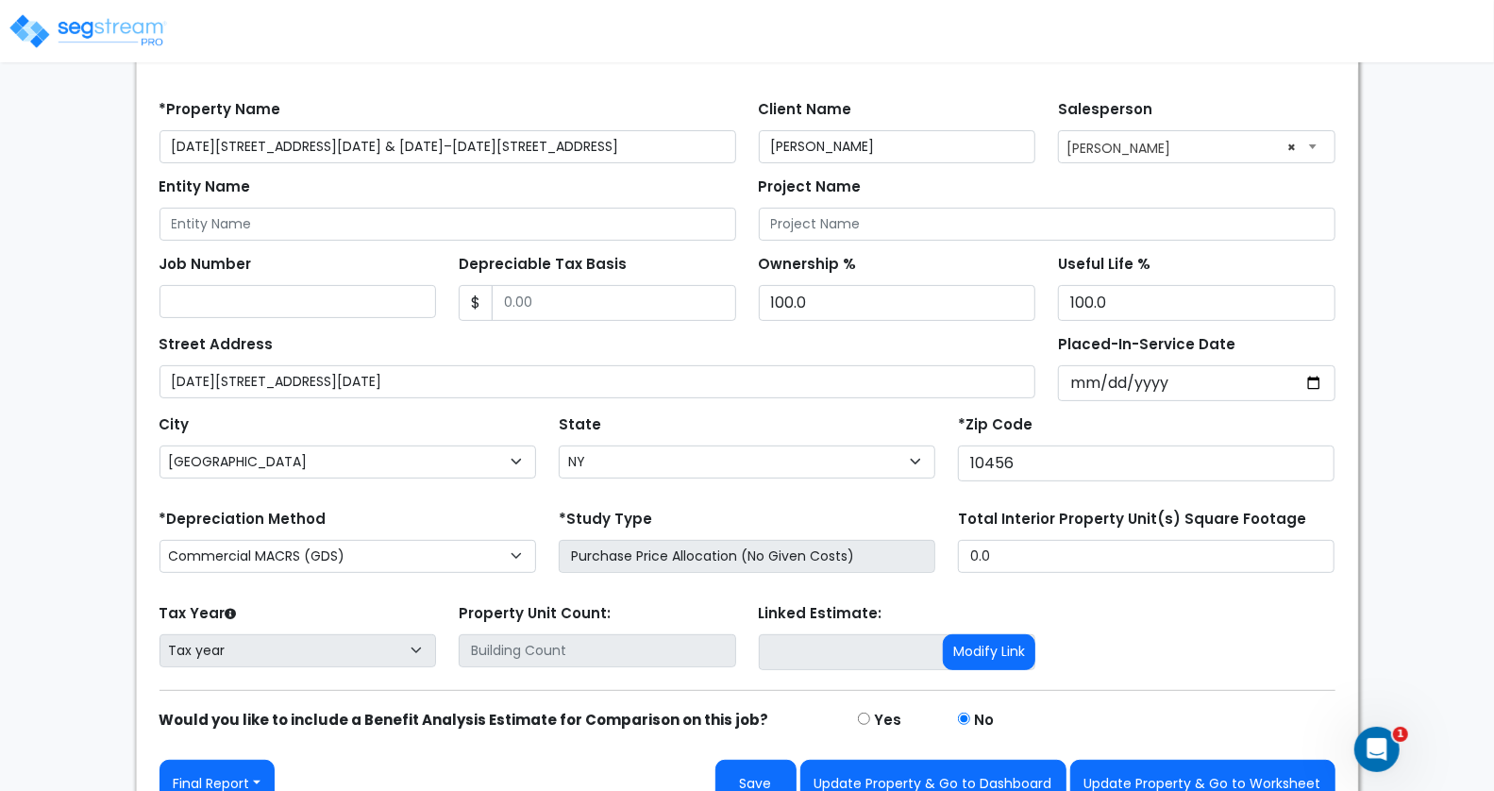
scroll to position [173, 0]
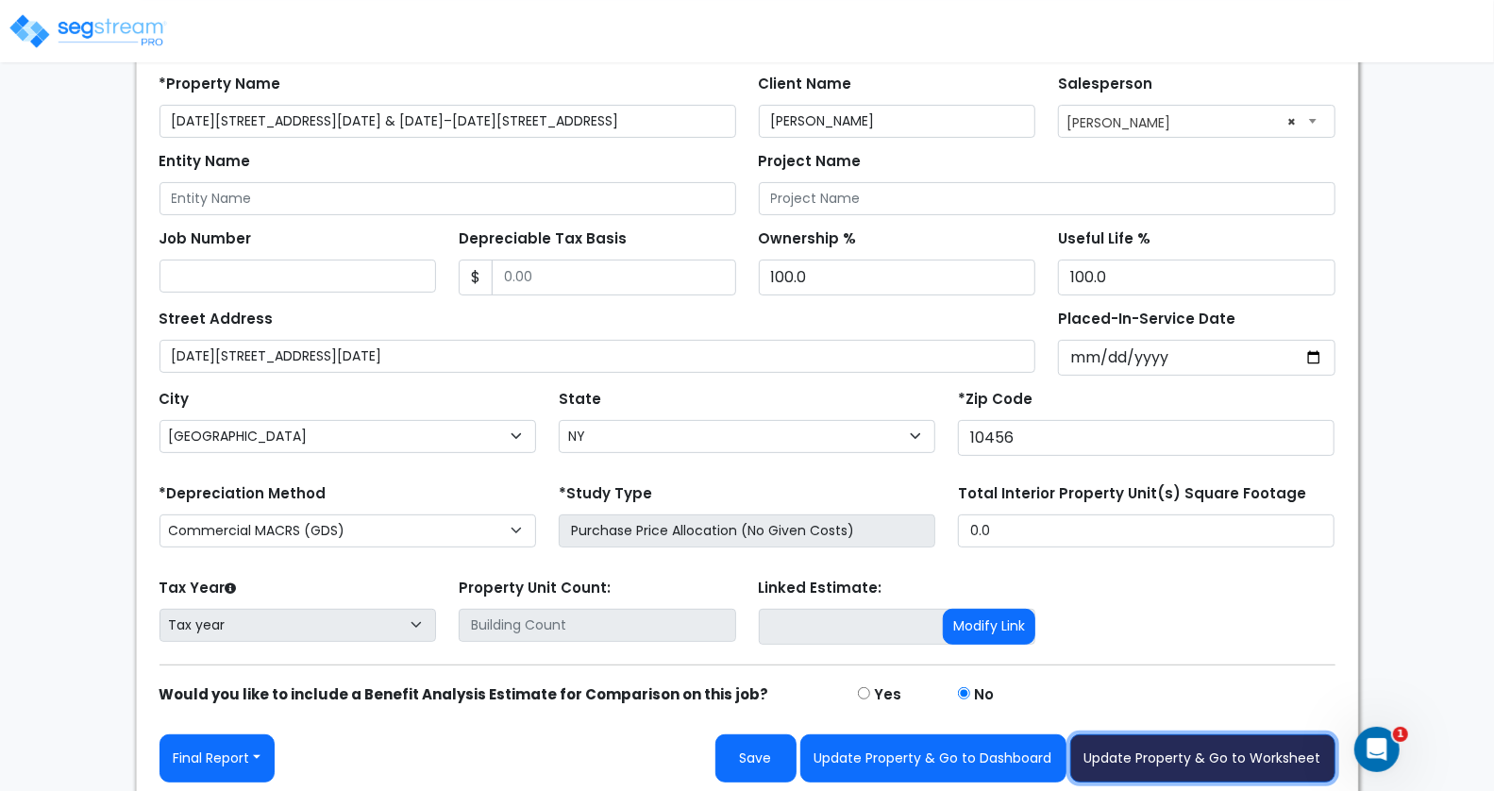
click at [1227, 737] on button "Update Property & Go to Worksheet" at bounding box center [1202, 758] width 265 height 48
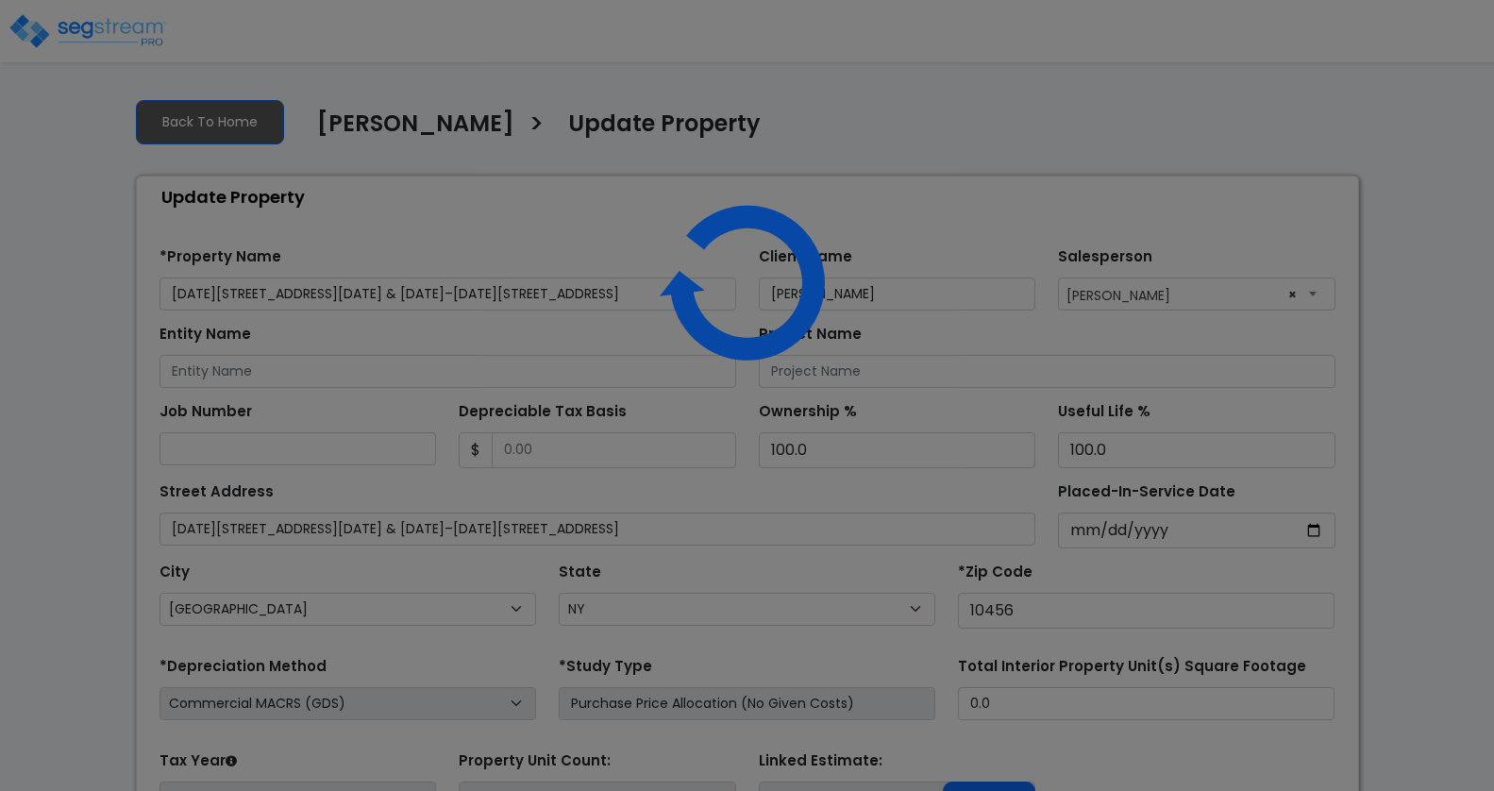
select select "NY"
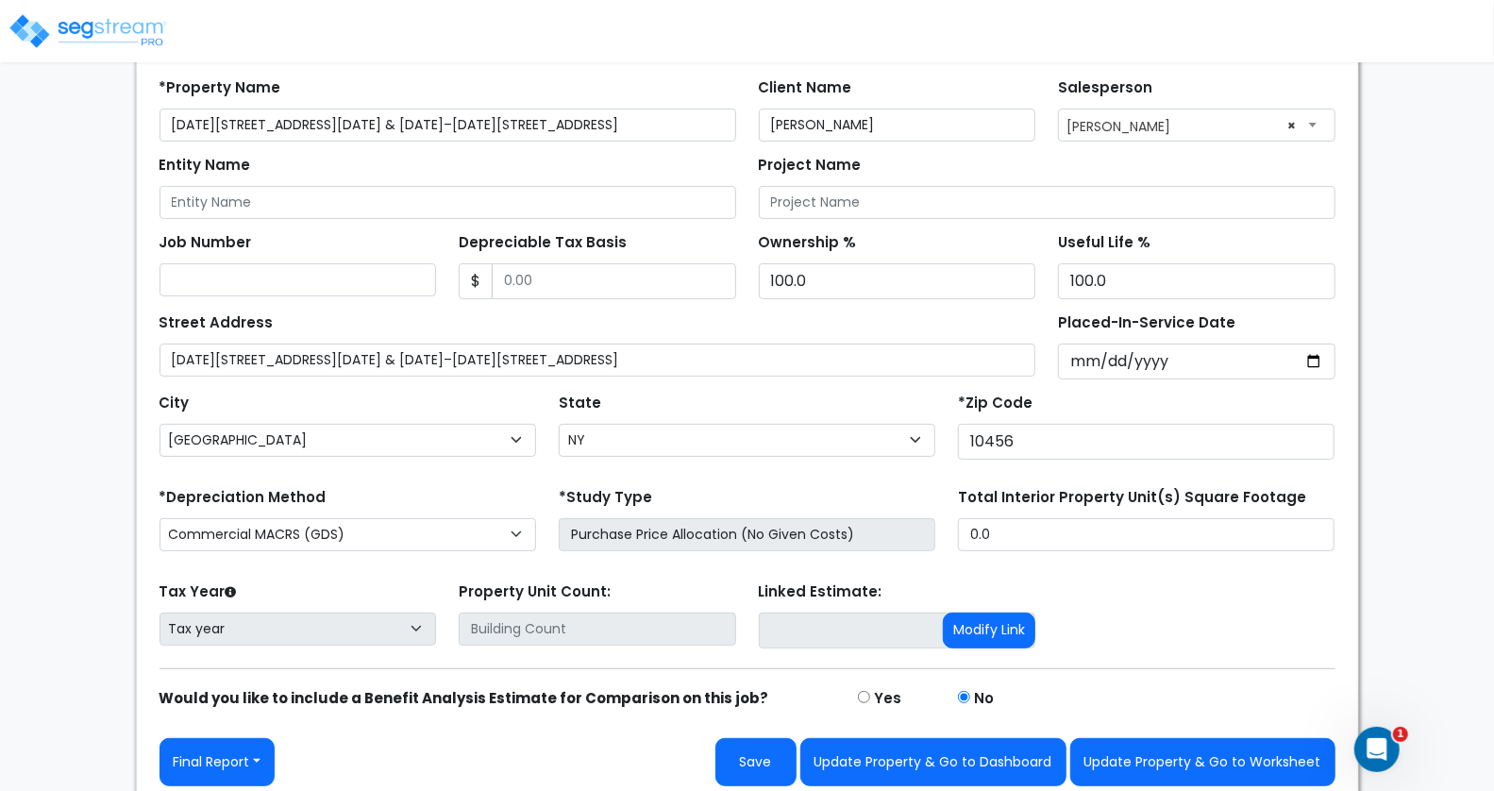
scroll to position [173, 0]
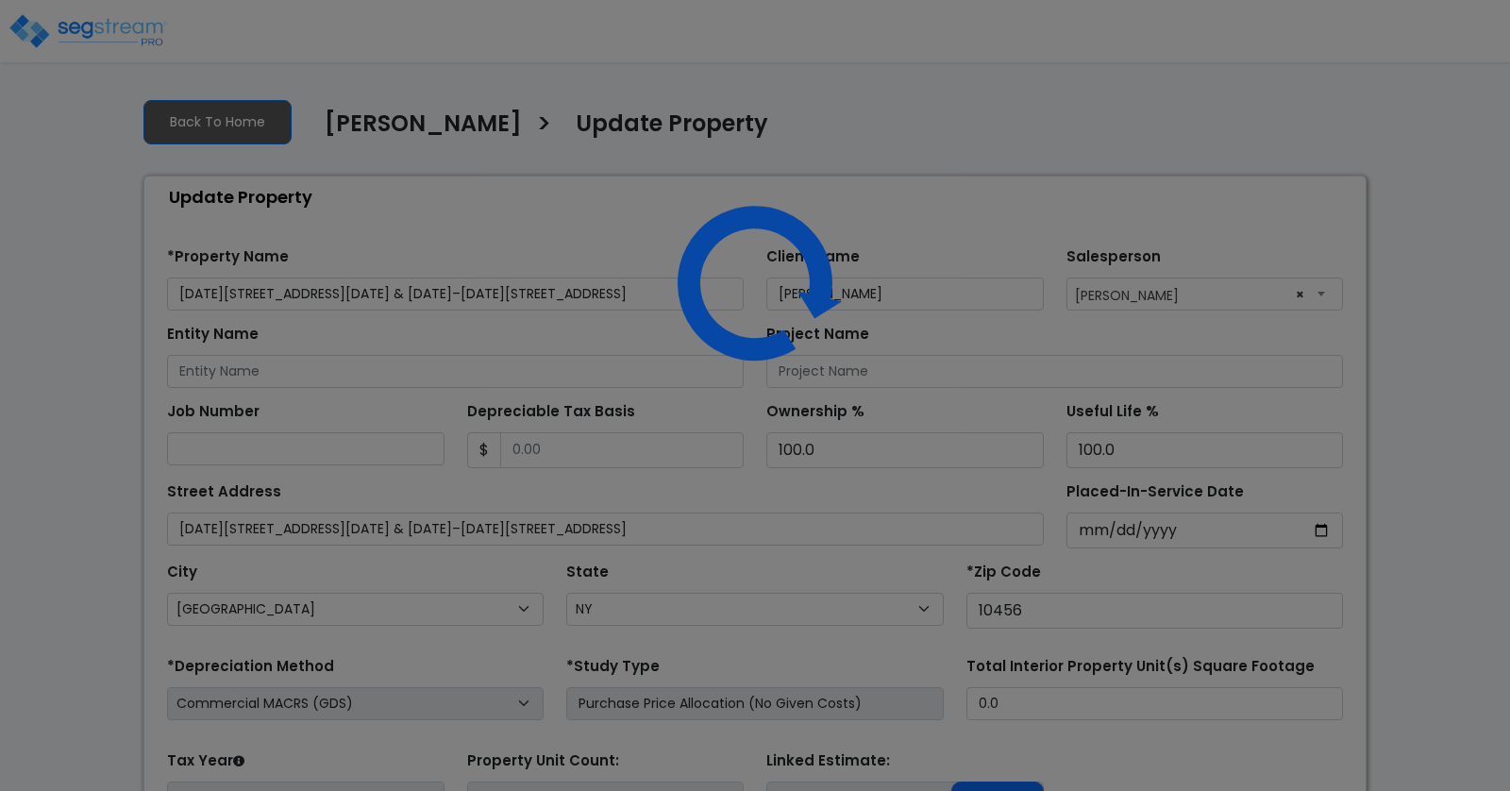
select select "NY"
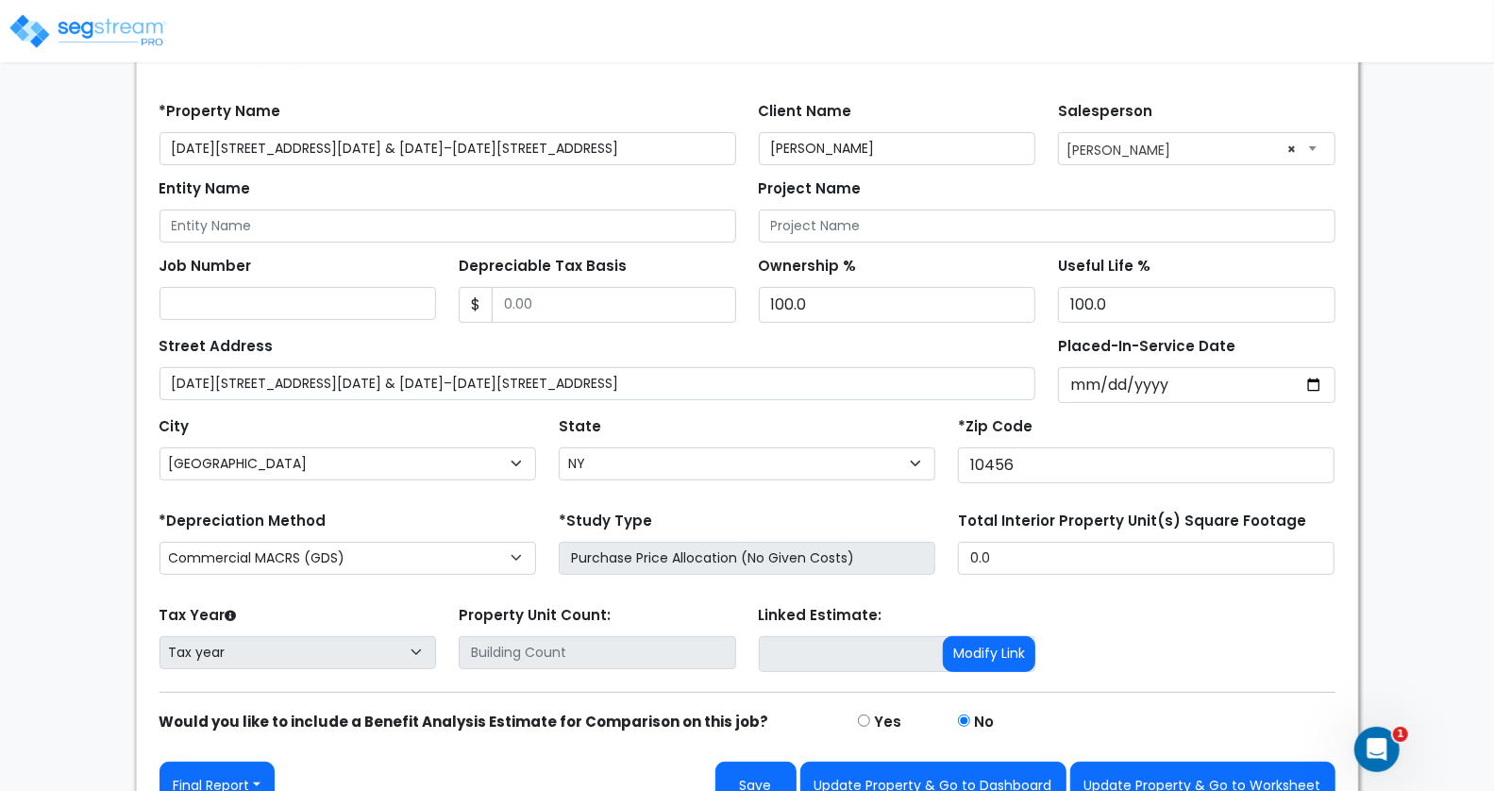
scroll to position [173, 0]
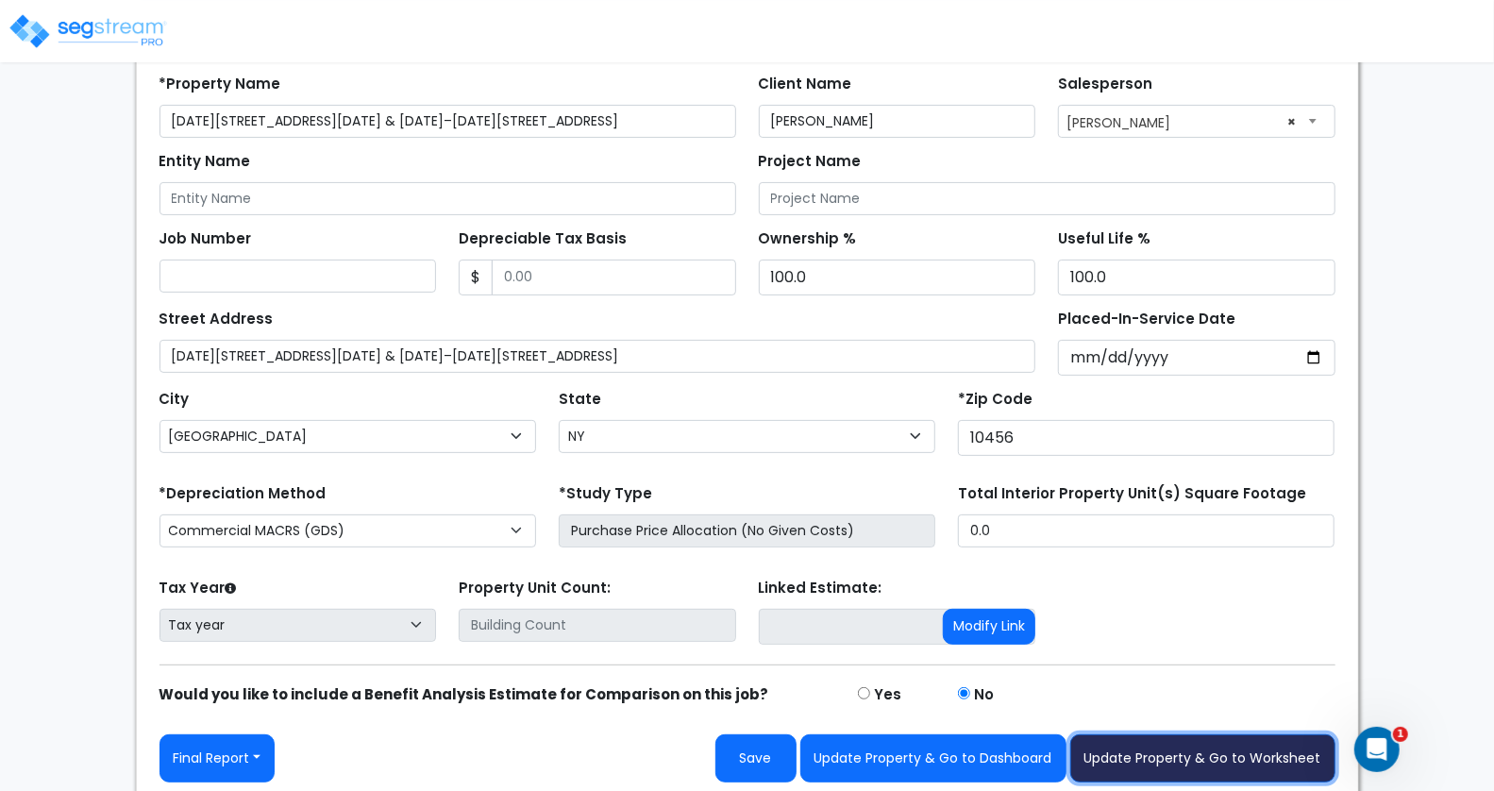
click at [1220, 753] on button "Update Property & Go to Worksheet" at bounding box center [1202, 758] width 265 height 48
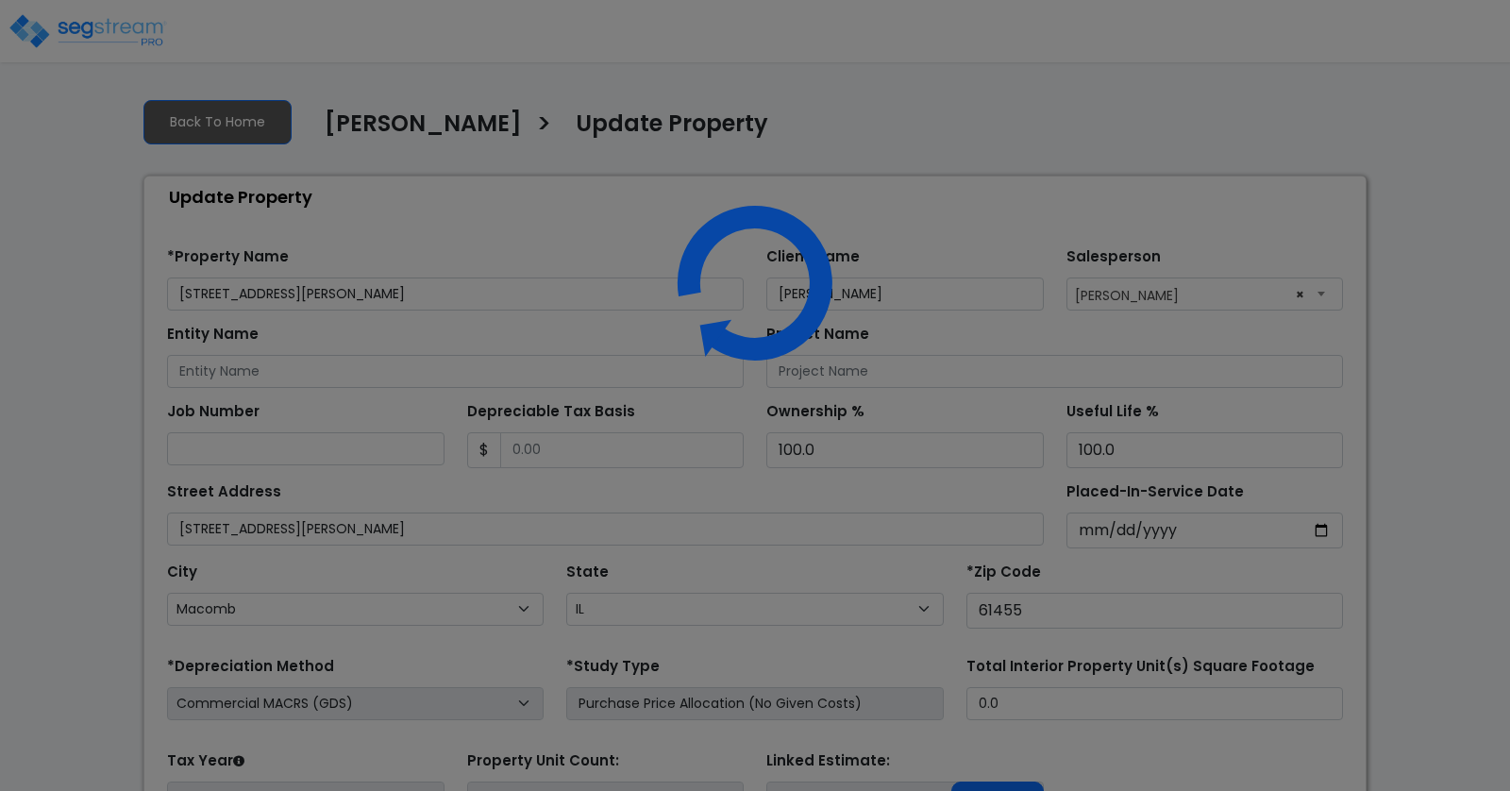
select select "IL"
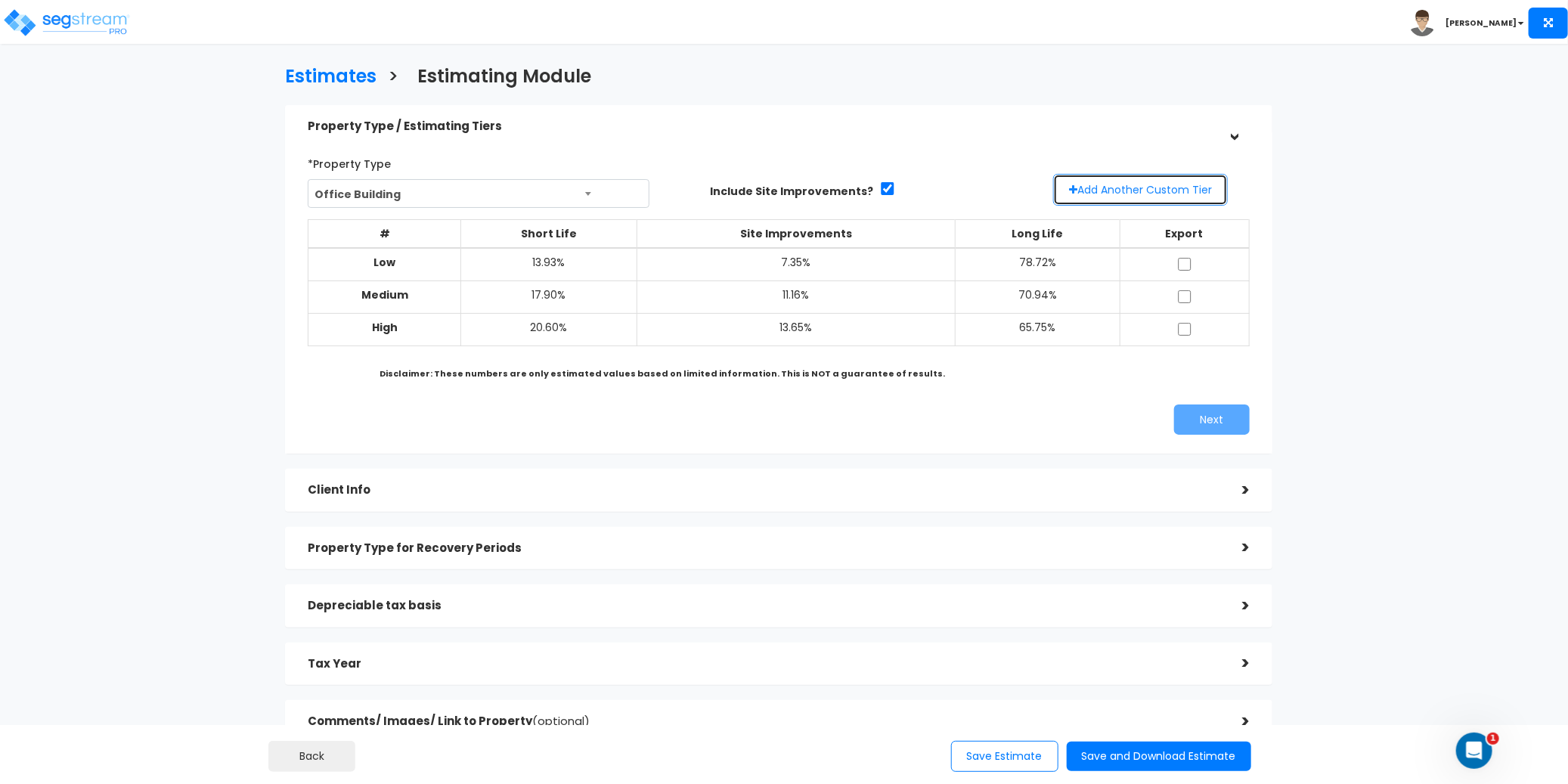
click at [1151, 195] on button "Add Another Custom Tier" at bounding box center [1140, 190] width 175 height 32
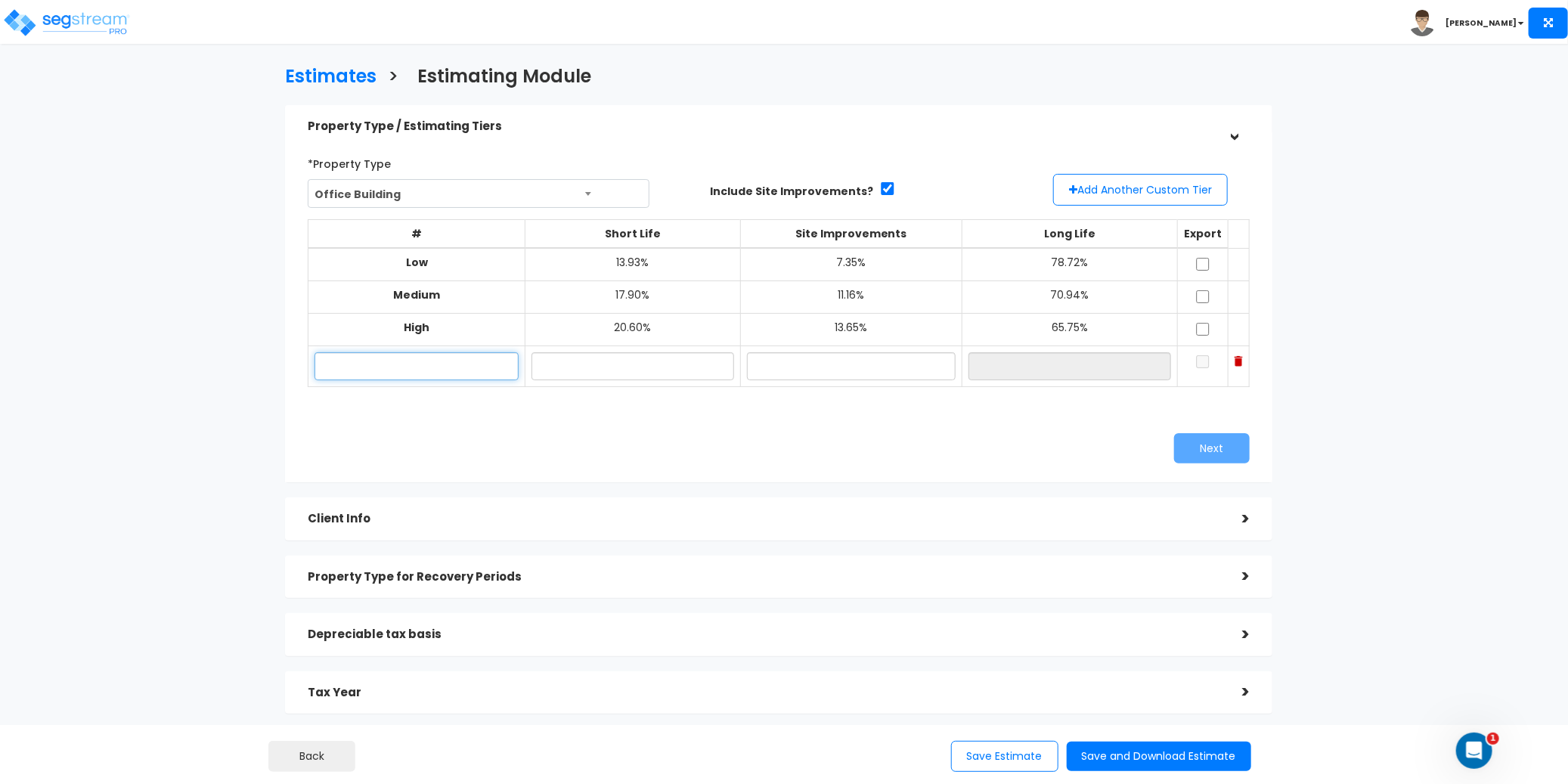
click at [401, 364] on input "text" at bounding box center [417, 366] width 204 height 28
paste input "[STREET_ADDRESS][PERSON_NAME]"
type input "[STREET_ADDRESS][PERSON_NAME]"
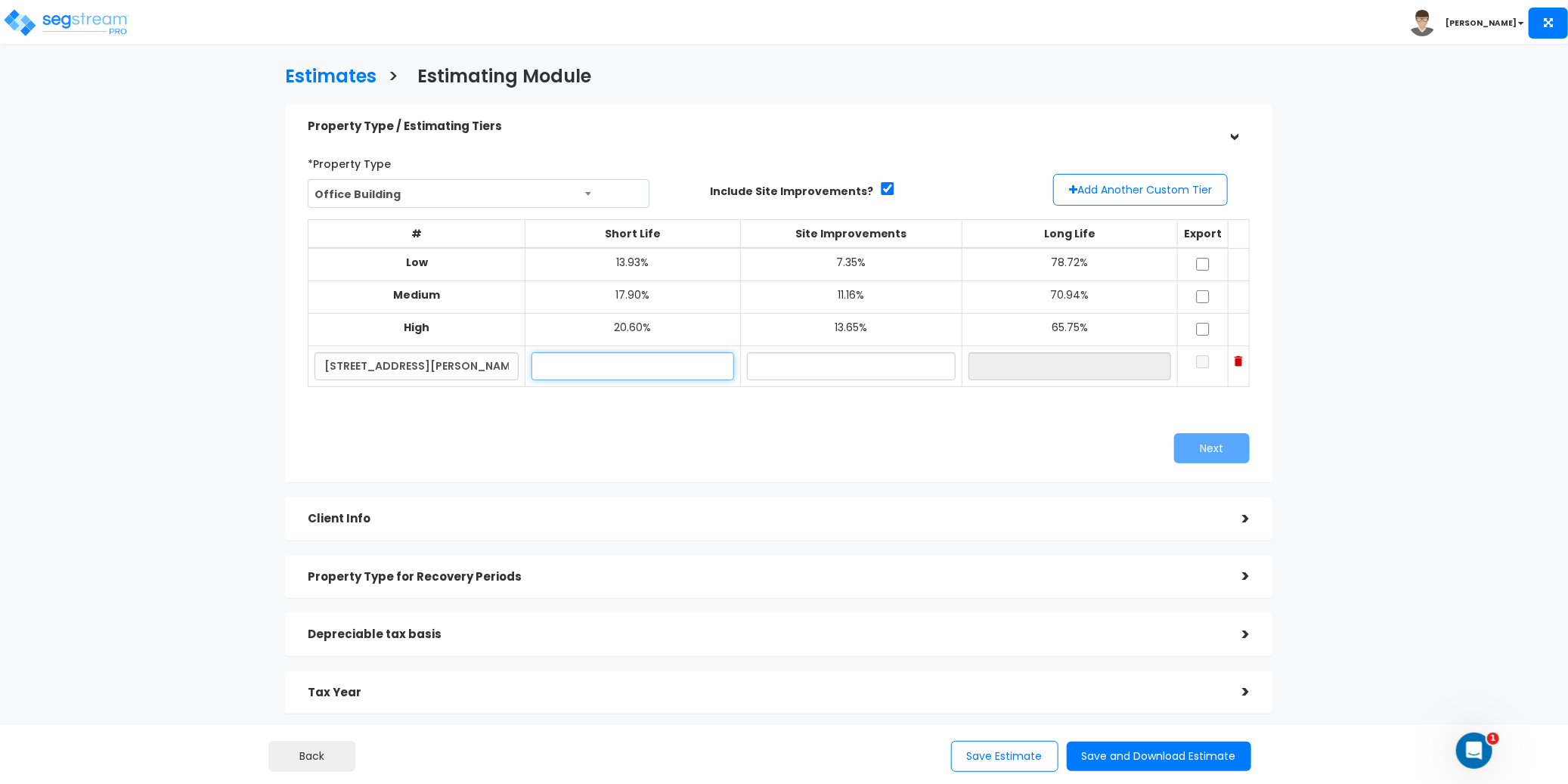
click at [633, 370] on input "text" at bounding box center [632, 366] width 203 height 28
type input "14.07%"
click at [880, 363] on input "text" at bounding box center [851, 366] width 208 height 28
type input "1.34%"
type input "84.59%"
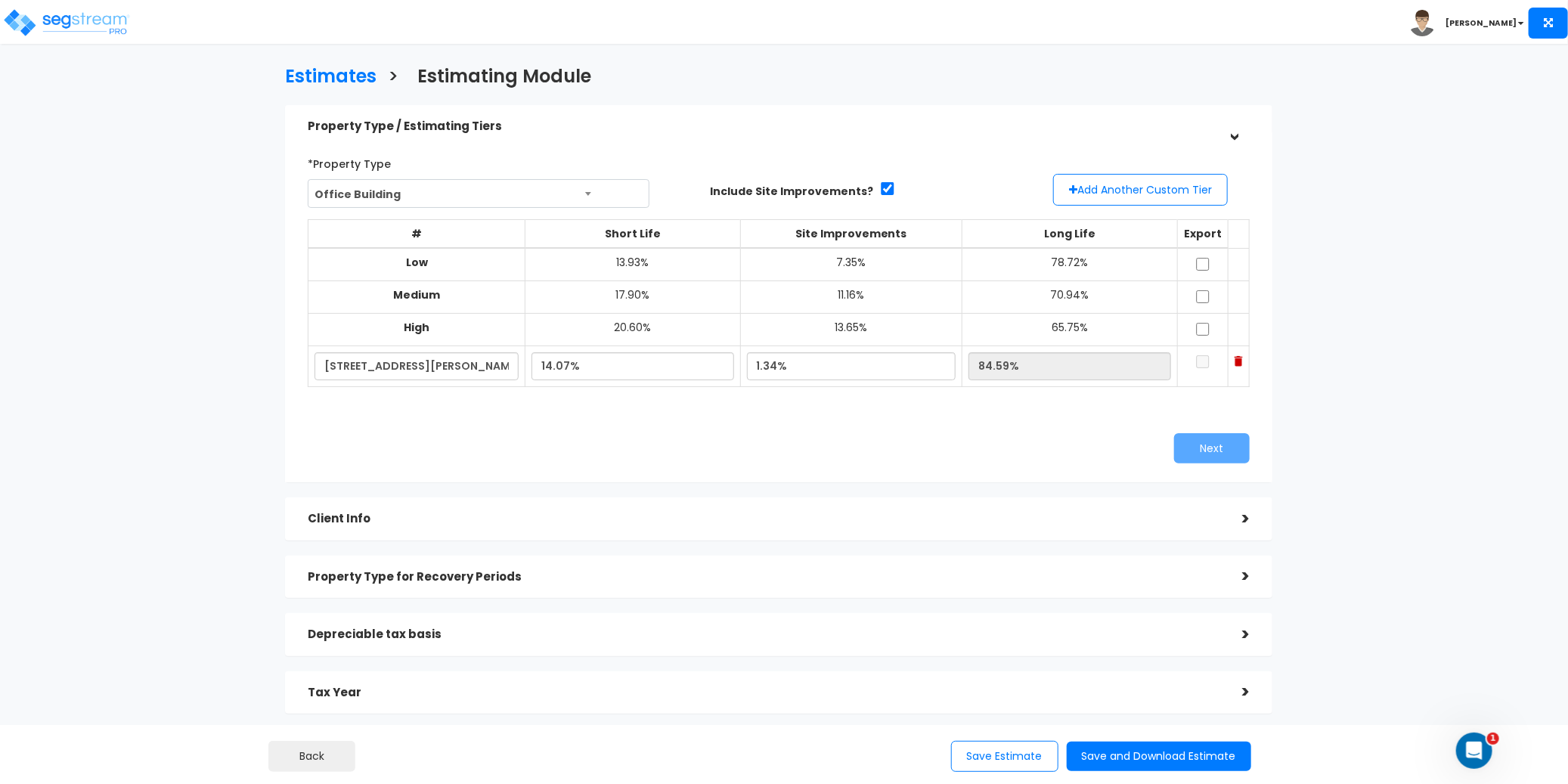
click at [951, 436] on div "Next" at bounding box center [1020, 448] width 482 height 30
click at [1195, 364] on input "checkbox" at bounding box center [1203, 362] width 15 height 13
checkbox input "true"
click at [1227, 454] on button "Next" at bounding box center [1211, 448] width 75 height 30
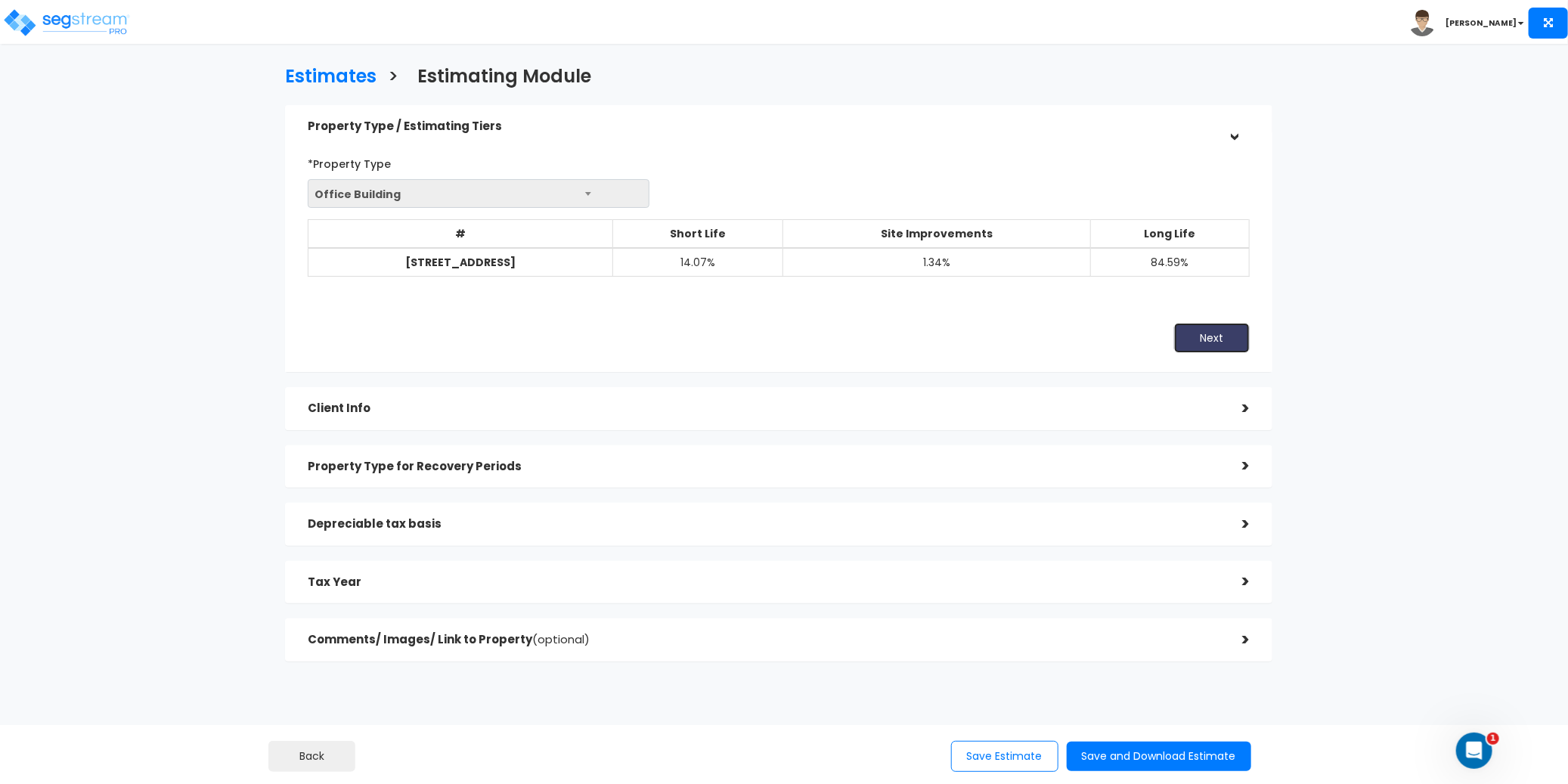
click at [1214, 343] on button "Next" at bounding box center [1211, 338] width 75 height 30
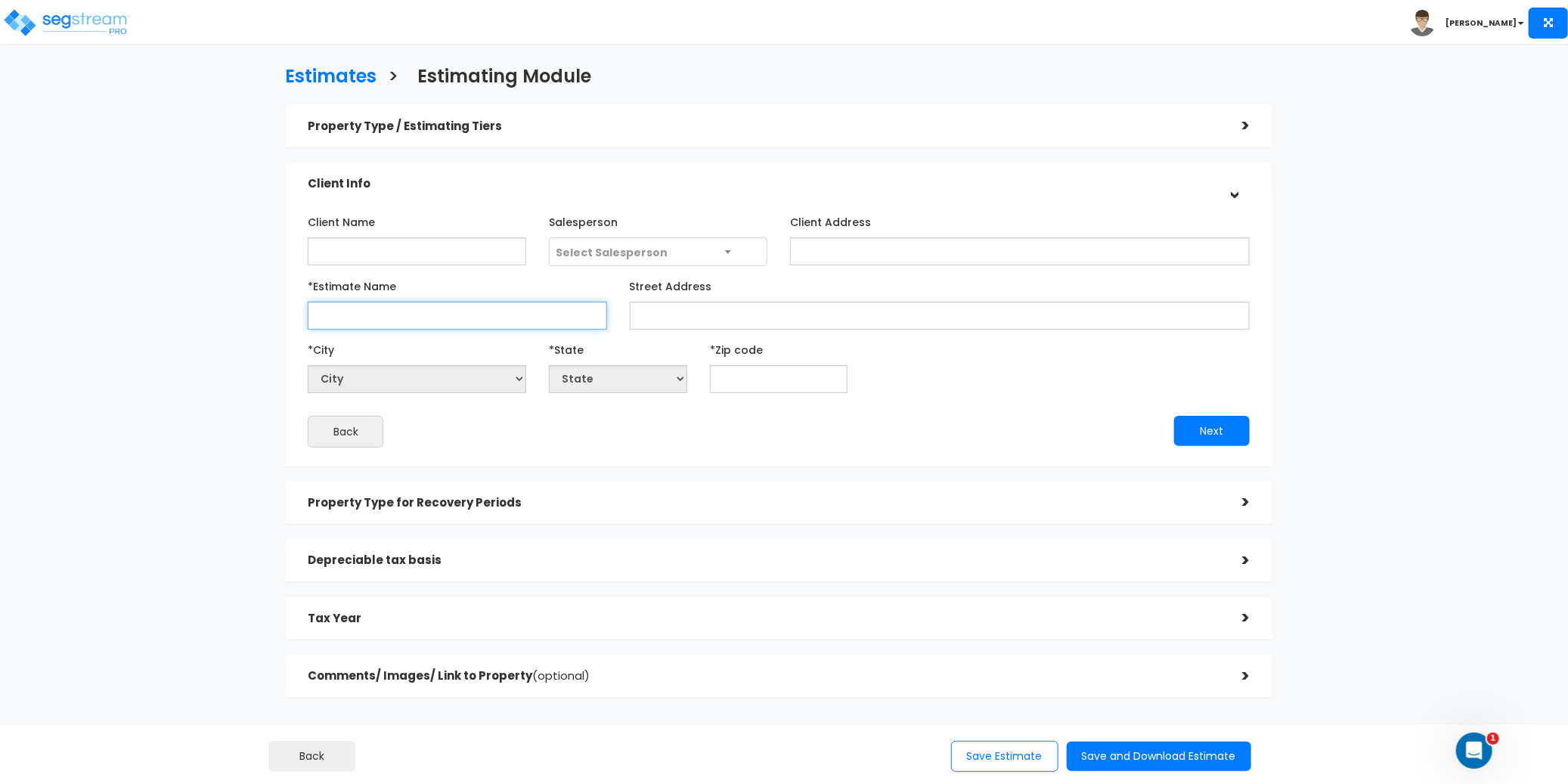
click at [356, 322] on input "*Estimate Name" at bounding box center [457, 316] width 299 height 28
paste input "[STREET_ADDRESS][PERSON_NAME]"
type input "[STREET_ADDRESS][PERSON_NAME]"
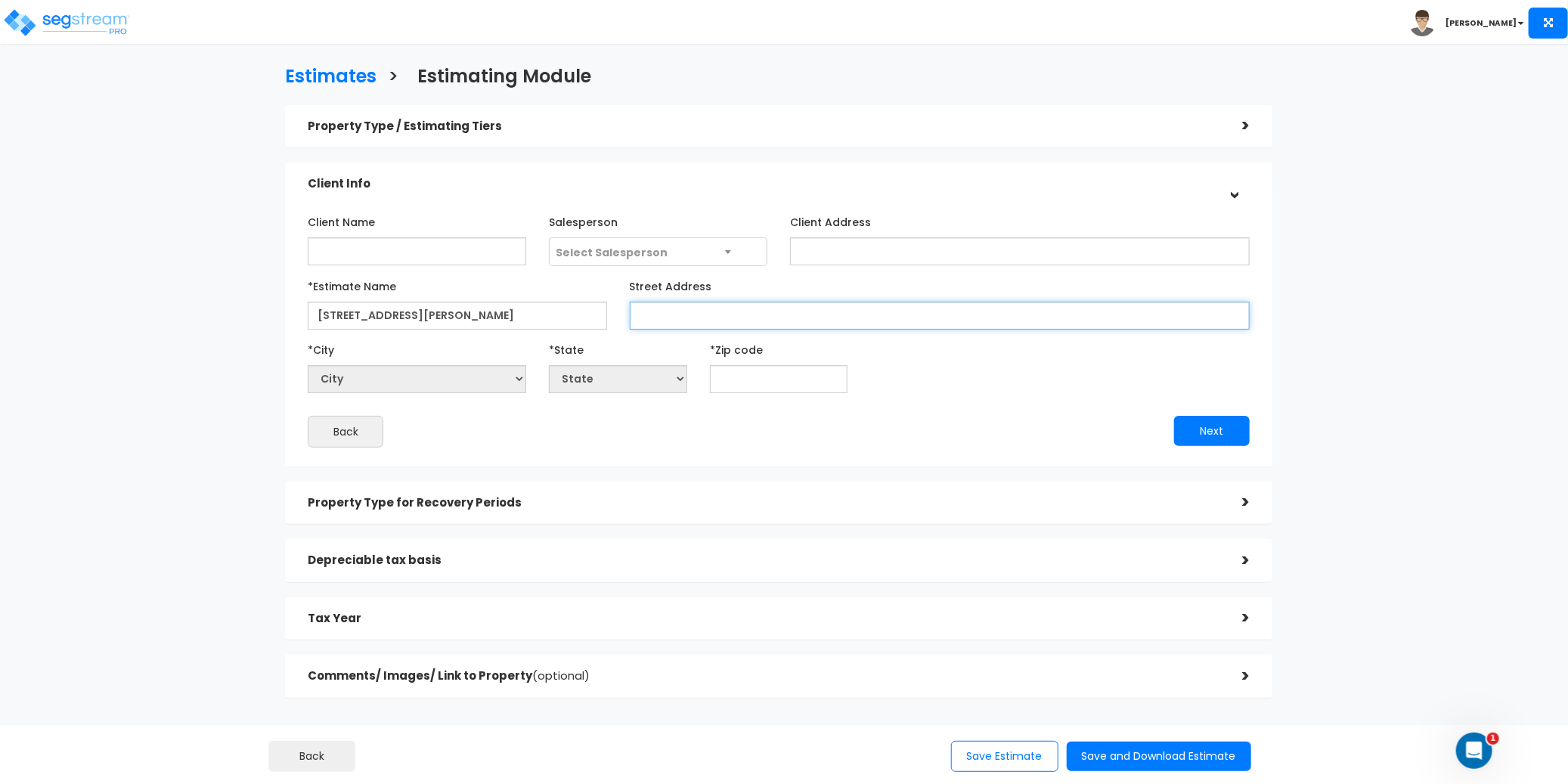
click at [647, 316] on input "Street Address" at bounding box center [940, 316] width 620 height 28
paste input "[STREET_ADDRESS][PERSON_NAME]"
type input "[STREET_ADDRESS][PERSON_NAME]"
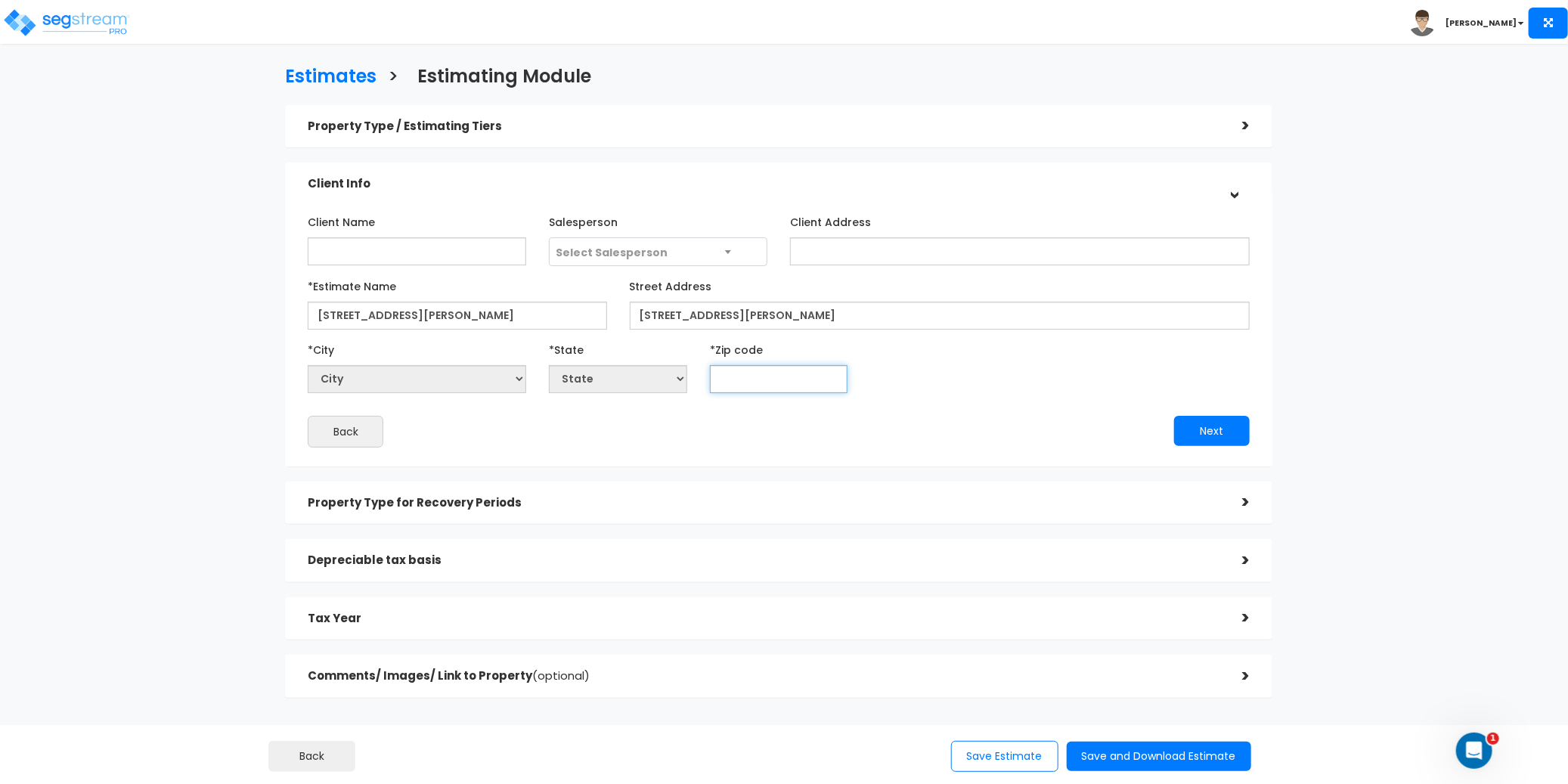
click at [788, 381] on input "text" at bounding box center [779, 379] width 139 height 28
type input "11598"
select select "NY"
type input "11598"
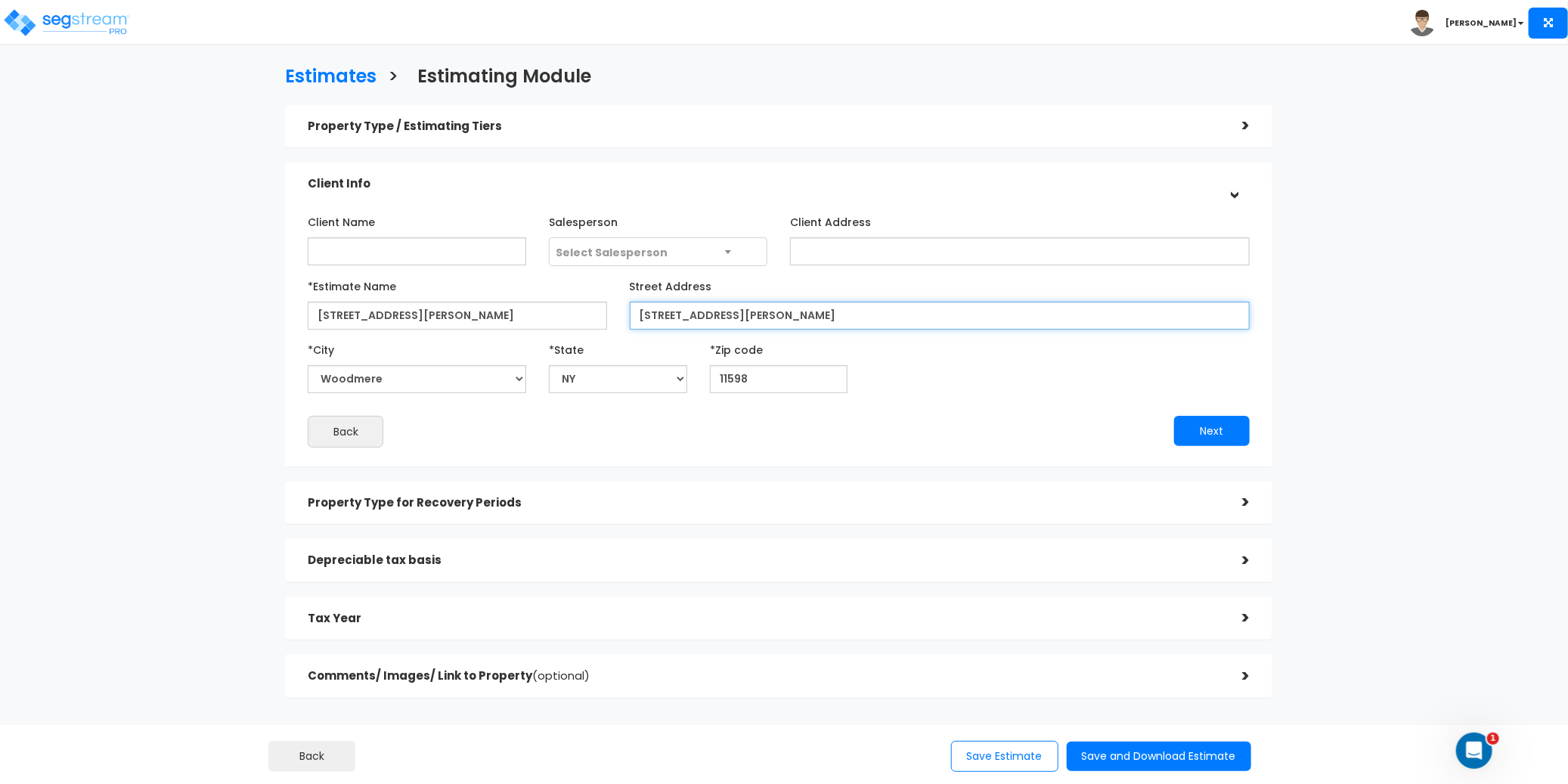
drag, startPoint x: 863, startPoint y: 309, endPoint x: 723, endPoint y: 315, distance: 140.1
click at [723, 314] on input "[STREET_ADDRESS][PERSON_NAME]" at bounding box center [940, 316] width 620 height 28
type input "[STREET_ADDRESS],"
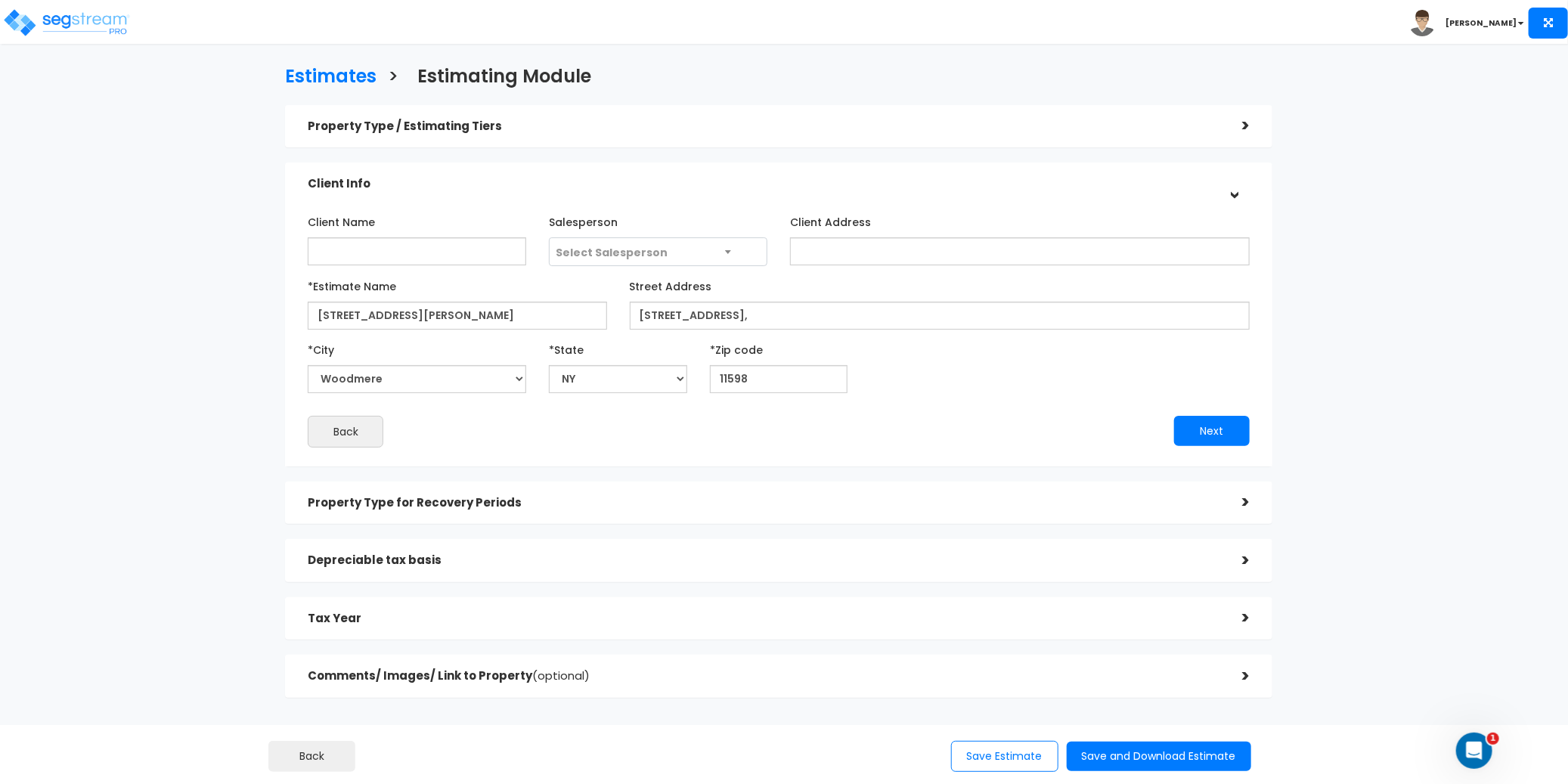
click at [932, 376] on div "*City City Accord Acra [PERSON_NAME] [PERSON_NAME][GEOGRAPHIC_DATA] [PERSON_NAM…" at bounding box center [778, 365] width 964 height 56
click at [1254, 434] on div "Next" at bounding box center [1020, 431] width 482 height 30
click at [1225, 428] on button "Next" at bounding box center [1211, 431] width 75 height 30
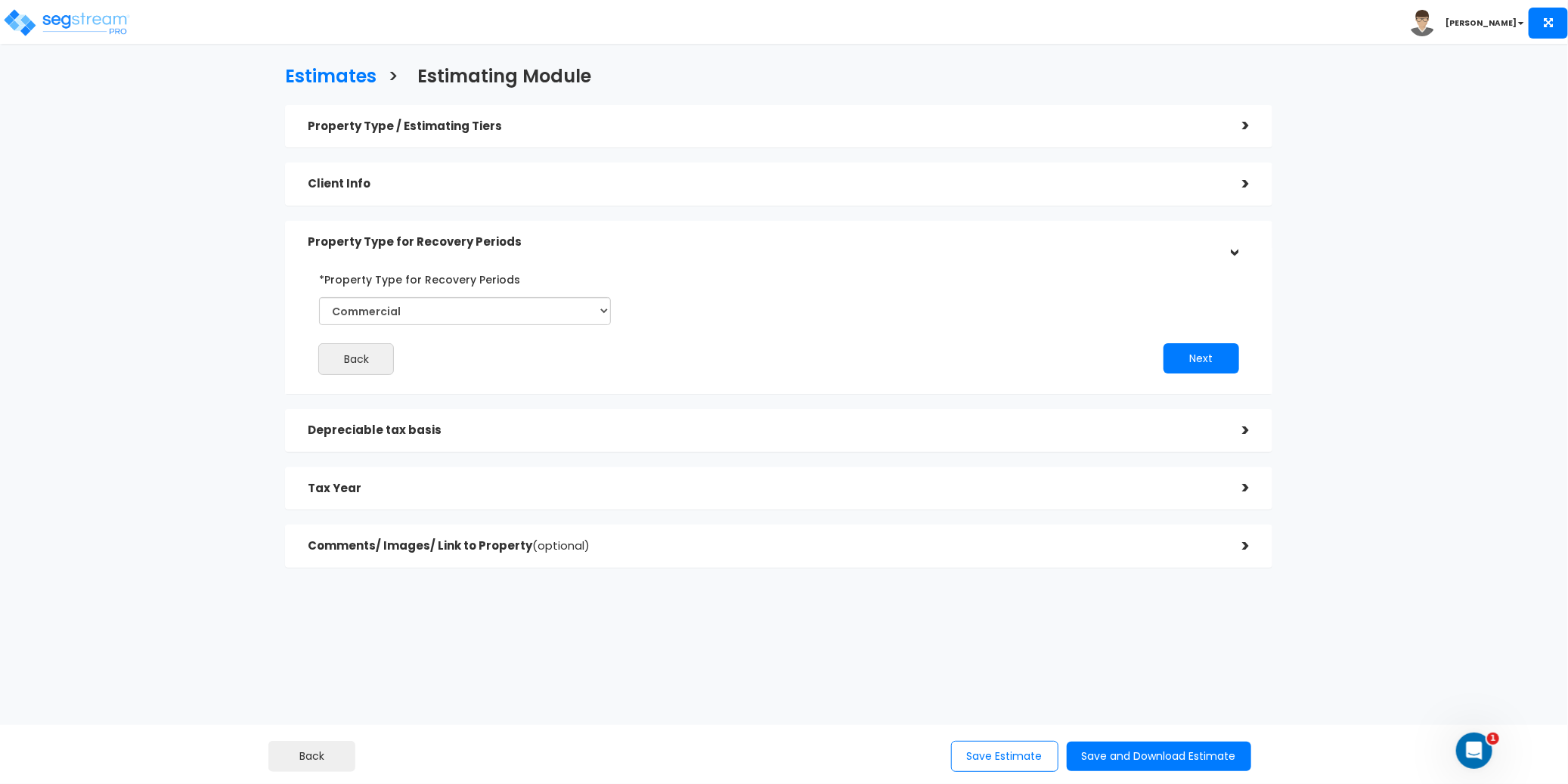
click at [795, 328] on div "Back Next" at bounding box center [778, 320] width 964 height 108
click at [1202, 356] on button "Next" at bounding box center [1201, 358] width 75 height 30
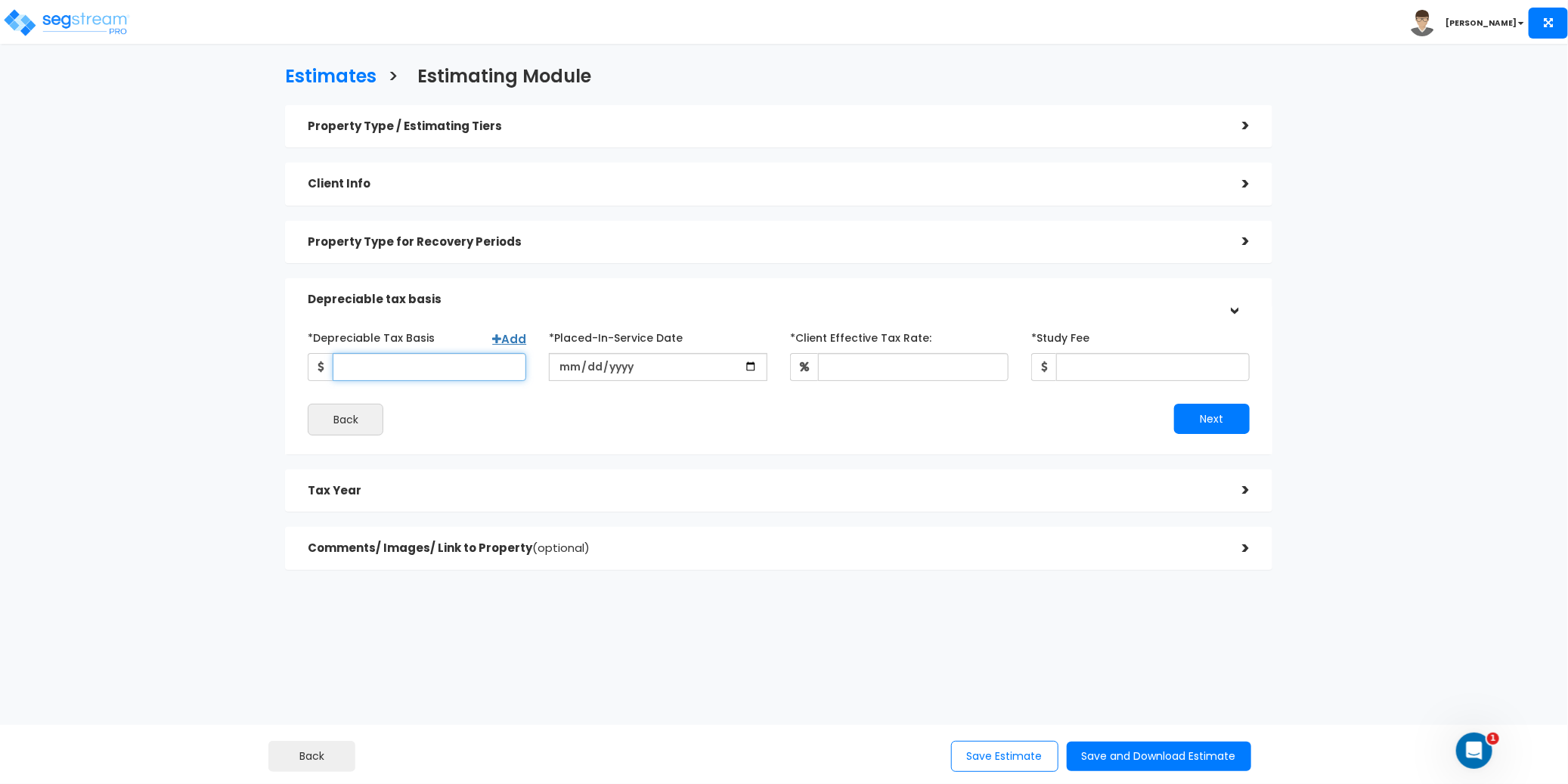
click at [417, 369] on input "*Depreciable Tax Basis" at bounding box center [429, 367] width 194 height 28
click at [179, 286] on div "Estimates > Estimating Module Property Type / Estimating Tiers > *Property Type…" at bounding box center [779, 322] width 1288 height 819
